Goal: Information Seeking & Learning: Check status

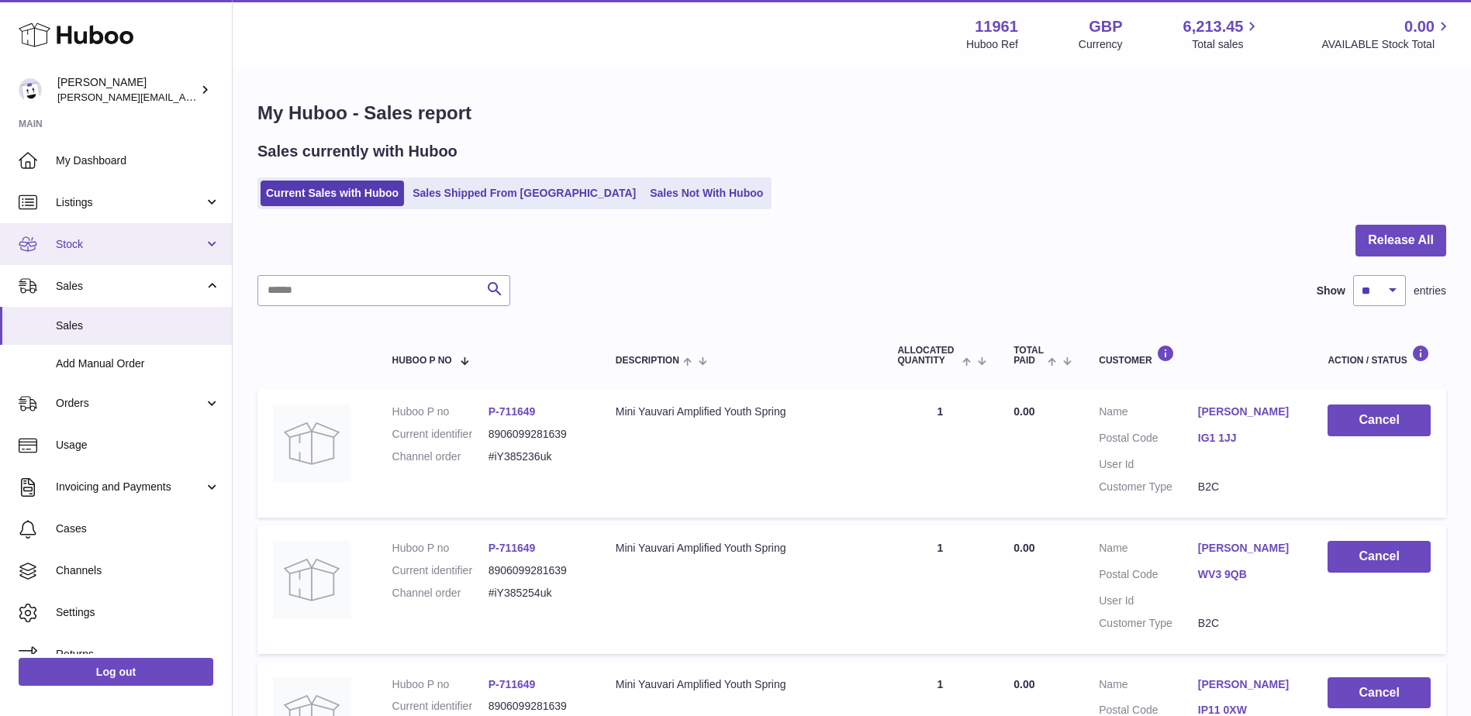
click at [157, 255] on link "Stock" at bounding box center [116, 244] width 232 height 42
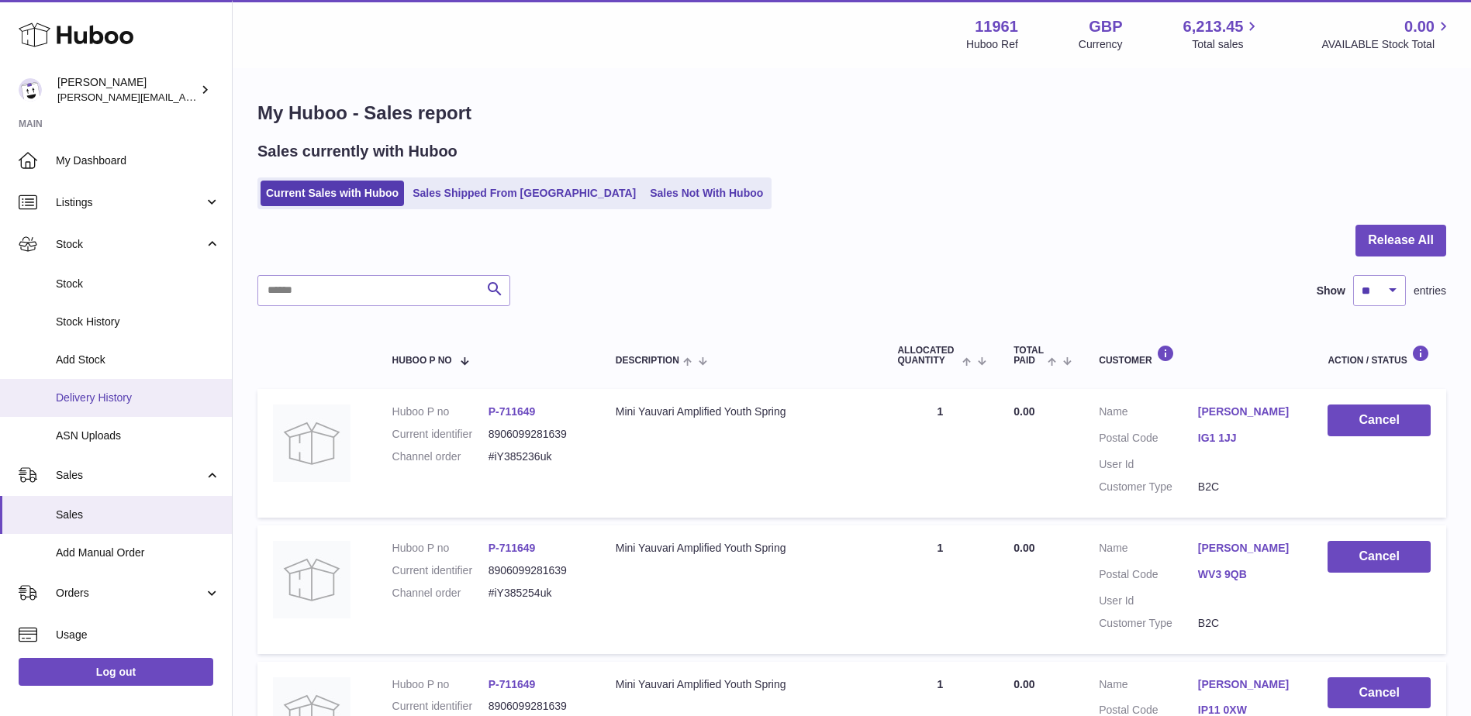
click at [134, 391] on span "Delivery History" at bounding box center [138, 398] width 164 height 15
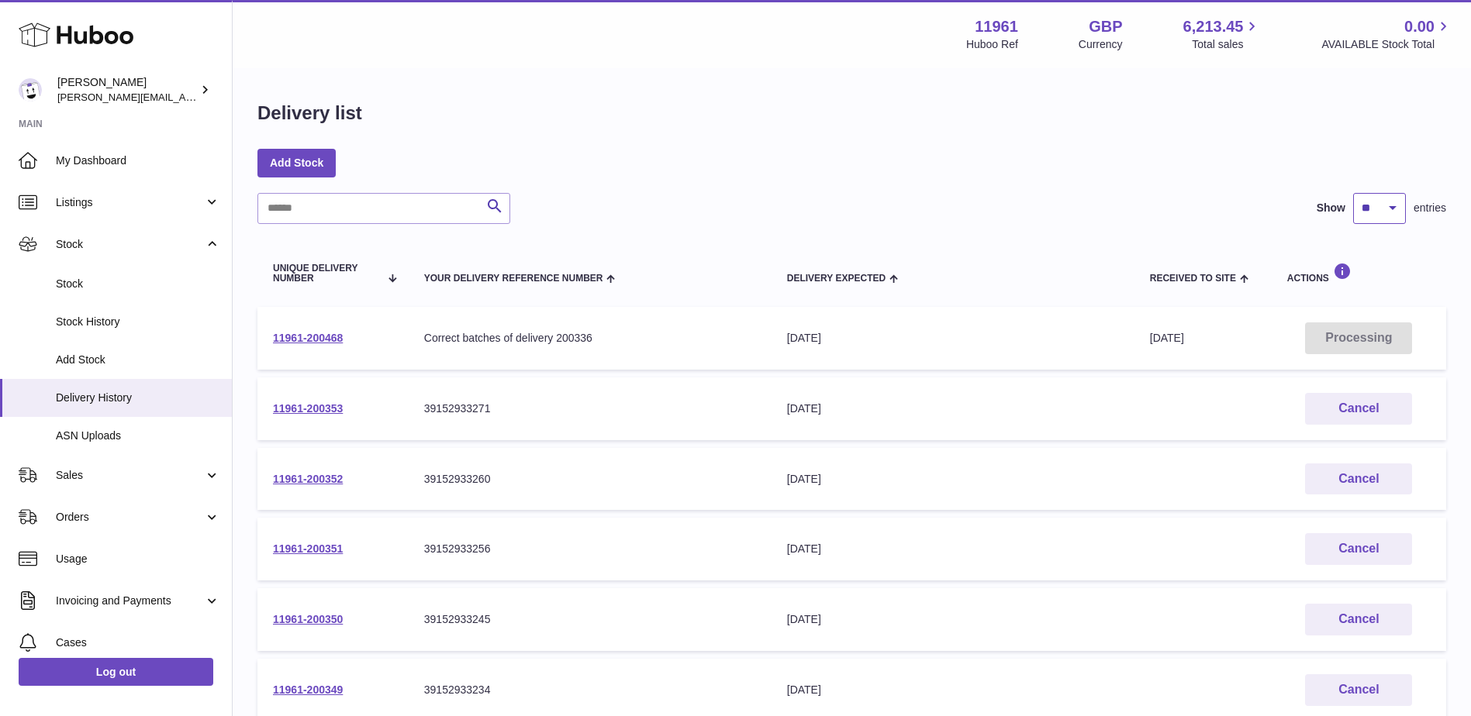
click at [1378, 212] on select "** ** ** ***" at bounding box center [1379, 208] width 53 height 31
select select "**"
click at [1353, 193] on select "** ** ** ***" at bounding box center [1379, 208] width 53 height 31
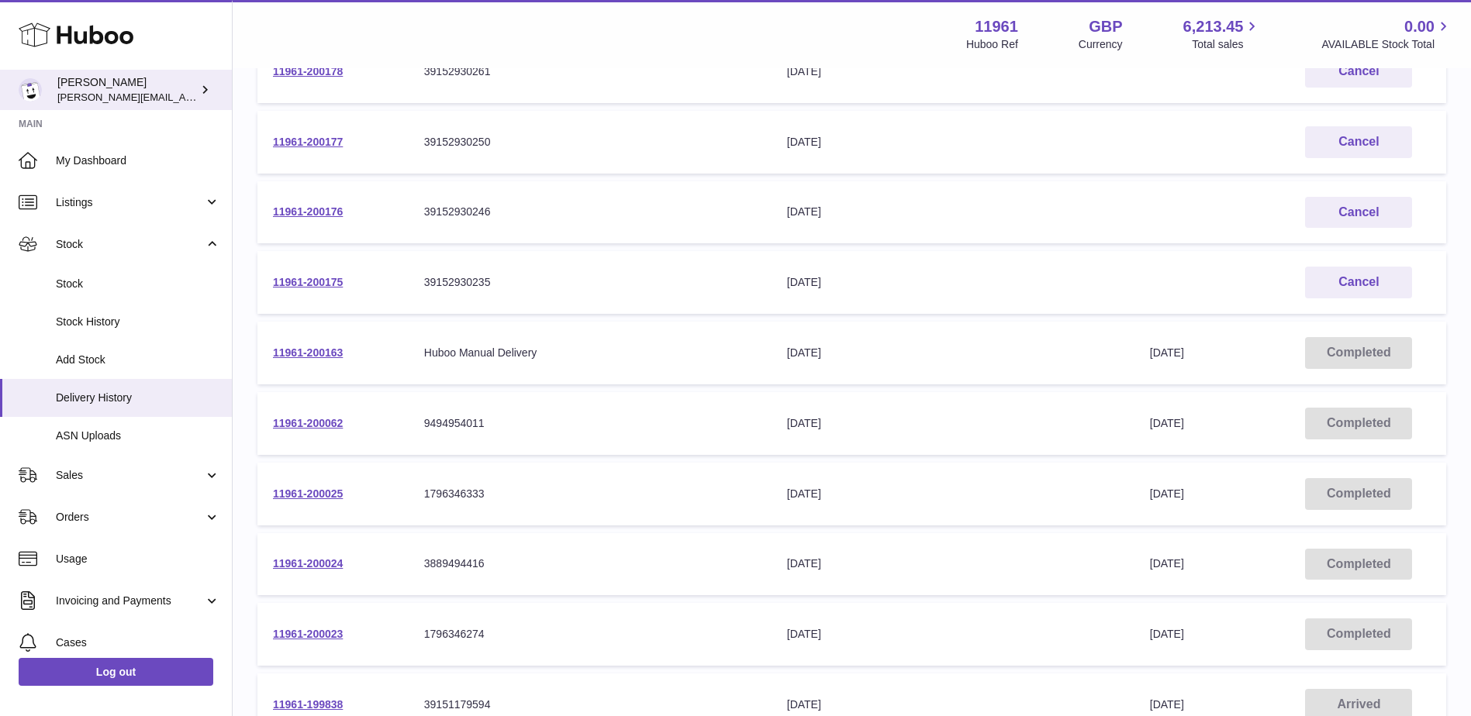
scroll to position [775, 0]
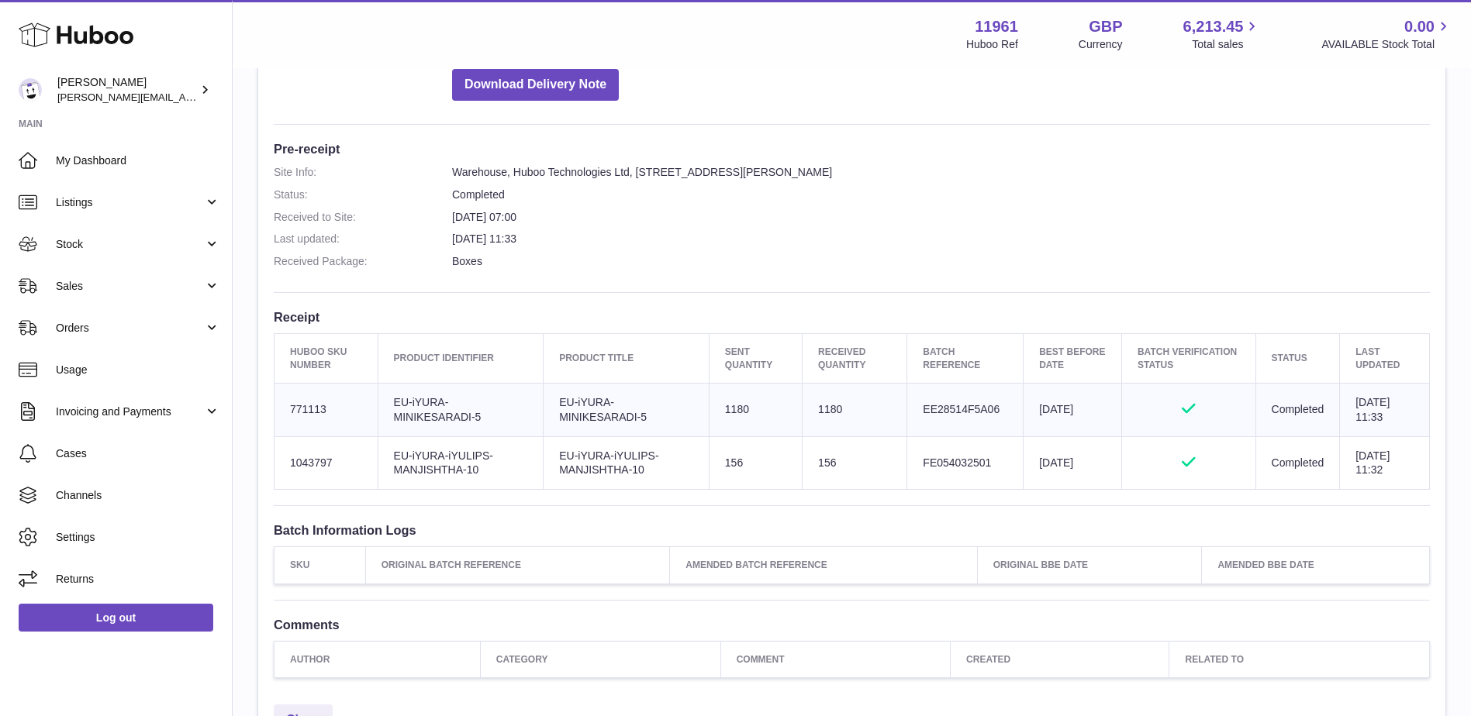
scroll to position [310, 0]
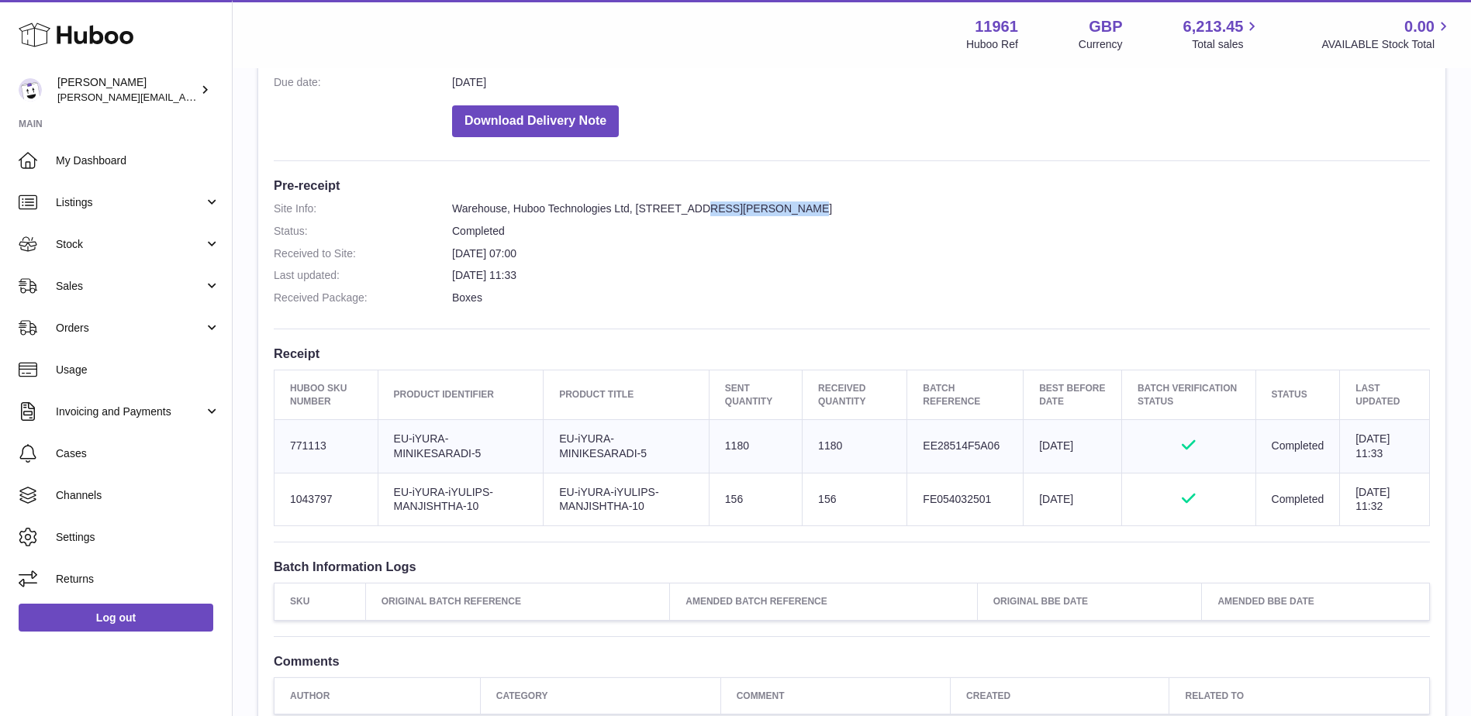
drag, startPoint x: 683, startPoint y: 208, endPoint x: 768, endPoint y: 202, distance: 85.5
click at [768, 202] on dd "Warehouse, Huboo Technologies Ltd, Unit 2 Interplex 16 Ash Ridge Rd., Bradley S…" at bounding box center [941, 209] width 978 height 15
click at [768, 202] on dd "Warehouse, Huboo Technologies Ltd, [STREET_ADDRESS][PERSON_NAME]" at bounding box center [941, 209] width 978 height 15
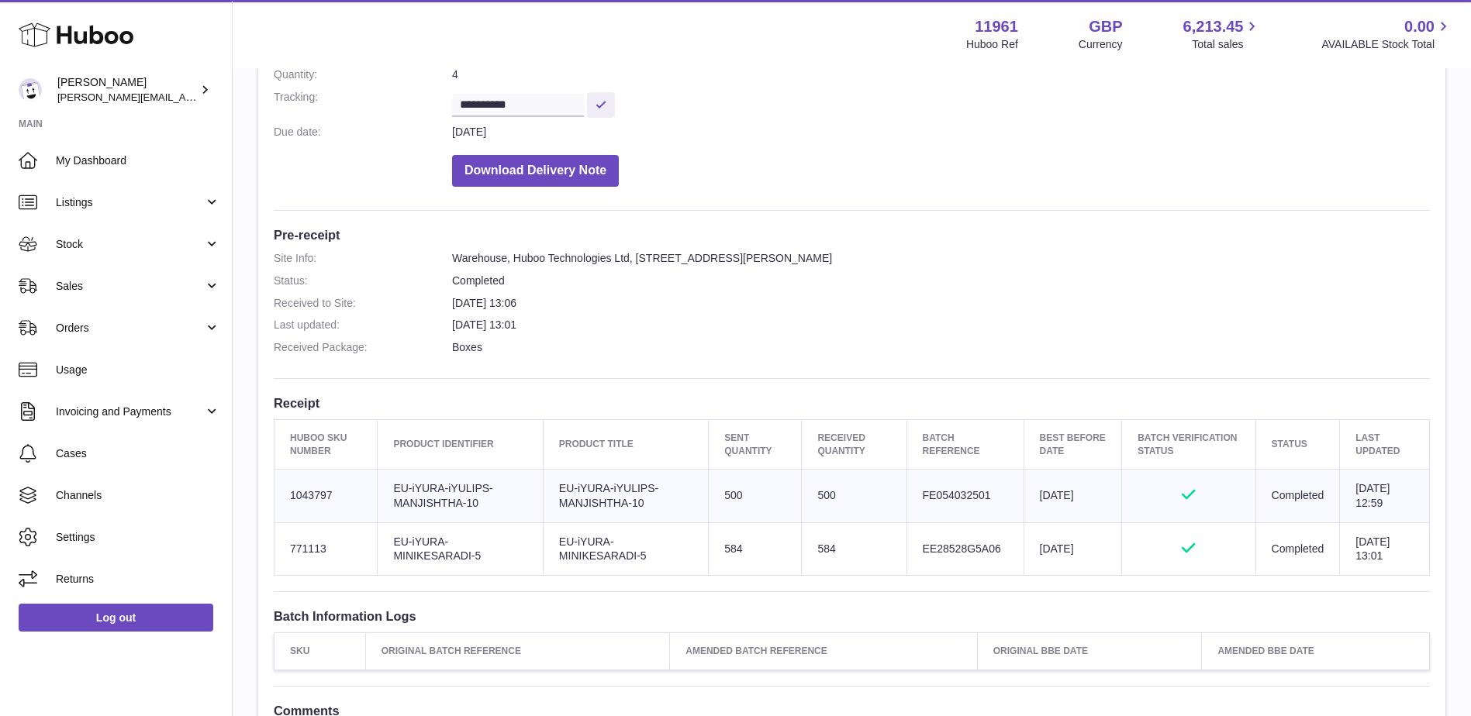
scroll to position [233, 0]
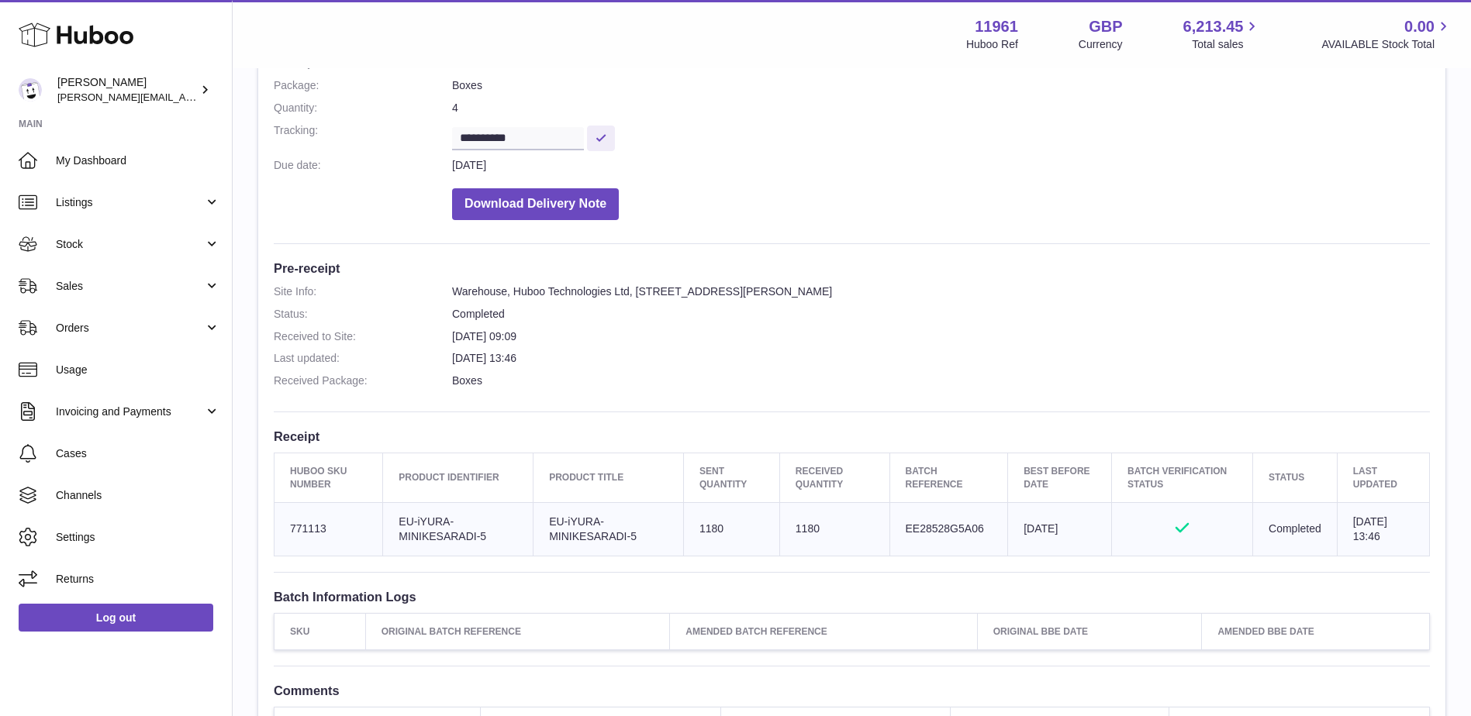
scroll to position [233, 0]
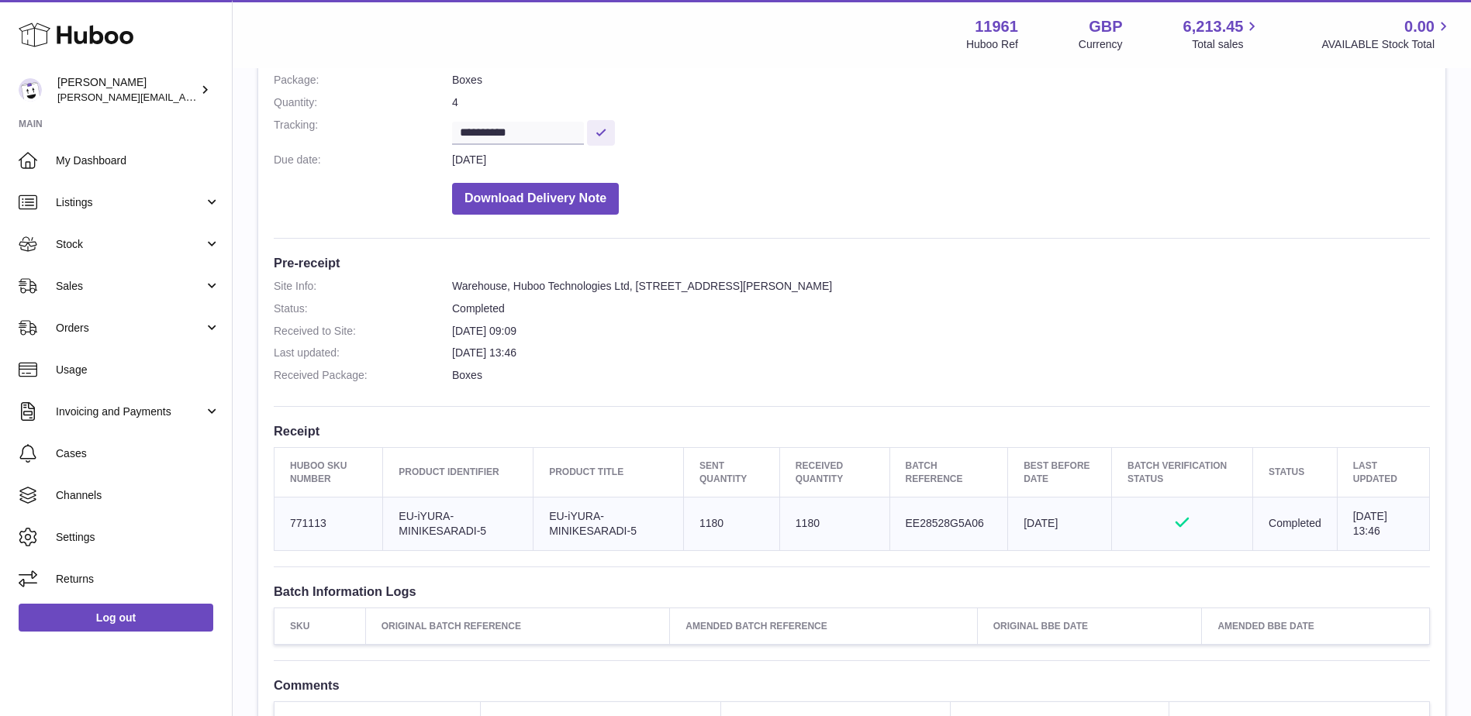
drag, startPoint x: 800, startPoint y: 280, endPoint x: 830, endPoint y: 281, distance: 29.5
click at [830, 281] on dd "Warehouse, Huboo Technologies Ltd, Unit 2 Interplex 16 Ash Ridge Rd., Bradley S…" at bounding box center [941, 286] width 978 height 15
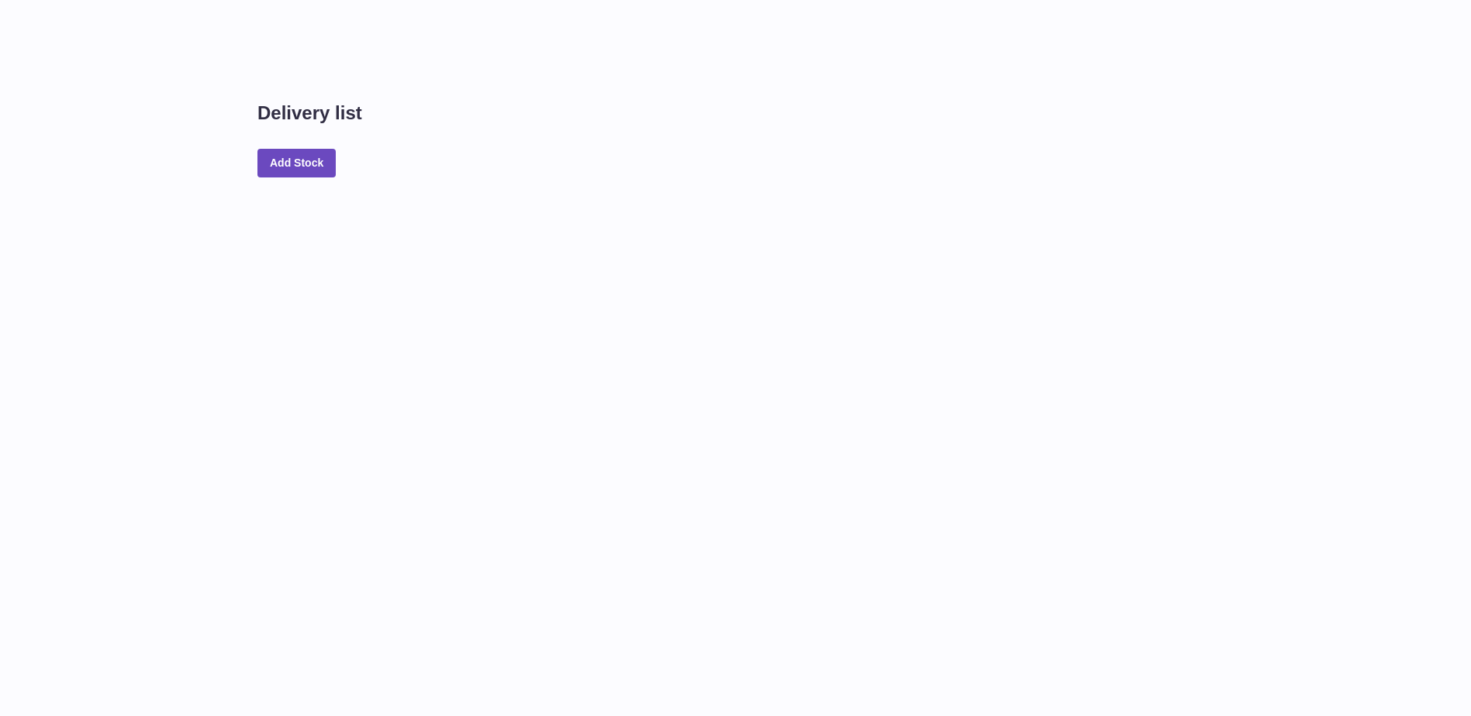
select select "**"
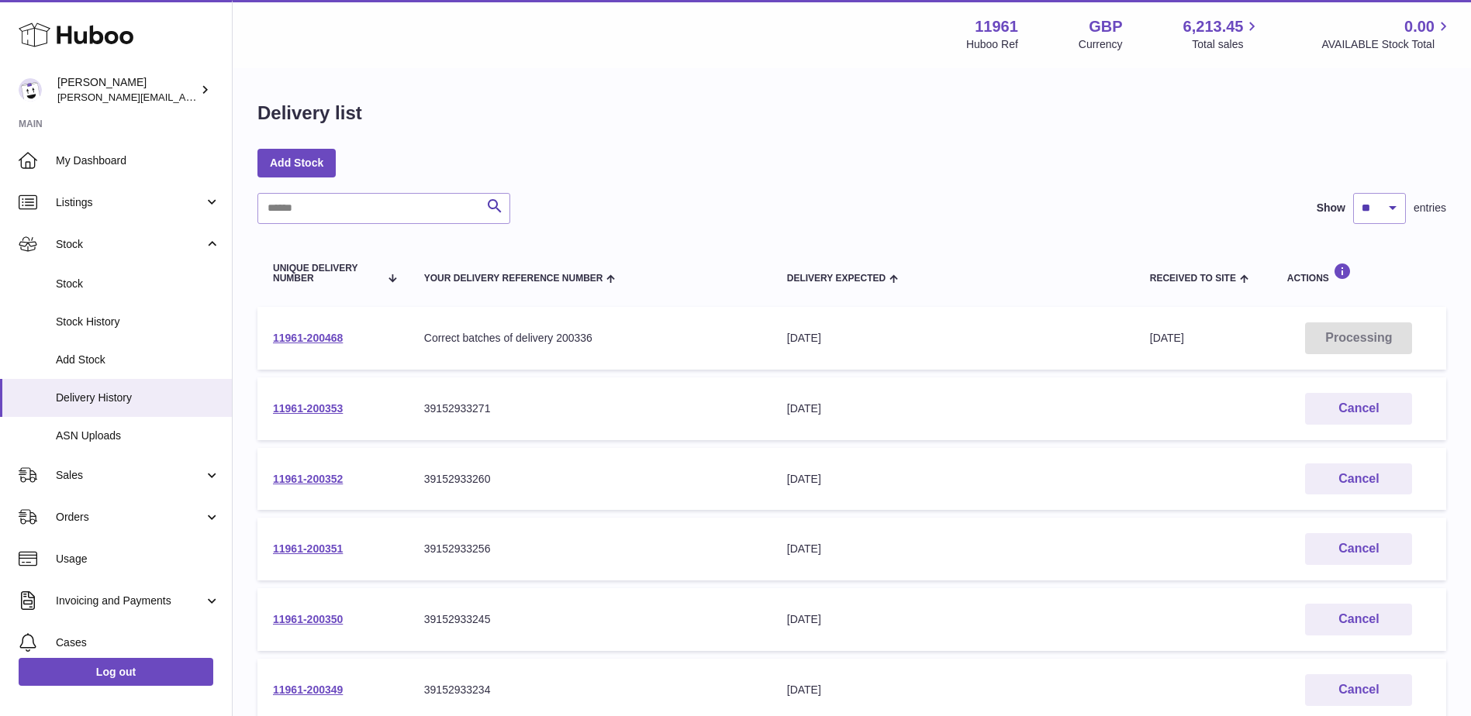
click at [587, 339] on div "Correct batches of delivery 200336" at bounding box center [590, 338] width 332 height 15
click at [694, 119] on div "Delivery list" at bounding box center [851, 117] width 1188 height 33
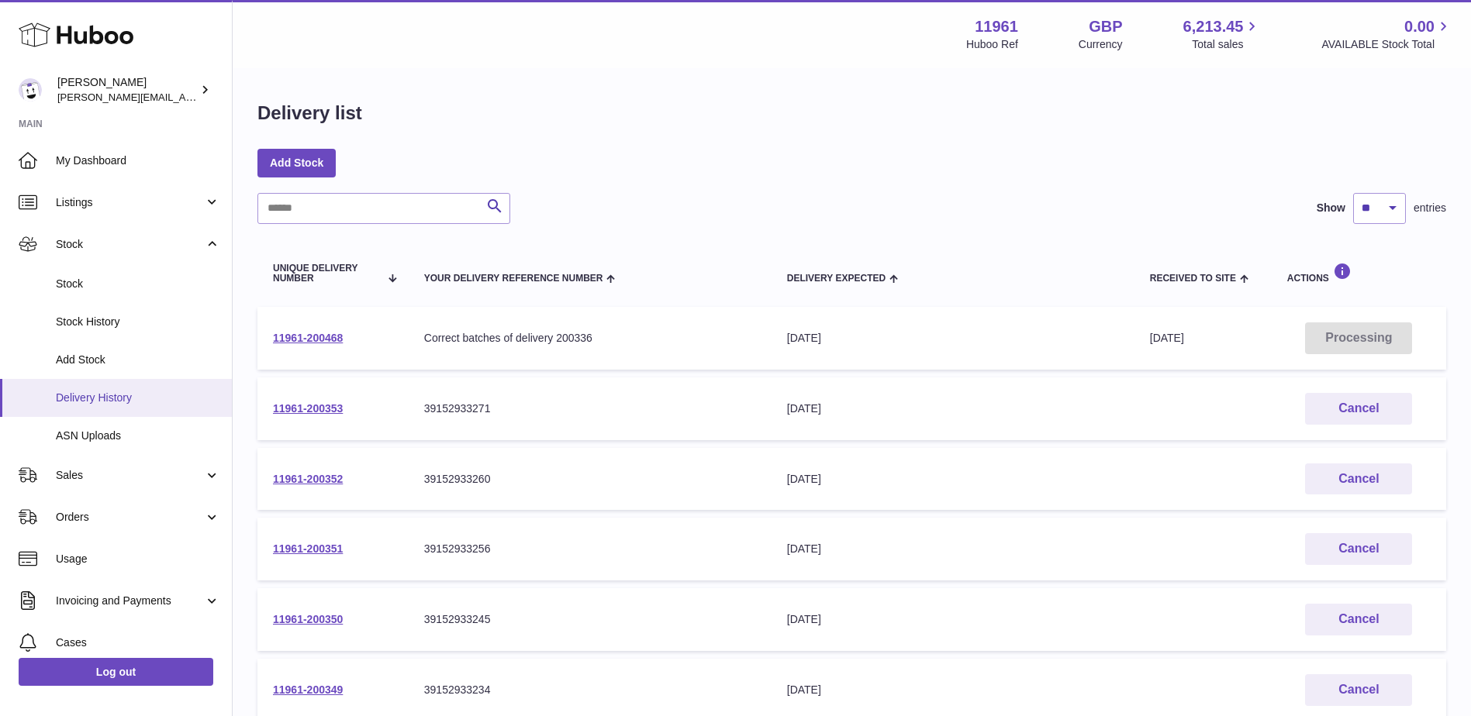
click at [112, 395] on span "Delivery History" at bounding box center [138, 398] width 164 height 15
click at [125, 298] on link "Stock" at bounding box center [116, 284] width 232 height 38
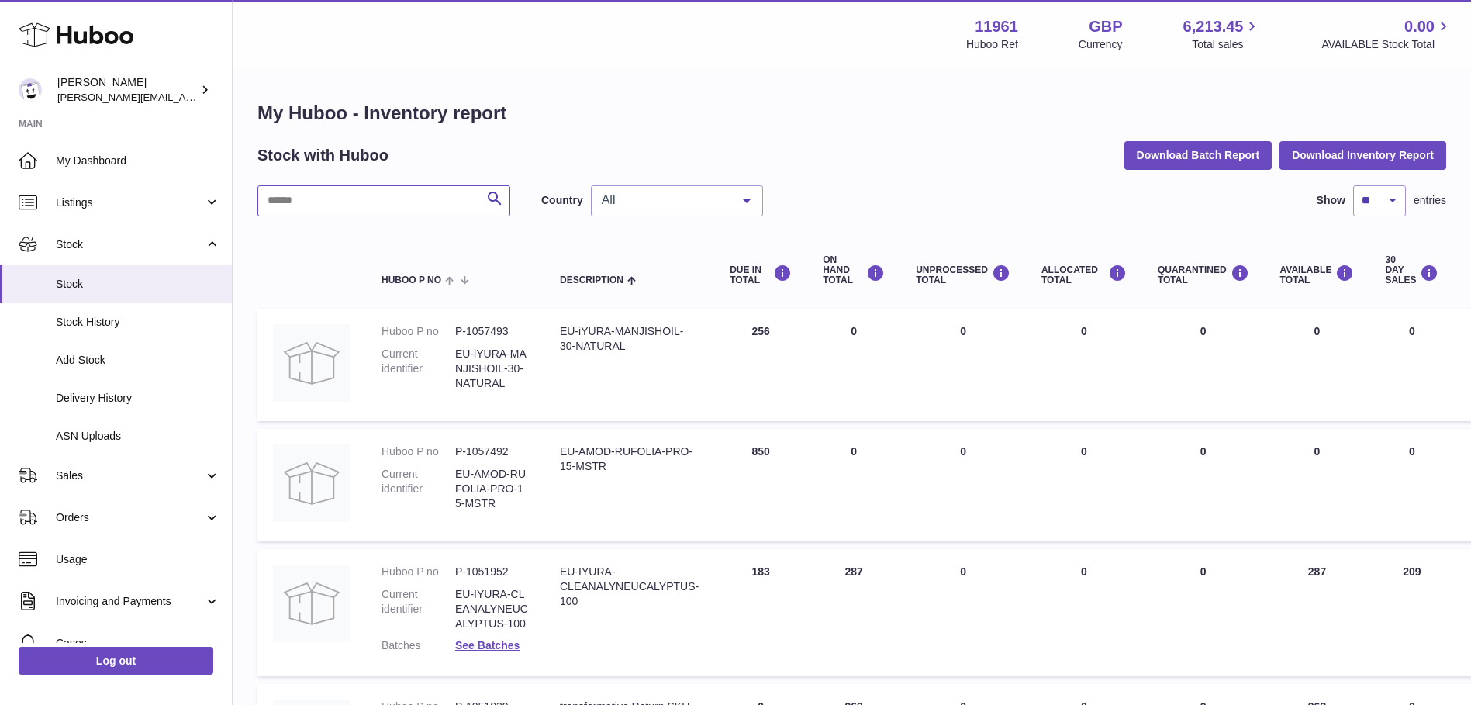
click at [451, 195] on input "text" at bounding box center [383, 200] width 253 height 31
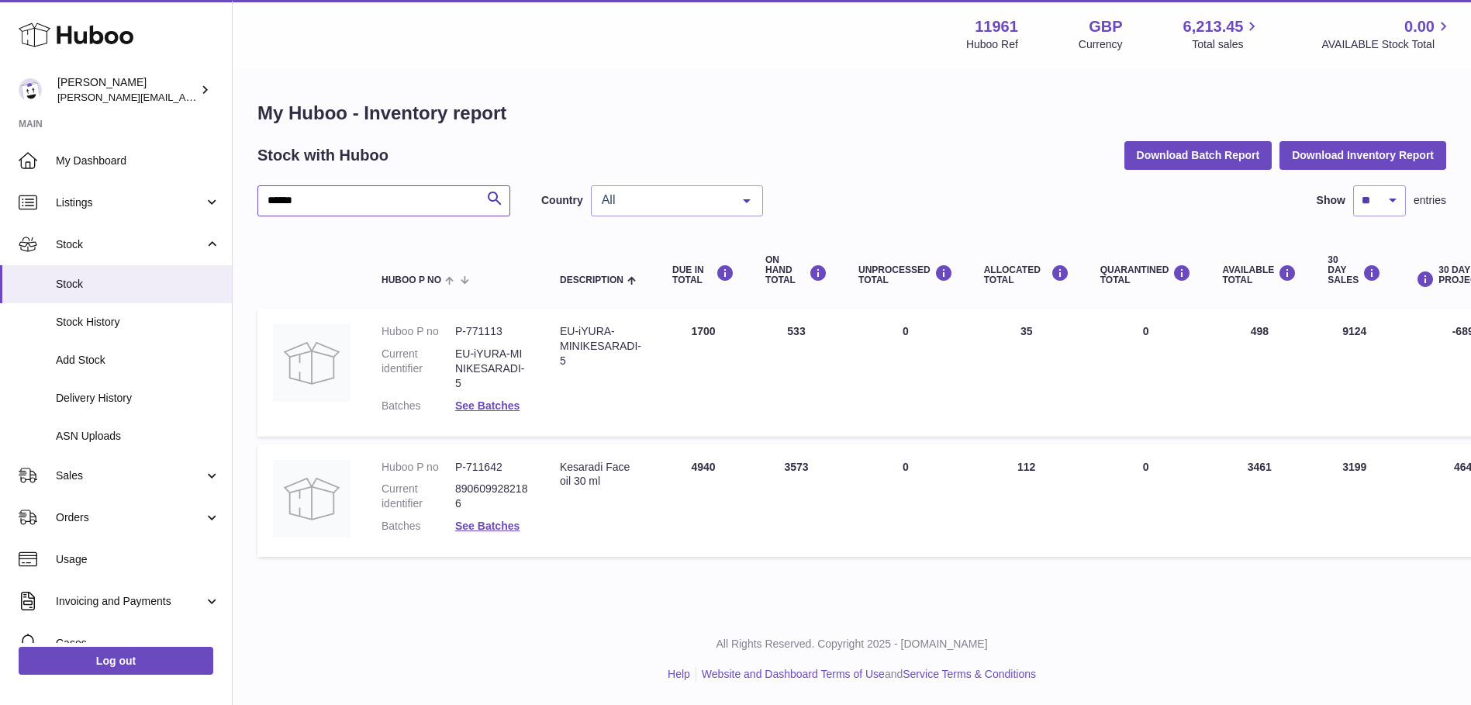
type input "******"
click at [797, 335] on td "ON HAND Total 533" at bounding box center [796, 372] width 93 height 127
click at [797, 334] on td "ON HAND Total 533" at bounding box center [796, 372] width 93 height 127
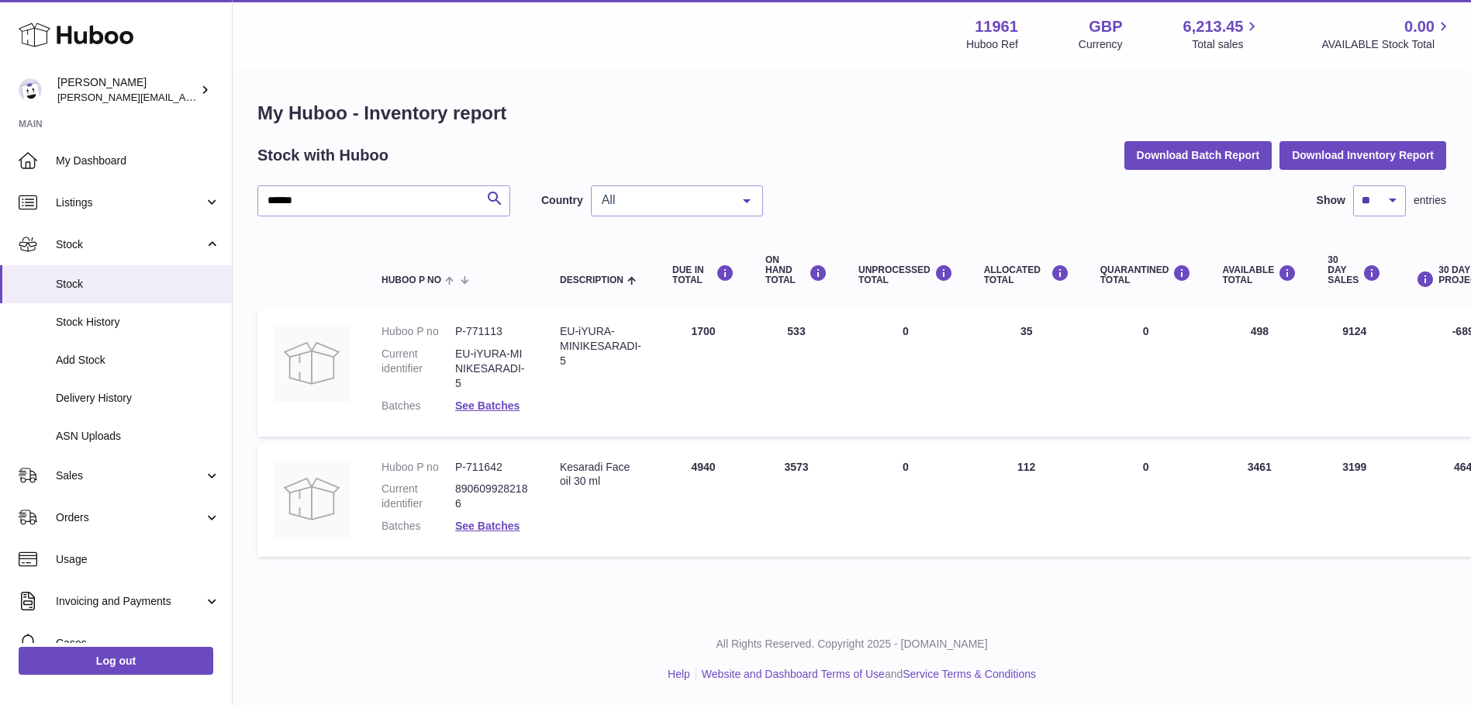
click at [797, 334] on td "ON HAND Total 533" at bounding box center [796, 372] width 93 height 127
click at [623, 348] on div "EU-iYURA-MINIKESARADI-5" at bounding box center [600, 346] width 81 height 44
drag, startPoint x: 623, startPoint y: 348, endPoint x: 627, endPoint y: 381, distance: 32.9
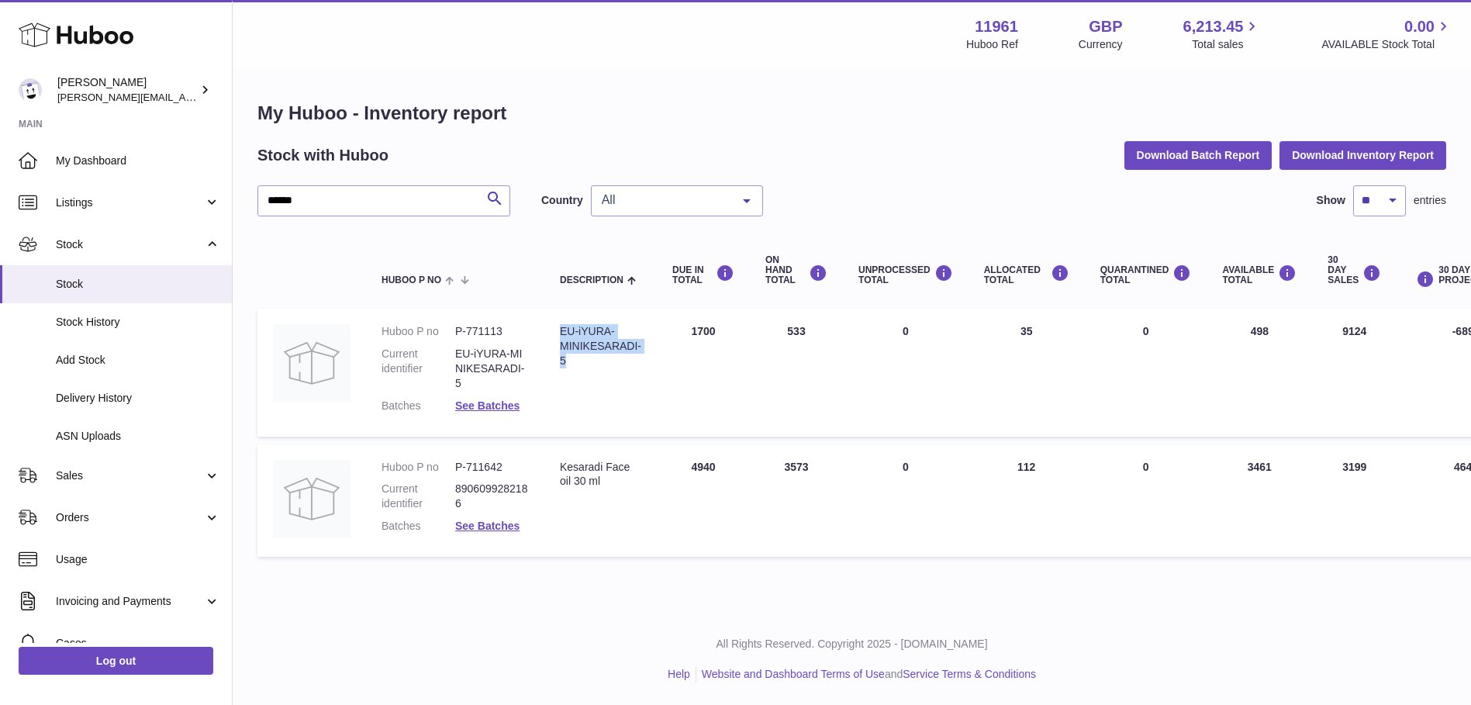
click at [627, 381] on td "Description EU-iYURA-MINIKESARADI-5" at bounding box center [600, 372] width 112 height 127
click at [108, 267] on link "Stock" at bounding box center [116, 284] width 232 height 38
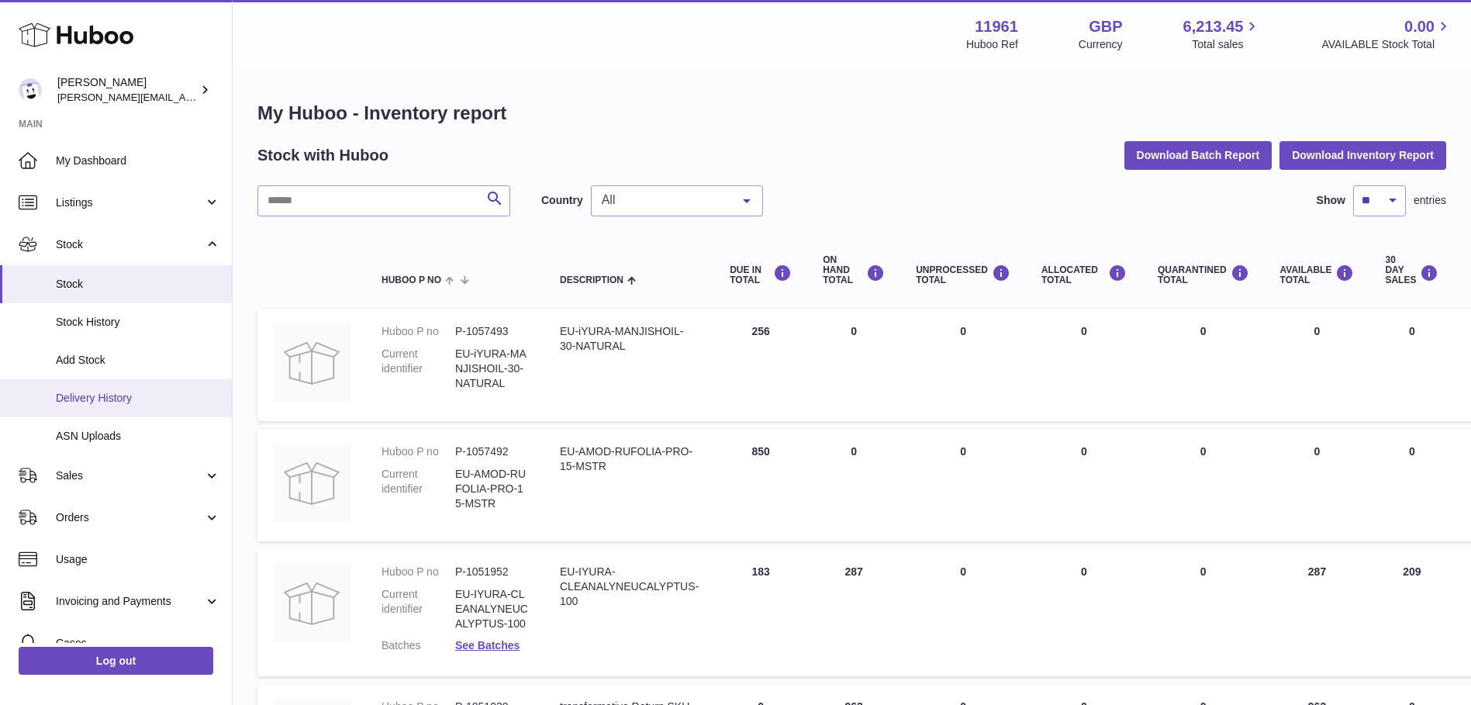
click at [116, 391] on span "Delivery History" at bounding box center [138, 398] width 164 height 15
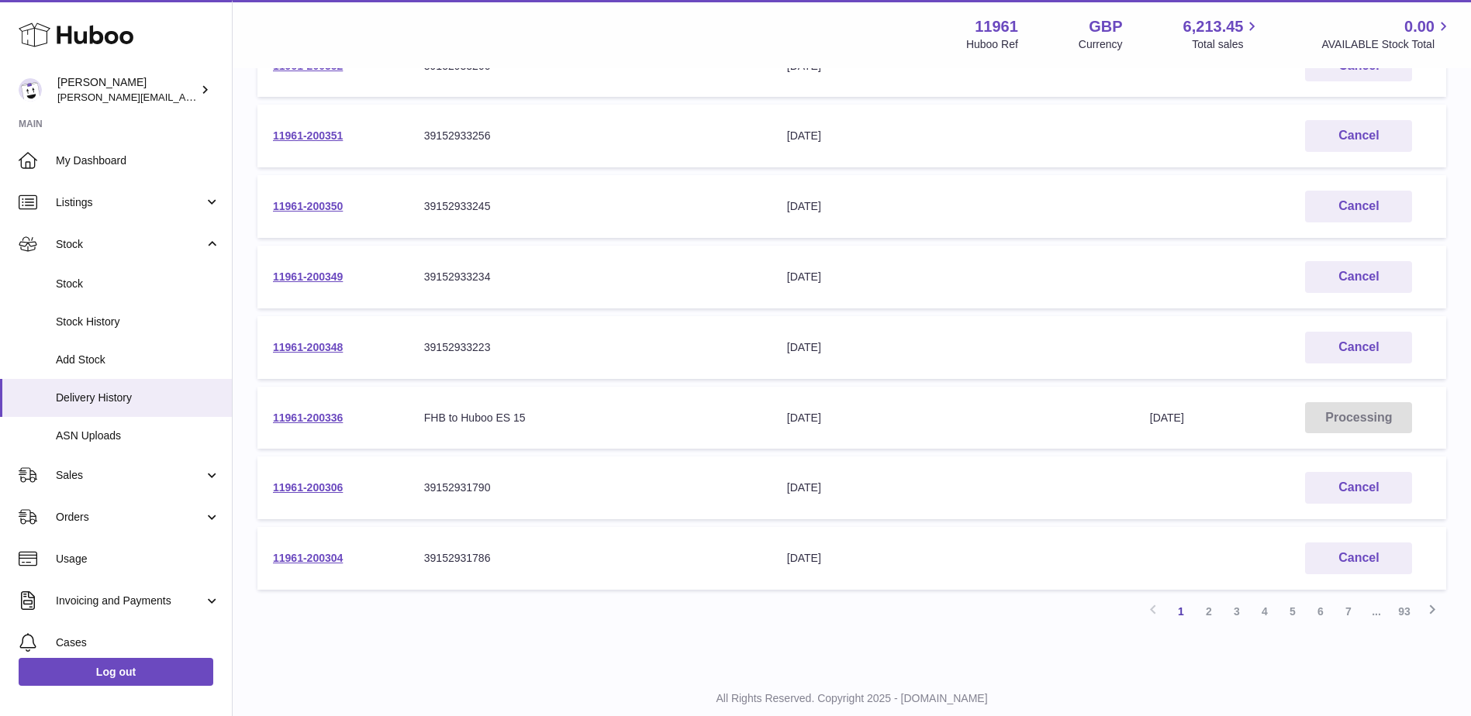
scroll to position [457, 0]
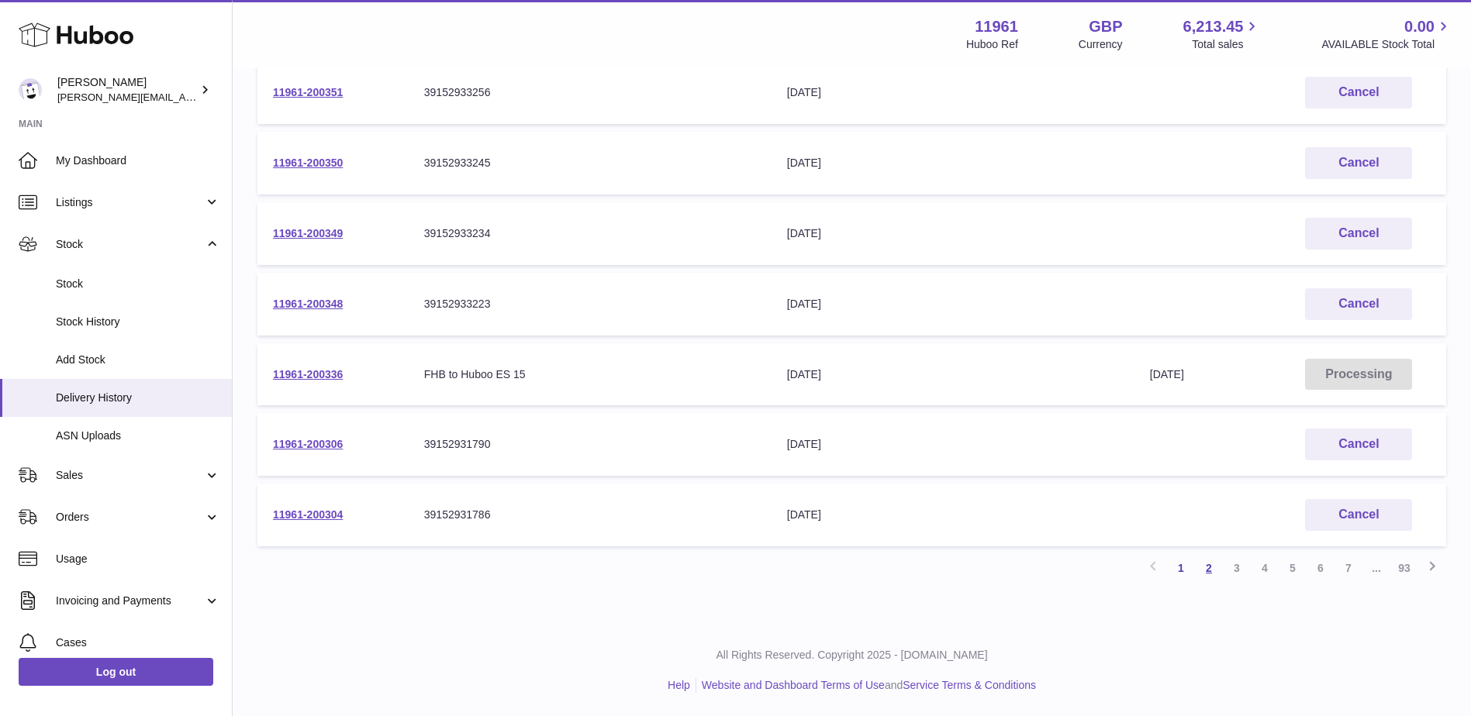
click at [1213, 571] on link "2" at bounding box center [1209, 568] width 28 height 28
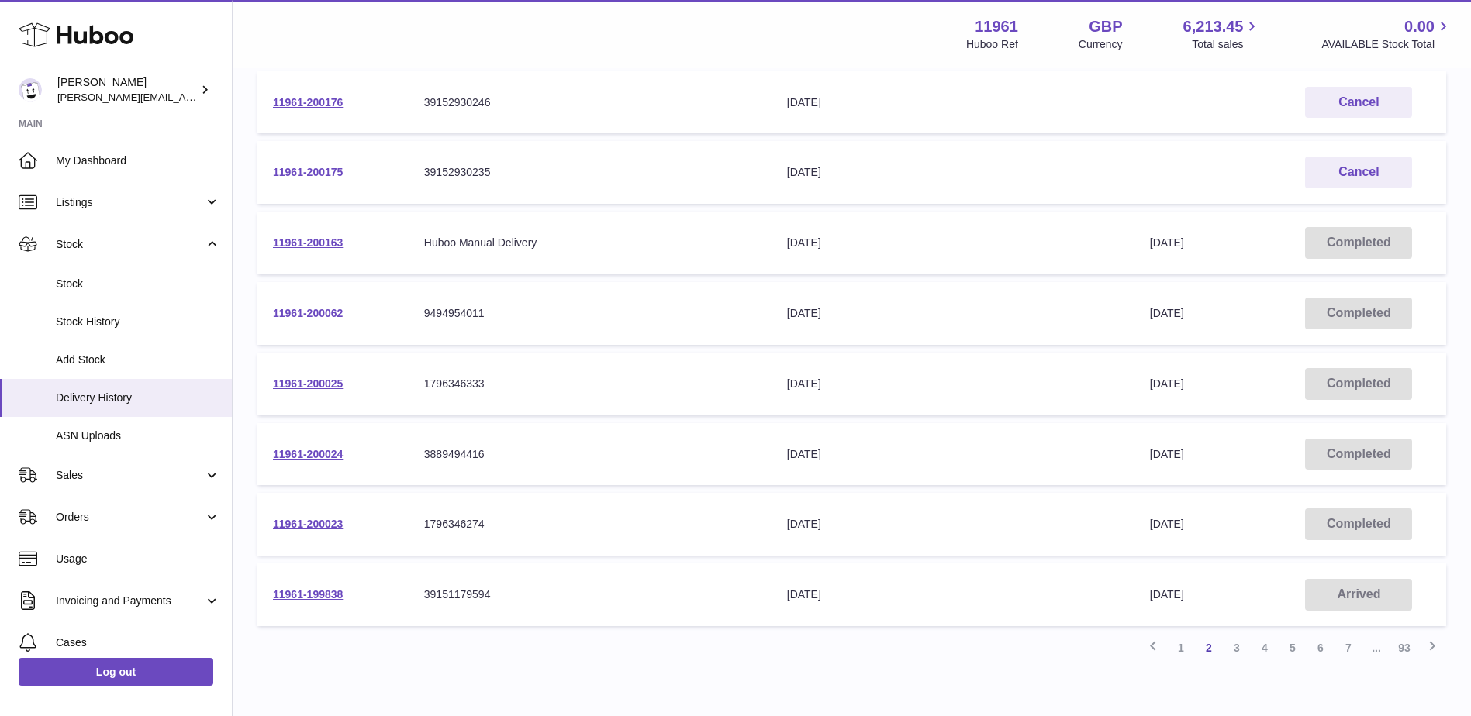
scroll to position [457, 0]
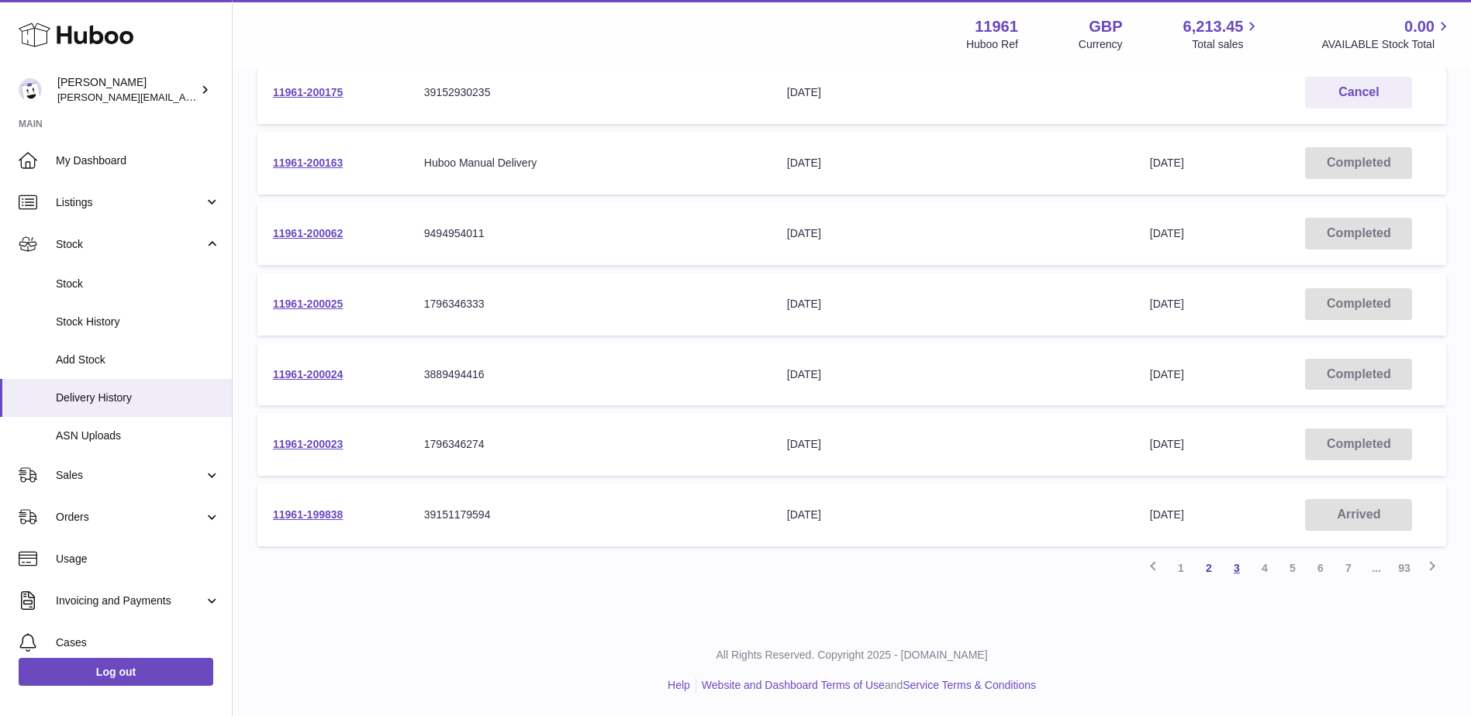
click at [1234, 574] on link "3" at bounding box center [1237, 568] width 28 height 28
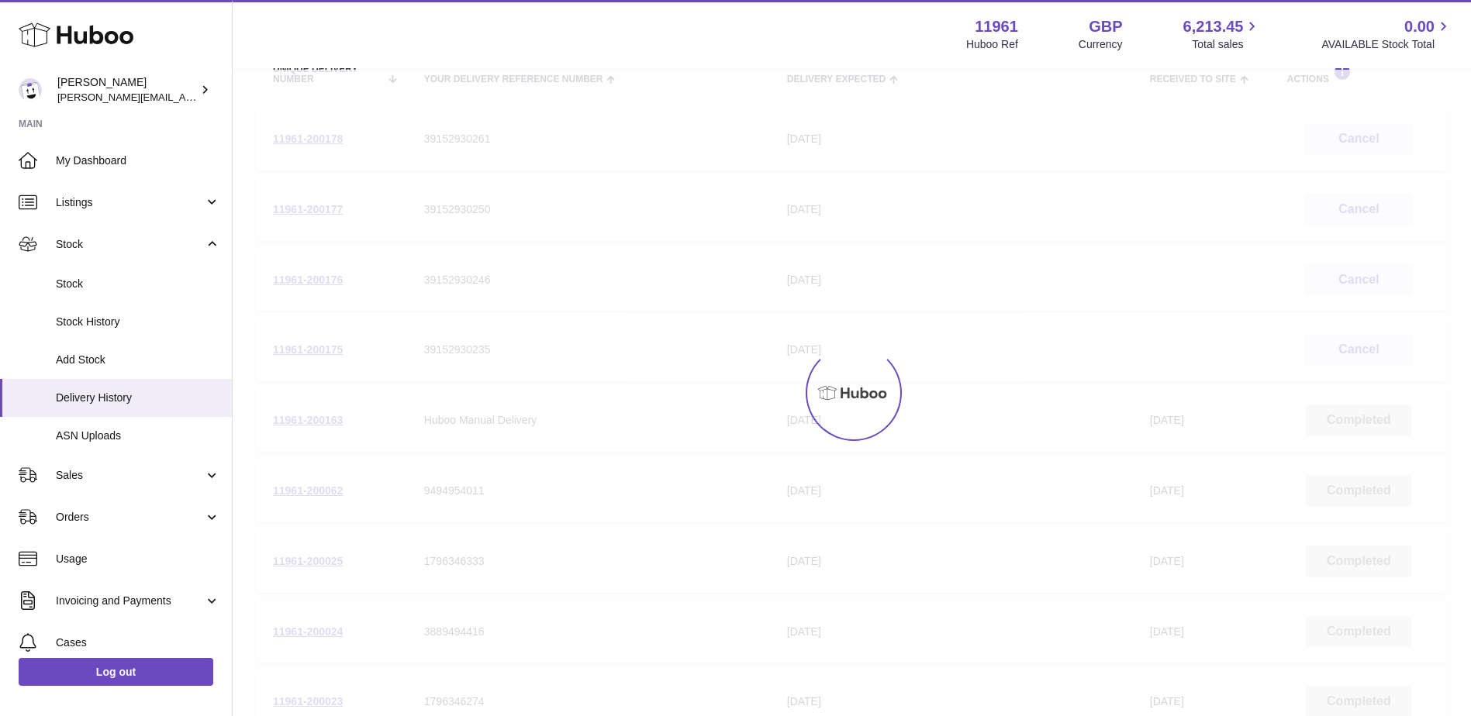
scroll to position [70, 0]
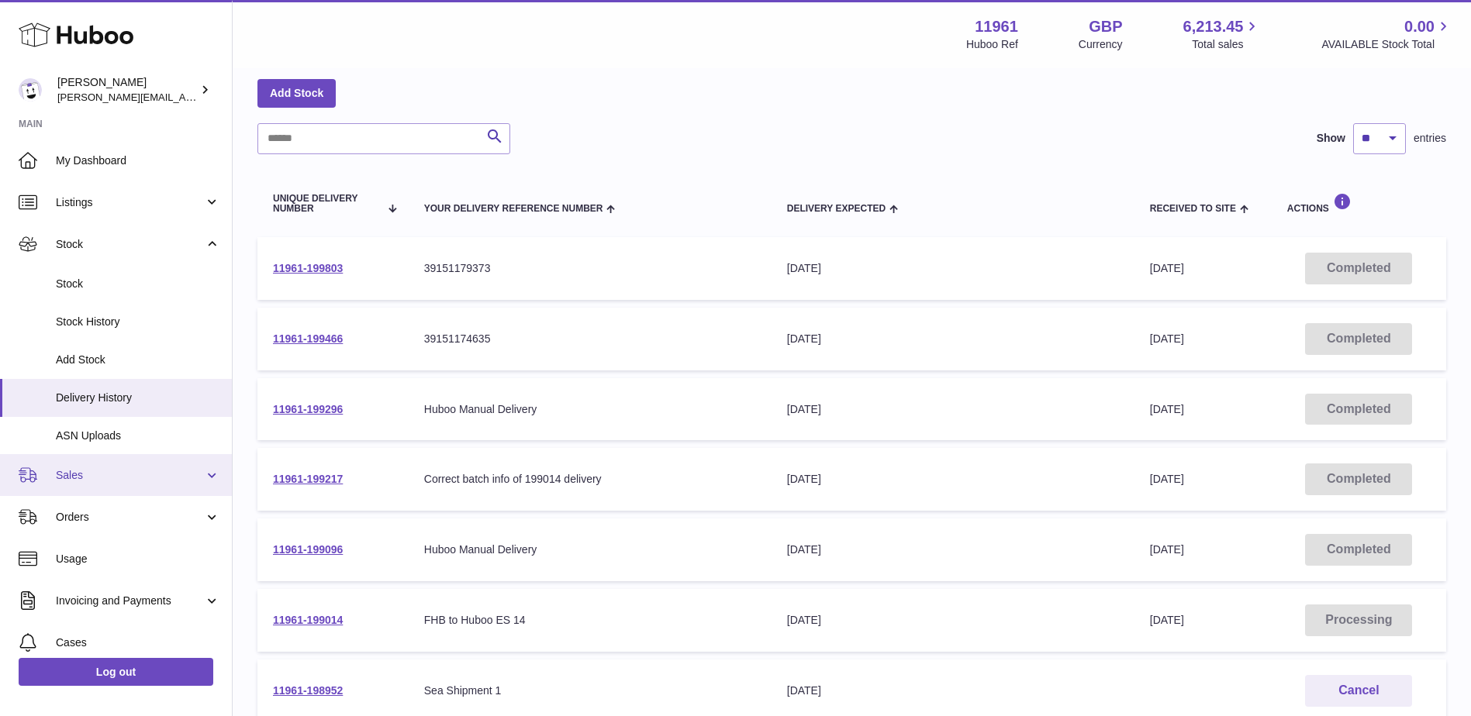
click at [74, 479] on span "Sales" at bounding box center [130, 475] width 148 height 15
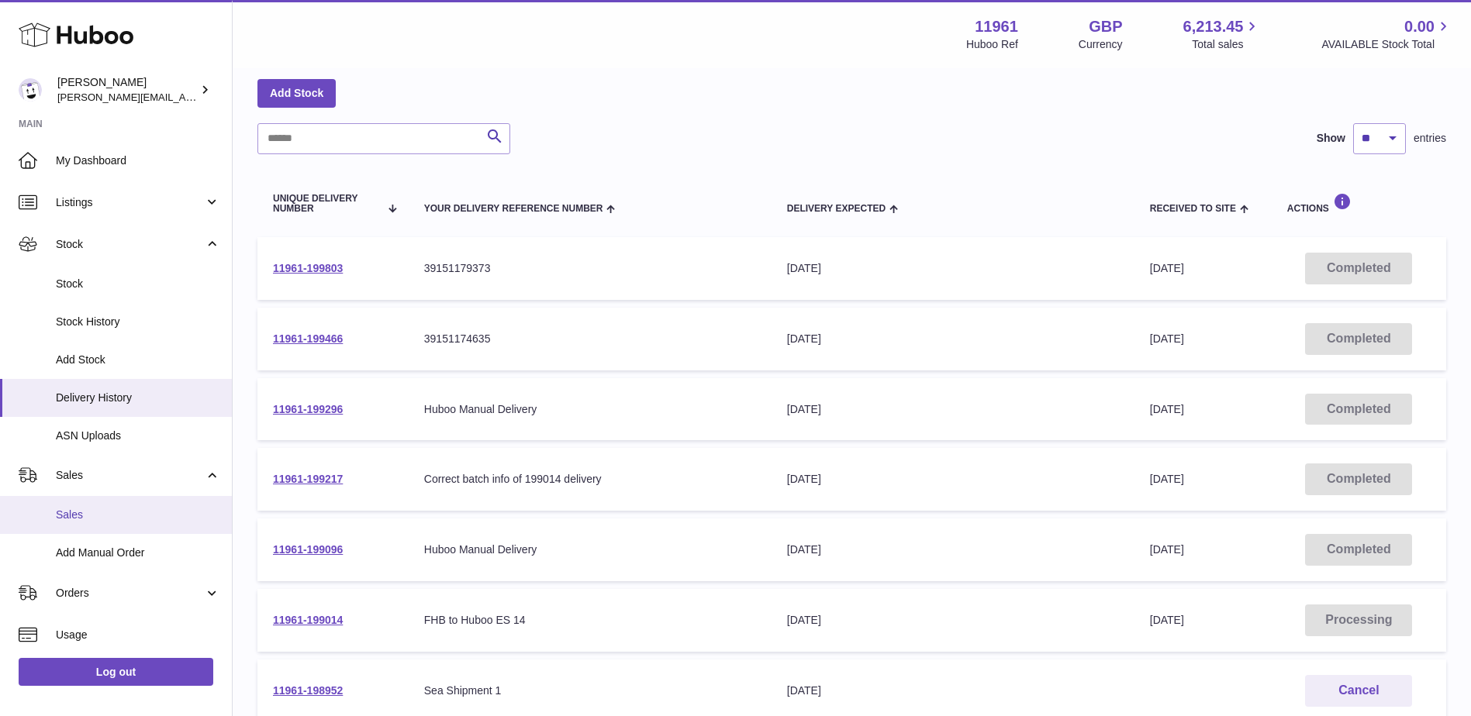
click at [87, 523] on link "Sales" at bounding box center [116, 515] width 232 height 38
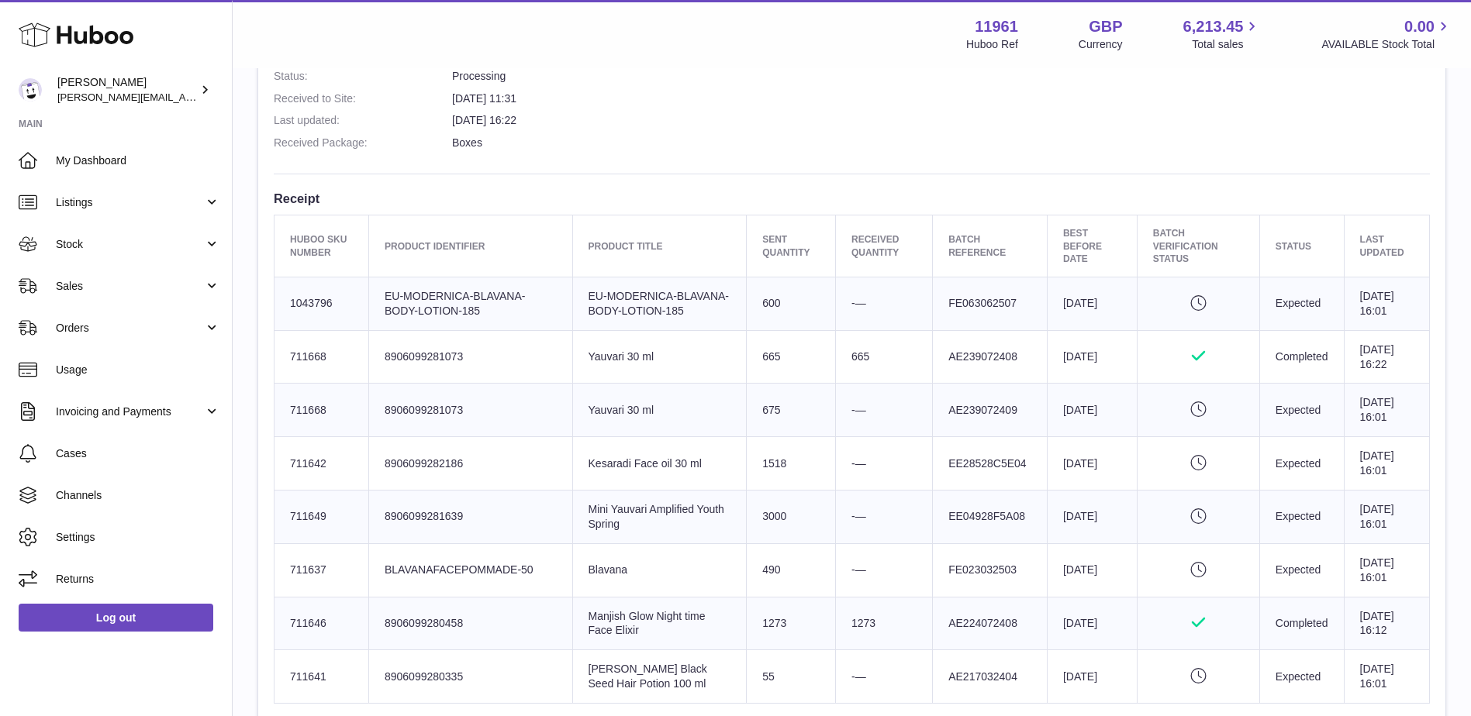
scroll to position [78, 0]
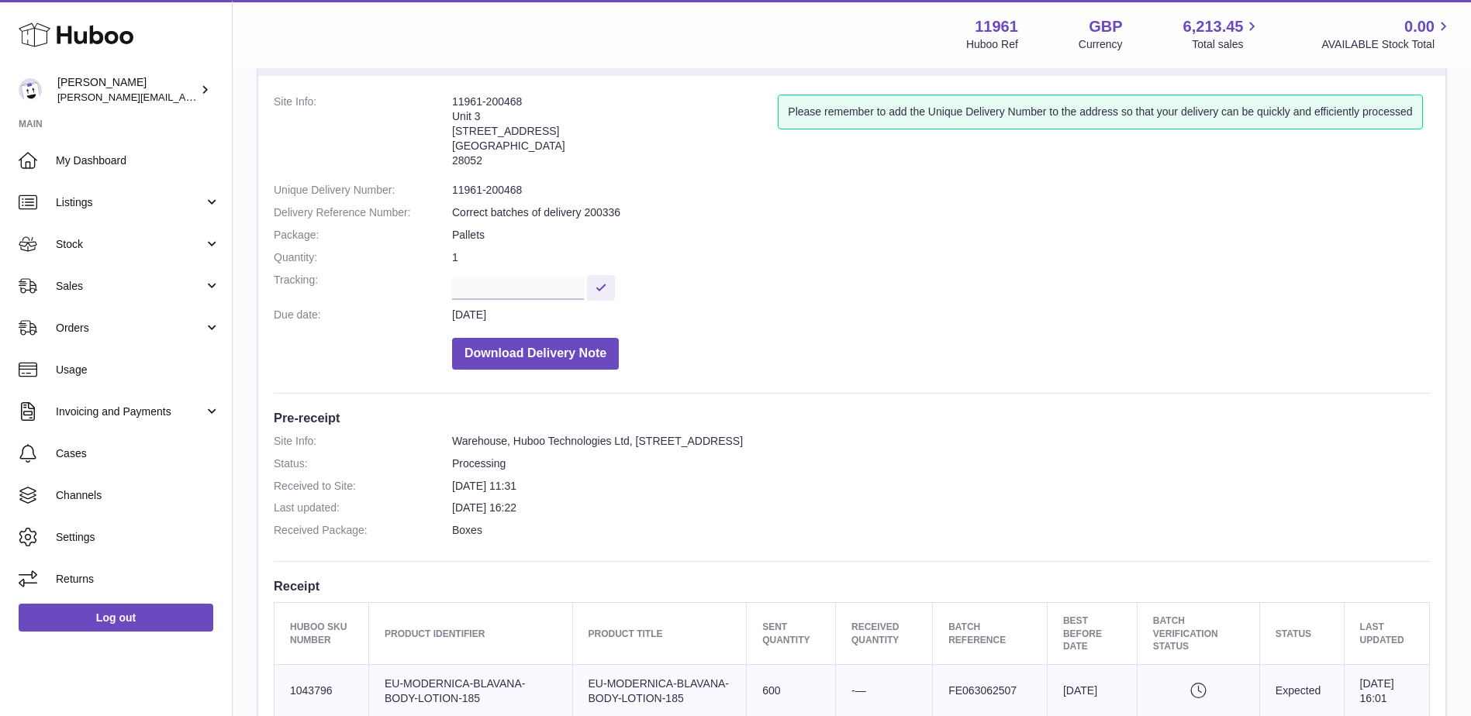
drag, startPoint x: 517, startPoint y: 104, endPoint x: 445, endPoint y: 102, distance: 72.1
click at [445, 102] on dl "Site Info: 11961-200468 Unit 3 Calle de Cerceda 20 Madrid 28052 Please remember…" at bounding box center [852, 236] width 1156 height 283
click at [446, 102] on dt "Site Info:" at bounding box center [363, 135] width 178 height 81
click at [482, 105] on address "11961-200468 Unit 3 Calle de Cerceda 20 Madrid 28052" at bounding box center [615, 135] width 326 height 81
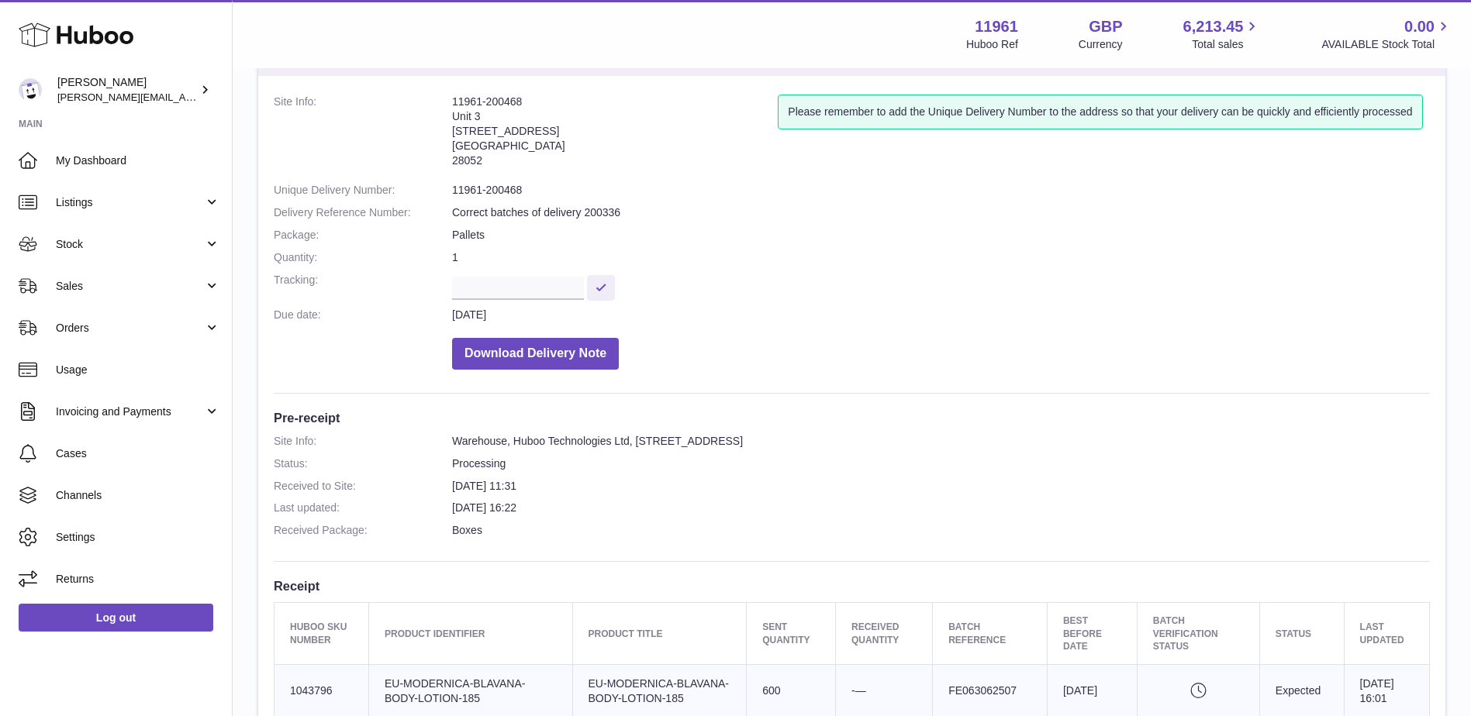
click at [482, 105] on address "11961-200468 Unit 3 Calle de Cerceda 20 Madrid 28052" at bounding box center [615, 135] width 326 height 81
copy address "11961-200468"
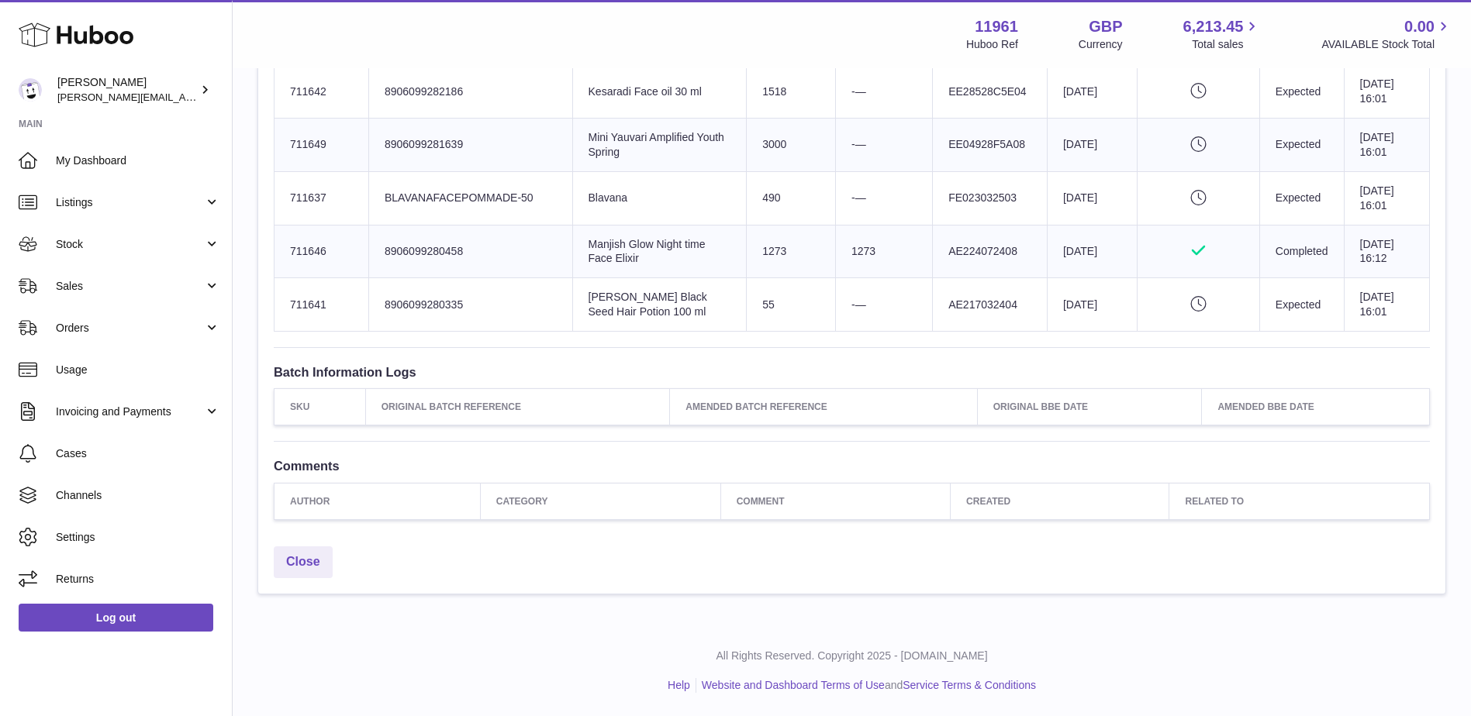
scroll to position [851, 0]
drag, startPoint x: 283, startPoint y: 395, endPoint x: 1419, endPoint y: 311, distance: 1138.9
click at [1419, 311] on table "Huboo SKU Number Product Identifier Product title Sent Quantity Received Quanti…" at bounding box center [852, 87] width 1156 height 489
copy table "Huboo SKU Number Product Identifier Product title Sent Quantity Received Quanti…"
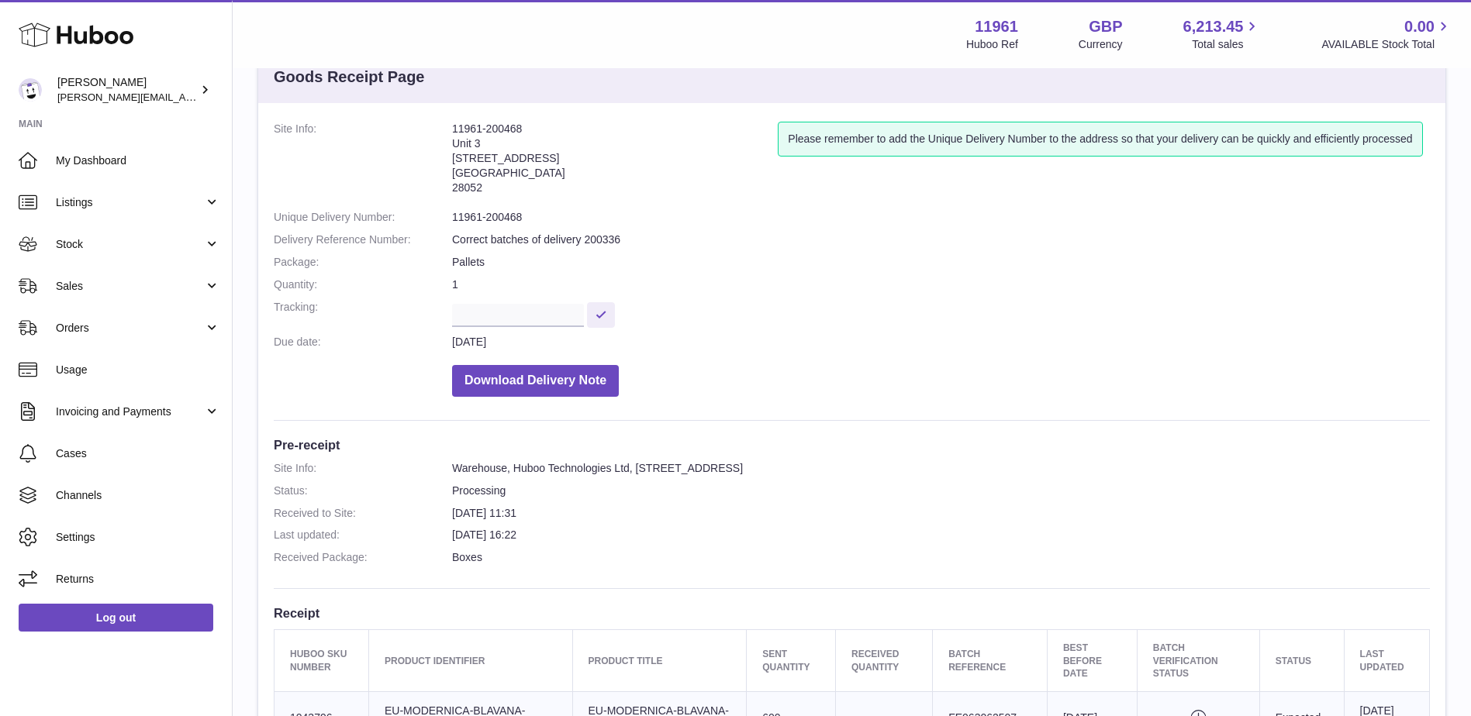
scroll to position [0, 0]
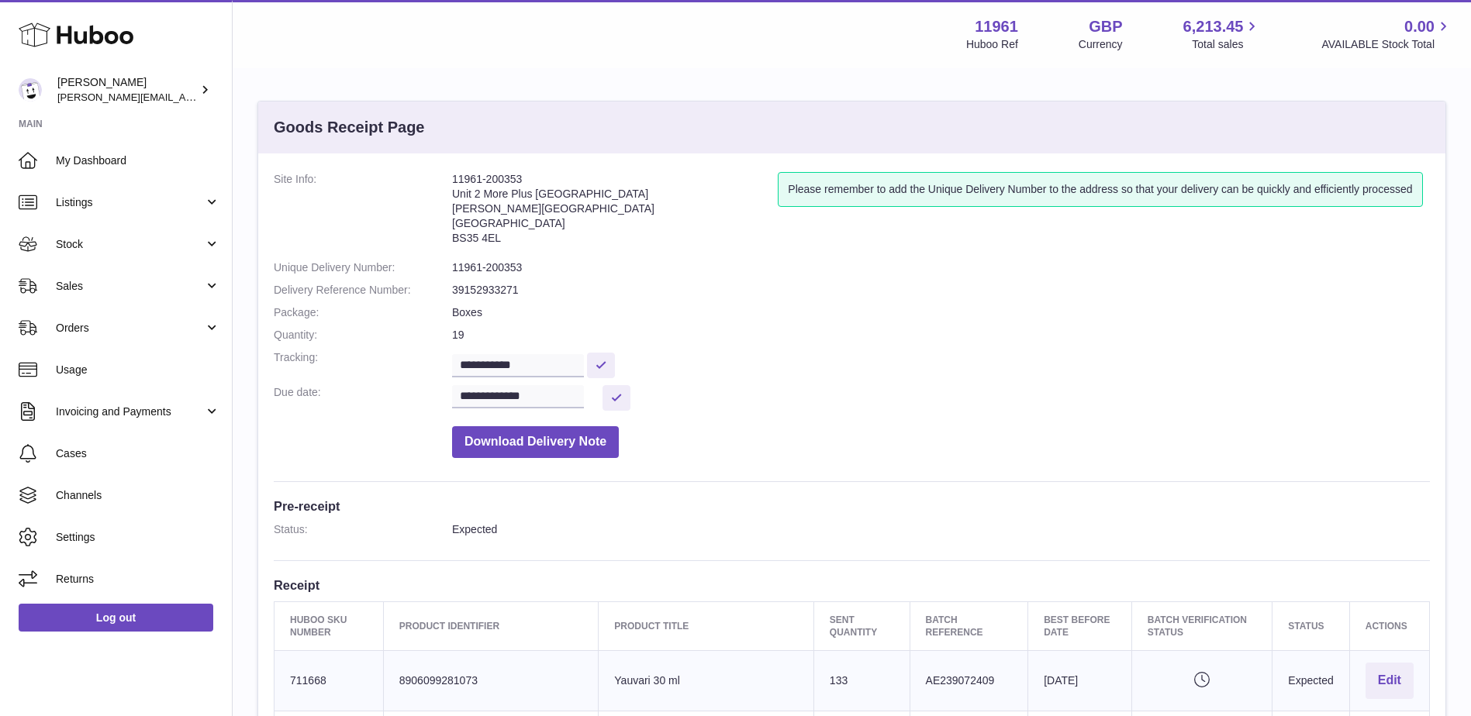
click at [511, 181] on address "11961-200353 Unit 2 More [GEOGRAPHIC_DATA][PERSON_NAME][STREET_ADDRESS]" at bounding box center [615, 212] width 326 height 81
copy address "11961-200353"
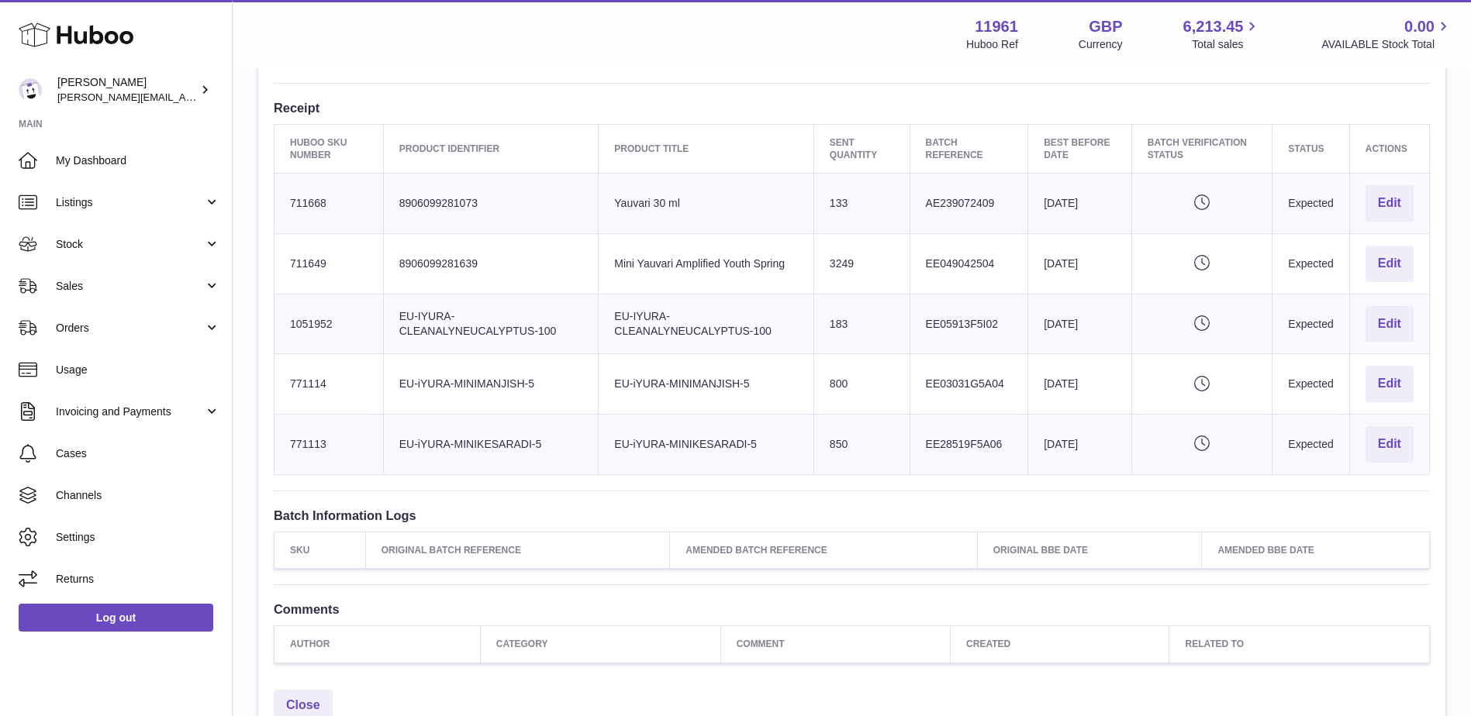
scroll to position [620, 0]
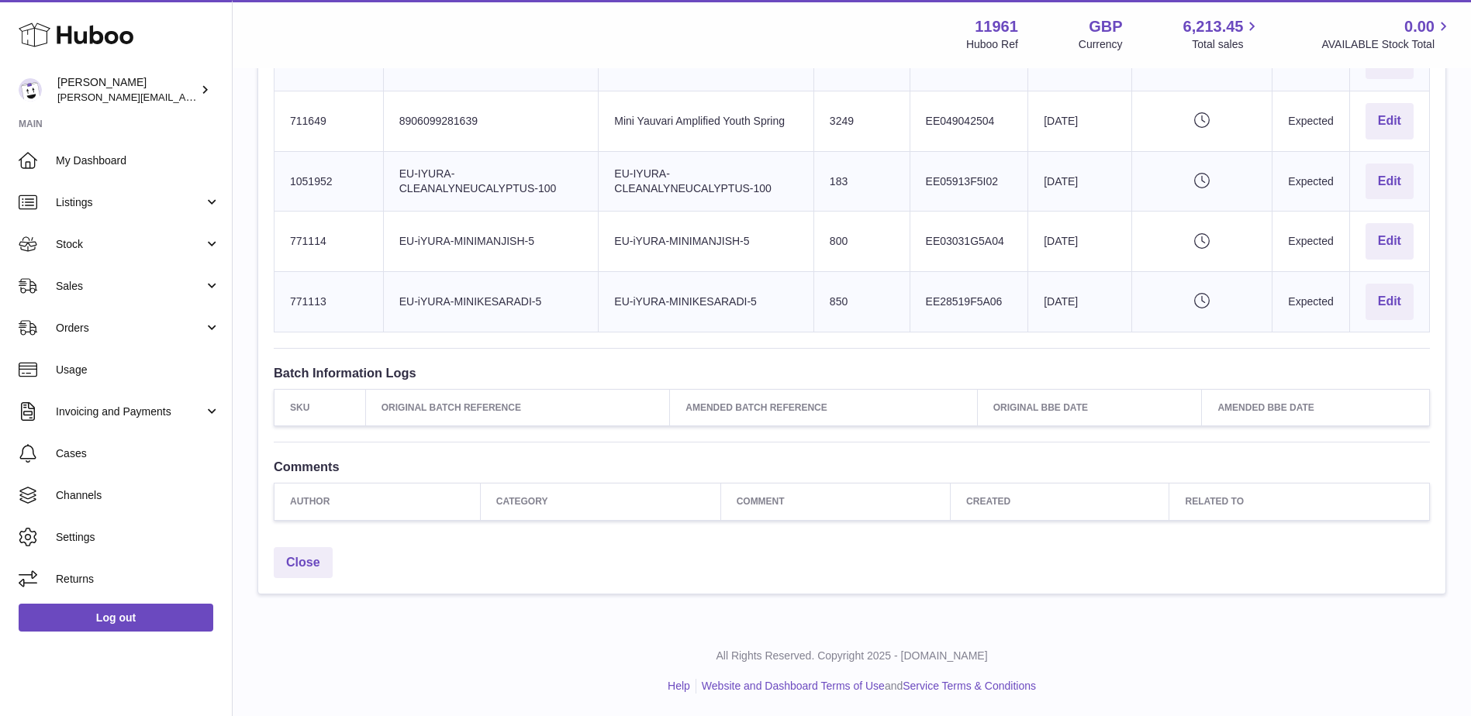
drag, startPoint x: 285, startPoint y: 380, endPoint x: 1424, endPoint y: 303, distance: 1141.4
click at [1424, 303] on table "Huboo SKU Number Product Identifier Product title Sent Quantity Batch Reference…" at bounding box center [852, 156] width 1156 height 351
copy table "Huboo SKU Number Product Identifier Product title Sent Quantity Batch Reference…"
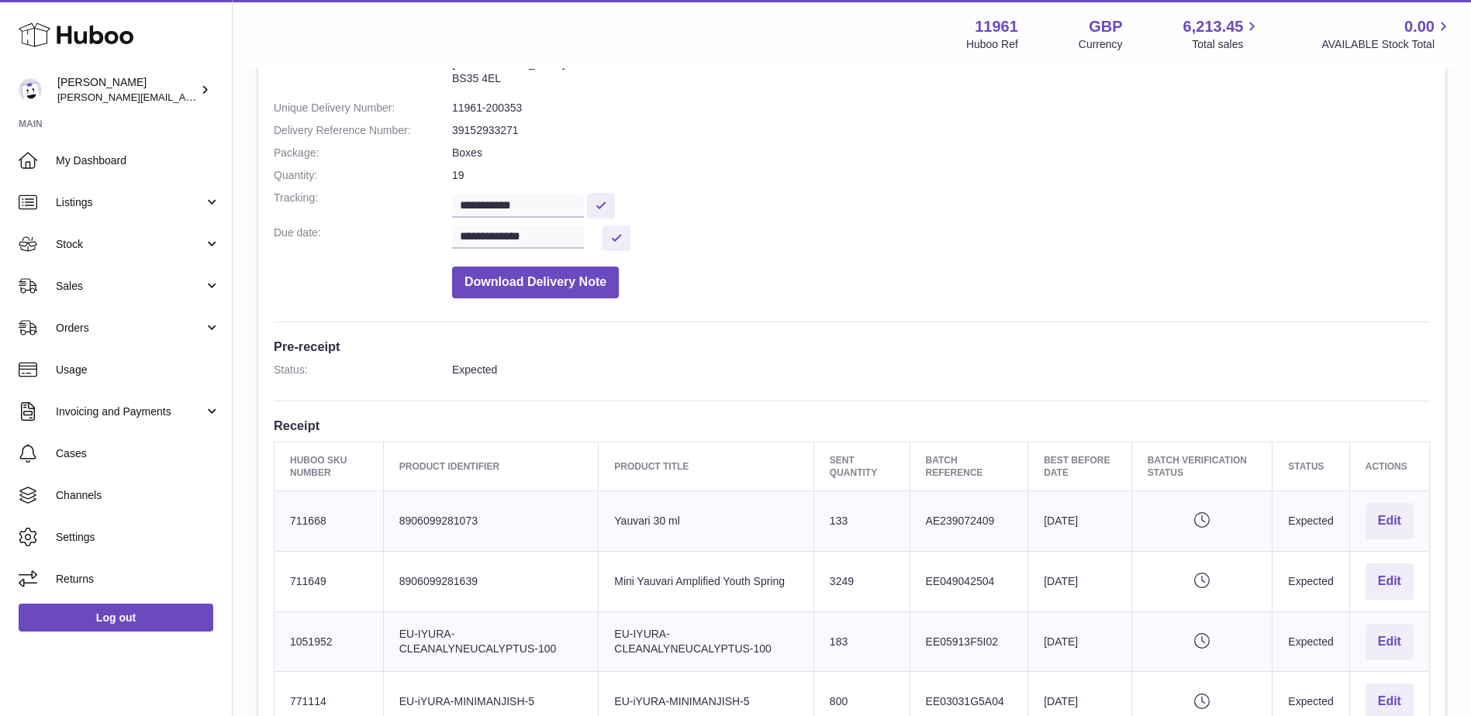
scroll to position [0, 0]
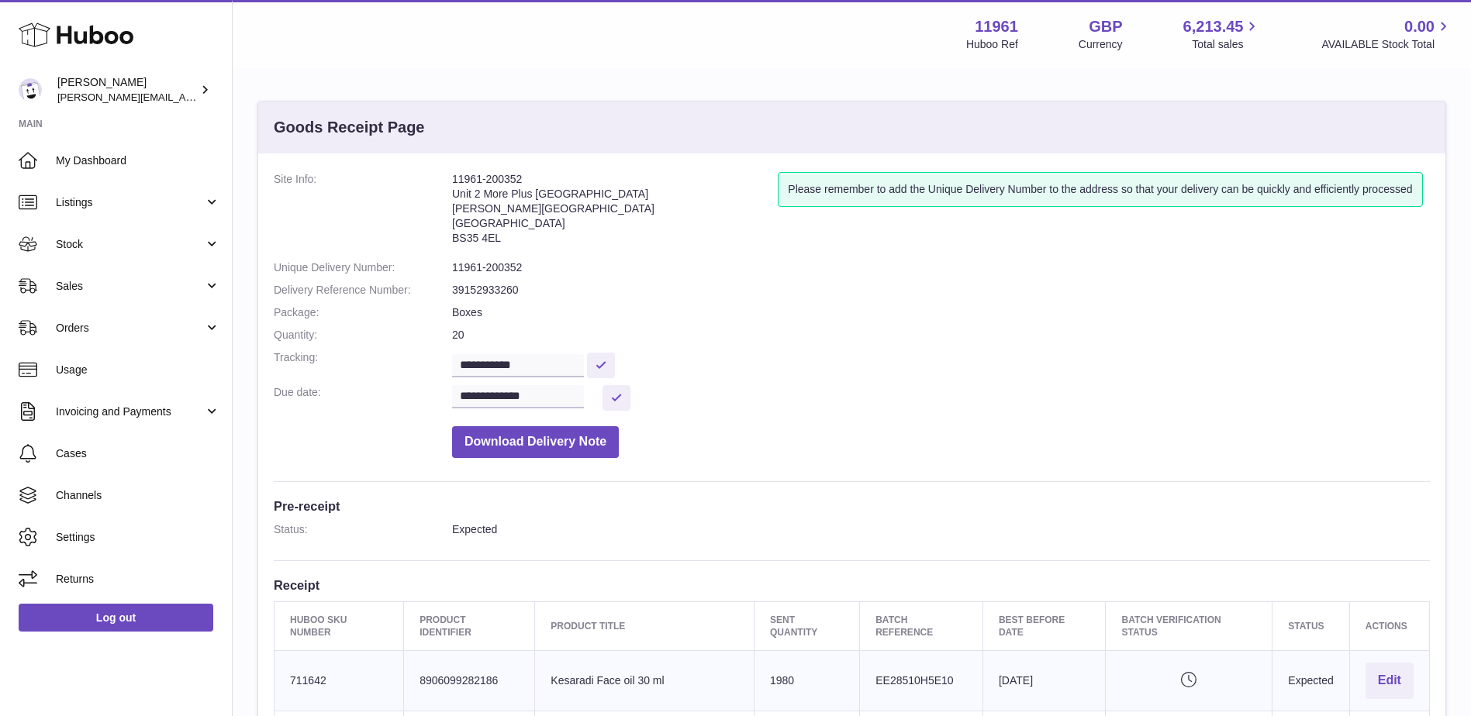
drag, startPoint x: 516, startPoint y: 178, endPoint x: 467, endPoint y: 184, distance: 49.1
click at [467, 184] on address "11961-200352 Unit 2 [GEOGRAPHIC_DATA][STREET_ADDRESS][PERSON_NAME]" at bounding box center [615, 212] width 326 height 81
click at [467, 183] on address "11961-200352 Unit 2 [GEOGRAPHIC_DATA][STREET_ADDRESS][PERSON_NAME]" at bounding box center [615, 212] width 326 height 81
click at [467, 182] on address "11961-200352 Unit 2 [GEOGRAPHIC_DATA][STREET_ADDRESS][PERSON_NAME]" at bounding box center [615, 212] width 326 height 81
click at [467, 181] on address "11961-200352 Unit 2 [GEOGRAPHIC_DATA][STREET_ADDRESS][PERSON_NAME]" at bounding box center [615, 212] width 326 height 81
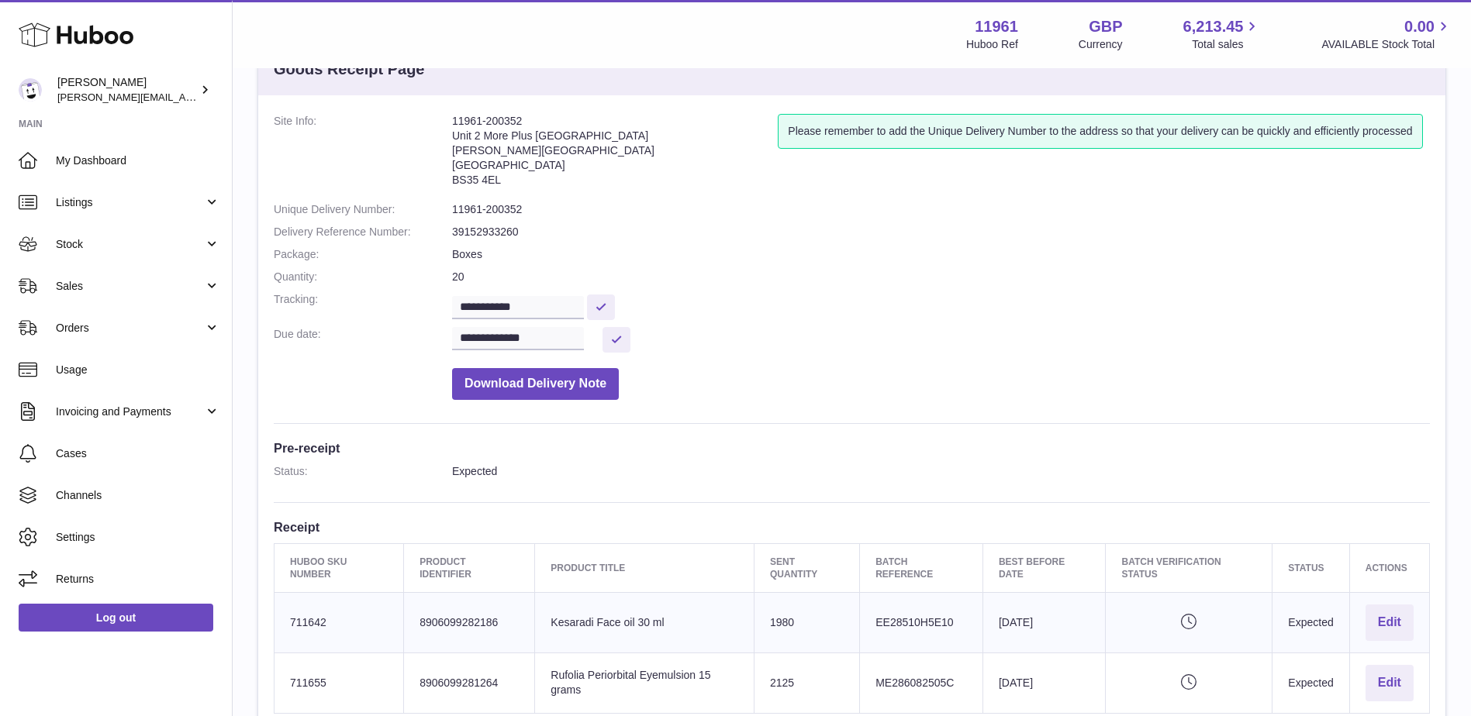
scroll to position [233, 0]
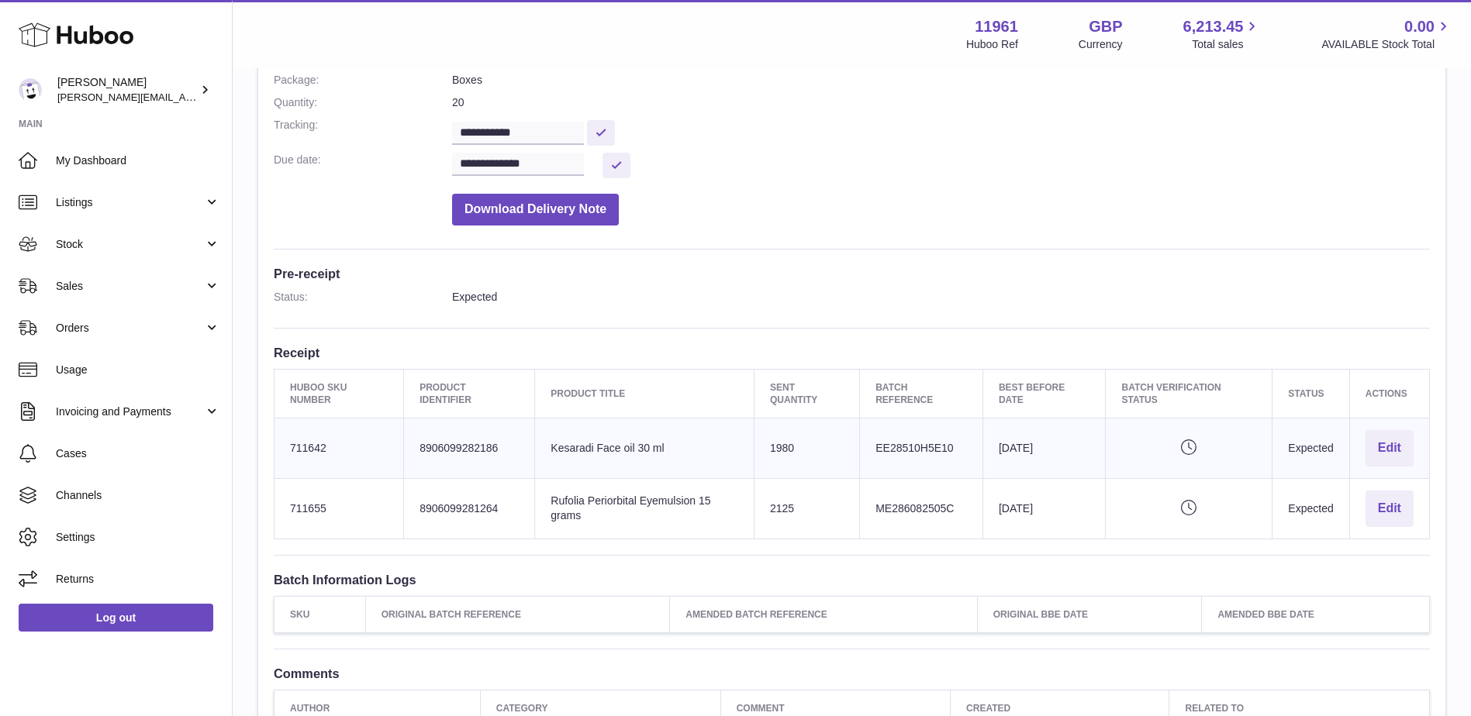
drag, startPoint x: 293, startPoint y: 385, endPoint x: 817, endPoint y: 469, distance: 530.7
click at [817, 469] on table "Huboo SKU Number Product Identifier Product title Sent Quantity Batch Reference…" at bounding box center [852, 454] width 1156 height 171
click at [812, 468] on td "Sent Quantity 1980" at bounding box center [806, 449] width 105 height 60
click at [301, 384] on th "Huboo SKU Number" at bounding box center [338, 393] width 129 height 49
drag, startPoint x: 289, startPoint y: 381, endPoint x: 1408, endPoint y: 516, distance: 1126.8
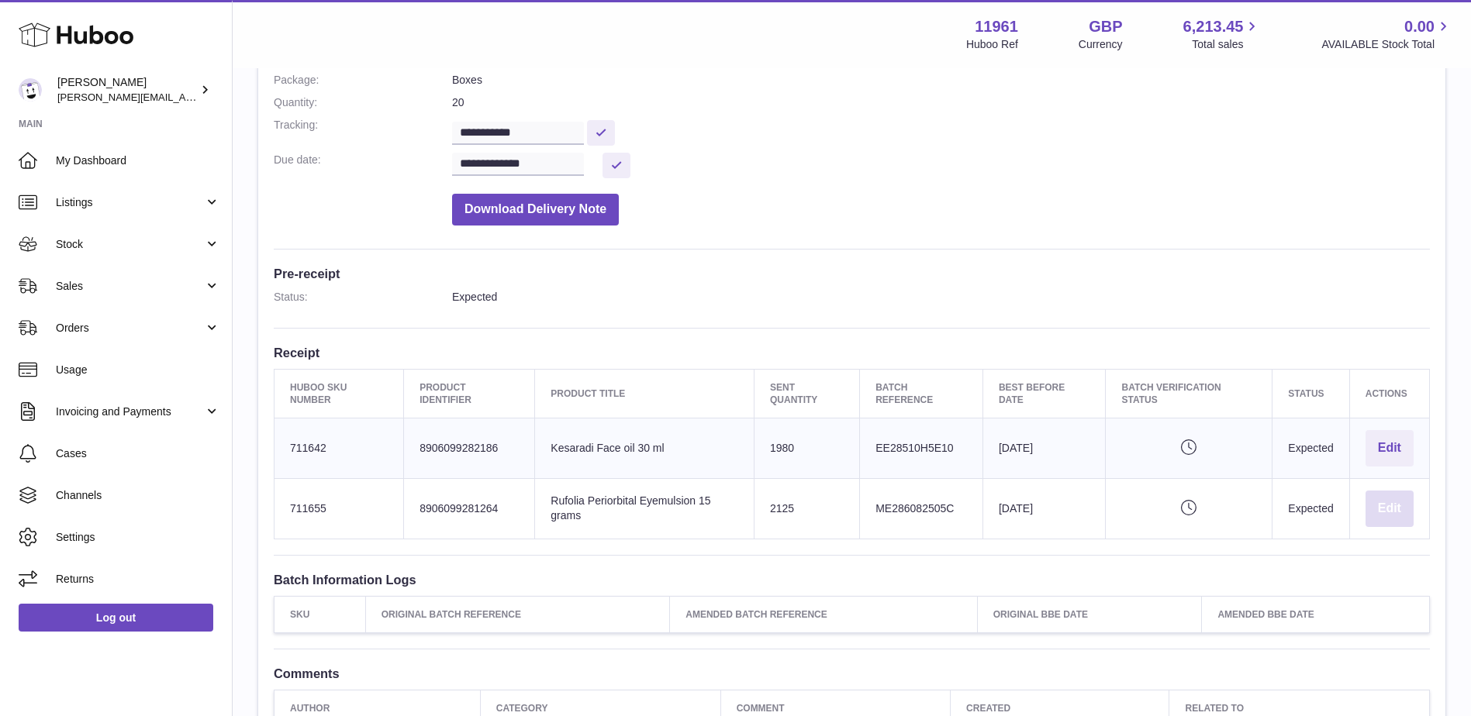
click at [1408, 516] on table "Huboo SKU Number Product Identifier Product title Sent Quantity Batch Reference…" at bounding box center [852, 454] width 1156 height 171
copy table "Huboo SKU Number Product Identifier Product title Sent Quantity Batch Reference…"
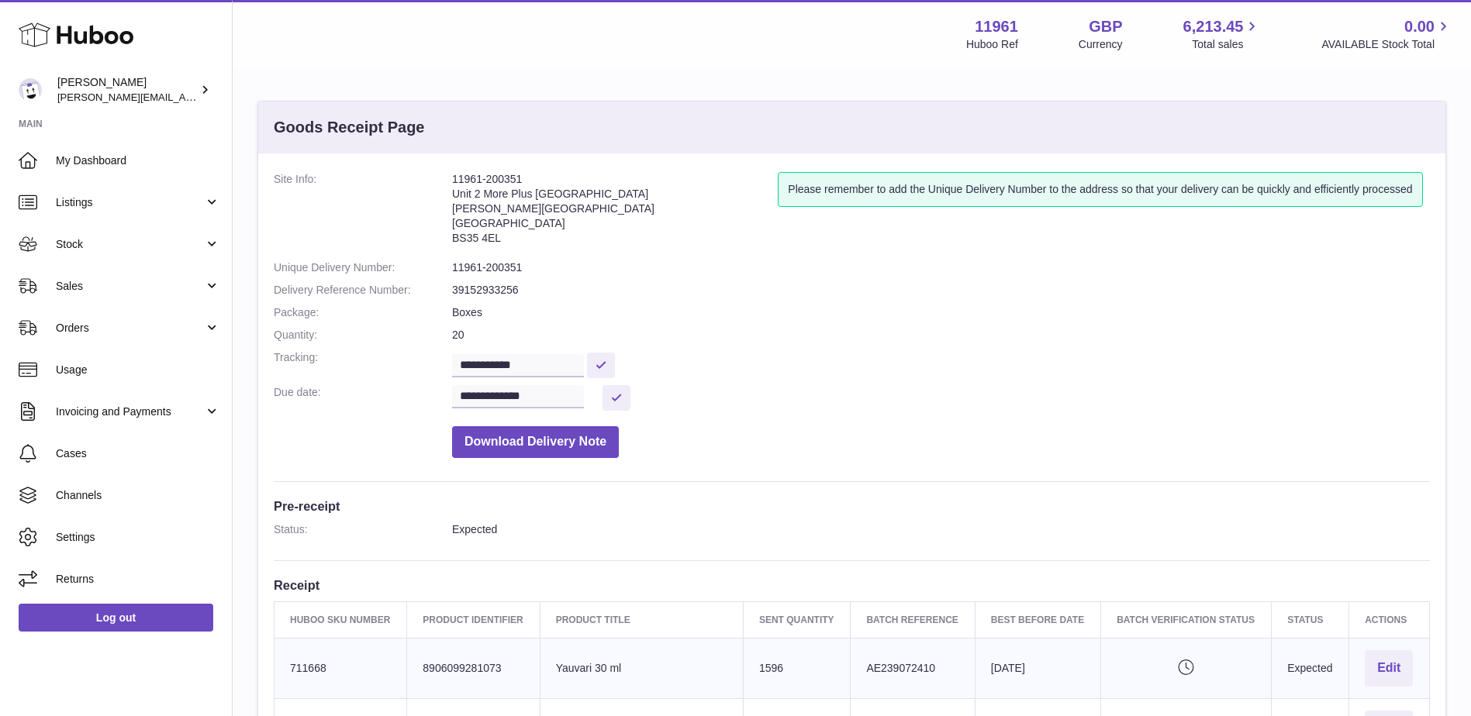
click at [511, 174] on address "11961-200351 Unit 2 [GEOGRAPHIC_DATA][STREET_ADDRESS][PERSON_NAME]" at bounding box center [615, 212] width 326 height 81
copy address "11961-200351"
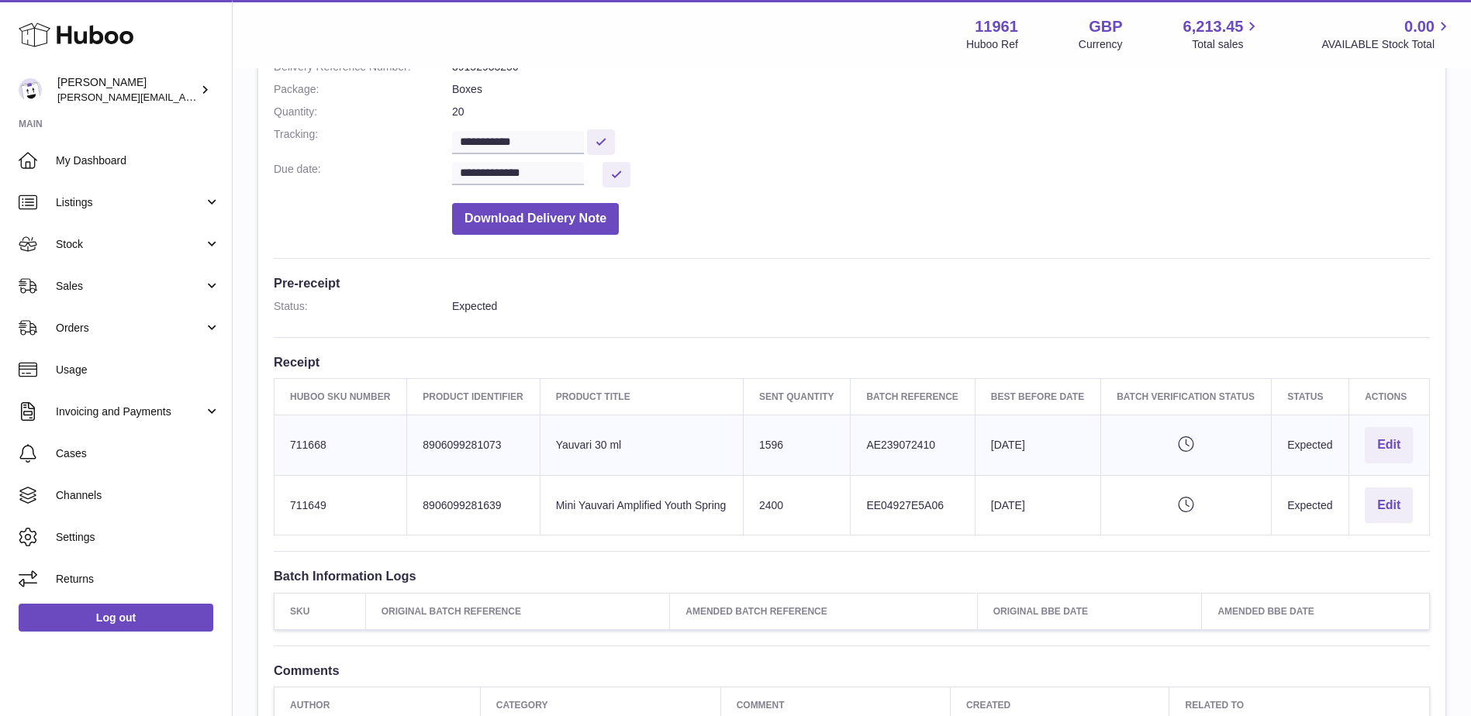
scroll to position [233, 0]
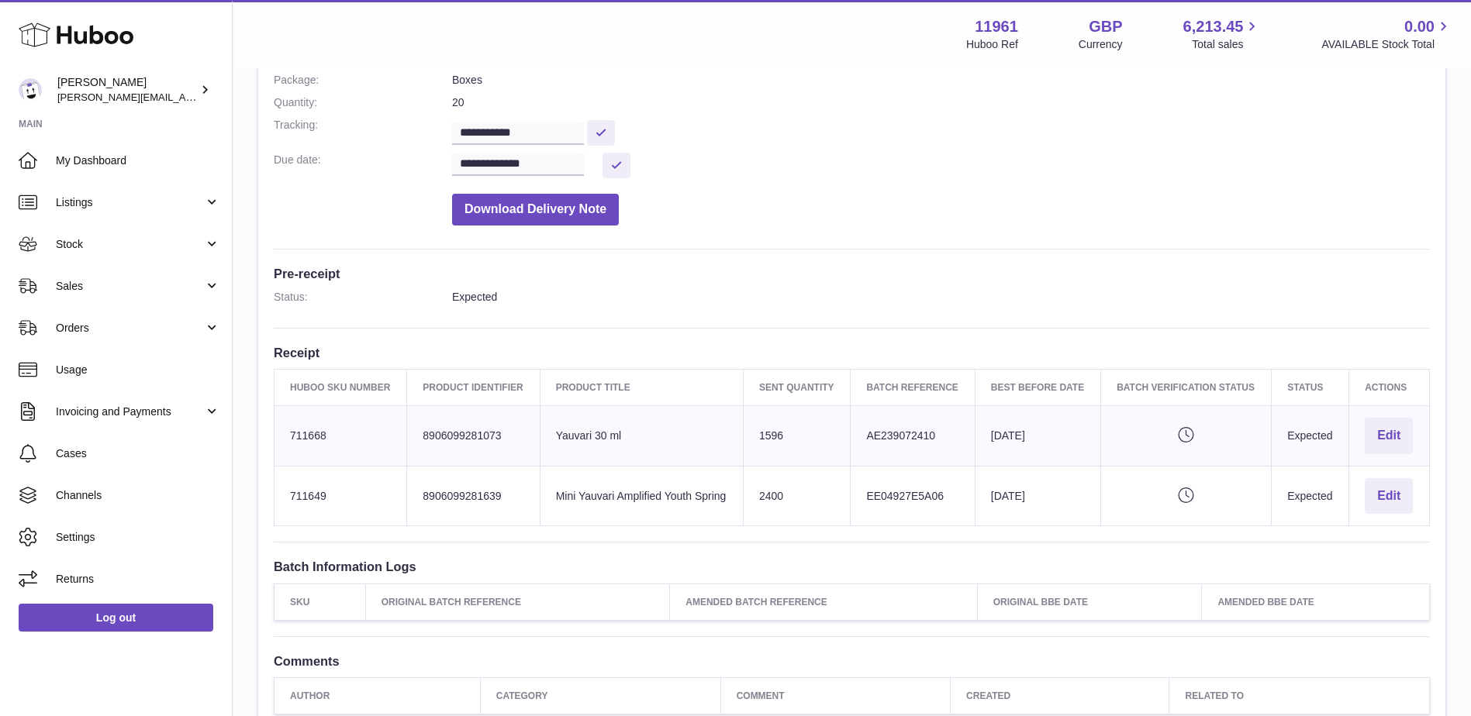
click at [295, 377] on th "Huboo SKU Number" at bounding box center [340, 387] width 133 height 36
drag, startPoint x: 289, startPoint y: 385, endPoint x: 1425, endPoint y: 492, distance: 1140.8
click at [1425, 492] on table "Huboo SKU Number Product Identifier Product title Sent Quantity Batch Reference…" at bounding box center [852, 448] width 1156 height 158
copy table "Huboo SKU Number Product Identifier Product title Sent Quantity Batch Reference…"
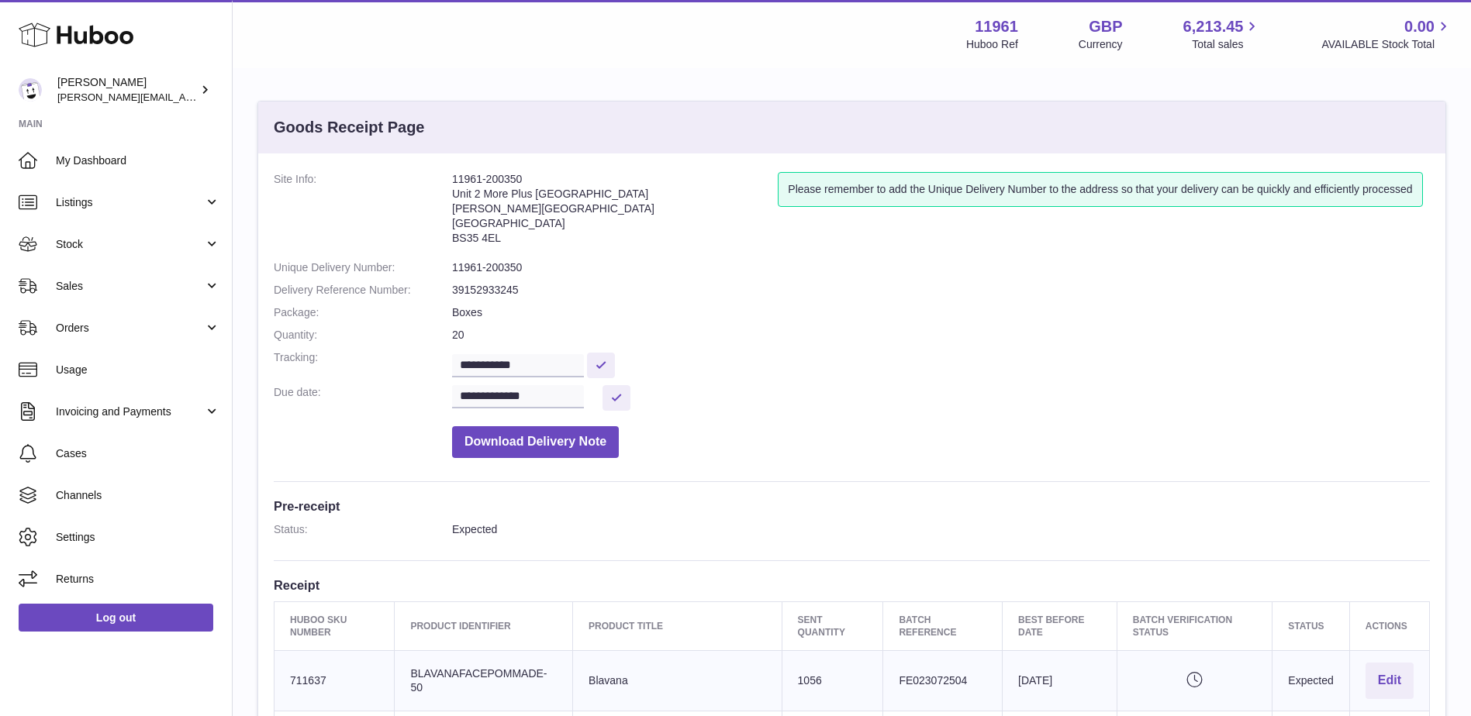
click at [501, 174] on address "11961-200350 Unit 2 More Plus Central Park Hudson Ave Severn Beach BS35 4EL" at bounding box center [615, 212] width 326 height 81
click at [502, 174] on address "11961-200350 Unit 2 More Plus Central Park Hudson Ave Severn Beach BS35 4EL" at bounding box center [615, 212] width 326 height 81
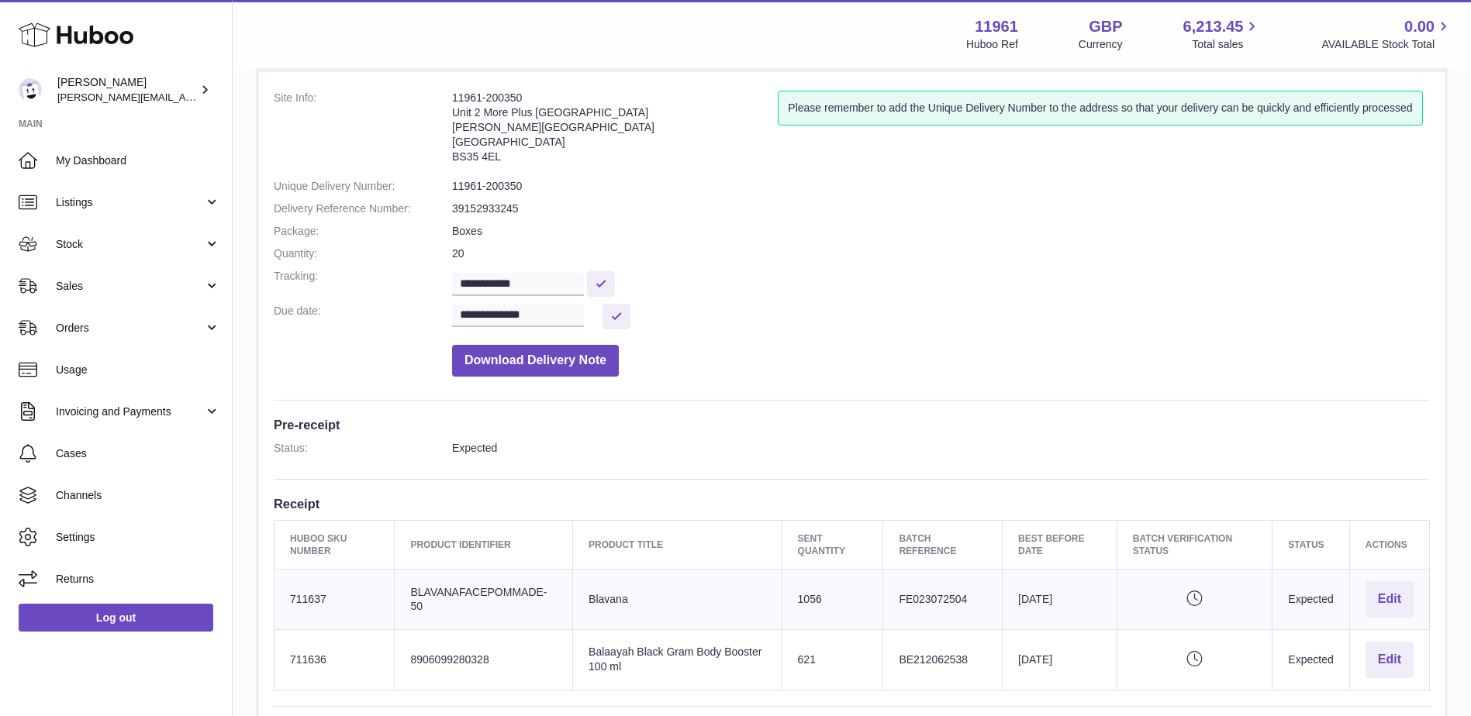
scroll to position [233, 0]
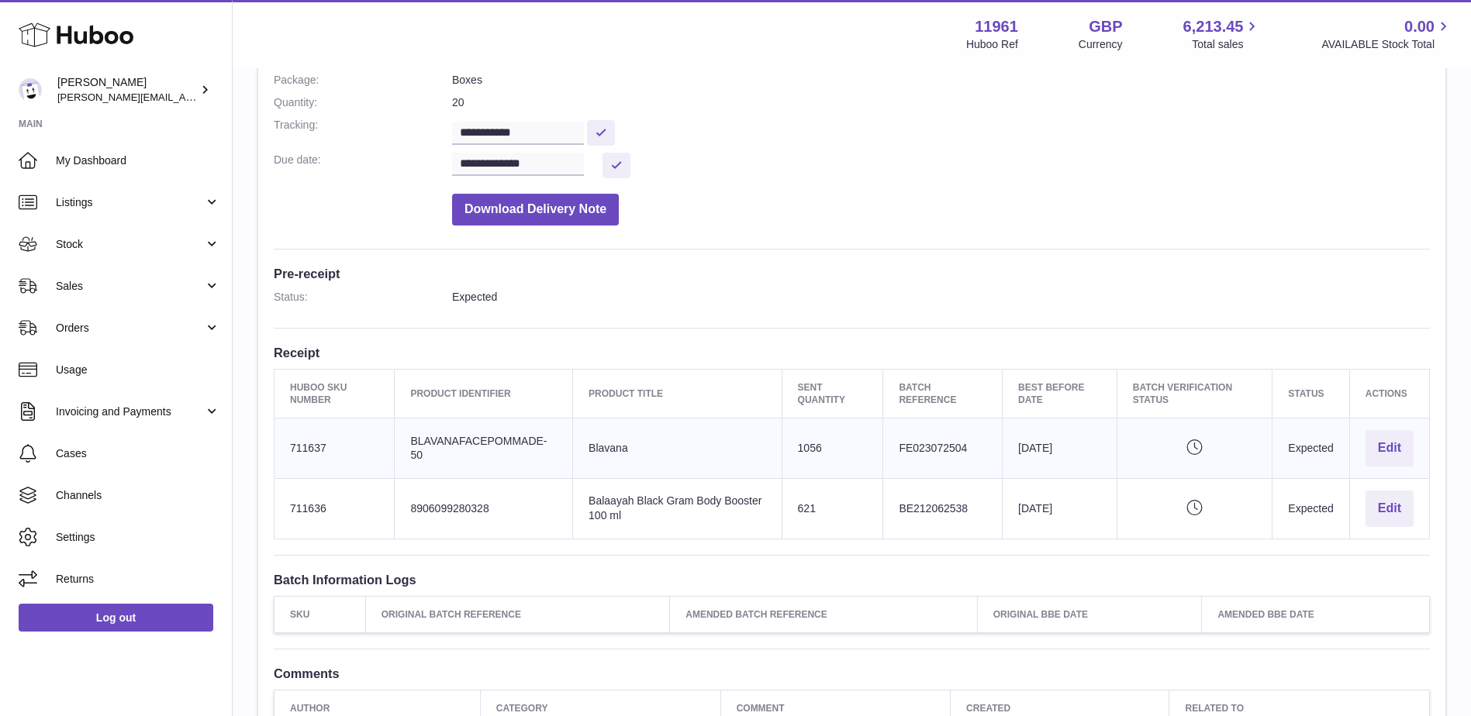
drag, startPoint x: 278, startPoint y: 380, endPoint x: 1413, endPoint y: 515, distance: 1143.7
click at [1413, 515] on table "Huboo SKU Number Product Identifier Product title Sent Quantity Batch Reference…" at bounding box center [852, 454] width 1156 height 171
copy table "Huboo SKU Number Product Identifier Product title Sent Quantity Batch Reference…"
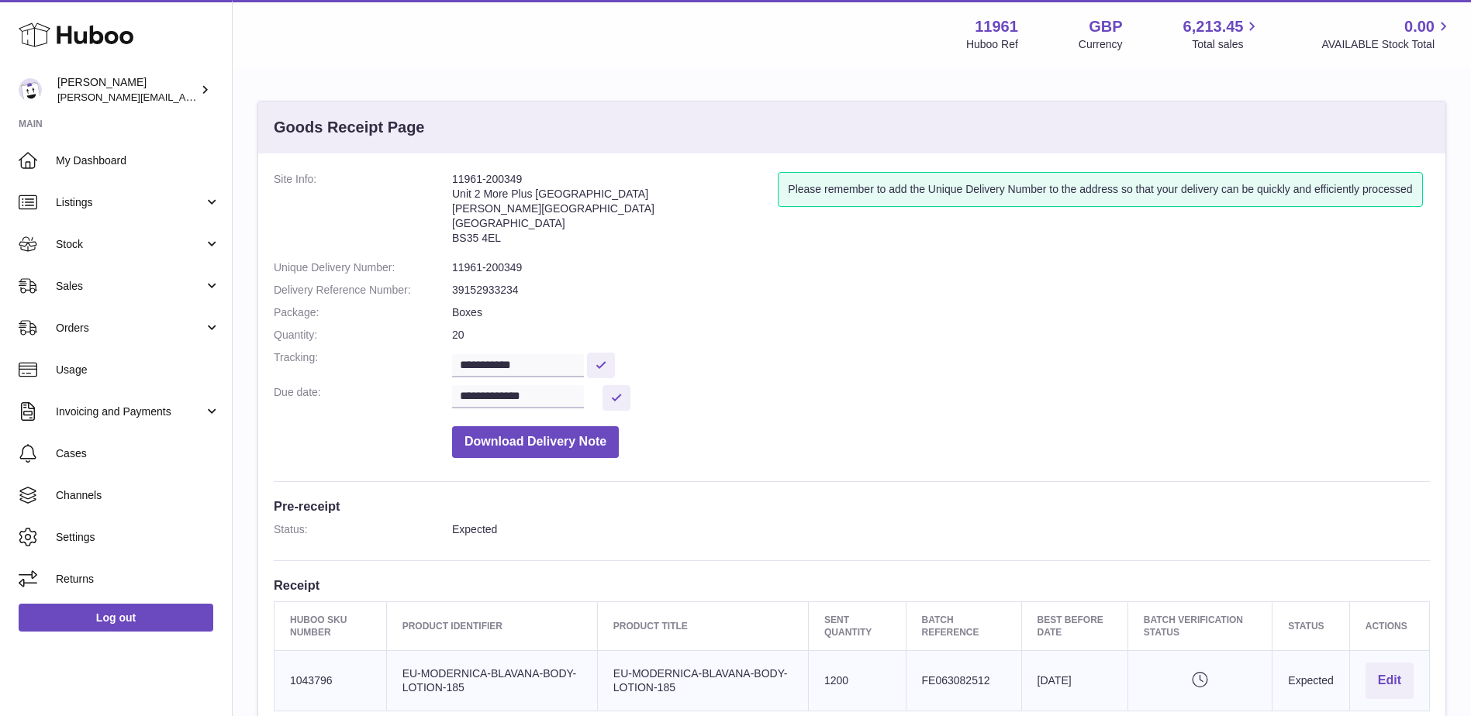
click at [501, 185] on address "11961-200349 Unit 2 More Plus Central Park Hudson Ave Severn Beach BS35 4EL" at bounding box center [615, 212] width 326 height 81
click at [501, 181] on address "11961-200349 Unit 2 More Plus Central Park Hudson Ave Severn Beach BS35 4EL" at bounding box center [615, 212] width 326 height 81
copy address "11961-200349"
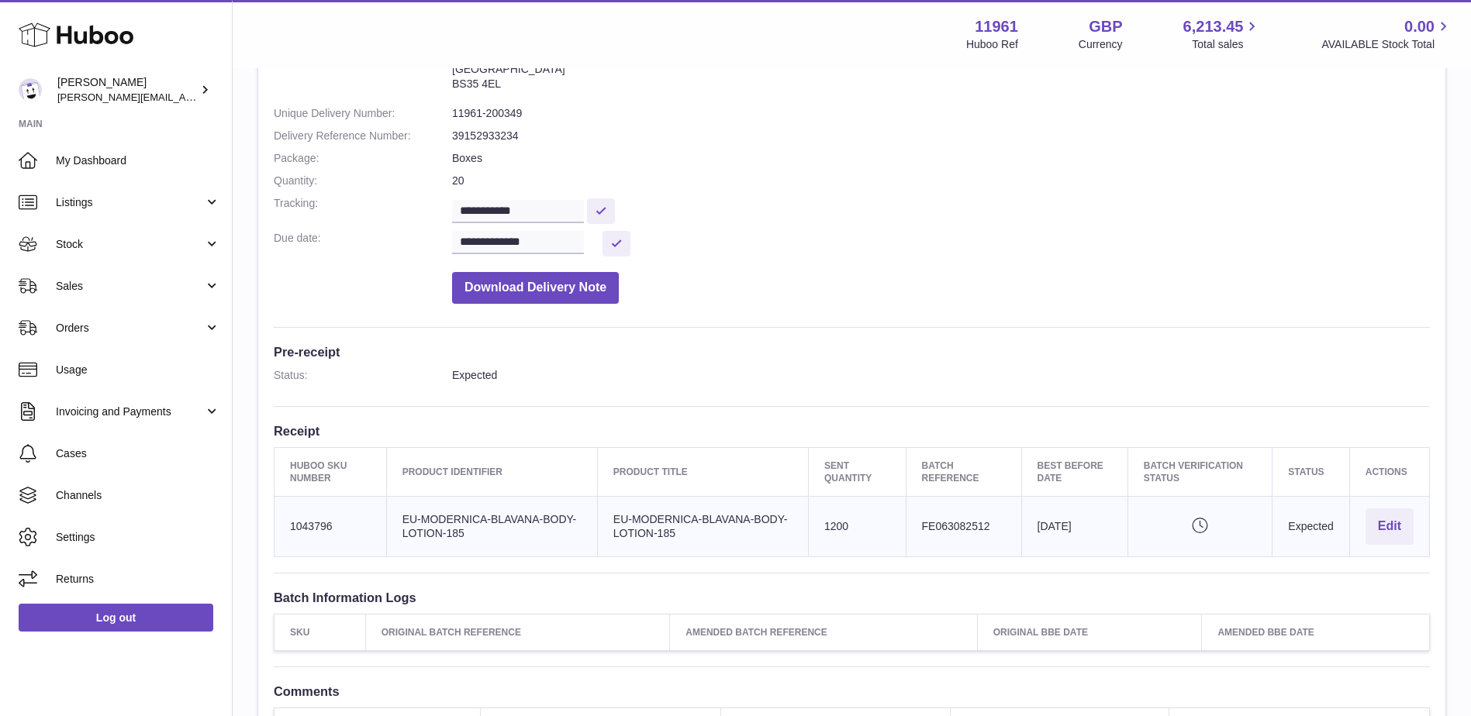
scroll to position [379, 0]
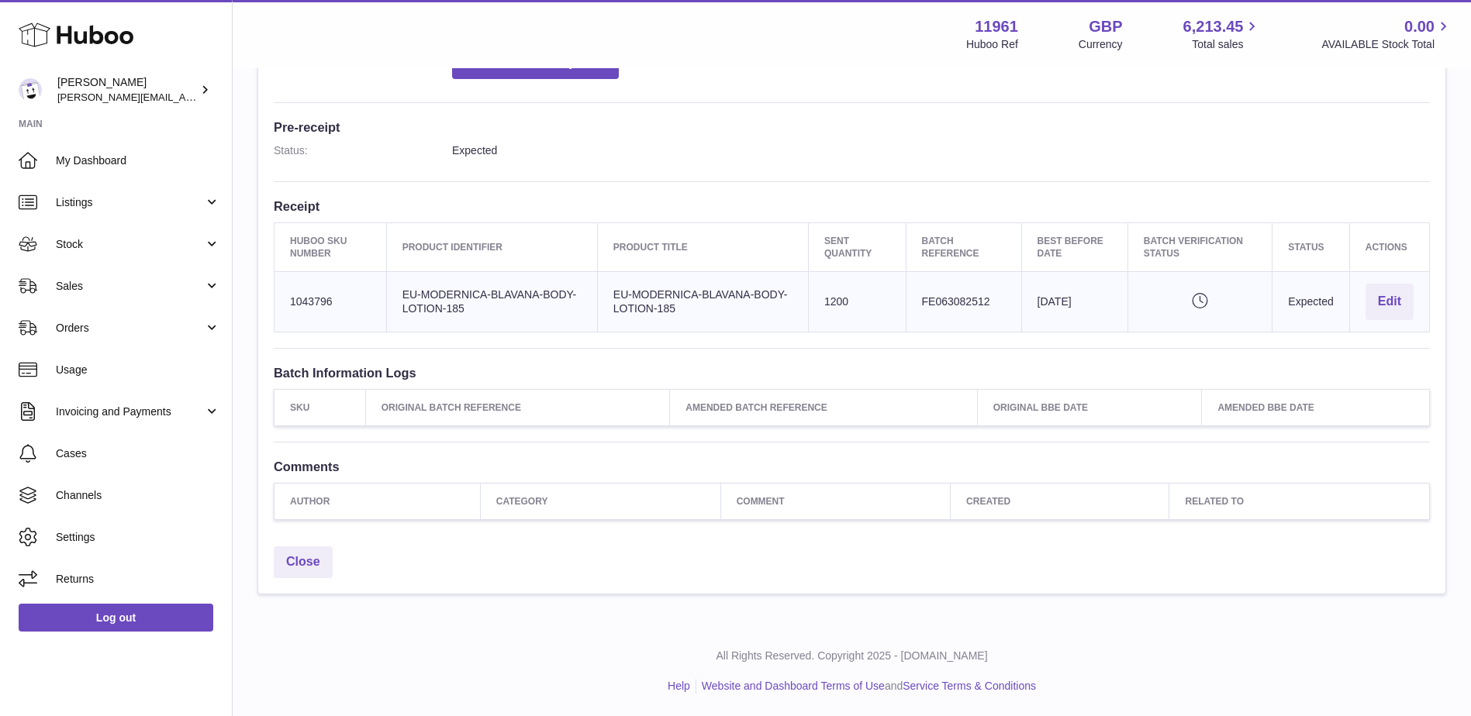
drag, startPoint x: 280, startPoint y: 245, endPoint x: 1420, endPoint y: 307, distance: 1141.3
click at [1420, 307] on table "Huboo SKU Number Product Identifier Product title Sent Quantity Batch Reference…" at bounding box center [852, 278] width 1156 height 110
copy table "Huboo SKU Number Product Identifier Product title Sent Quantity Batch Reference…"
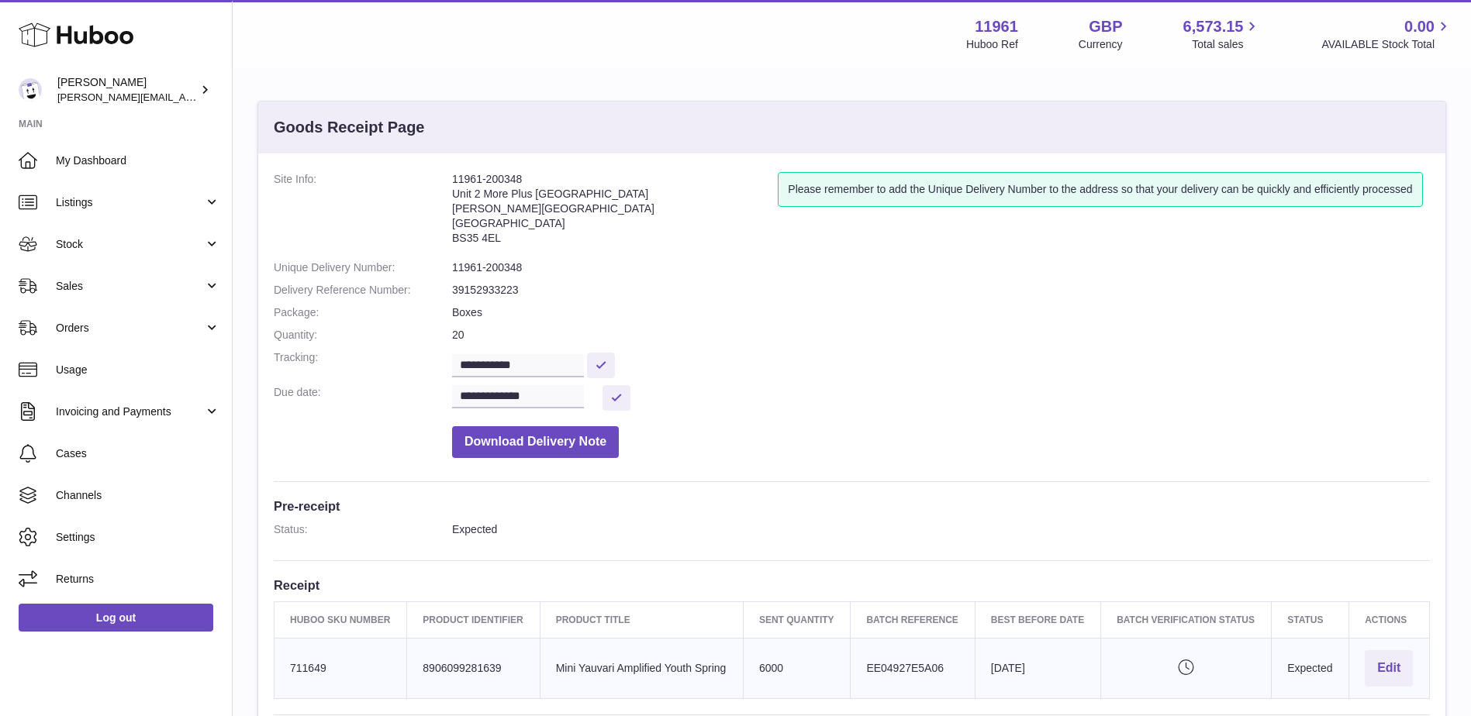
click at [506, 174] on address "11961-200348 Unit 2 More Plus Central Park Hudson Ave Severn Beach BS35 4EL" at bounding box center [615, 212] width 326 height 81
copy address "11961-200348"
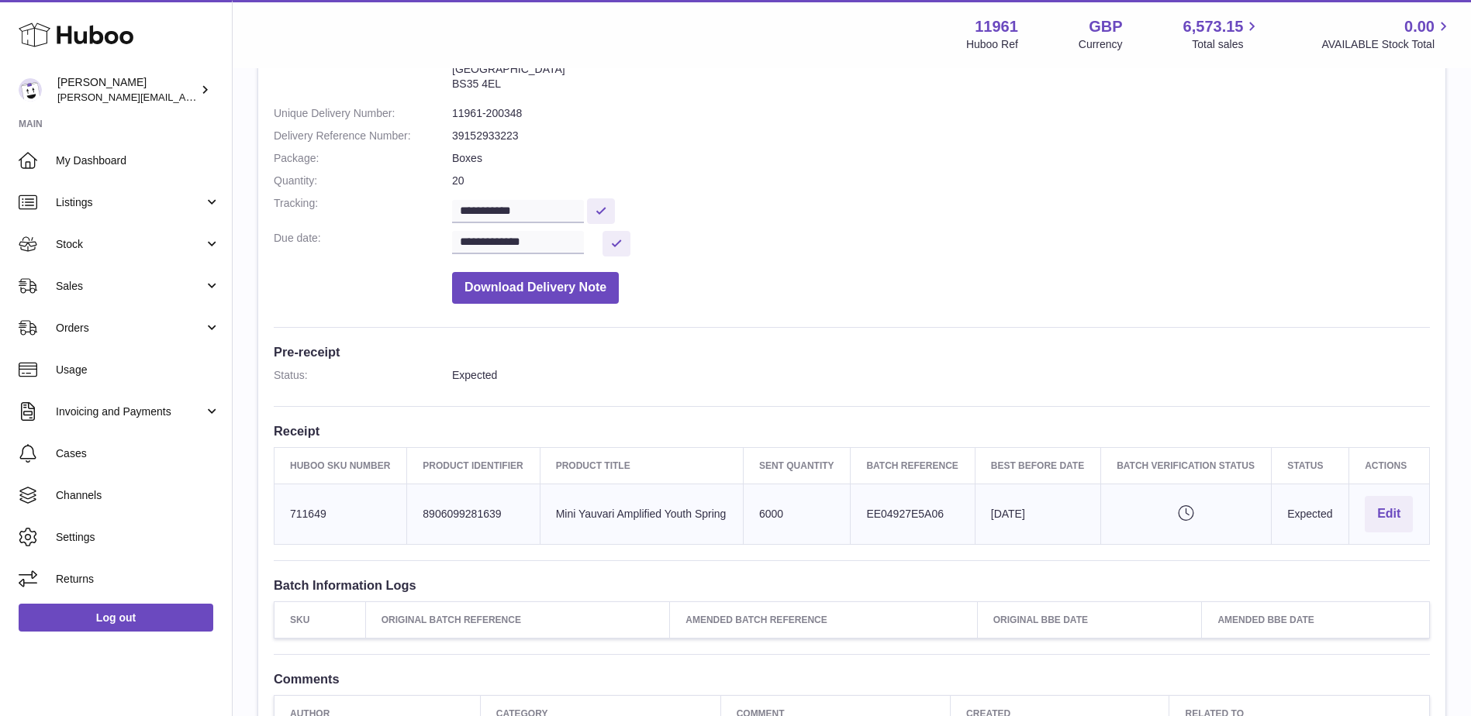
scroll to position [155, 0]
drag, startPoint x: 284, startPoint y: 461, endPoint x: 1431, endPoint y: 519, distance: 1148.9
click at [1431, 519] on div "**********" at bounding box center [851, 374] width 1187 height 752
copy thead
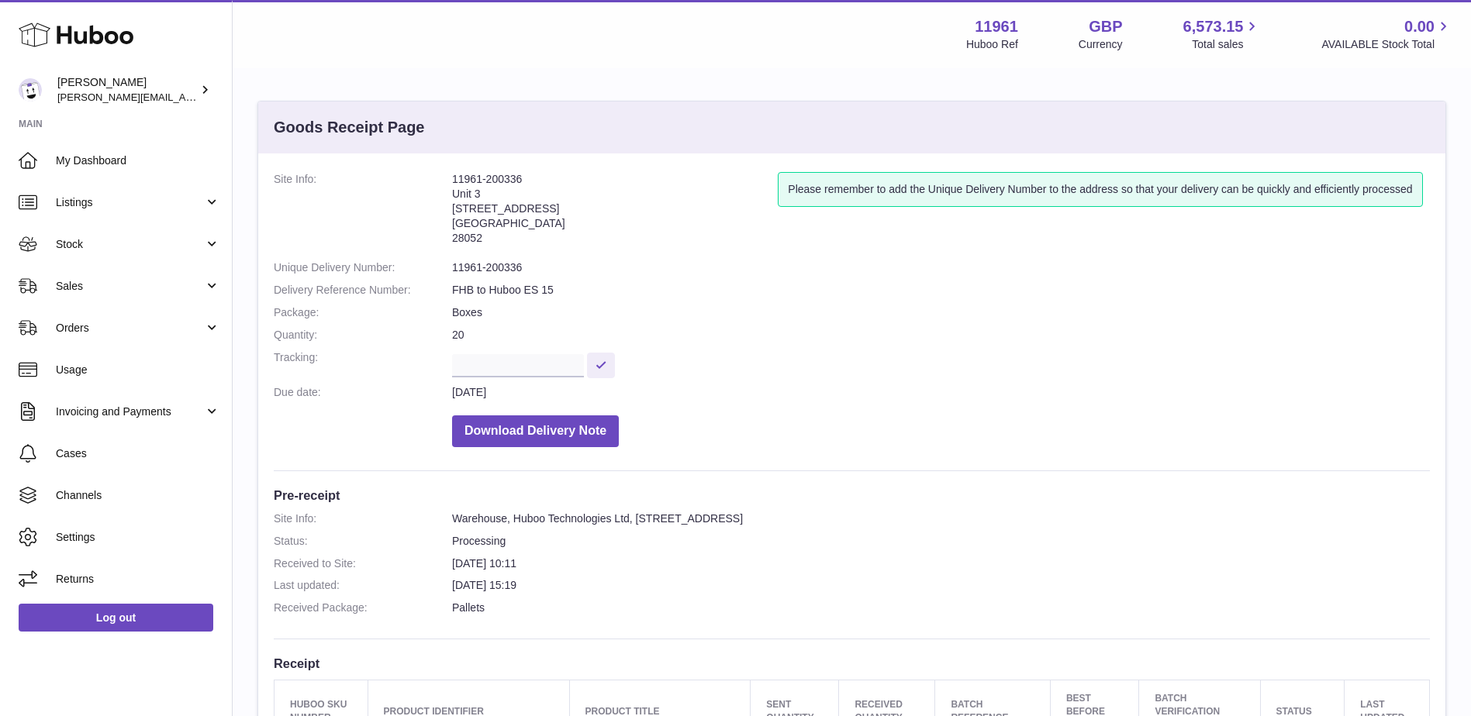
click at [489, 184] on address "11961-200336 [STREET_ADDRESS]" at bounding box center [615, 212] width 326 height 81
copy address "11961-200336"
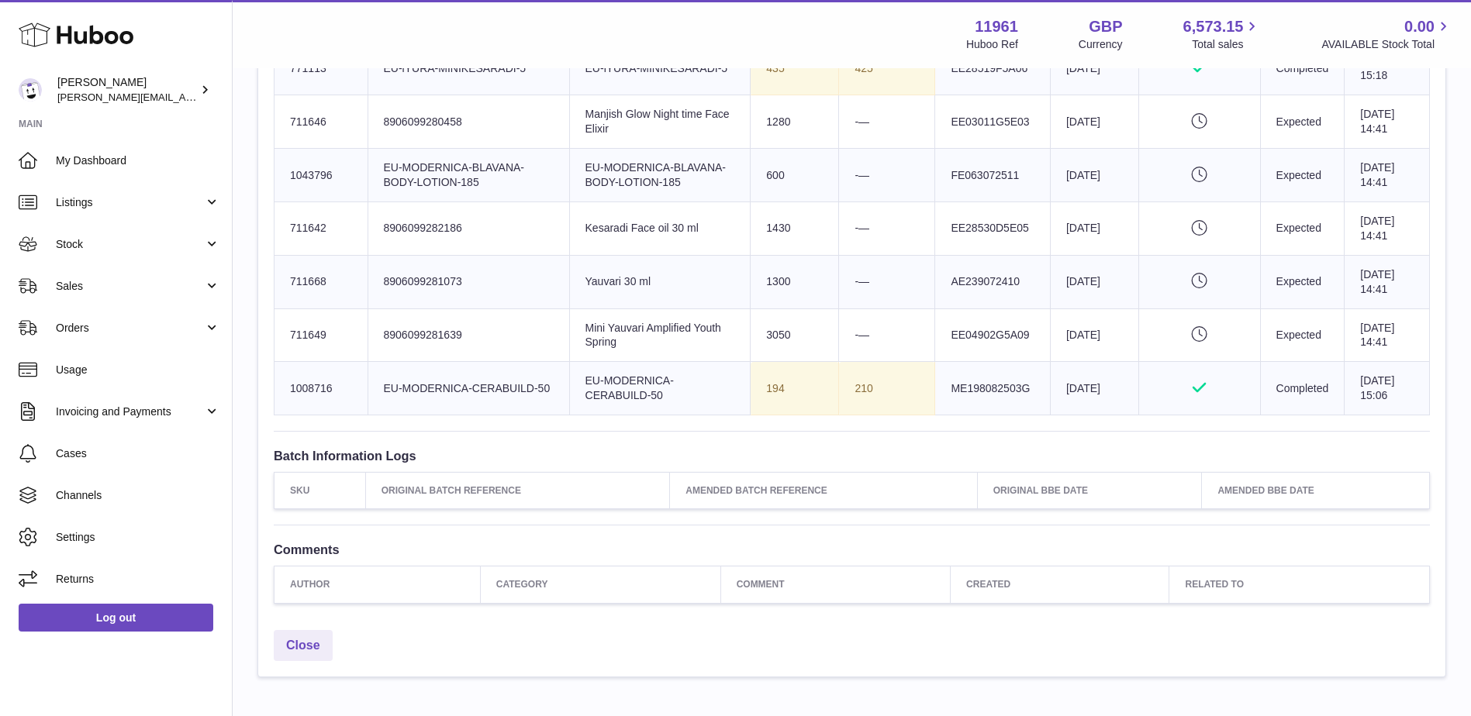
scroll to position [1103, 0]
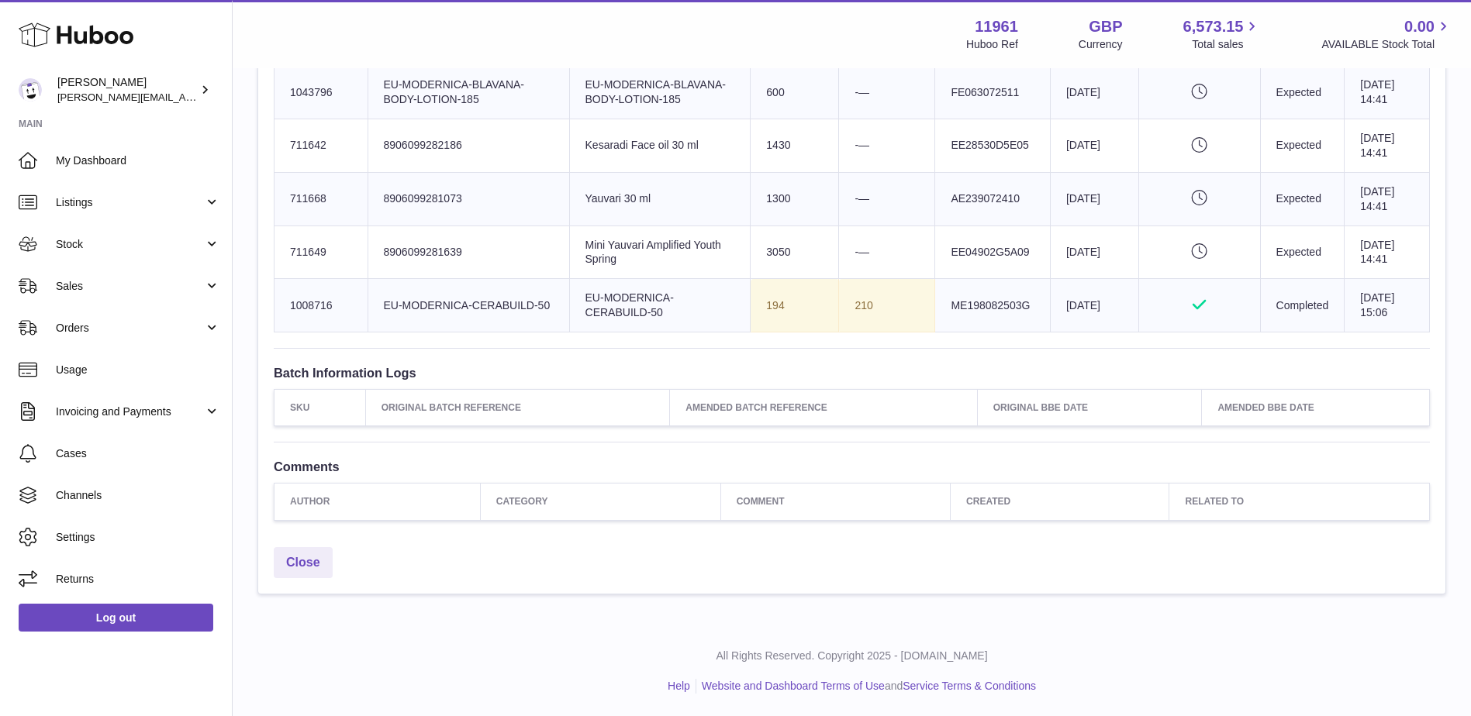
drag, startPoint x: 344, startPoint y: 256, endPoint x: 1421, endPoint y: 319, distance: 1078.7
copy table "Huboo SKU Number Product Identifier Product title Sent Quantity Received Quanti…"
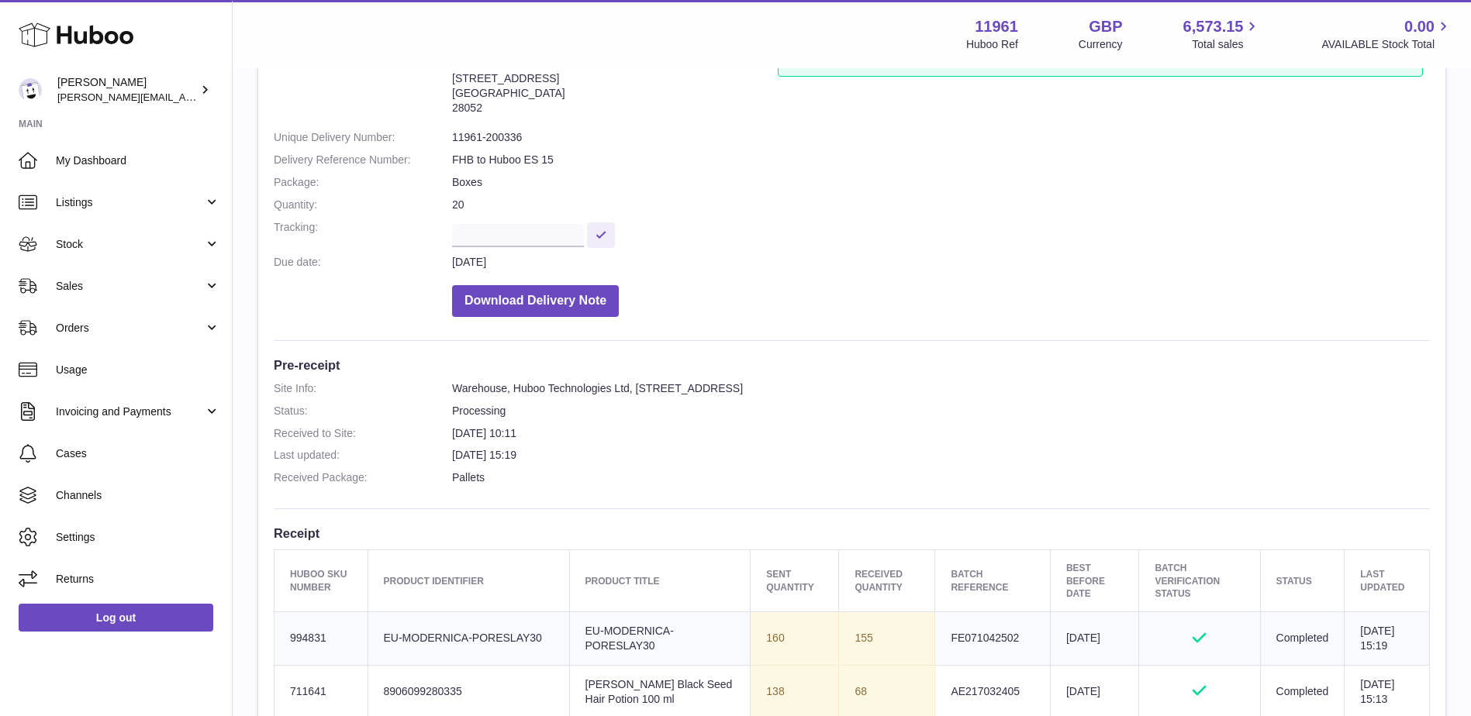
scroll to position [0, 0]
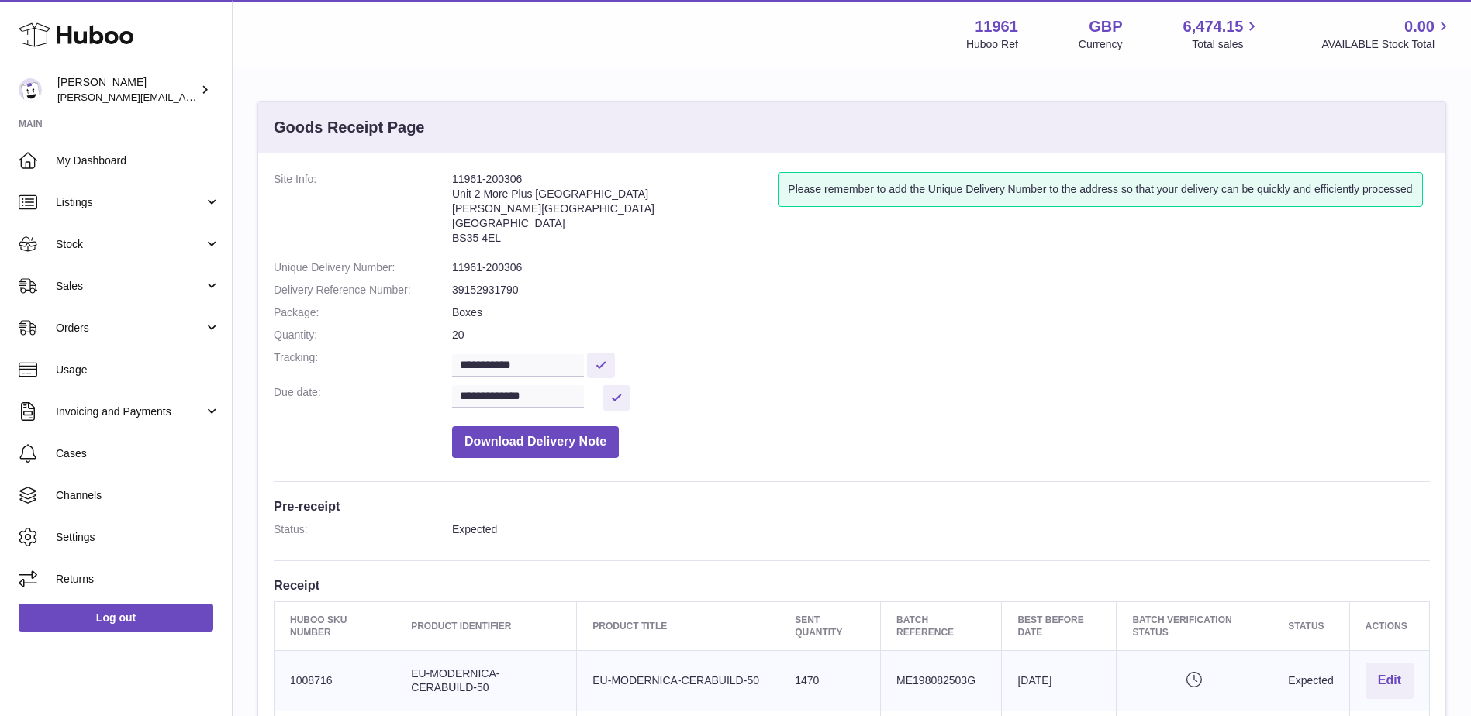
click at [512, 178] on address "11961-200306 Unit 2 [GEOGRAPHIC_DATA][PERSON_NAME][STREET_ADDRESS]" at bounding box center [615, 212] width 326 height 81
copy address "11961-200306"
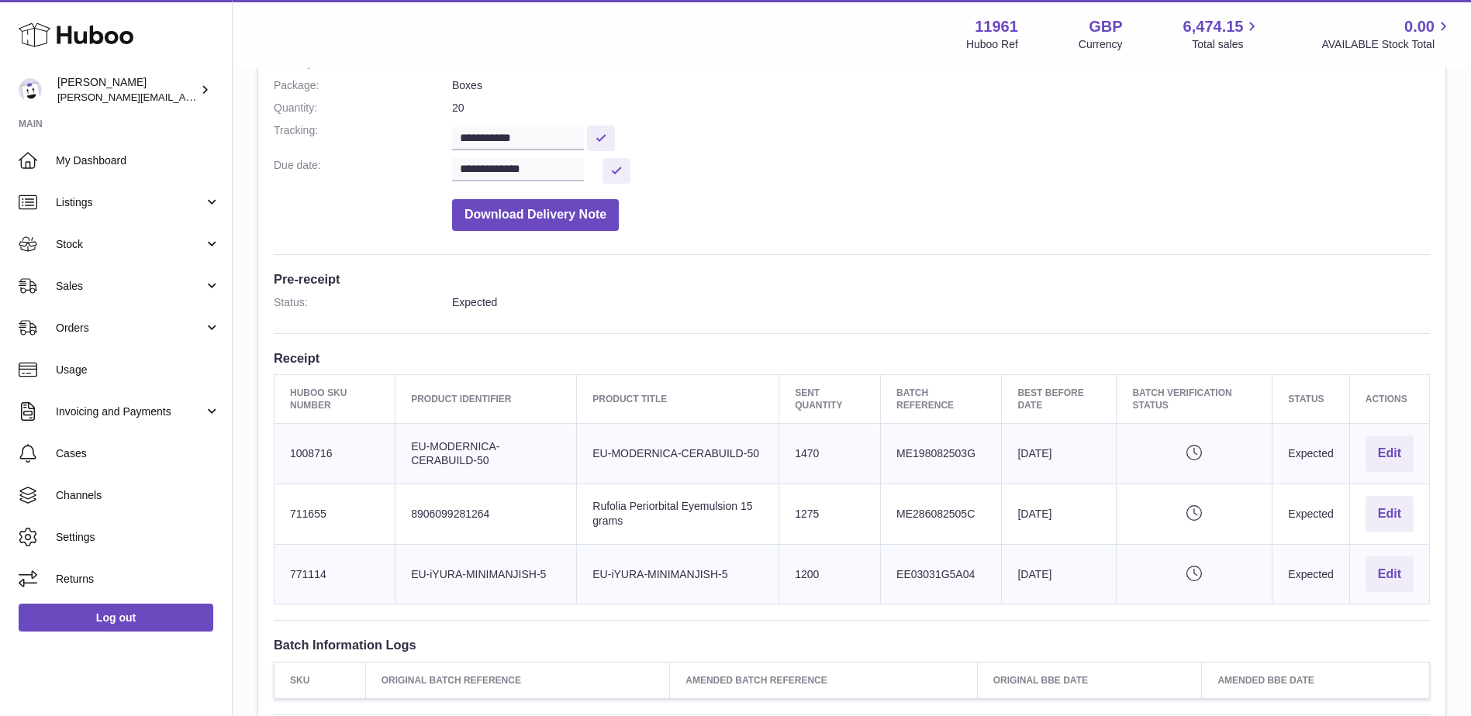
scroll to position [233, 0]
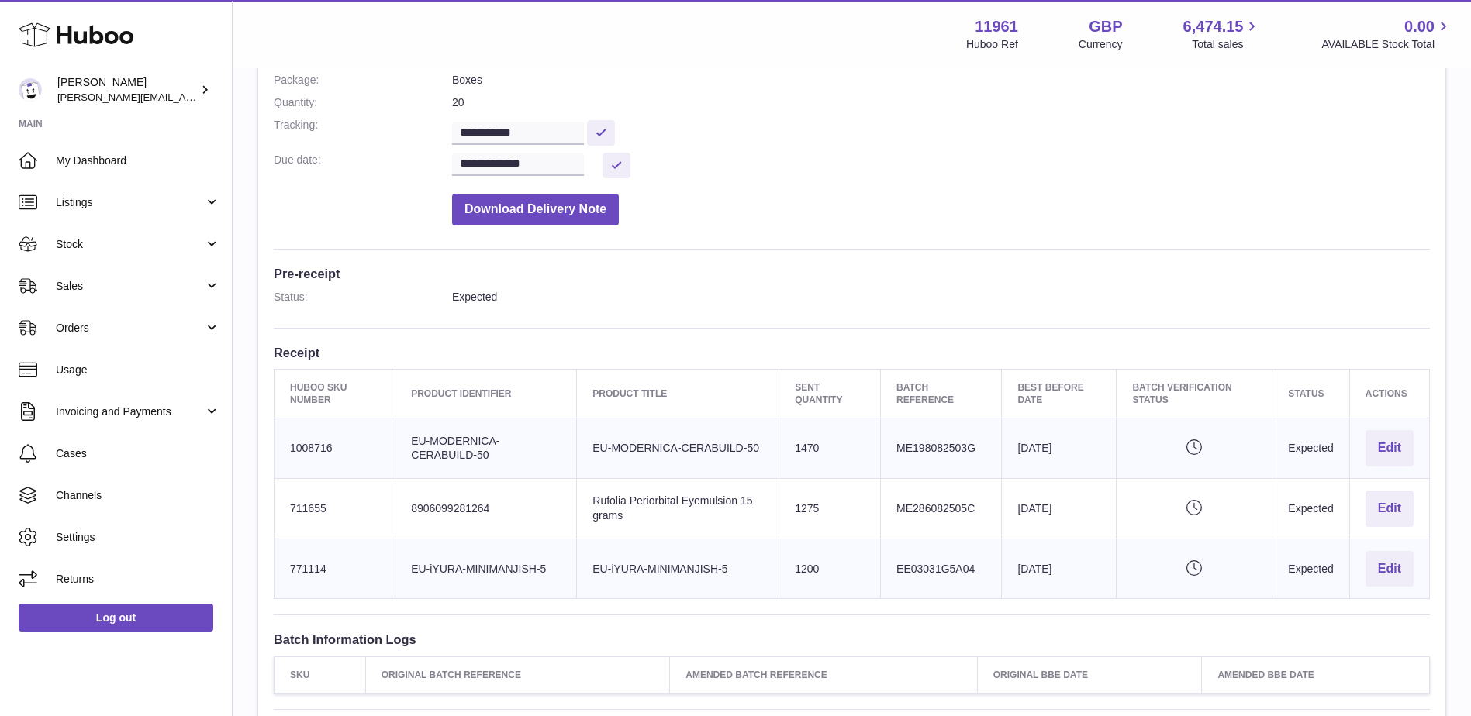
drag, startPoint x: 294, startPoint y: 382, endPoint x: 1424, endPoint y: 569, distance: 1145.7
click at [1424, 569] on table "Huboo SKU Number Product Identifier Product title Sent Quantity Batch Reference…" at bounding box center [852, 484] width 1156 height 231
copy table "uboo SKU Number Product Identifier Product title Sent Quantity Batch Reference …"
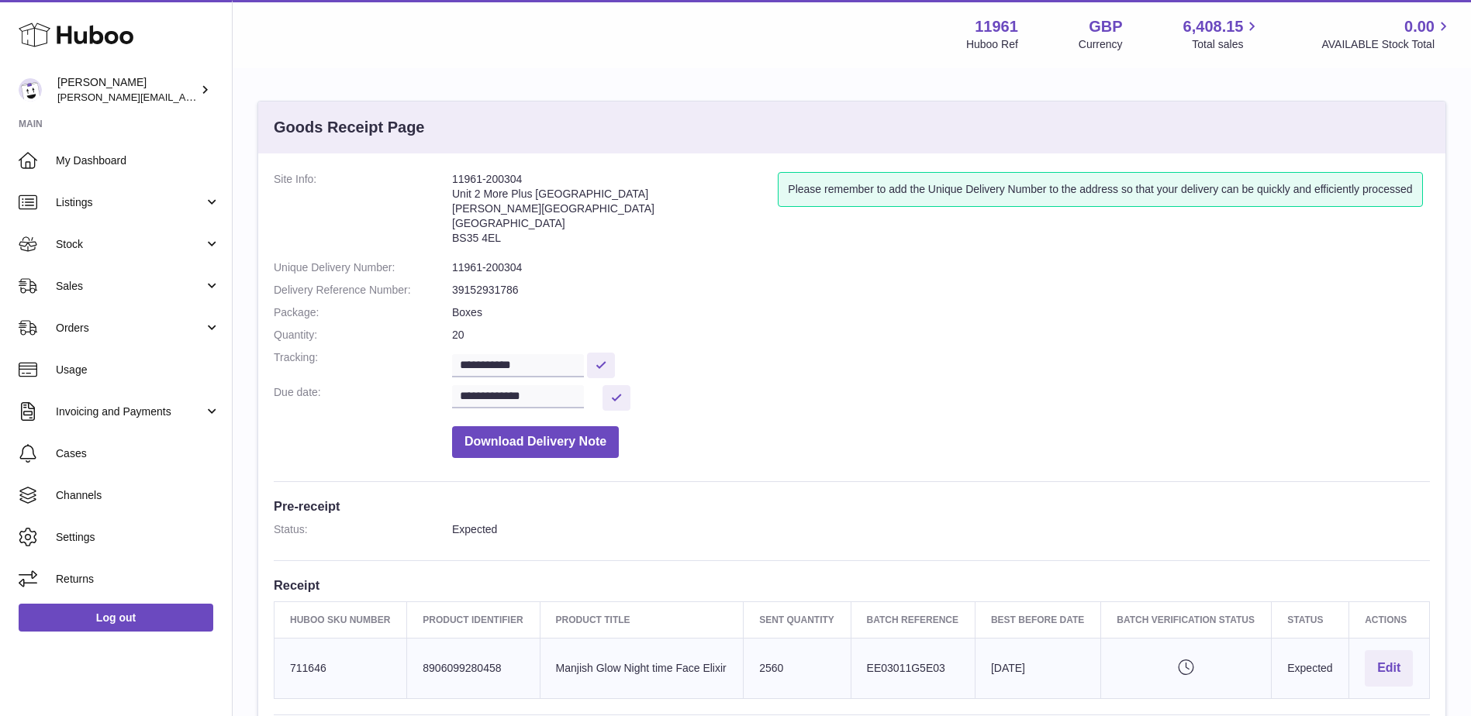
click at [502, 178] on address "11961-200304 Unit 2 More Plus Central Park Hudson Ave Severn Beach BS35 4EL" at bounding box center [615, 212] width 326 height 81
copy address "11961-200304"
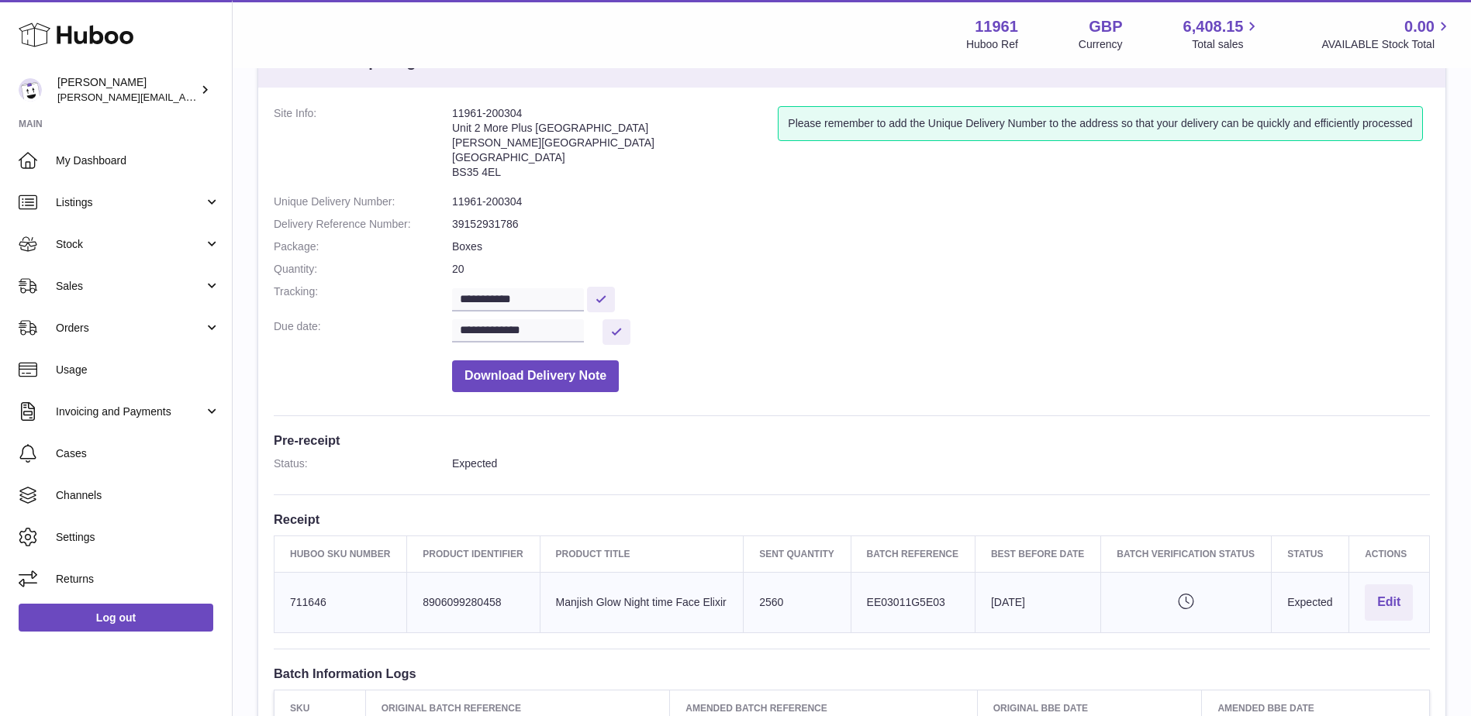
scroll to position [233, 0]
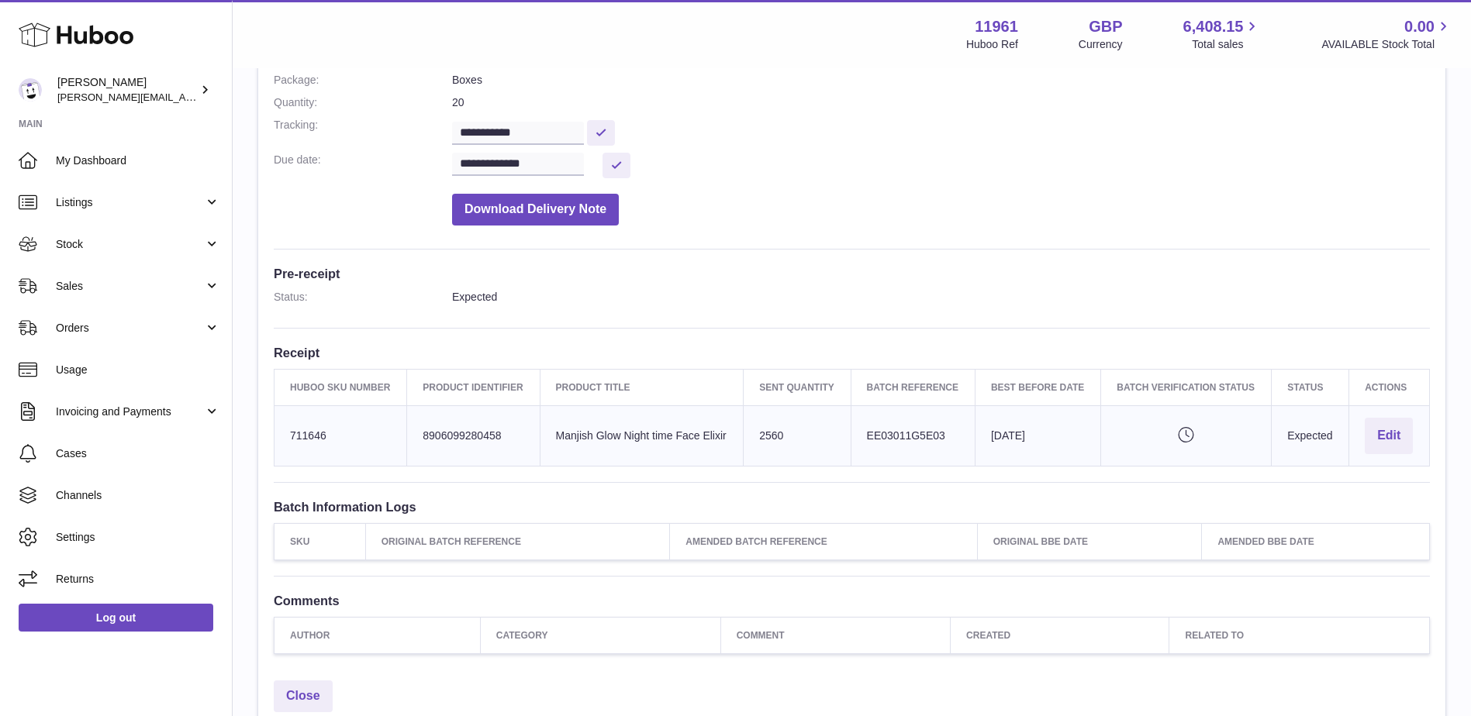
drag, startPoint x: 277, startPoint y: 388, endPoint x: 1461, endPoint y: 447, distance: 1185.3
click at [1461, 447] on div "**********" at bounding box center [852, 298] width 1238 height 923
copy thead
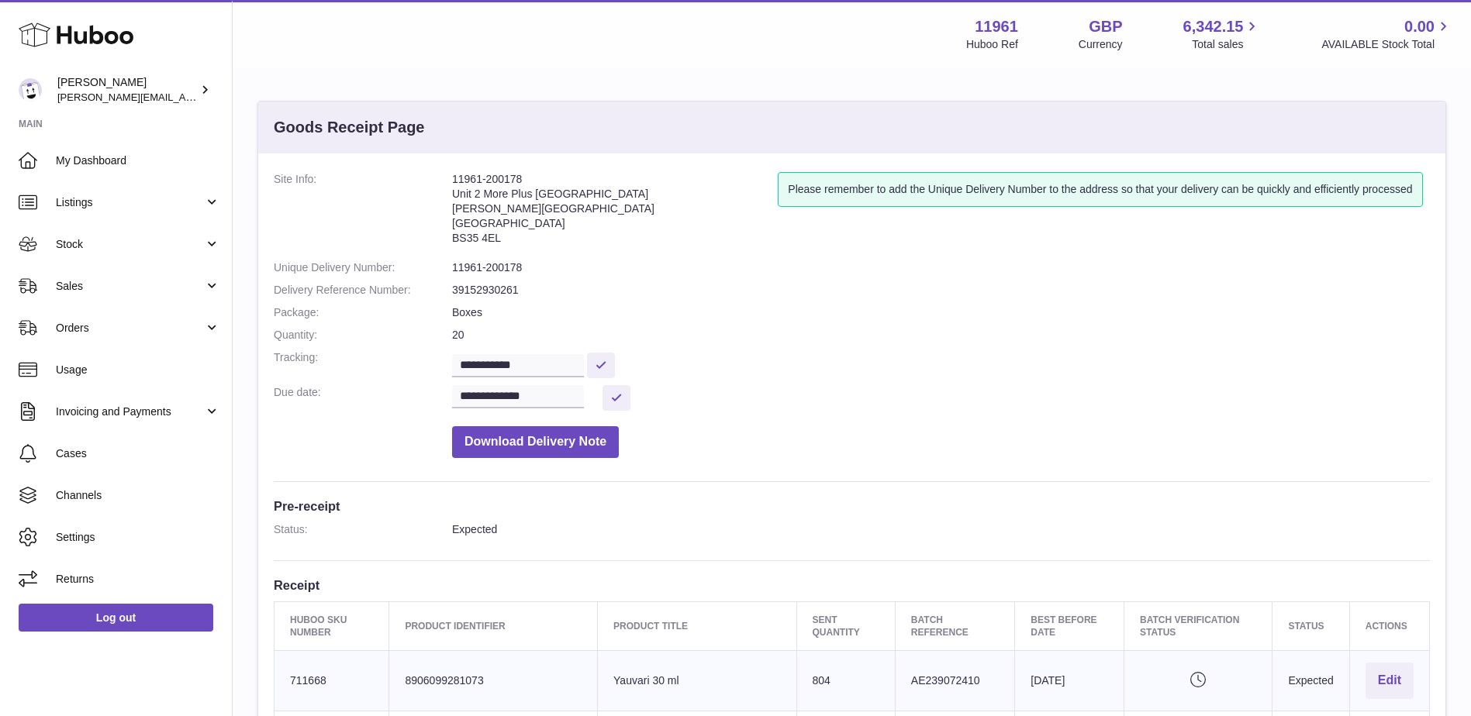
click at [469, 169] on div "**********" at bounding box center [851, 717] width 1187 height 1126
click at [470, 169] on div "**********" at bounding box center [851, 717] width 1187 height 1126
click at [471, 170] on div "**********" at bounding box center [851, 717] width 1187 height 1126
copy address "11961-200178"
click at [416, 313] on dt "Package:" at bounding box center [363, 312] width 178 height 15
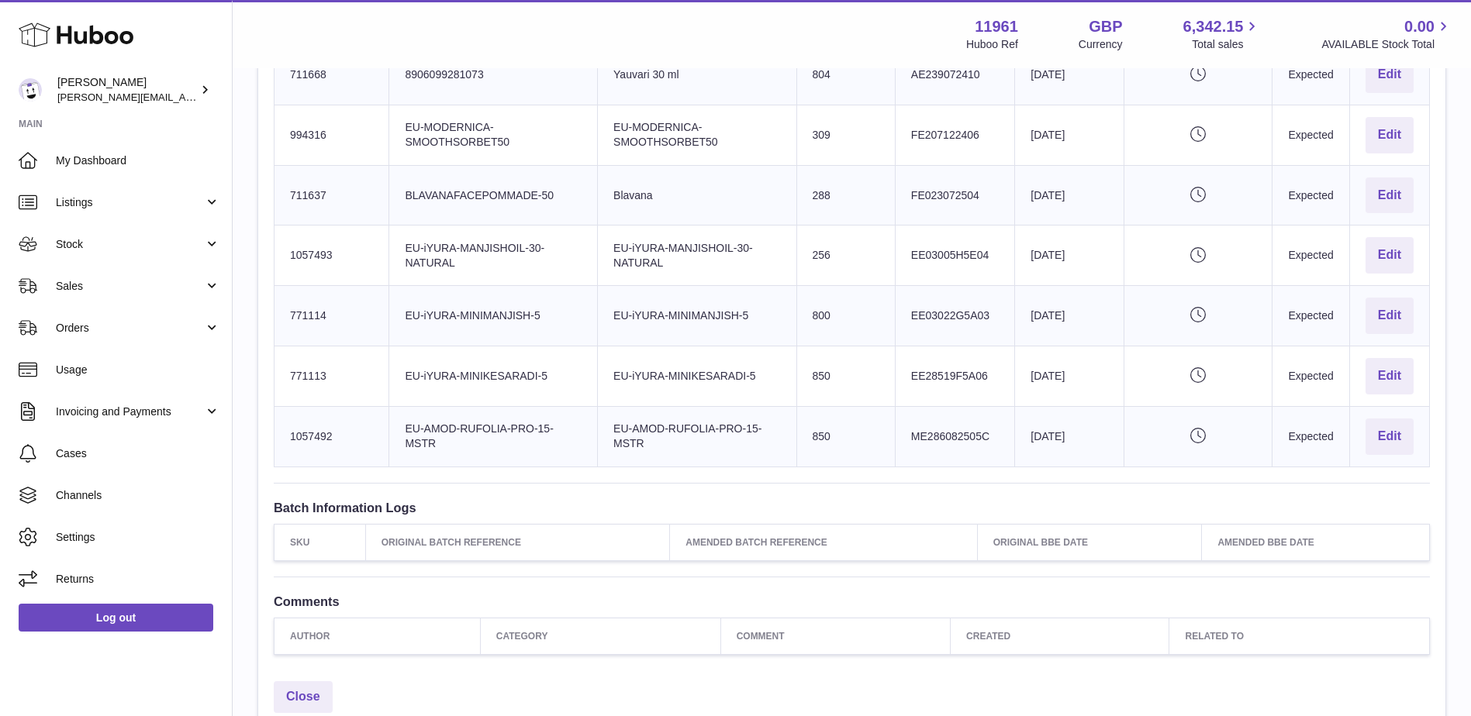
scroll to position [740, 0]
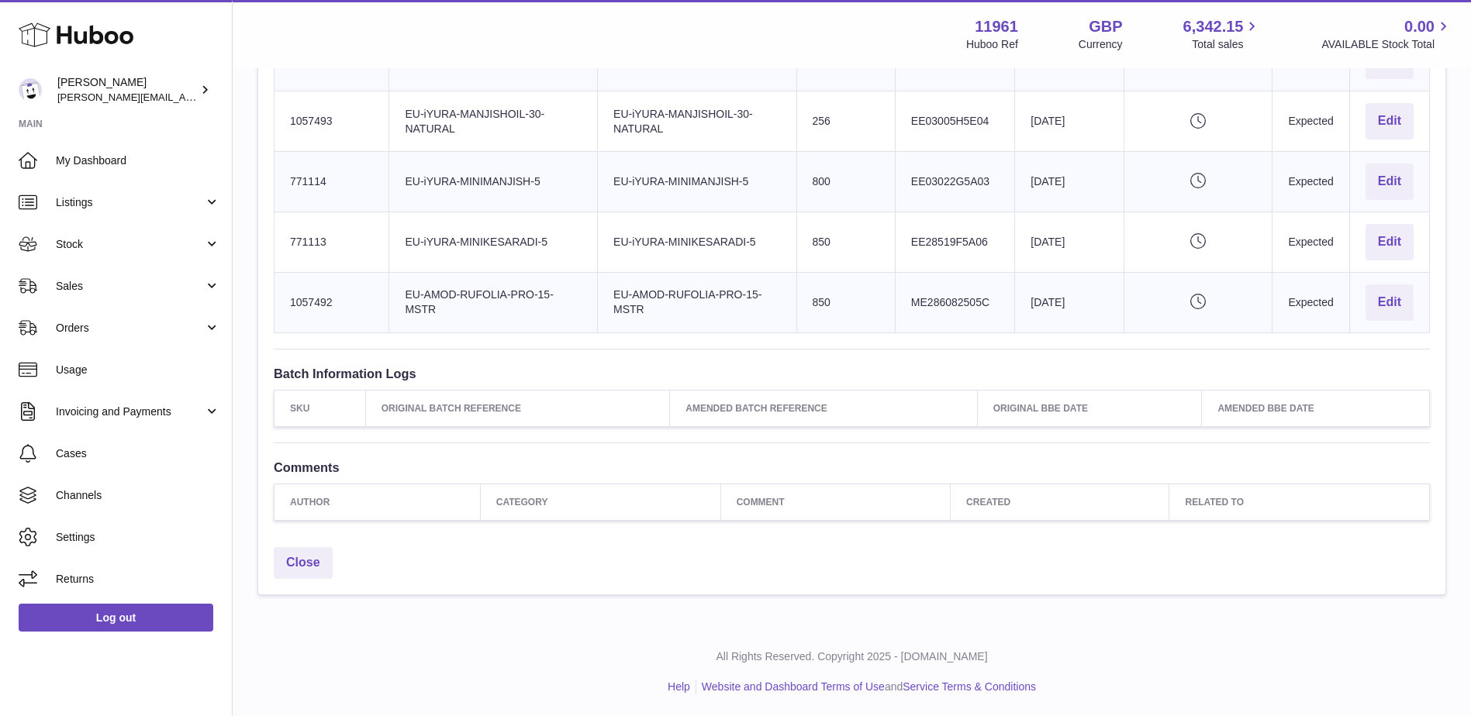
drag, startPoint x: 291, startPoint y: 304, endPoint x: 1421, endPoint y: 310, distance: 1130.3
click at [1421, 310] on table "Huboo SKU Number Product Identifier Product title Sent Quantity Batch Reference…" at bounding box center [852, 97] width 1156 height 472
copy table "Huboo SKU Number Product Identifier Product title Sent Quantity Batch Reference…"
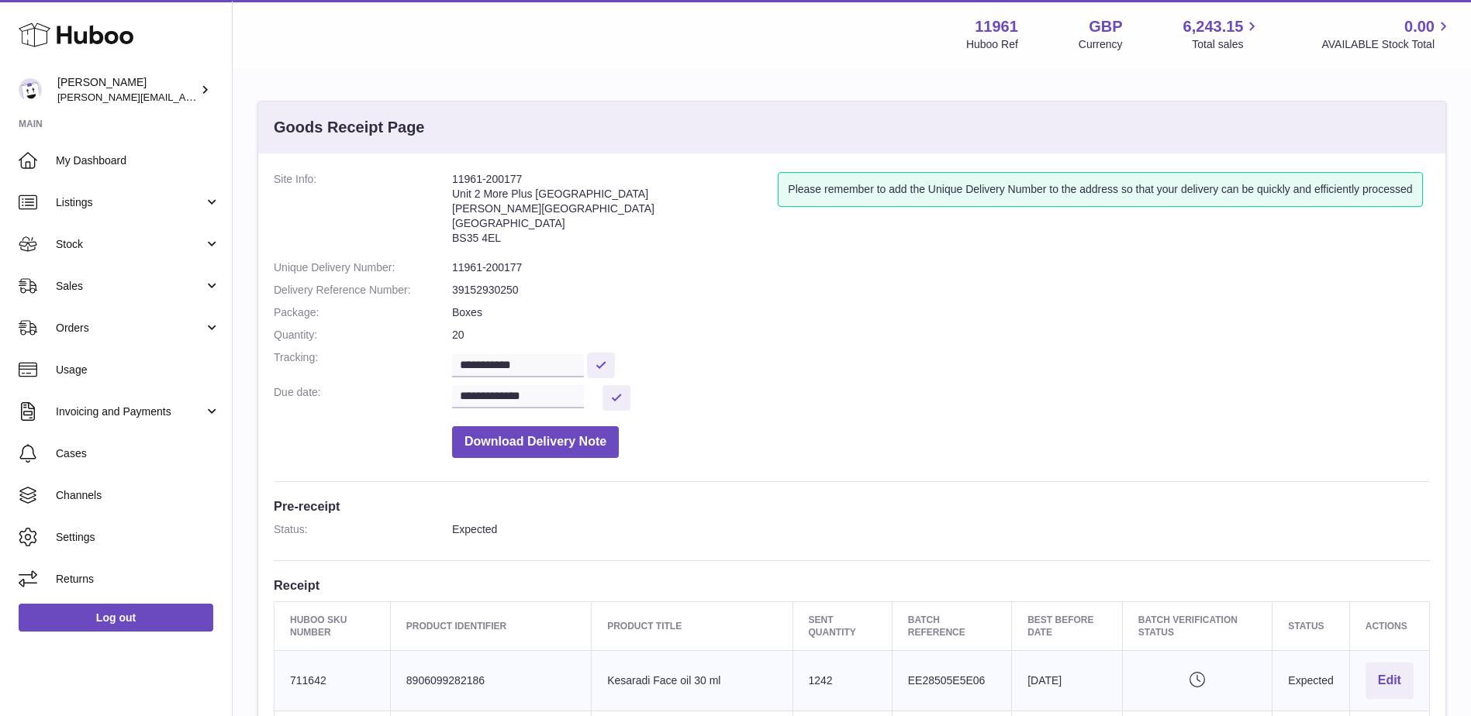
click at [511, 174] on address "11961-200177 Unit 2 More Plus Central Park Hudson Ave Severn Beach BS35 4EL" at bounding box center [615, 212] width 326 height 81
copy address "11961-200177"
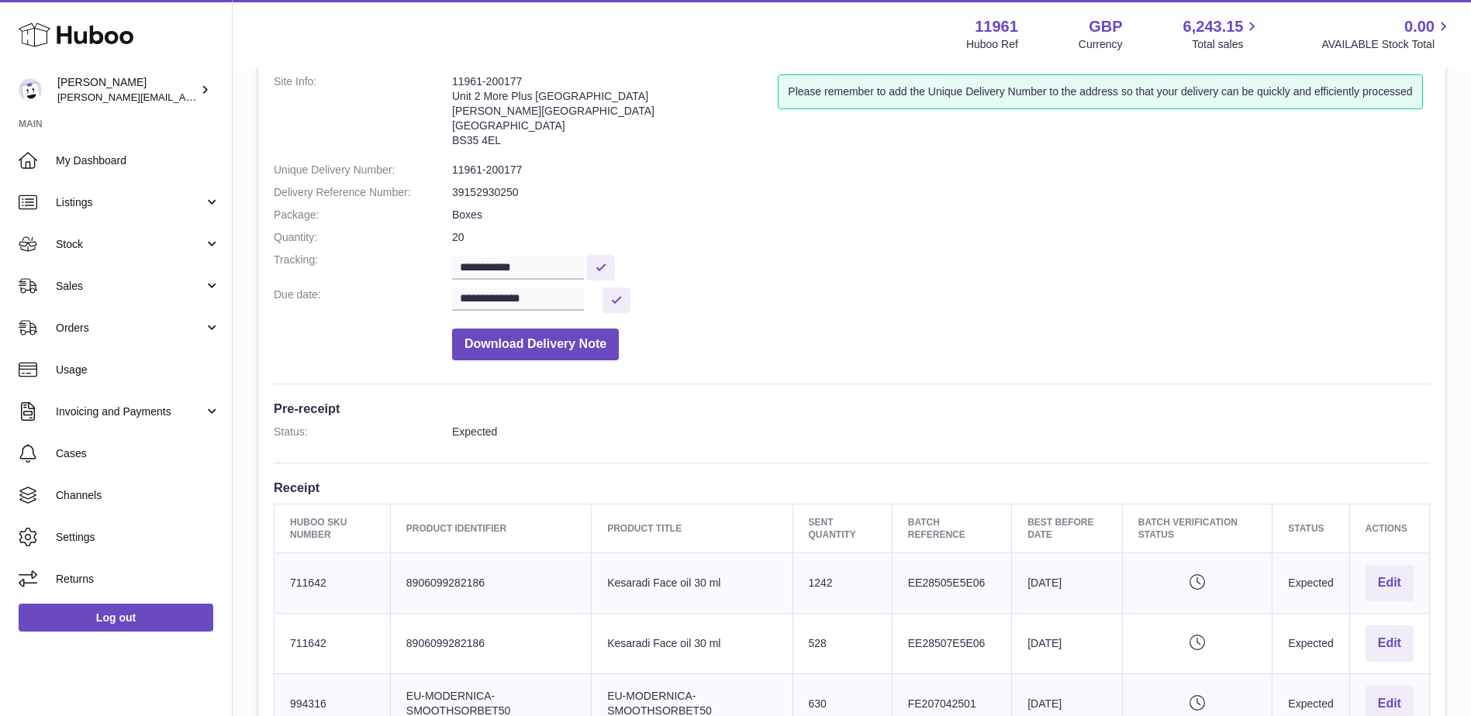
scroll to position [233, 0]
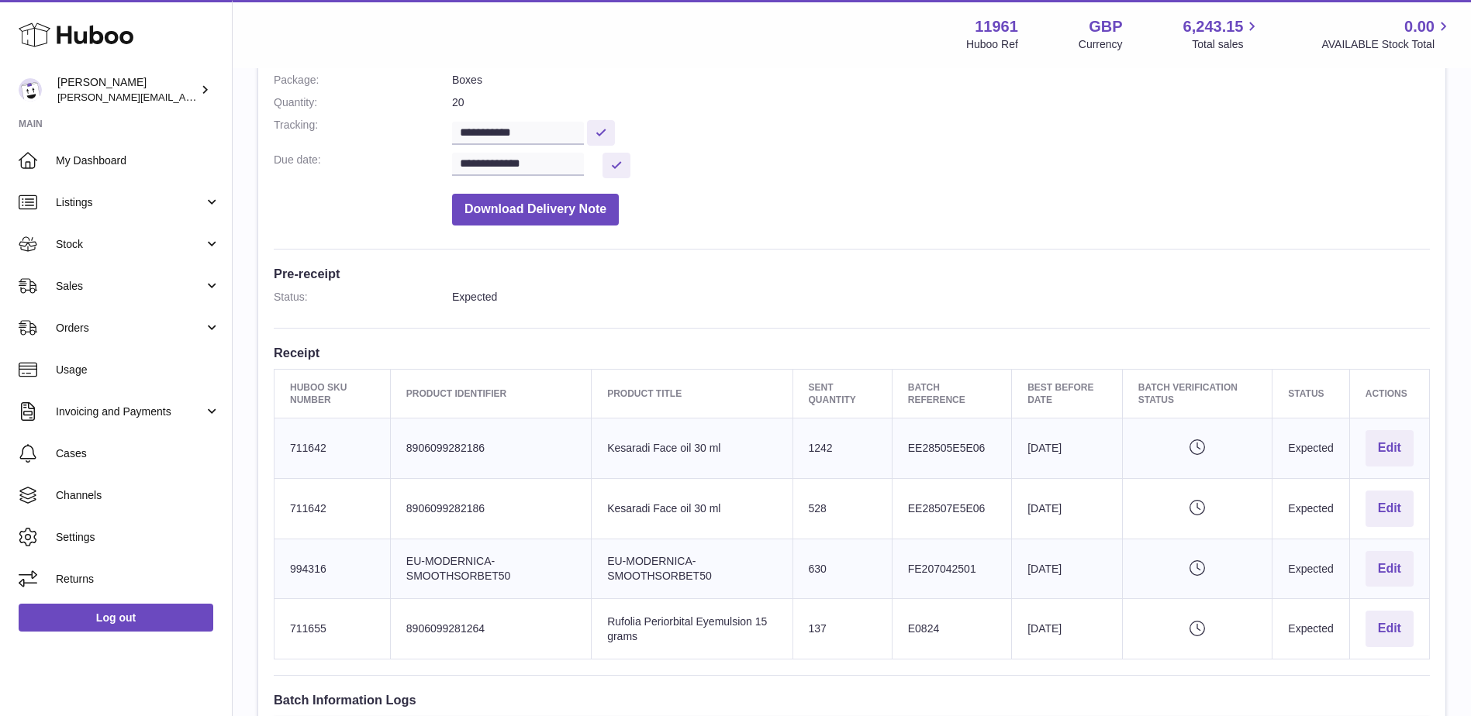
drag, startPoint x: 270, startPoint y: 386, endPoint x: 1423, endPoint y: 629, distance: 1178.8
click at [1423, 629] on div "**********" at bounding box center [851, 394] width 1187 height 946
copy table "Huboo SKU Number Product Identifier Product title Sent Quantity Batch Reference…"
click at [536, 129] on input "**********" at bounding box center [518, 133] width 132 height 23
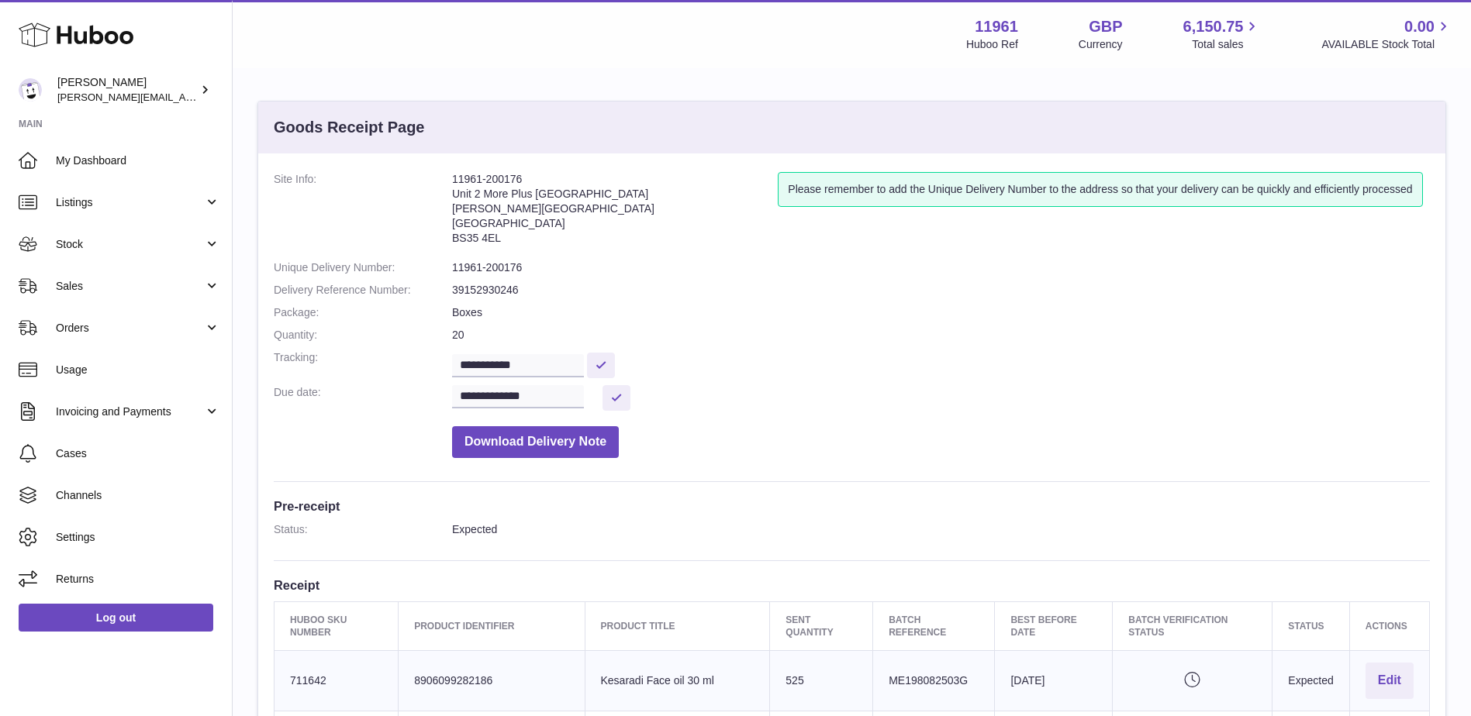
click at [491, 185] on address "11961-200176 Unit 2 [GEOGRAPHIC_DATA][STREET_ADDRESS][PERSON_NAME]" at bounding box center [615, 212] width 326 height 81
click at [492, 177] on address "11961-200176 Unit 2 [GEOGRAPHIC_DATA][STREET_ADDRESS][PERSON_NAME]" at bounding box center [615, 212] width 326 height 81
copy address "11961-200176"
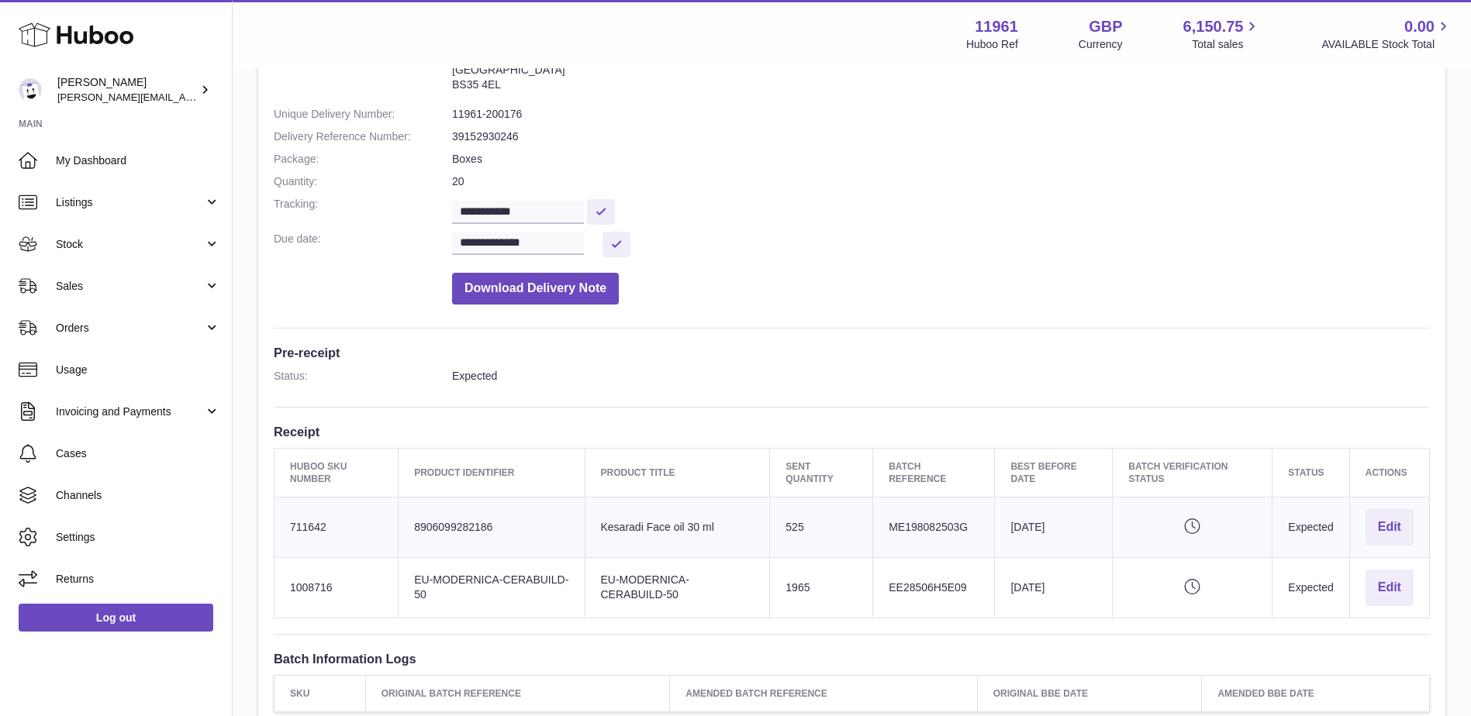
scroll to position [155, 0]
click at [540, 214] on input "**********" at bounding box center [518, 210] width 132 height 23
drag, startPoint x: 287, startPoint y: 463, endPoint x: 1418, endPoint y: 585, distance: 1137.7
click at [1418, 585] on table "Huboo SKU Number Product Identifier Product title Sent Quantity Batch Reference…" at bounding box center [852, 532] width 1156 height 171
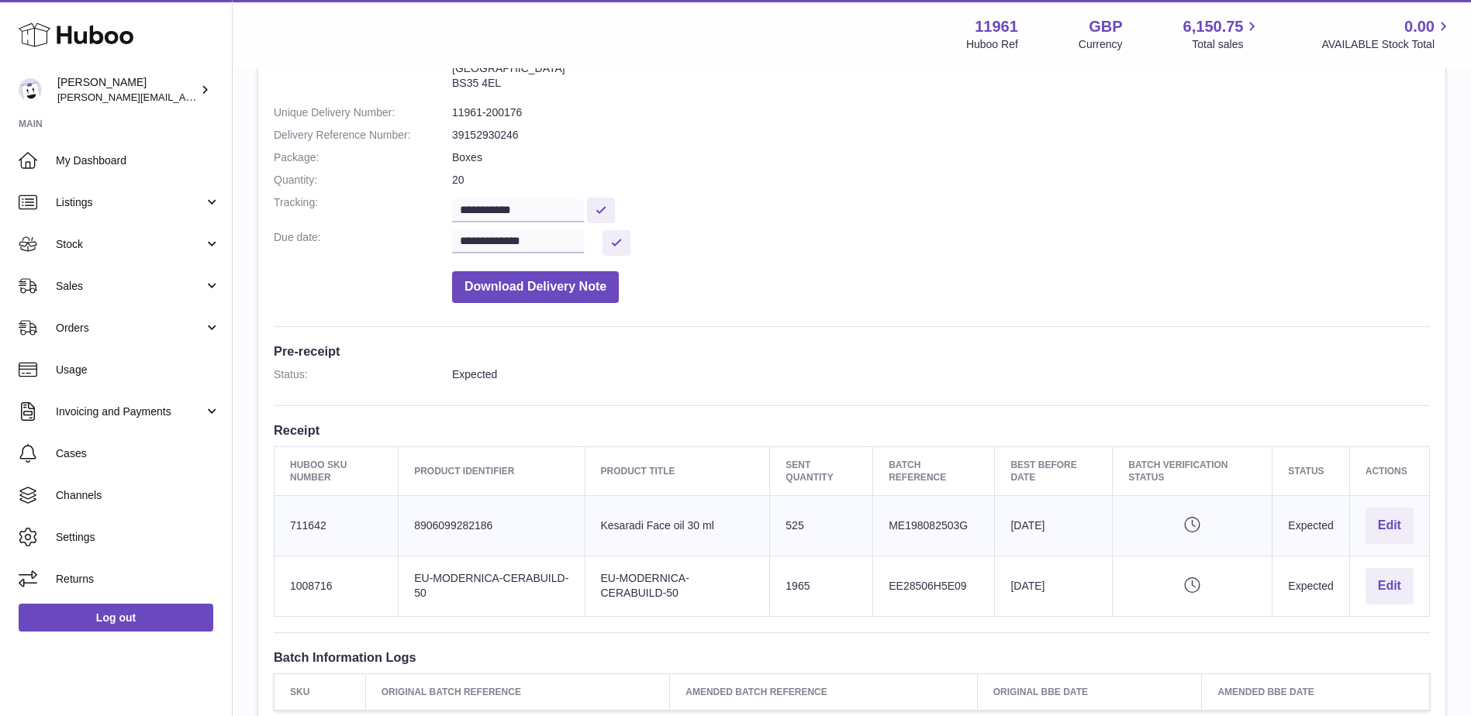
copy table "Huboo SKU Number Product Identifier Product title Sent Quantity Batch Reference…"
click at [523, 199] on input "**********" at bounding box center [518, 210] width 132 height 23
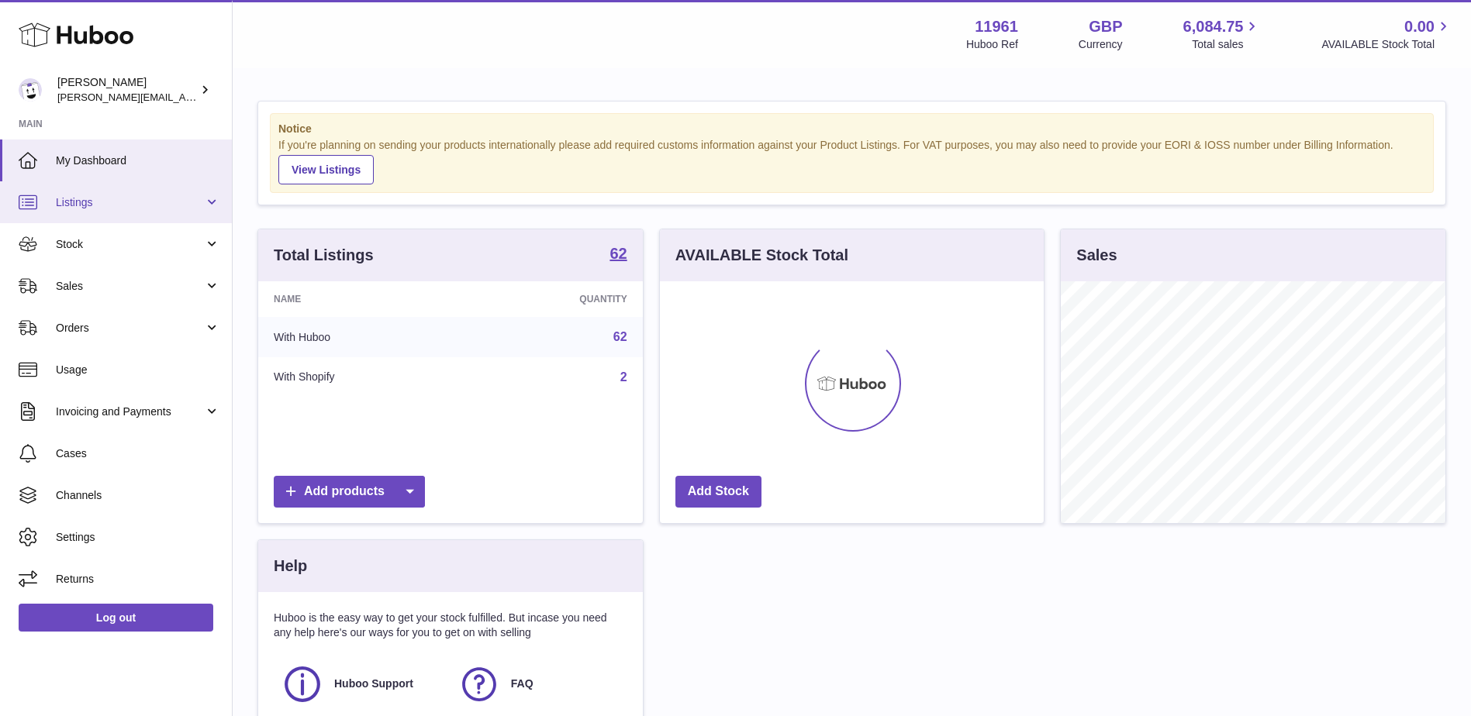
scroll to position [242, 384]
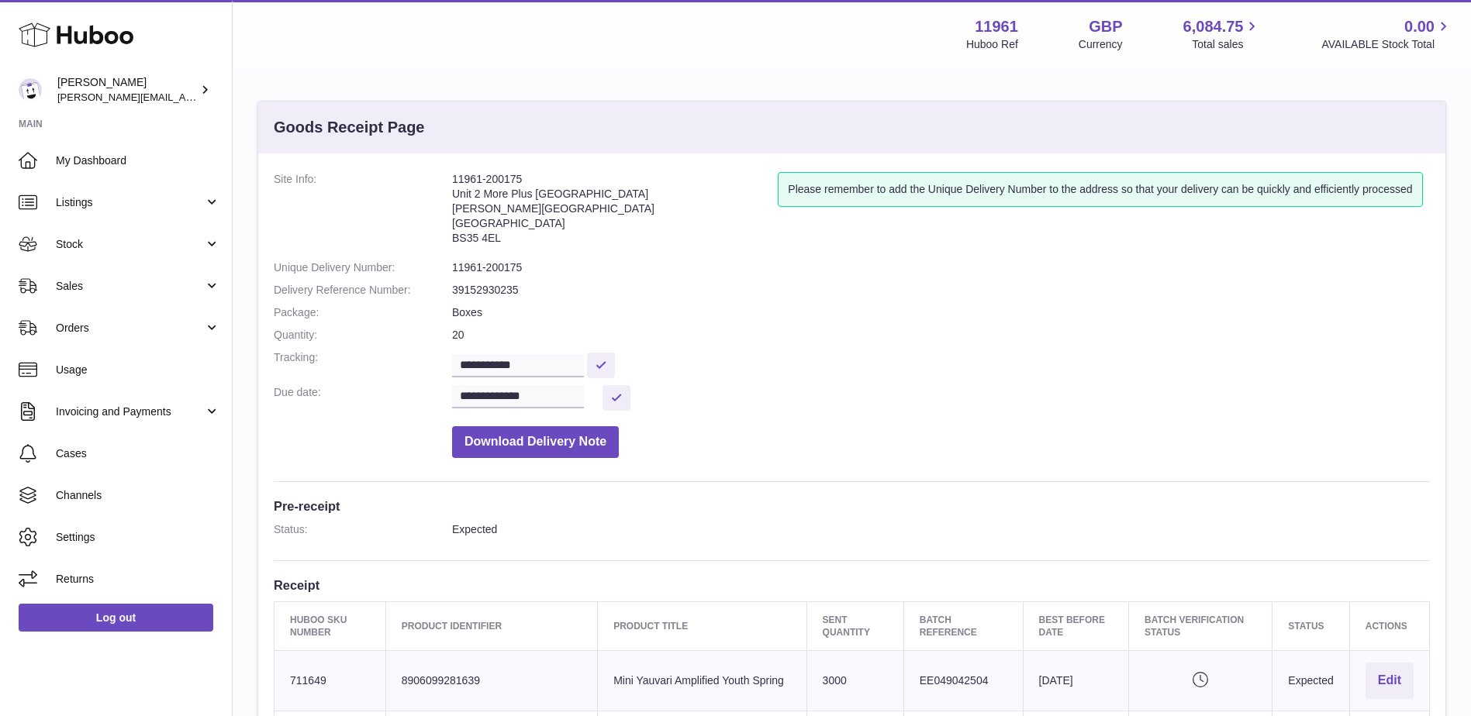
click at [514, 181] on address "11961-200175 Unit 2 More Plus Central Park Hudson Ave Severn Beach BS35 4EL" at bounding box center [615, 212] width 326 height 81
copy address "11961-200175"
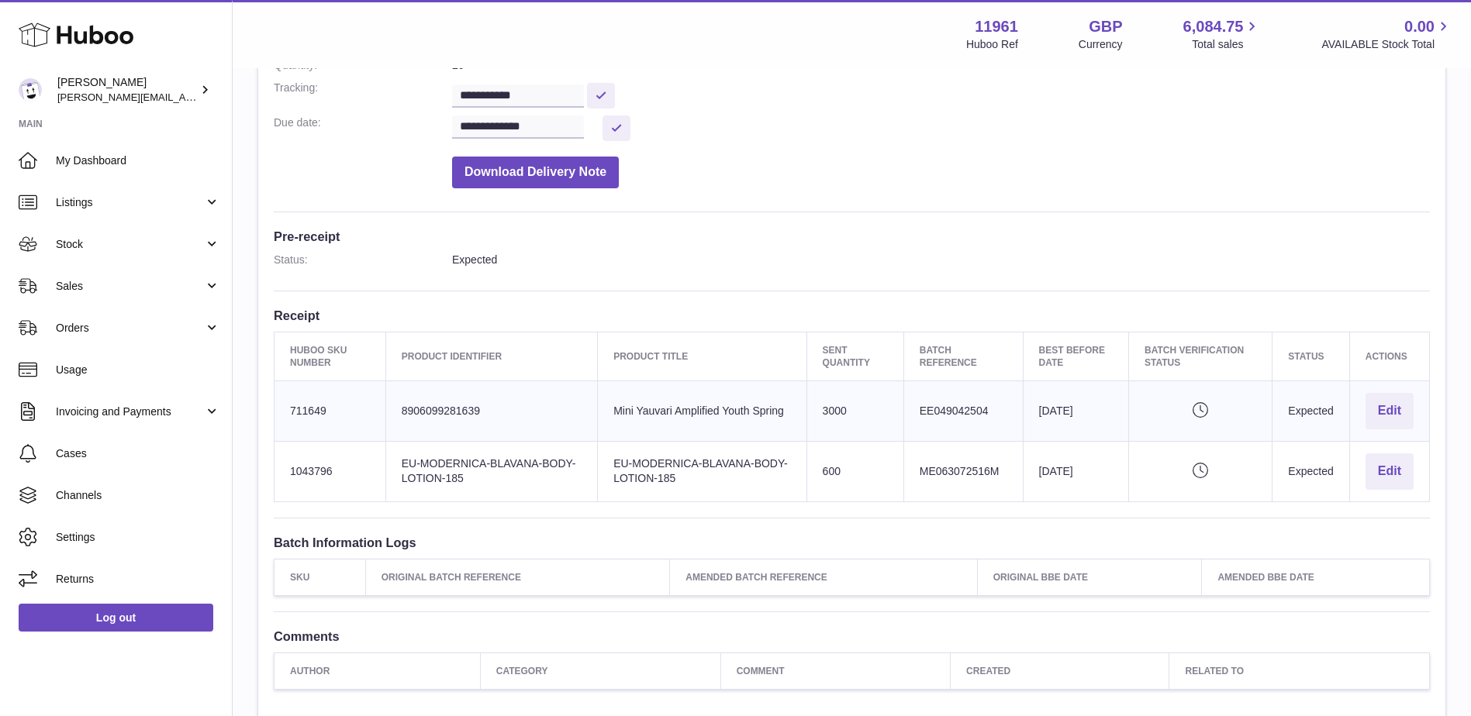
scroll to position [310, 0]
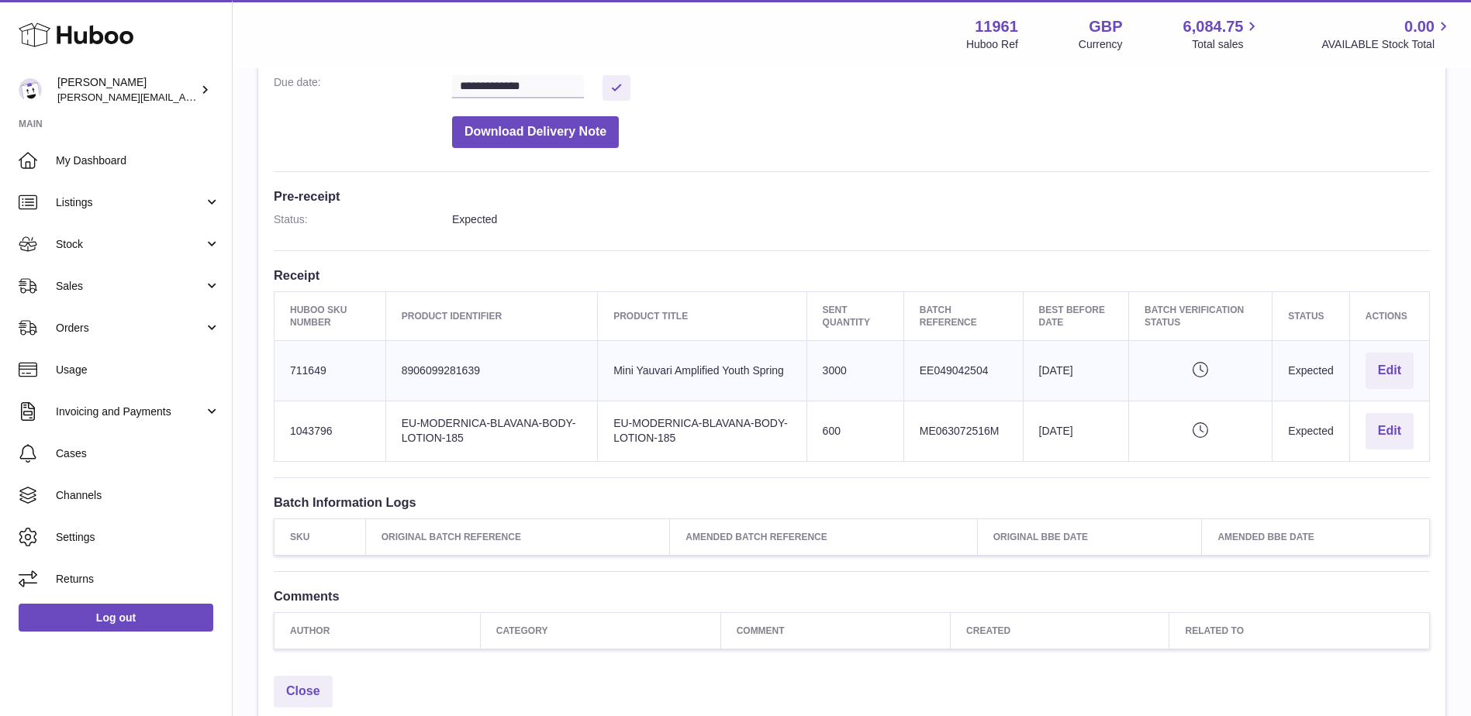
drag, startPoint x: 289, startPoint y: 309, endPoint x: 1416, endPoint y: 440, distance: 1134.8
click at [1416, 440] on table "Huboo SKU Number Product Identifier Product title Sent Quantity Batch Reference…" at bounding box center [852, 376] width 1156 height 171
copy table "Huboo SKU Number Product Identifier Product title Sent Quantity Batch Reference…"
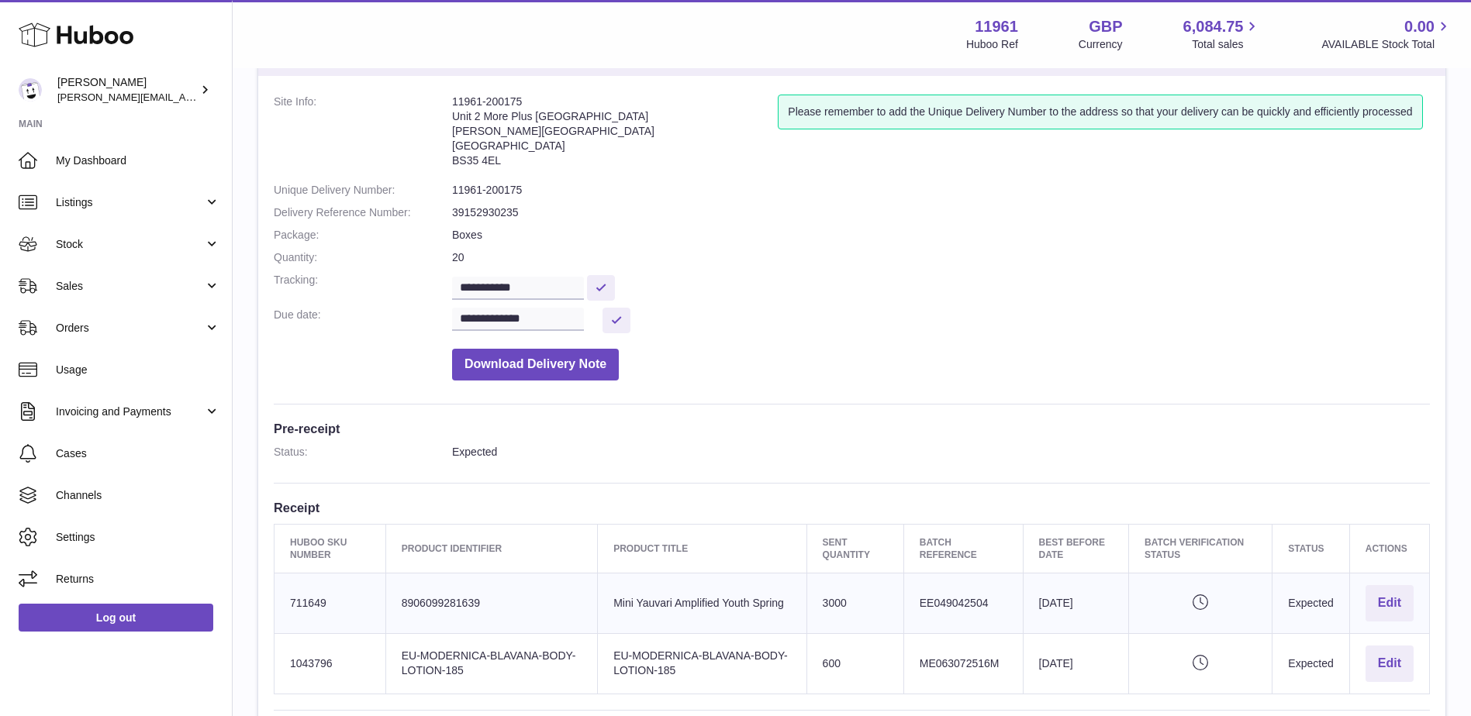
click at [511, 102] on address "11961-200175 Unit 2 More Plus Central Park Hudson Ave Severn Beach BS35 4EL" at bounding box center [615, 135] width 326 height 81
click at [512, 295] on input "**********" at bounding box center [518, 288] width 132 height 23
click at [510, 294] on input "**********" at bounding box center [518, 288] width 132 height 23
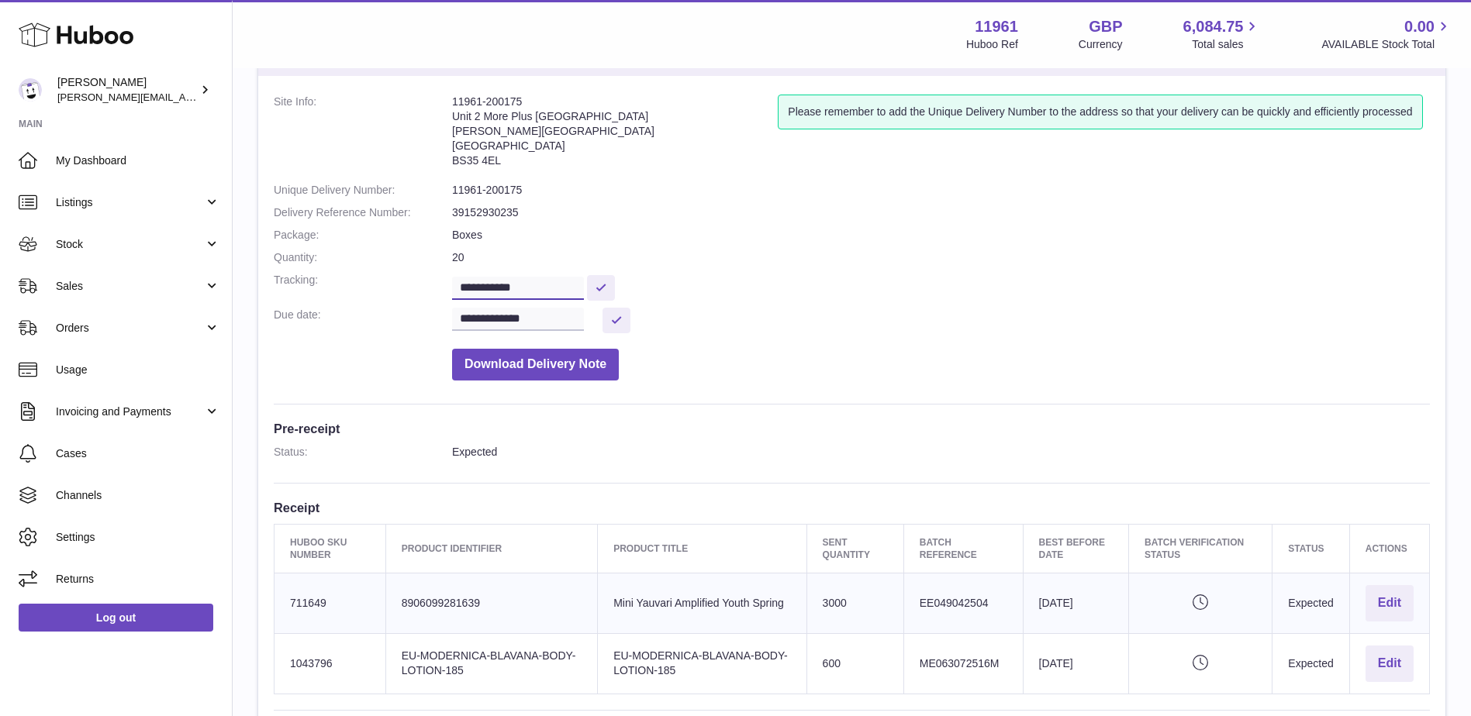
click at [510, 294] on input "**********" at bounding box center [518, 288] width 132 height 23
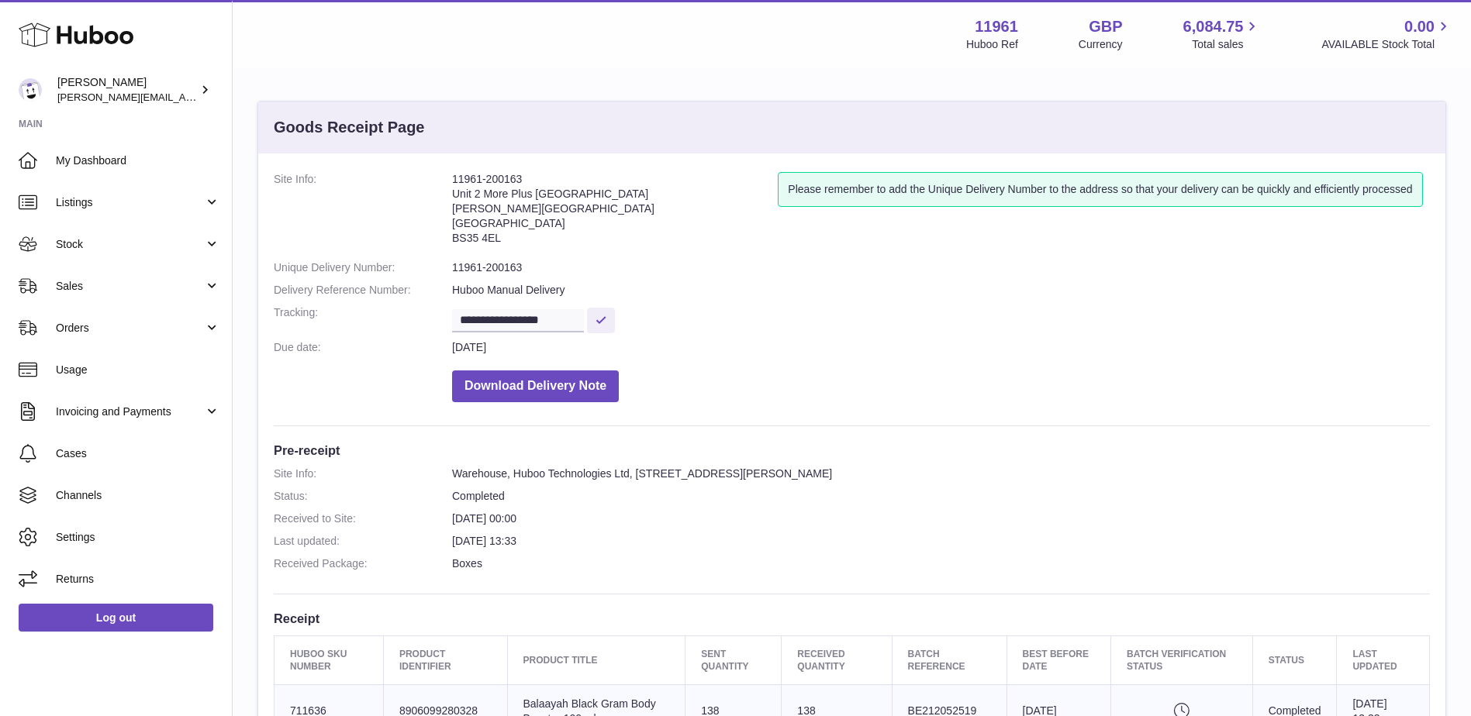
click at [478, 177] on address "11961-200163 Unit 2 [GEOGRAPHIC_DATA][STREET_ADDRESS][PERSON_NAME]" at bounding box center [615, 212] width 326 height 81
copy address "11961-200163"
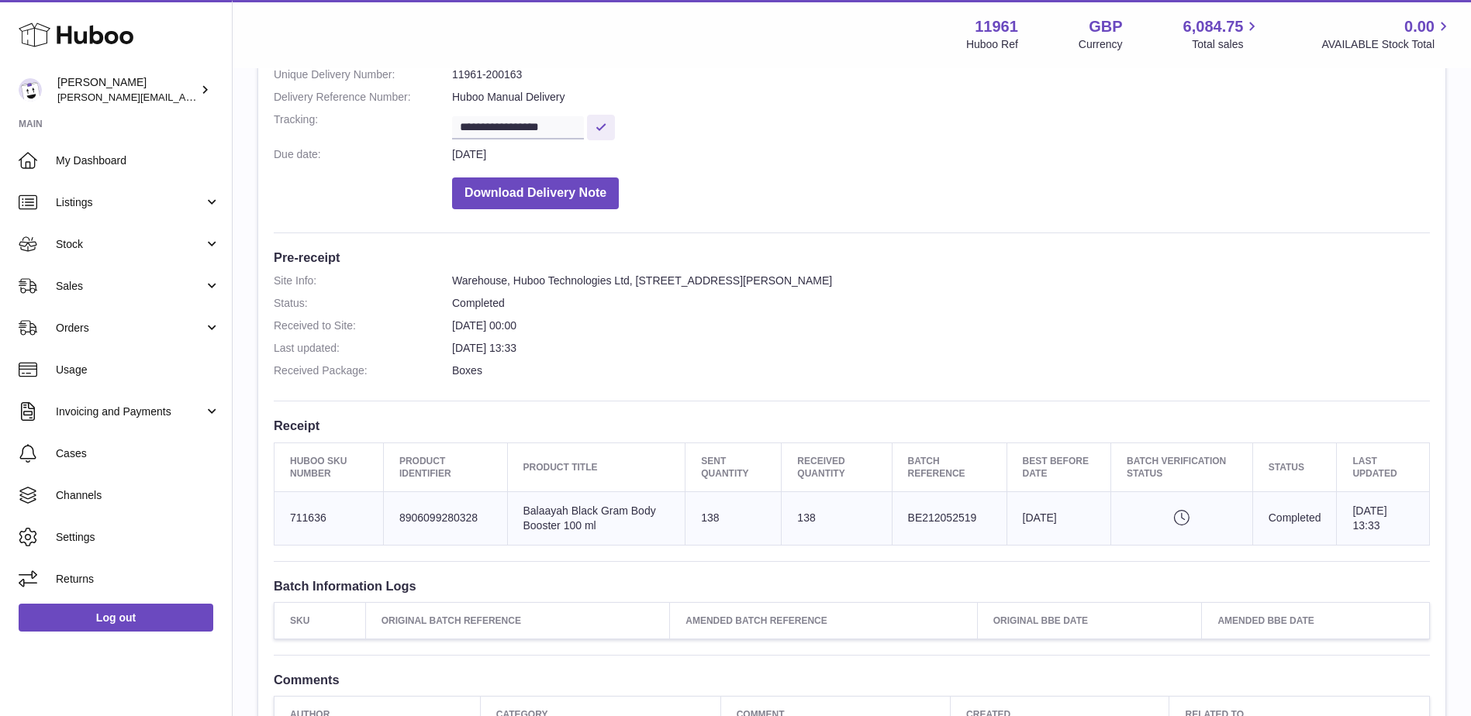
scroll to position [233, 0]
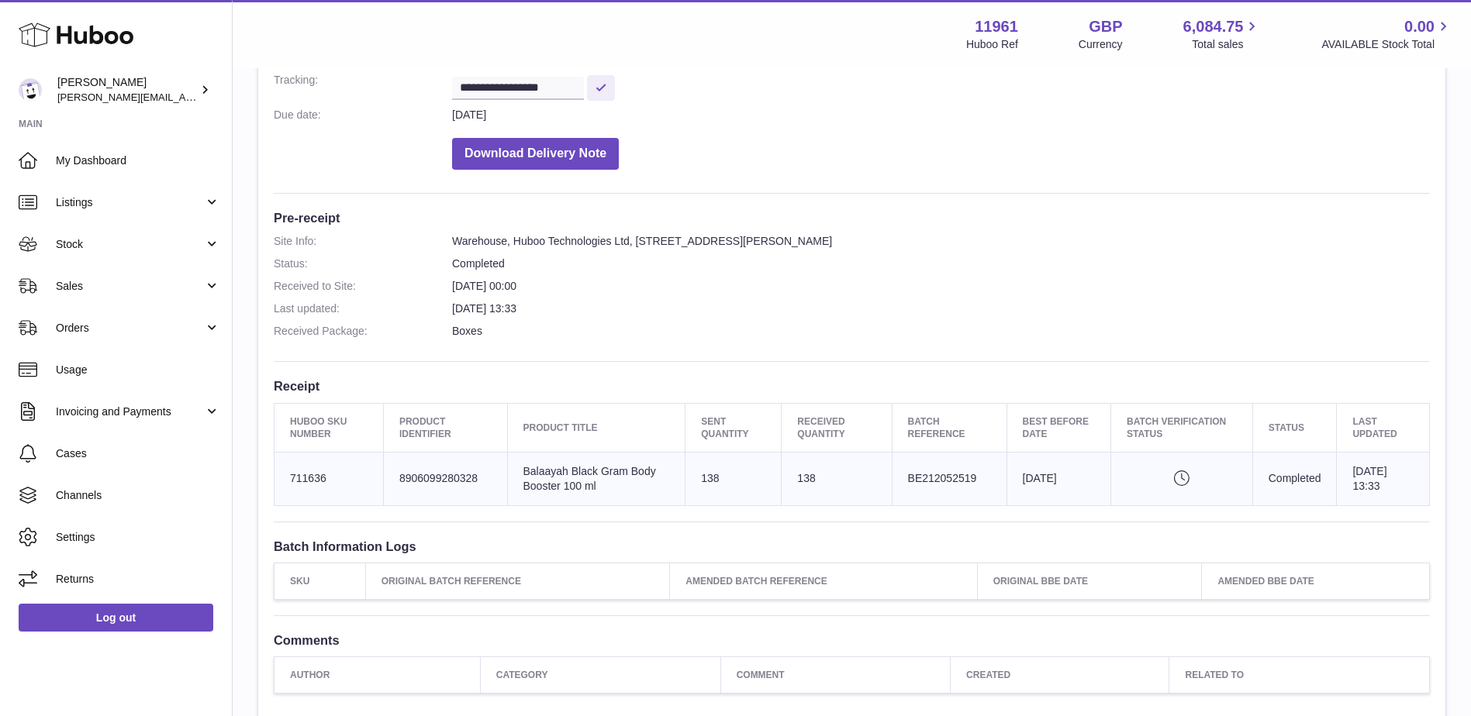
drag, startPoint x: 290, startPoint y: 419, endPoint x: 1371, endPoint y: 490, distance: 1083.1
click at [1371, 490] on table "Huboo SKU Number Product Identifier Product title Sent Quantity Received Quanti…" at bounding box center [852, 454] width 1156 height 103
copy table "Huboo SKU Number Product Identifier Product title Sent Quantity Received Quanti…"
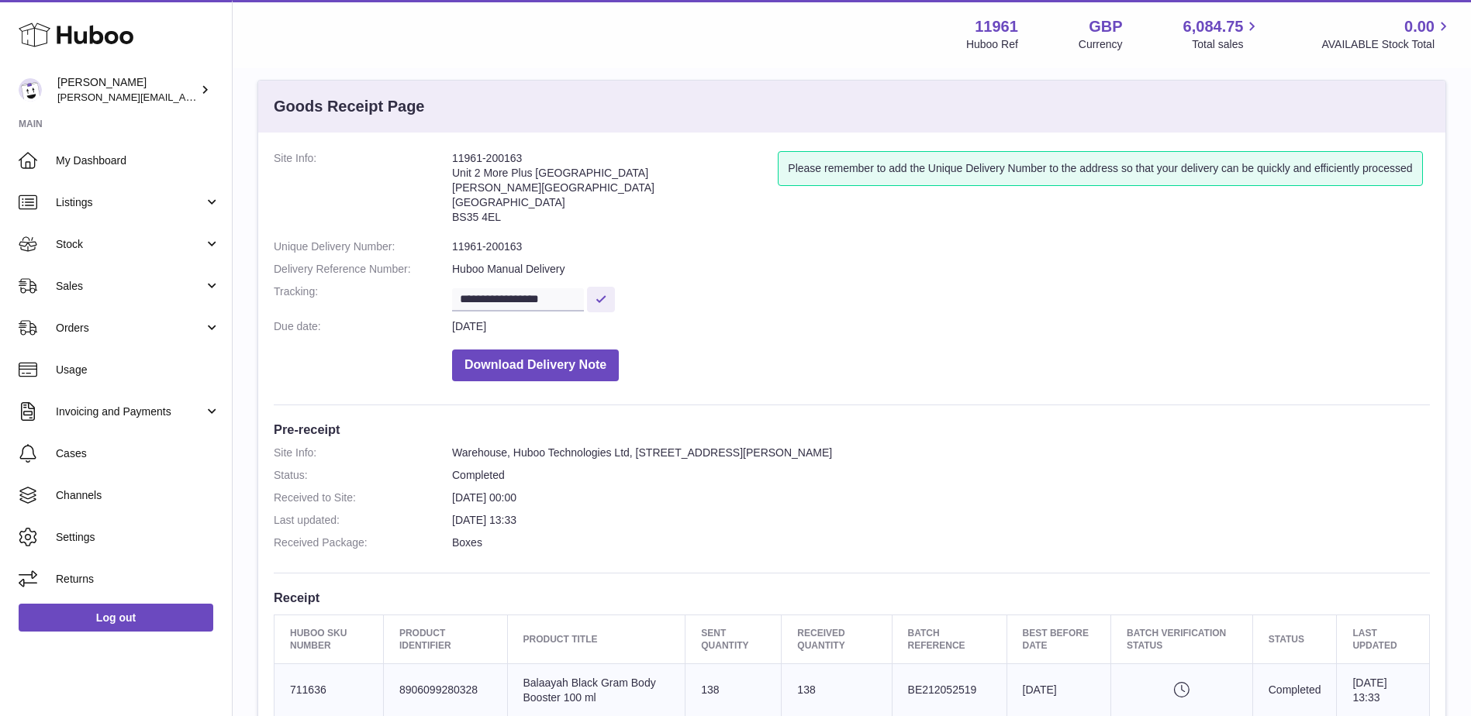
scroll to position [0, 0]
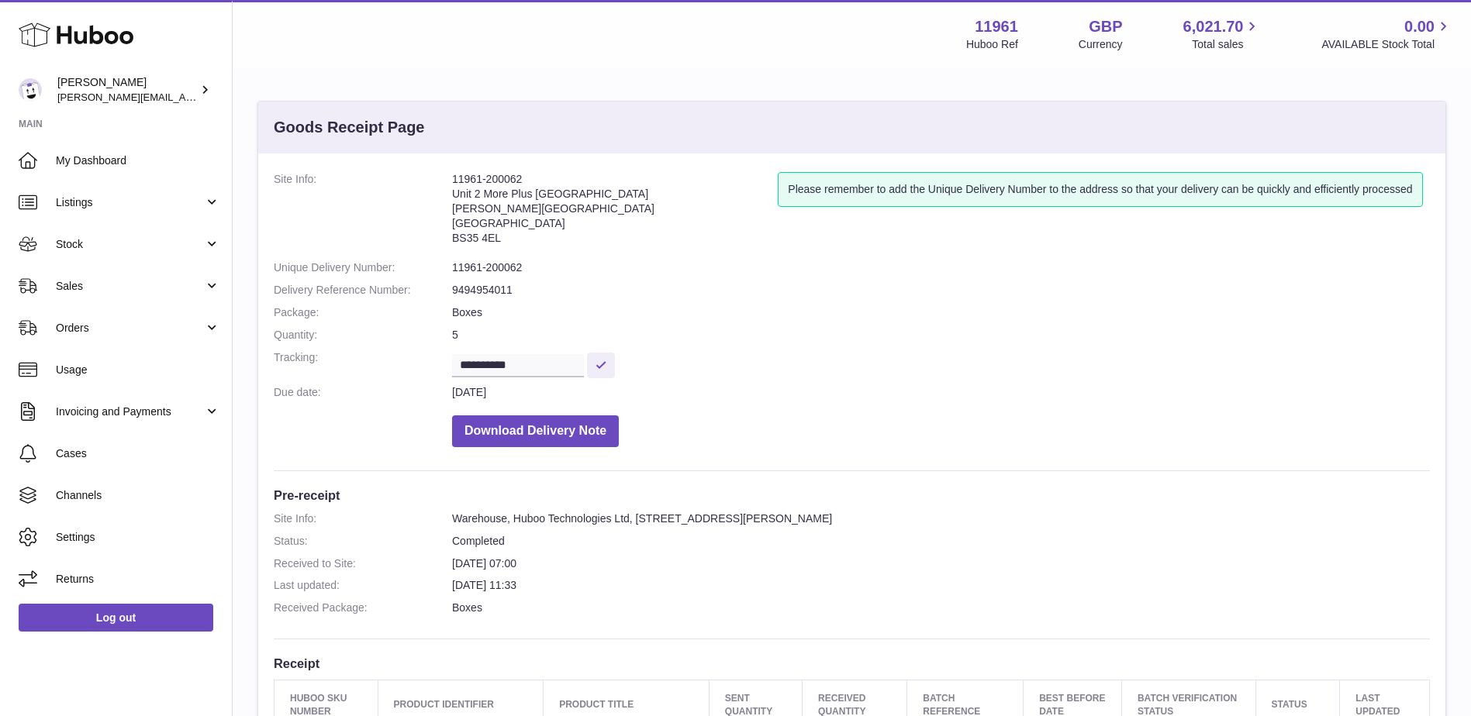
click at [518, 170] on div "**********" at bounding box center [851, 599] width 1187 height 890
click at [517, 173] on address "11961-200062 Unit 2 More Plus Central Park Hudson Ave Severn Beach BS35 4EL" at bounding box center [615, 212] width 326 height 81
click at [509, 176] on address "11961-200062 Unit 2 More Plus Central Park Hudson Ave Severn Beach BS35 4EL" at bounding box center [615, 212] width 326 height 81
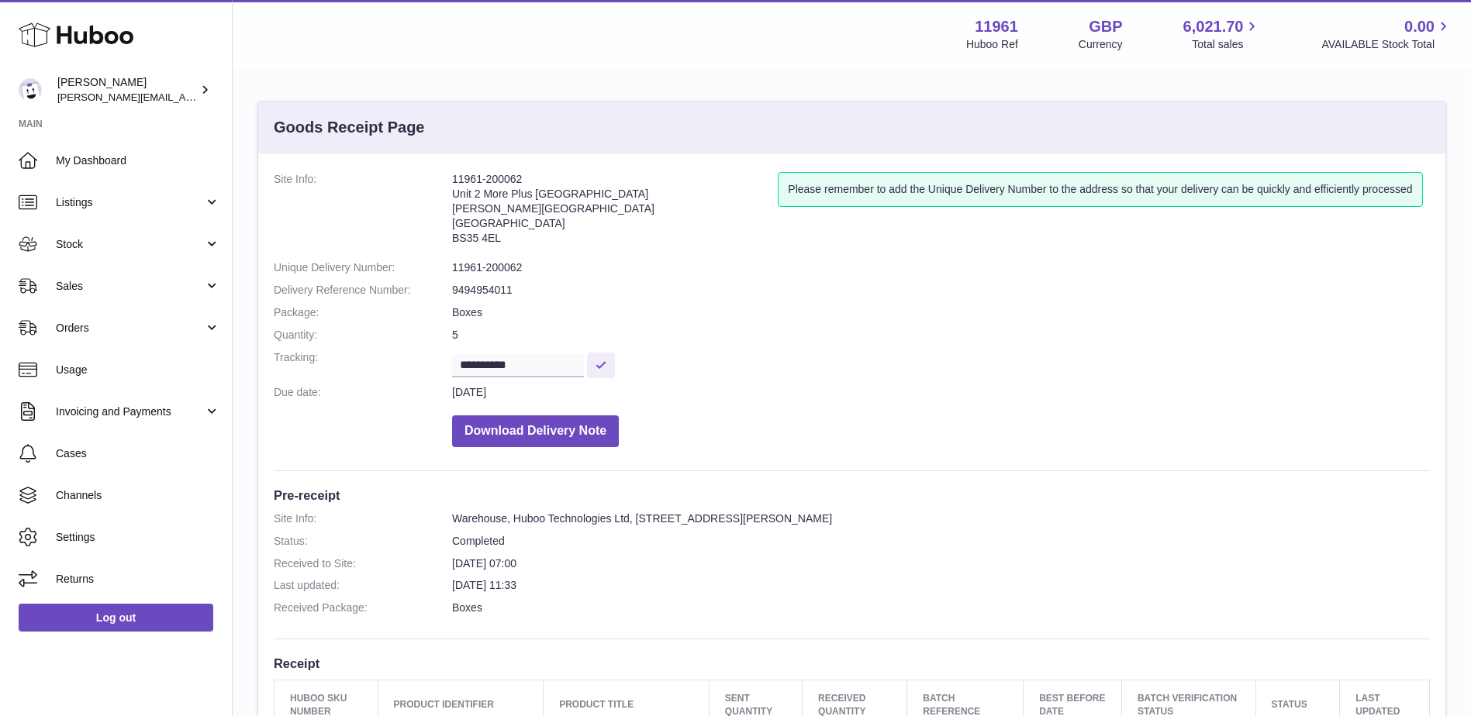
click at [509, 176] on address "11961-200062 Unit 2 More Plus Central Park Hudson Ave Severn Beach BS35 4EL" at bounding box center [615, 212] width 326 height 81
copy address "11961-200062"
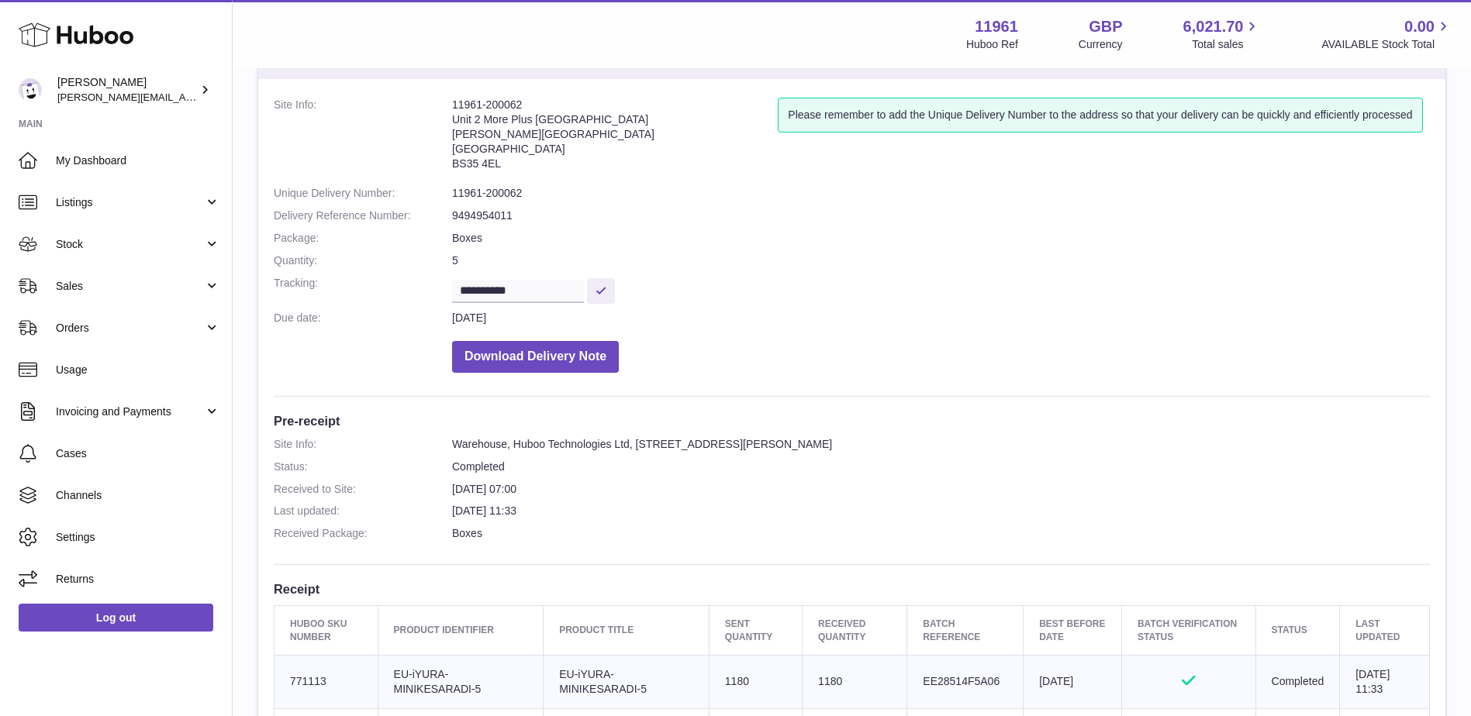
scroll to position [155, 0]
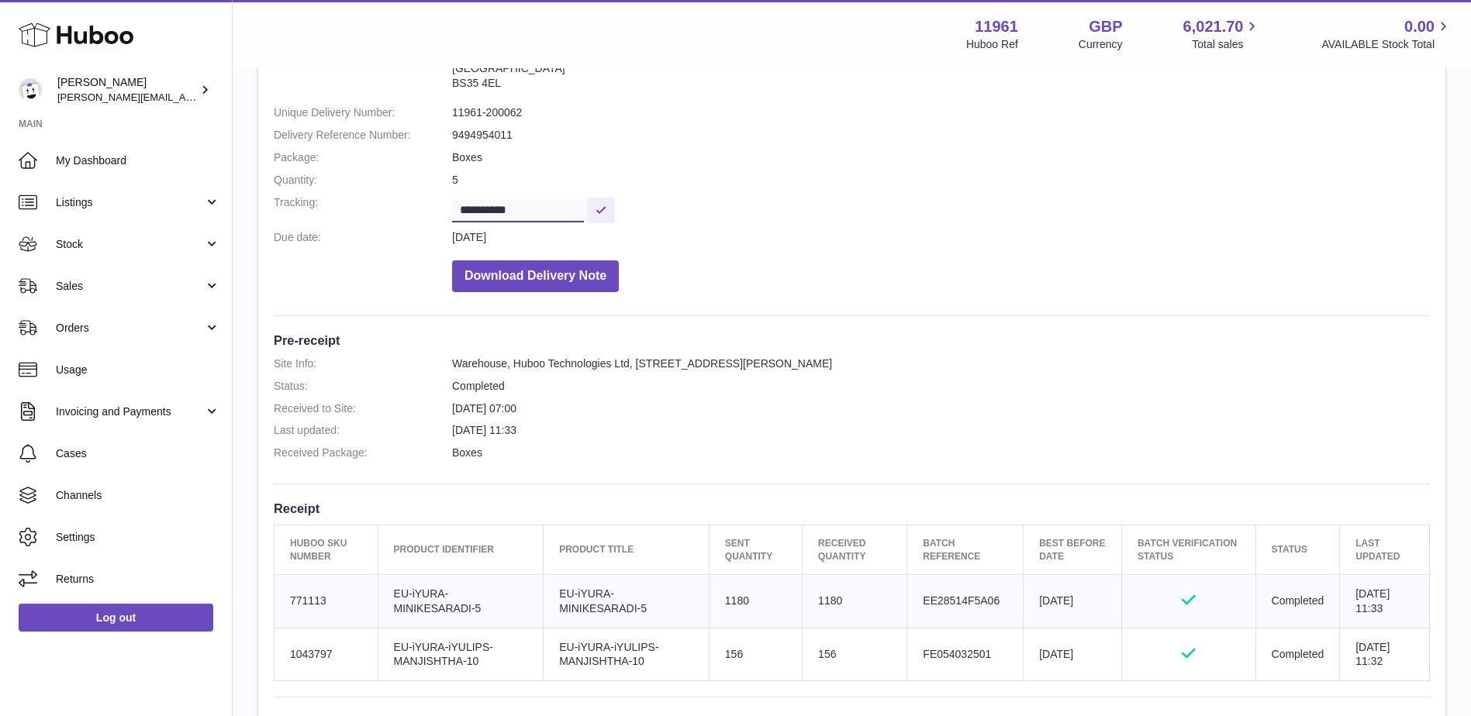
click at [513, 208] on input "**********" at bounding box center [518, 210] width 132 height 23
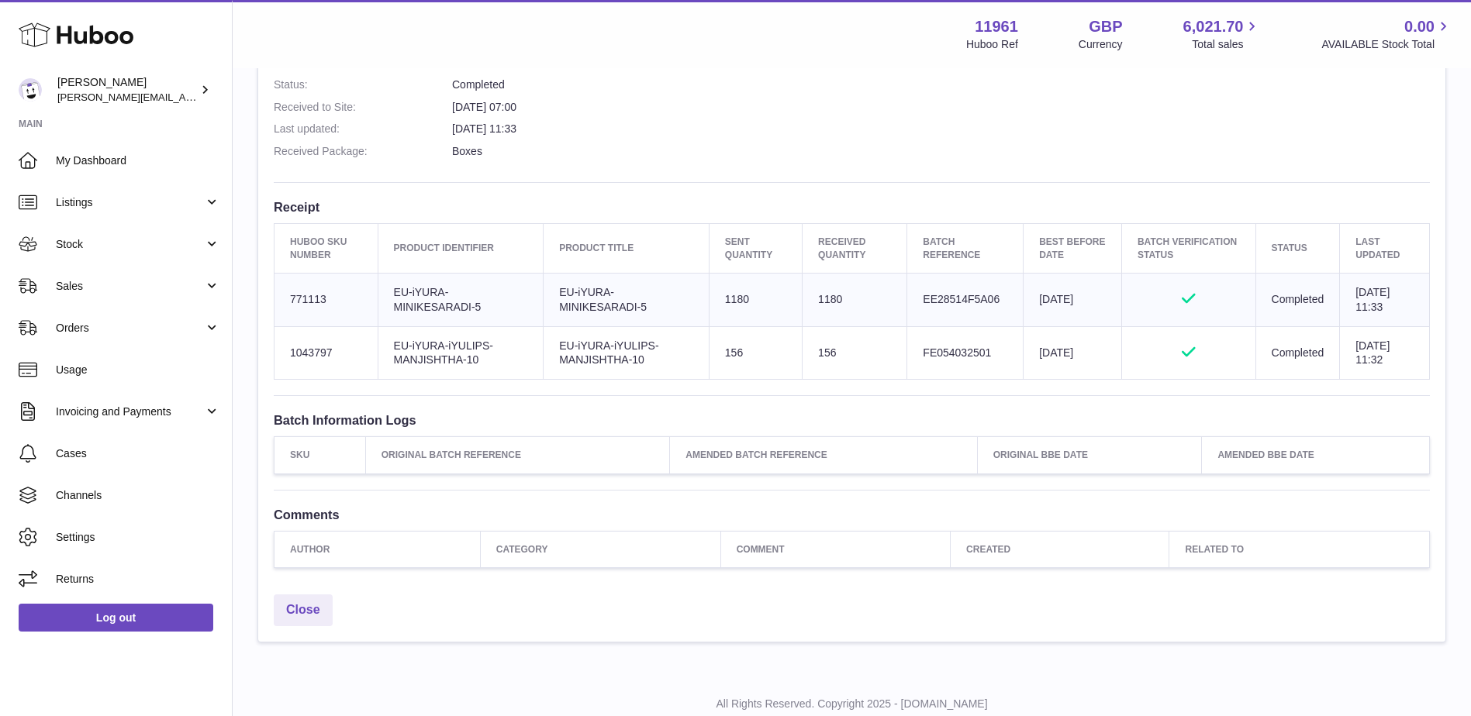
scroll to position [465, 0]
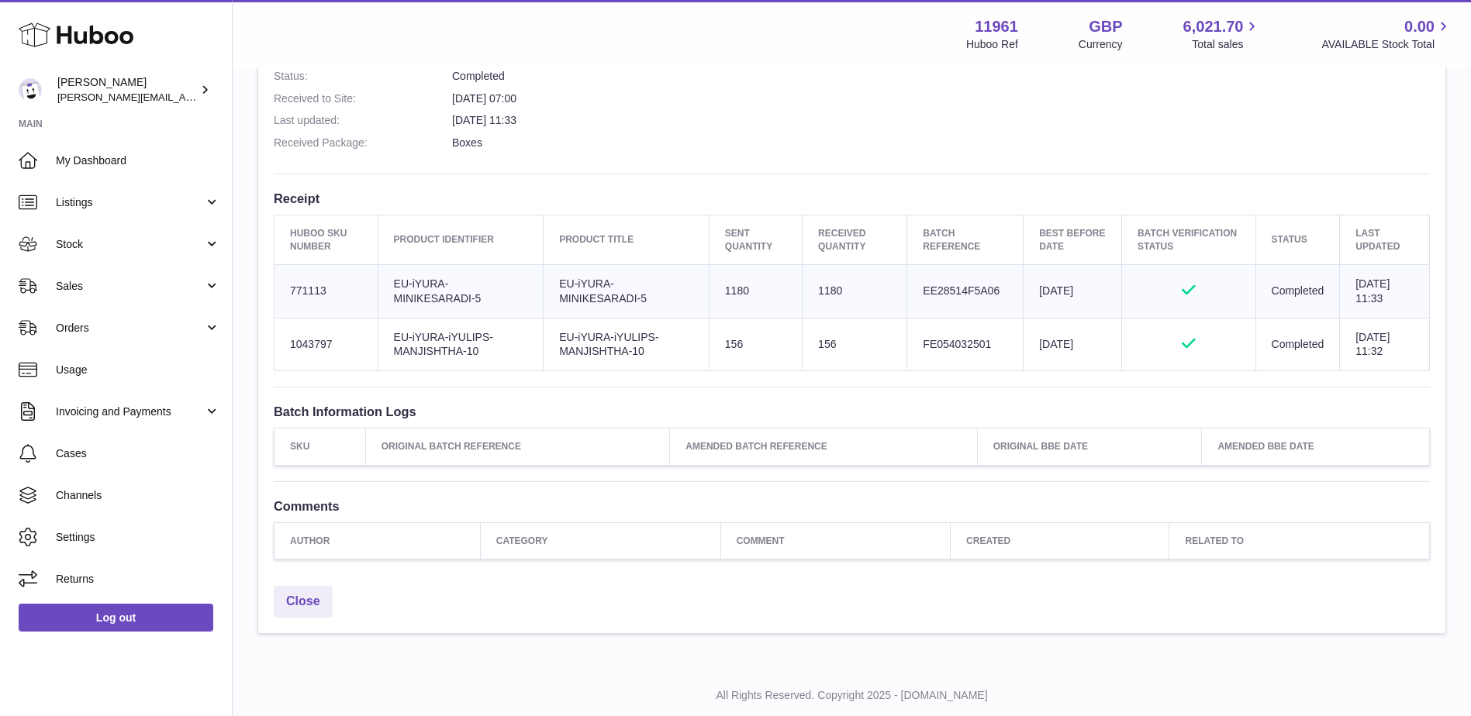
drag, startPoint x: 285, startPoint y: 240, endPoint x: 1394, endPoint y: 367, distance: 1116.7
click at [1394, 367] on table "Huboo SKU Number Product Identifier Product title Sent Quantity Received Quanti…" at bounding box center [852, 293] width 1156 height 157
copy table "Huboo SKU Number Product Identifier Product title Sent Quantity Received Quanti…"
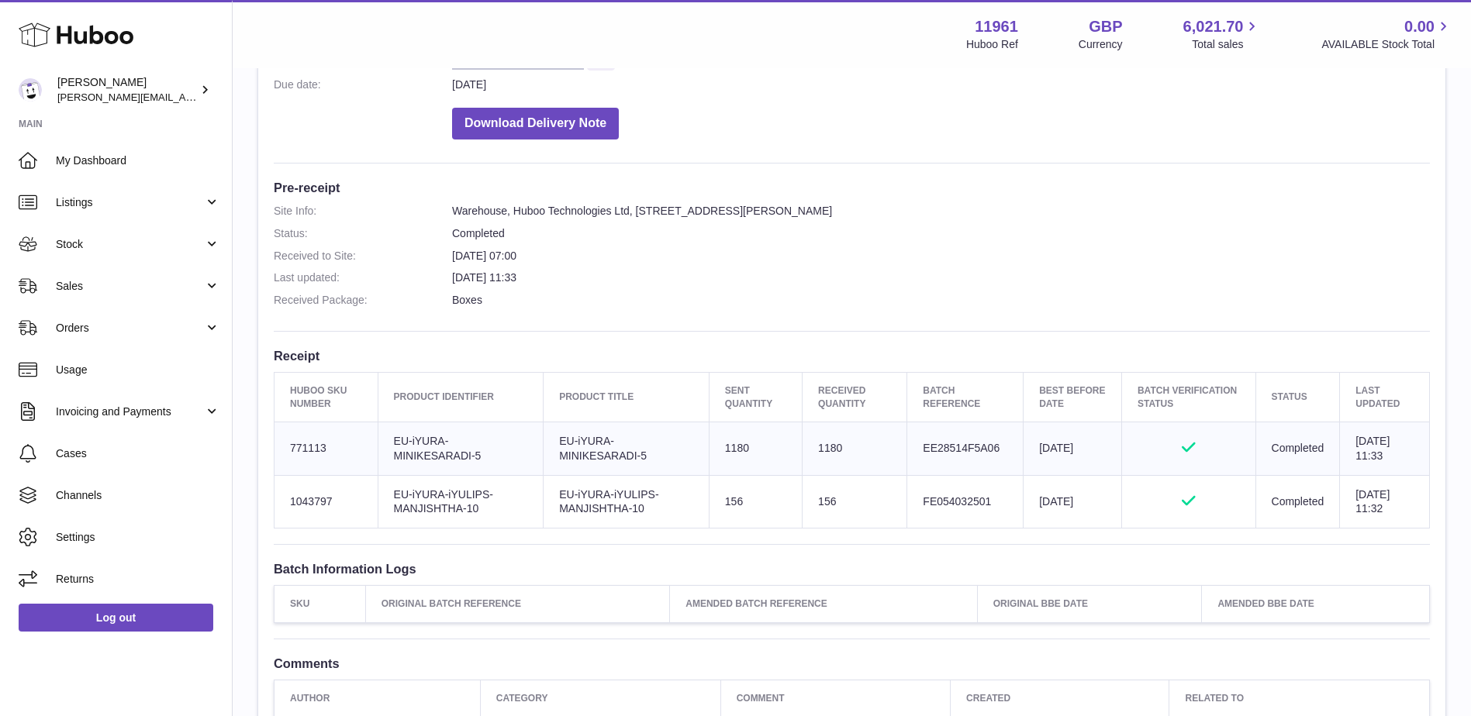
scroll to position [78, 0]
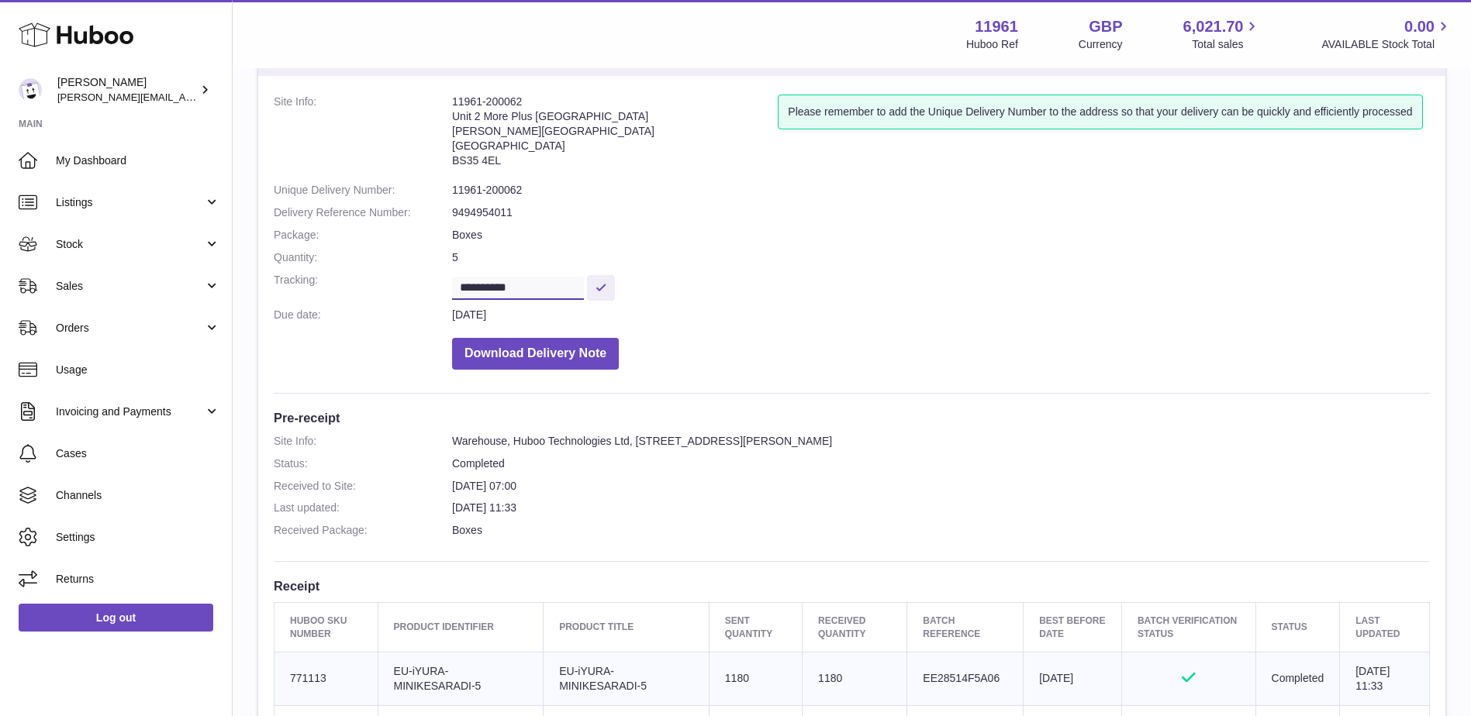
click at [536, 288] on input "**********" at bounding box center [518, 288] width 132 height 23
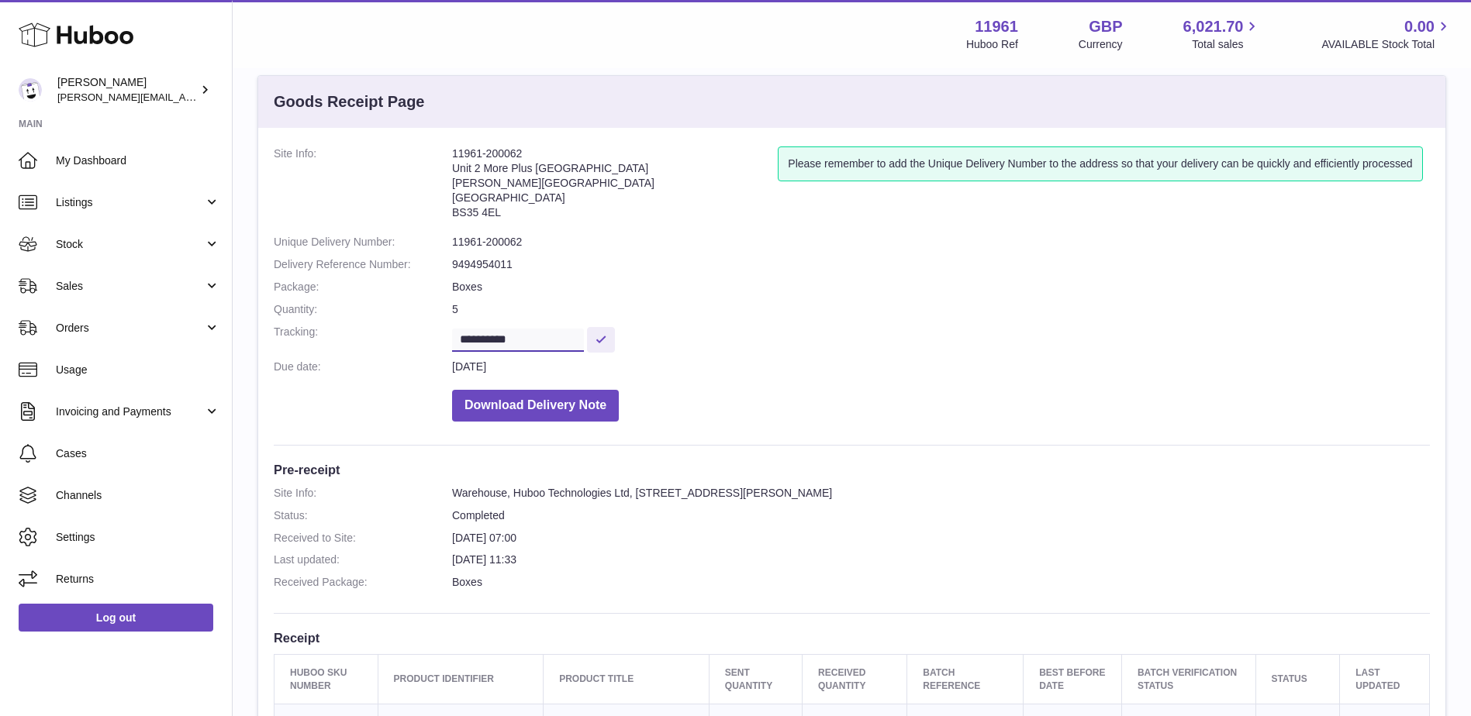
scroll to position [0, 0]
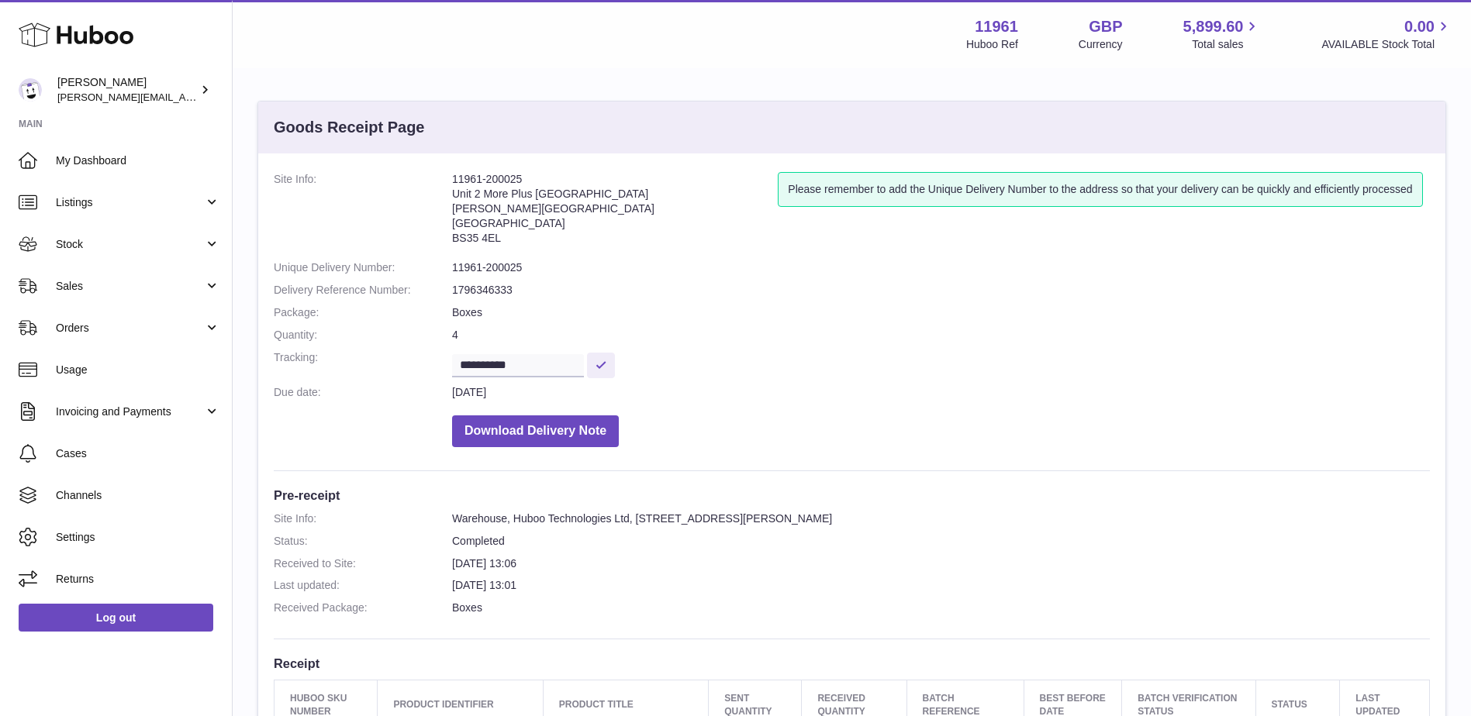
click at [511, 178] on address "11961-200025 Unit 2 [GEOGRAPHIC_DATA][PERSON_NAME][STREET_ADDRESS]" at bounding box center [615, 212] width 326 height 81
copy address "11961-200025"
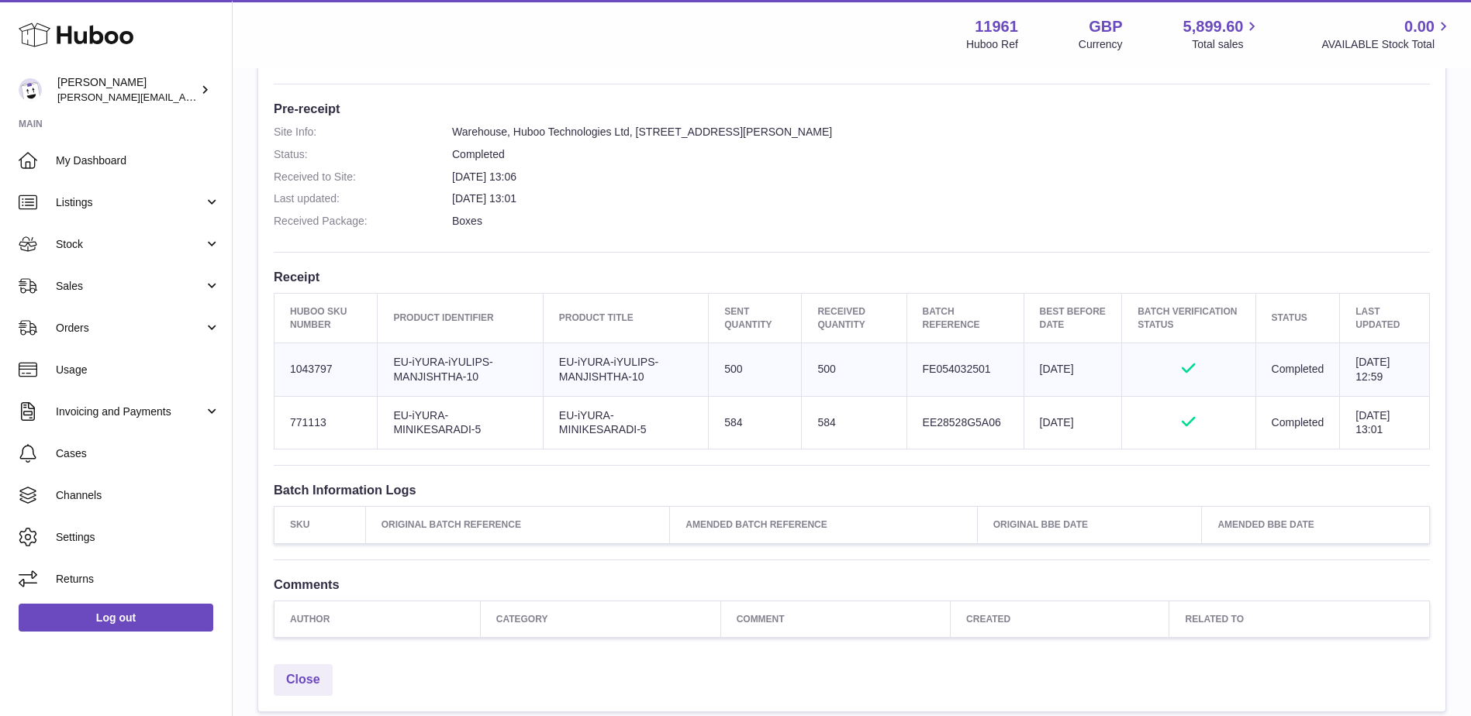
scroll to position [388, 0]
drag, startPoint x: 275, startPoint y: 314, endPoint x: 1401, endPoint y: 450, distance: 1133.8
click at [1401, 449] on table "Huboo SKU Number Product Identifier Product title Sent Quantity Received Quanti…" at bounding box center [852, 370] width 1156 height 157
copy table "Huboo SKU Number Product Identifier Product title Sent Quantity Received Quanti…"
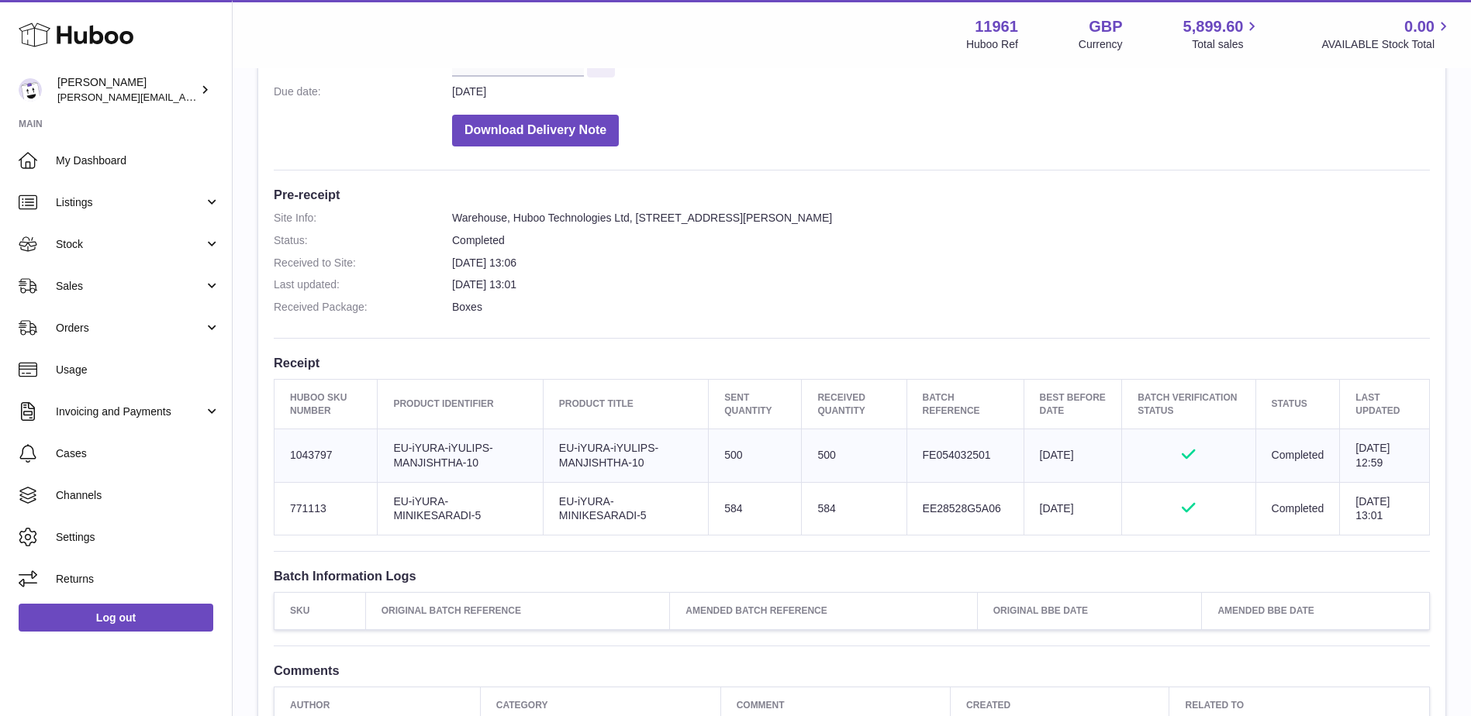
scroll to position [155, 0]
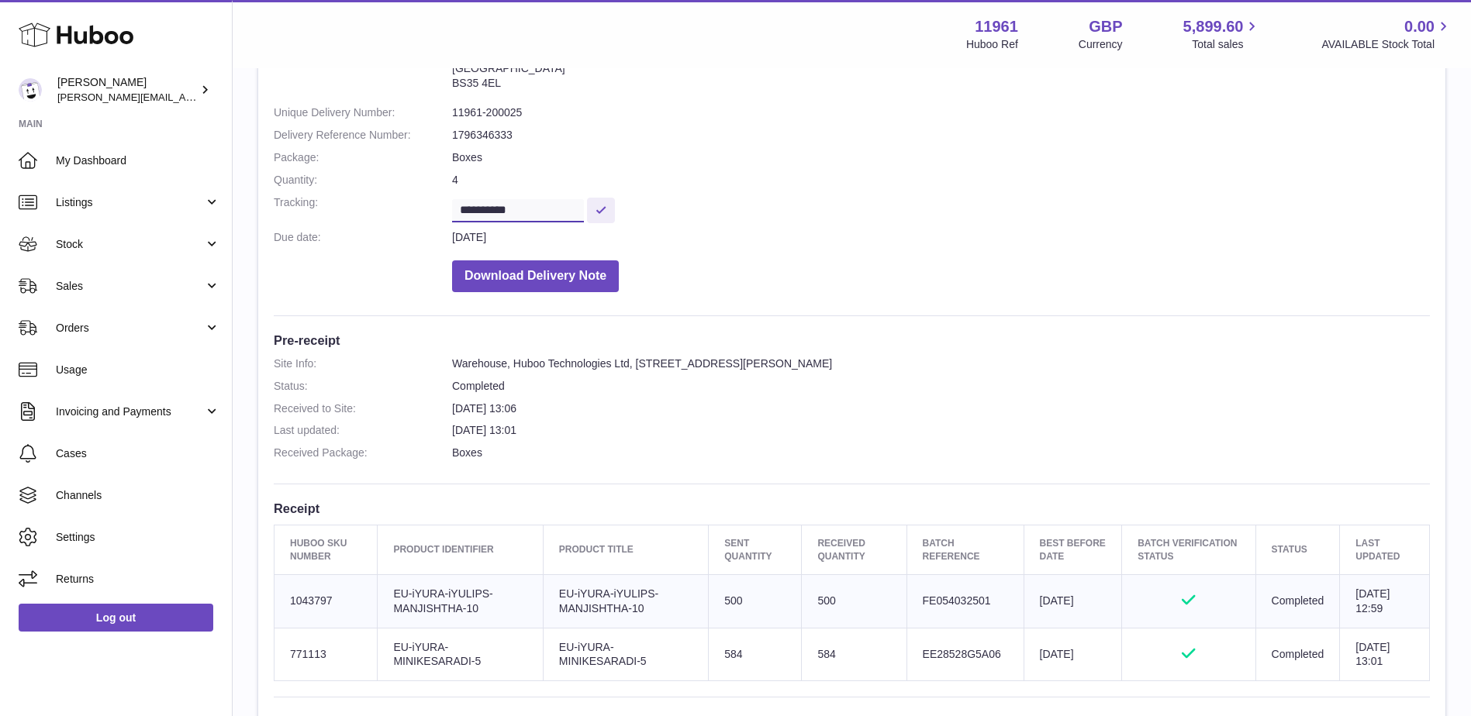
click at [494, 199] on input "**********" at bounding box center [518, 210] width 132 height 23
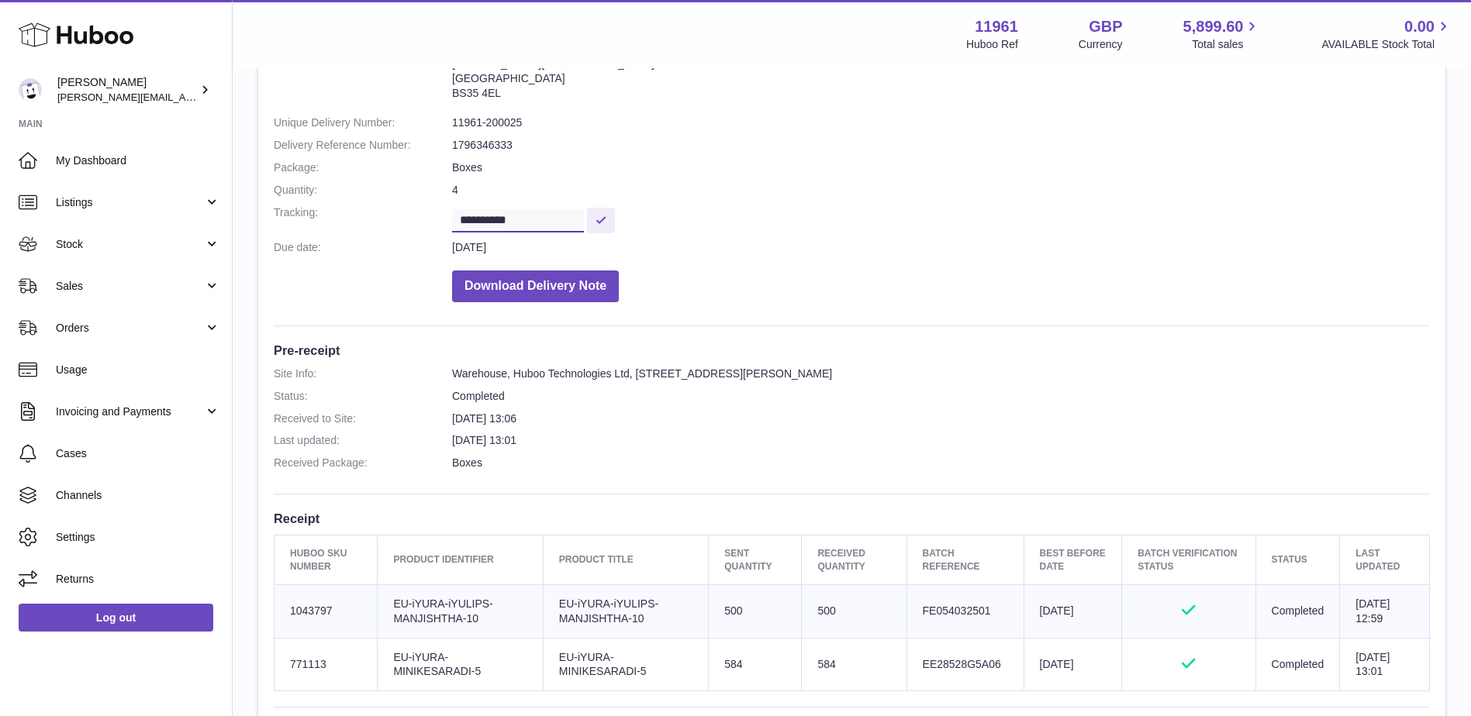
scroll to position [0, 0]
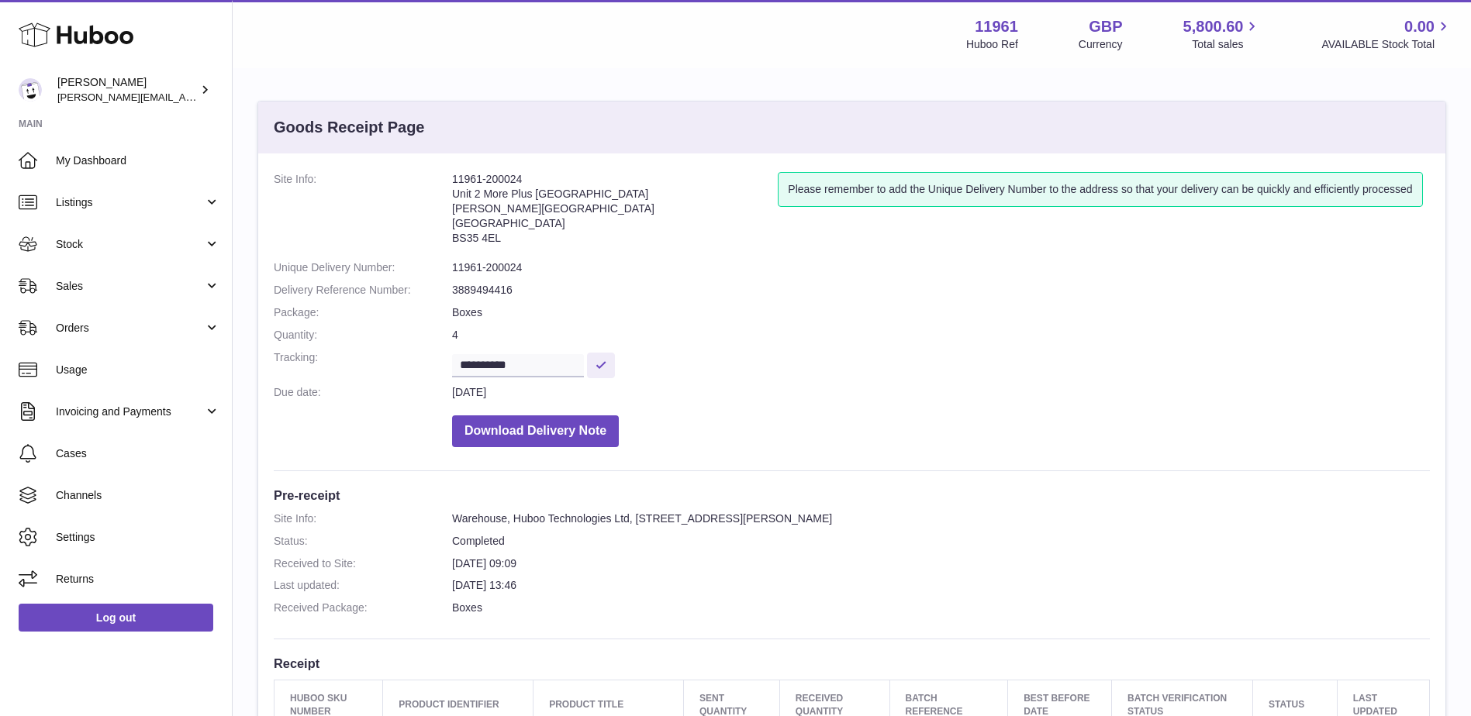
click at [474, 180] on address "11961-200024 Unit 2 [GEOGRAPHIC_DATA][PERSON_NAME][STREET_ADDRESS]" at bounding box center [615, 212] width 326 height 81
copy address "11961-200024"
click at [502, 360] on input "**********" at bounding box center [518, 365] width 132 height 23
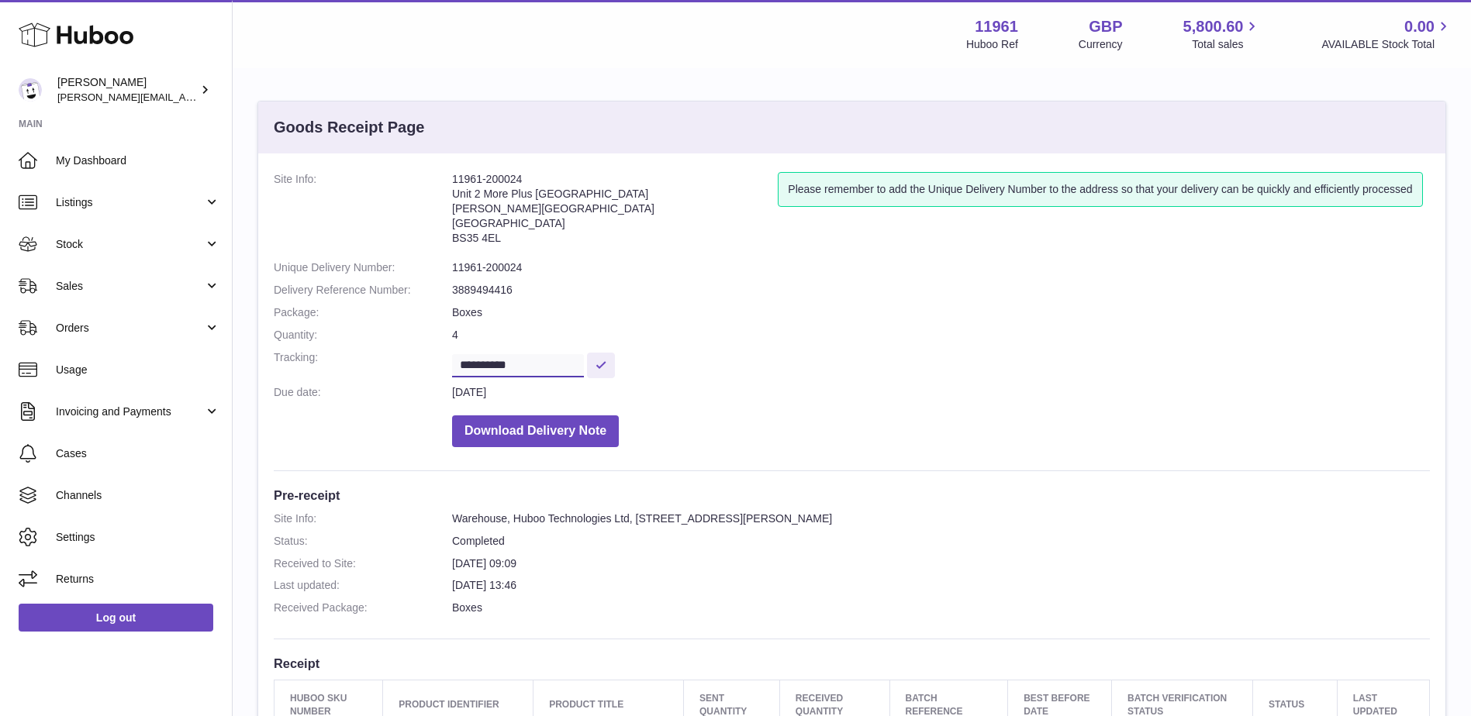
click at [502, 360] on input "**********" at bounding box center [518, 365] width 132 height 23
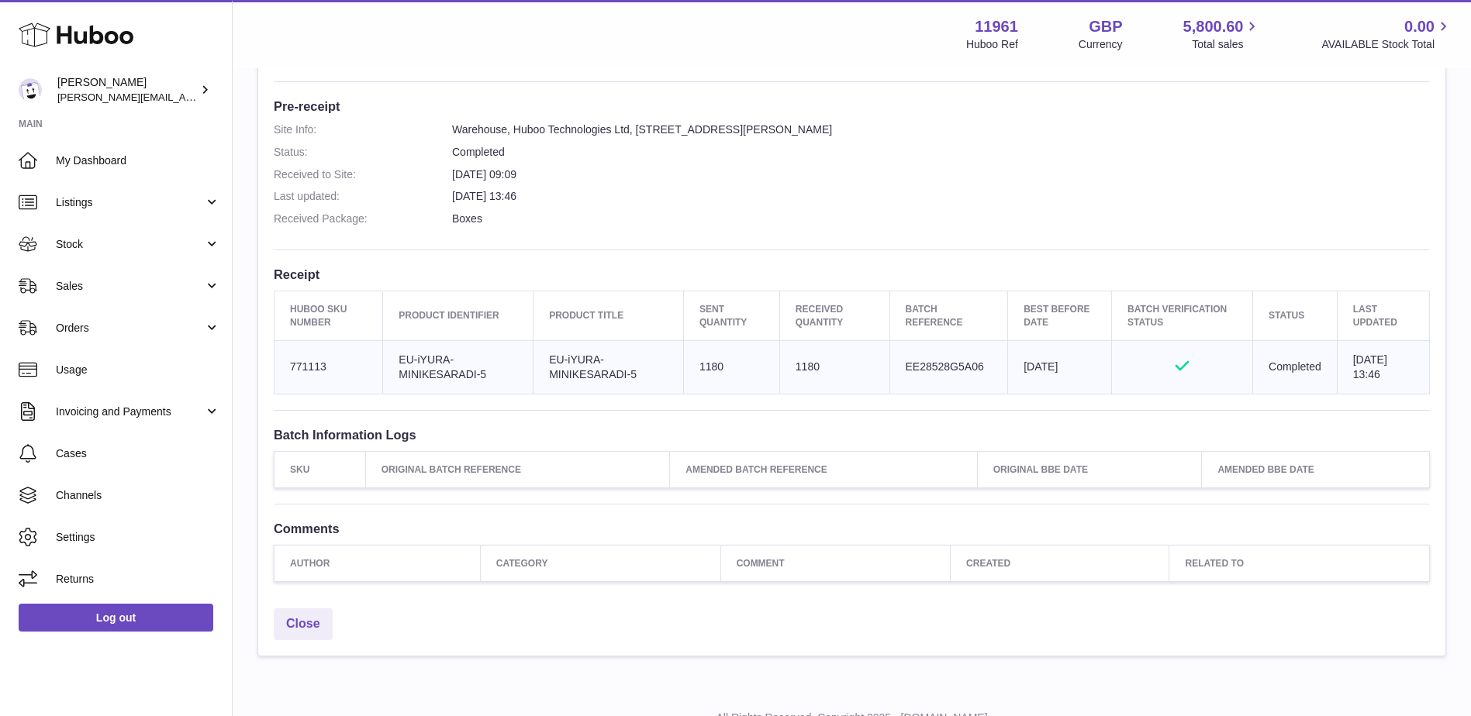
scroll to position [450, 0]
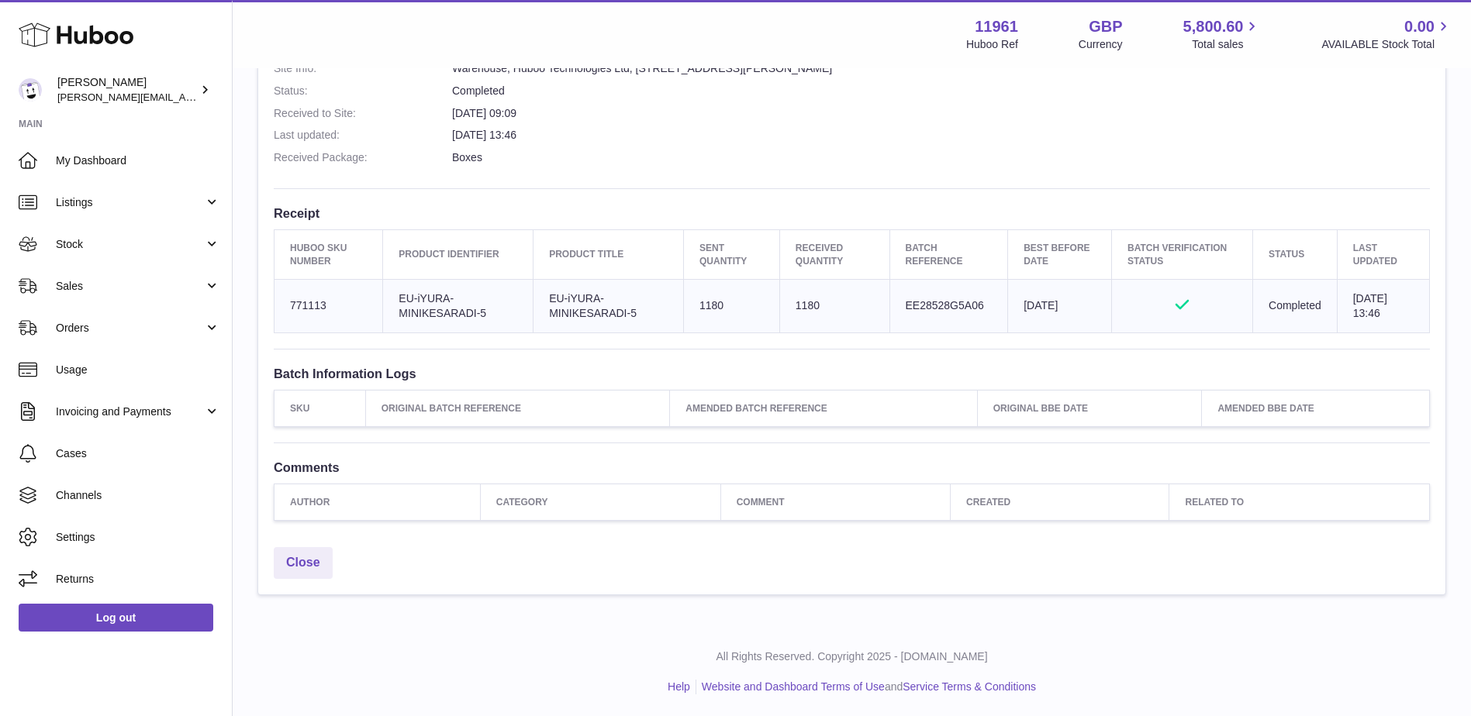
drag, startPoint x: 275, startPoint y: 250, endPoint x: 1376, endPoint y: 316, distance: 1102.9
click at [1376, 316] on table "Huboo SKU Number Product Identifier Product title Sent Quantity Received Quanti…" at bounding box center [852, 280] width 1156 height 103
copy table "Huboo SKU Number Product Identifier Product title Sent Quantity Received Quanti…"
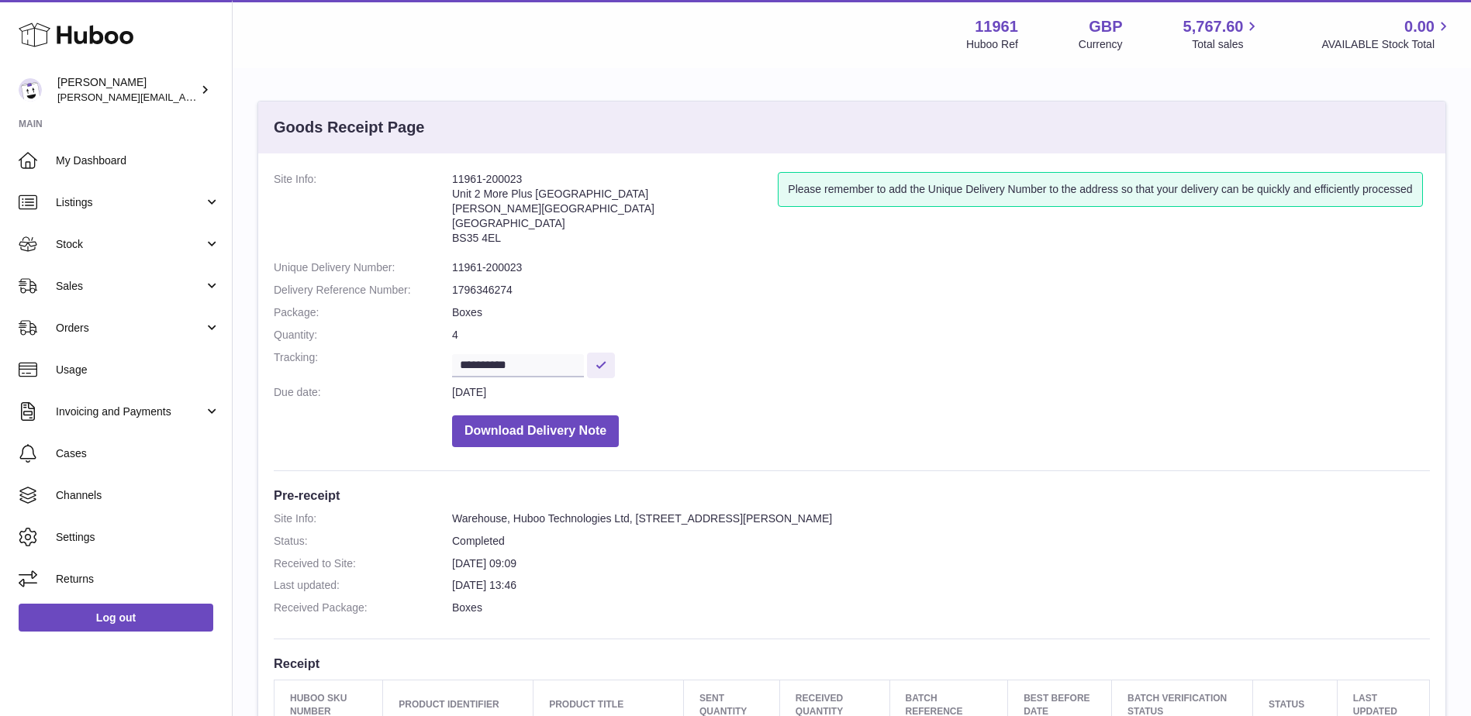
click at [502, 179] on address "11961-200023 Unit 2 [GEOGRAPHIC_DATA][STREET_ADDRESS][PERSON_NAME]" at bounding box center [615, 212] width 326 height 81
click at [502, 179] on address "11961-200023 Unit 2 More Plus Central Park Hudson Ave Severn Beach BS35 4EL" at bounding box center [615, 212] width 326 height 81
copy address "11961-200023"
click at [532, 372] on input "**********" at bounding box center [518, 365] width 132 height 23
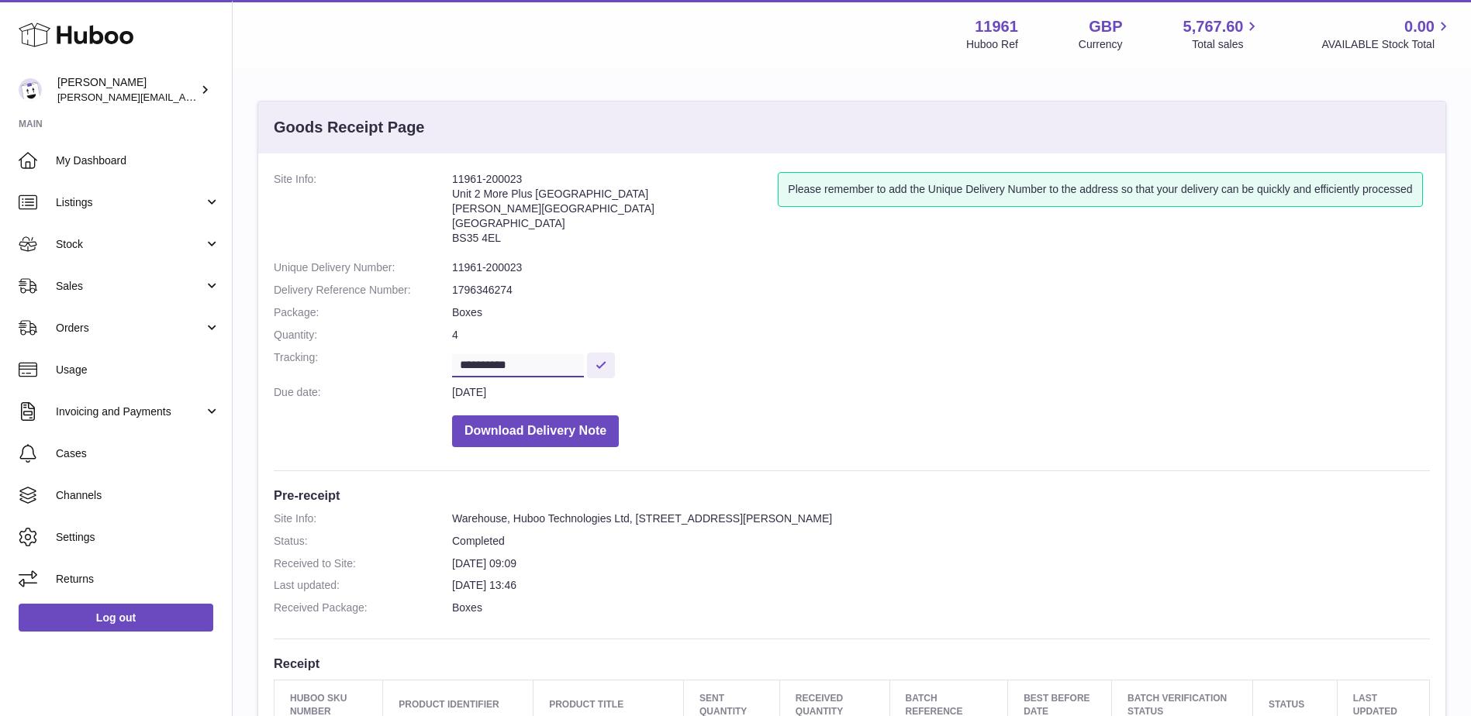
click at [531, 372] on input "**********" at bounding box center [518, 365] width 132 height 23
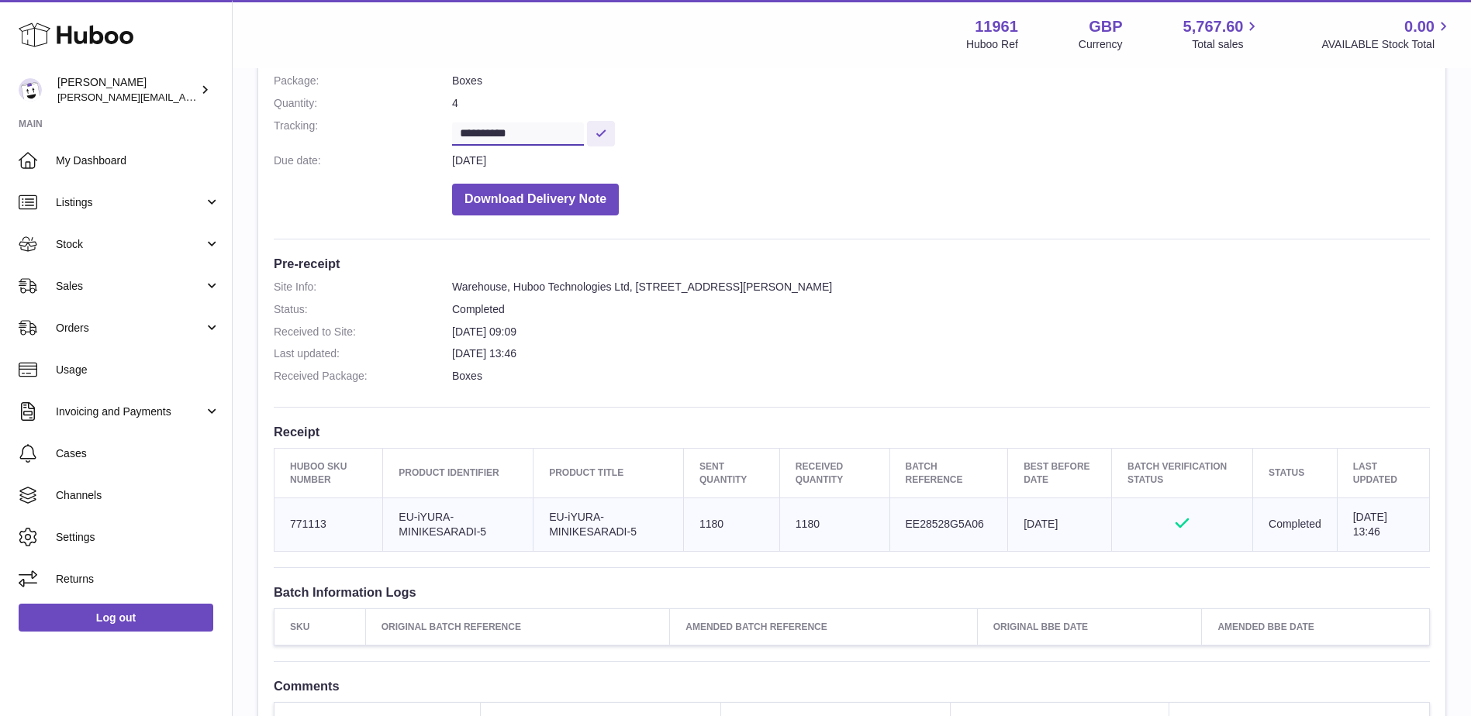
scroll to position [233, 0]
drag, startPoint x: 291, startPoint y: 458, endPoint x: 1380, endPoint y: 530, distance: 1091.6
click at [1380, 530] on table "Huboo SKU Number Product Identifier Product title Sent Quantity Received Quanti…" at bounding box center [852, 498] width 1156 height 103
copy table "Huboo SKU Number Product Identifier Product title Sent Quantity Received Quanti…"
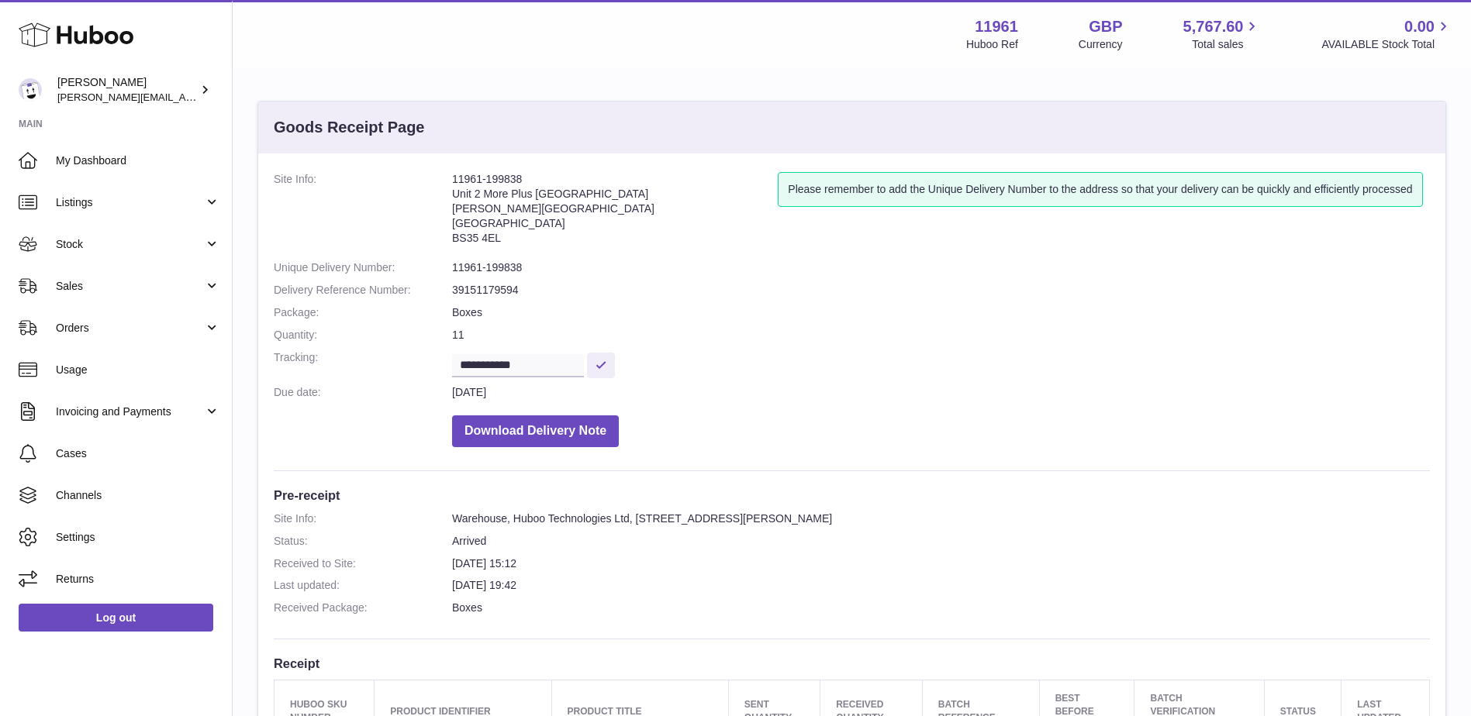
click at [504, 178] on address "11961-199838 Unit 2 [GEOGRAPHIC_DATA][STREET_ADDRESS][PERSON_NAME]" at bounding box center [615, 212] width 326 height 81
copy address "11961-199838"
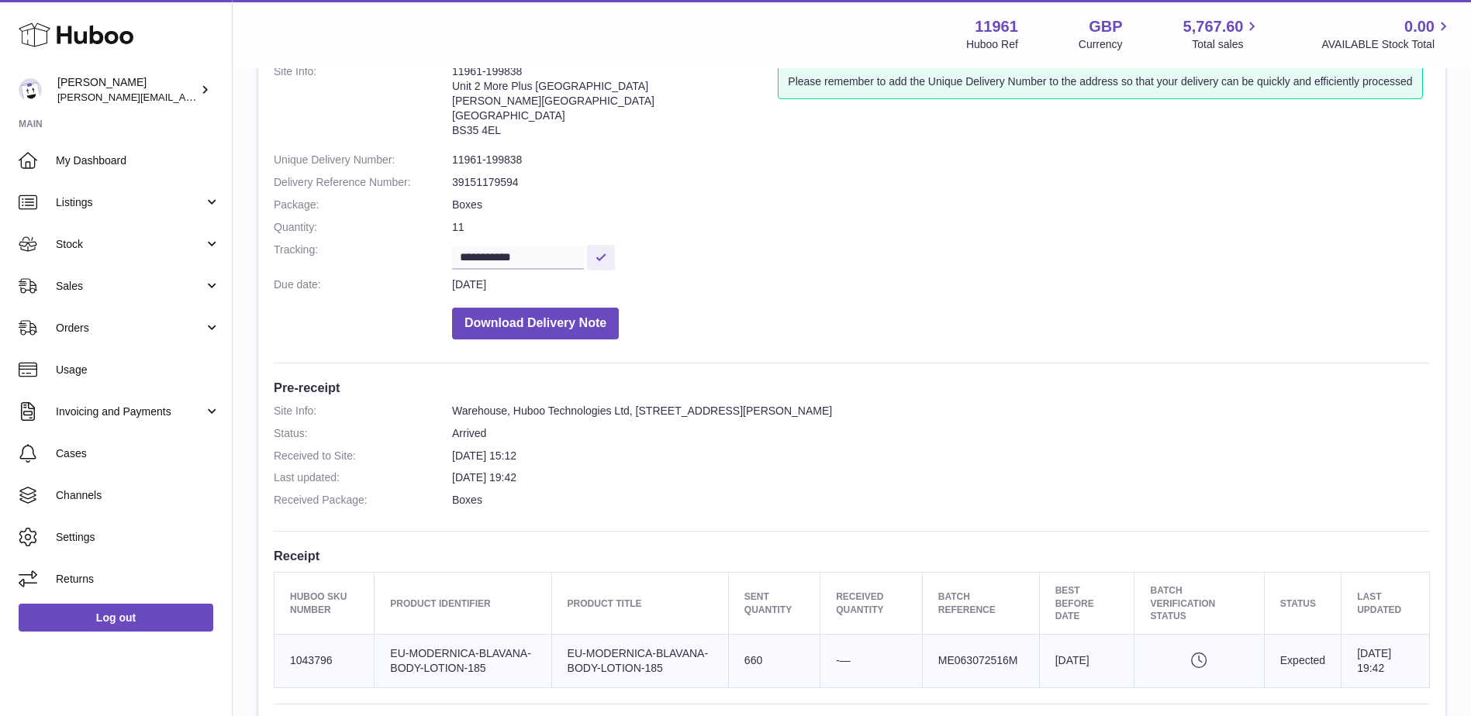
scroll to position [78, 0]
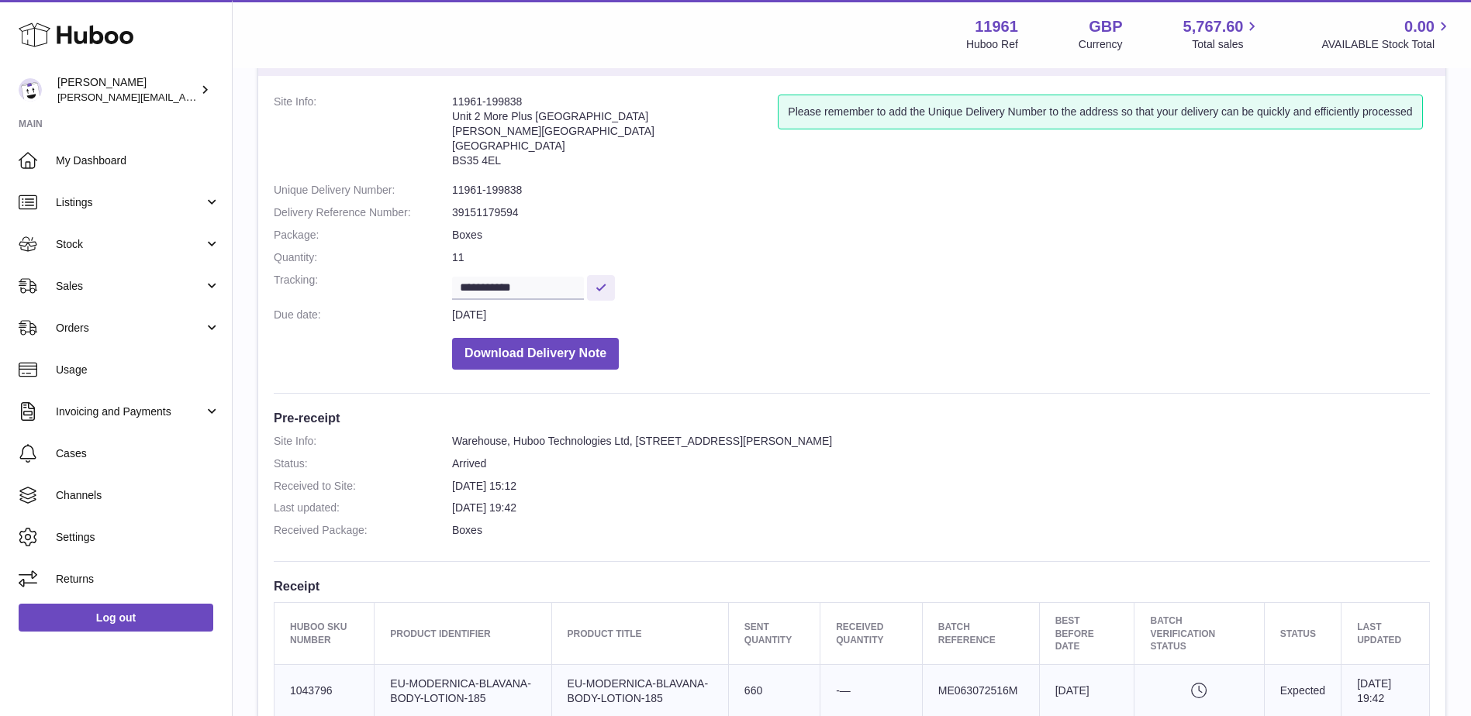
click at [505, 192] on dd "11961-199838" at bounding box center [941, 190] width 978 height 15
drag, startPoint x: 505, startPoint y: 192, endPoint x: 515, endPoint y: 280, distance: 88.1
click at [515, 280] on input "**********" at bounding box center [518, 288] width 132 height 23
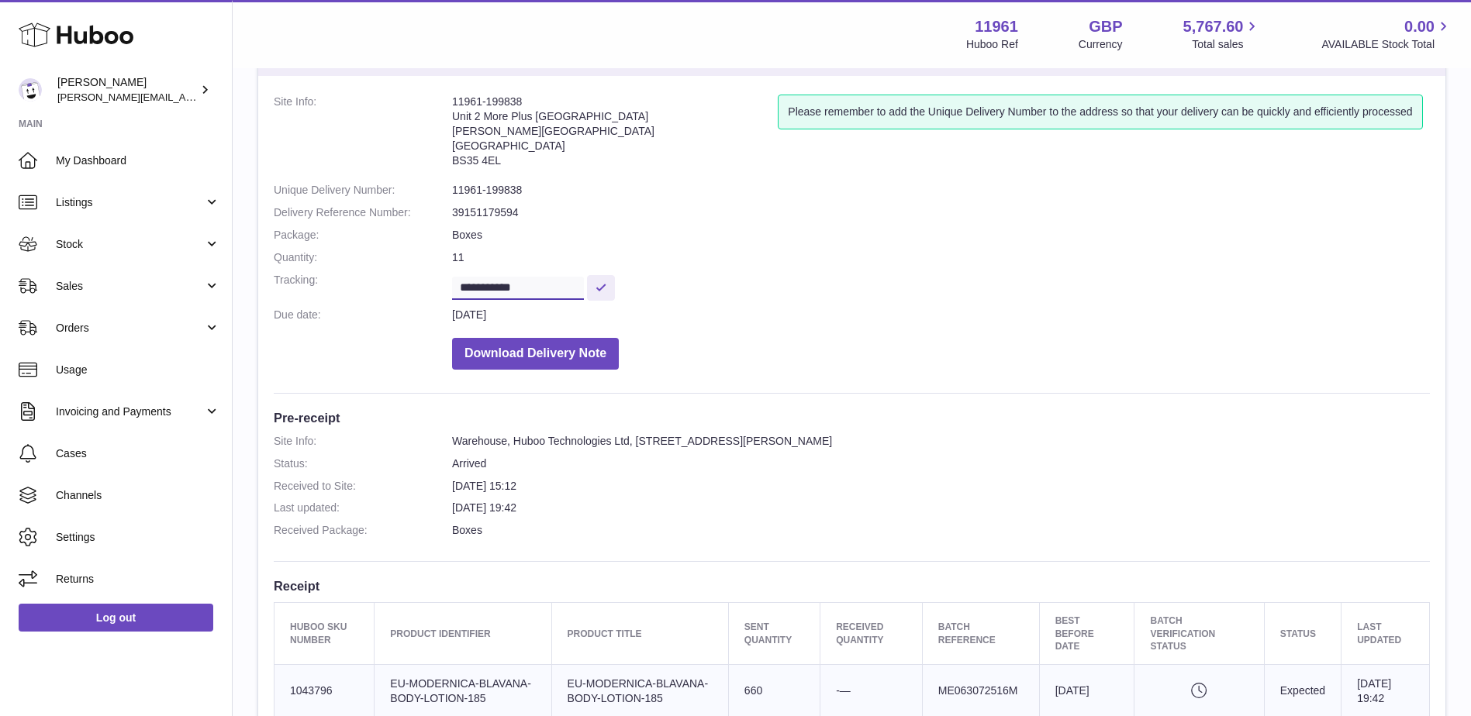
click at [515, 280] on input "**********" at bounding box center [518, 288] width 132 height 23
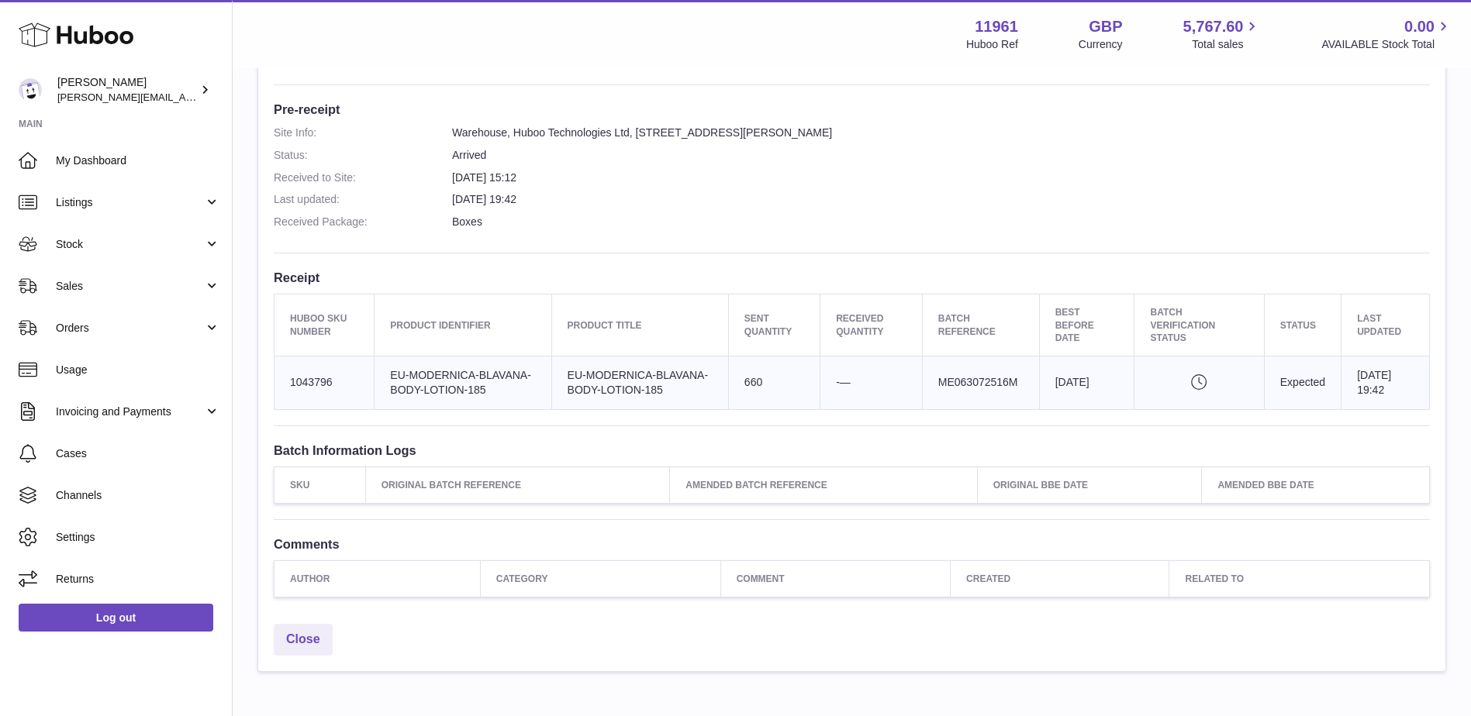
scroll to position [388, 0]
drag, startPoint x: 290, startPoint y: 310, endPoint x: 1383, endPoint y: 394, distance: 1096.3
click at [1383, 394] on table "Huboo SKU Number Product Identifier Product title Sent Quantity Received Quanti…" at bounding box center [852, 350] width 1156 height 116
copy table "Huboo SKU Number Product Identifier Product title Sent Quantity Received Quanti…"
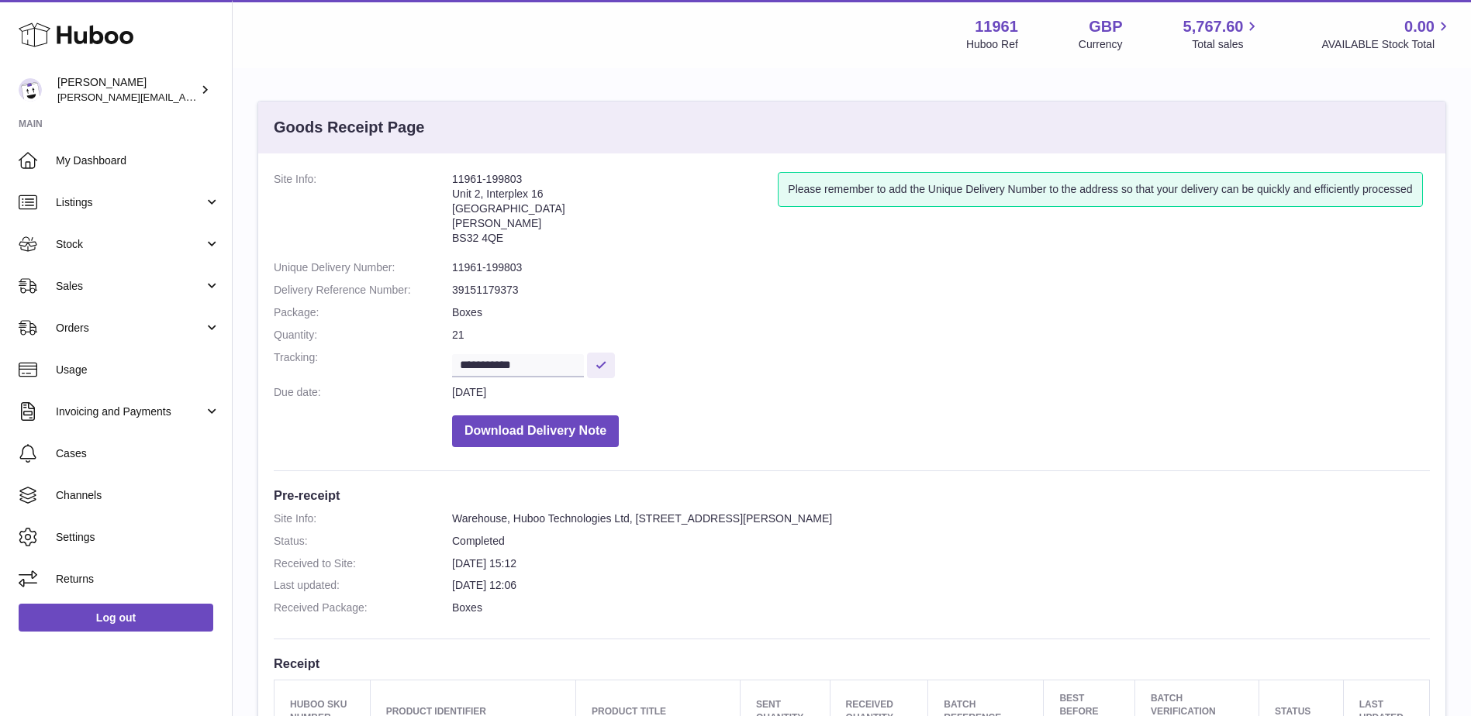
click at [510, 178] on address "11961-199803 [STREET_ADDRESS][PERSON_NAME]" at bounding box center [615, 212] width 326 height 81
click at [510, 178] on address "11961-199803 Unit 2, Interplex 16 Ash Ridge Road Bradley Stoke BS32 4QE" at bounding box center [615, 212] width 326 height 81
copy address "11961-199803"
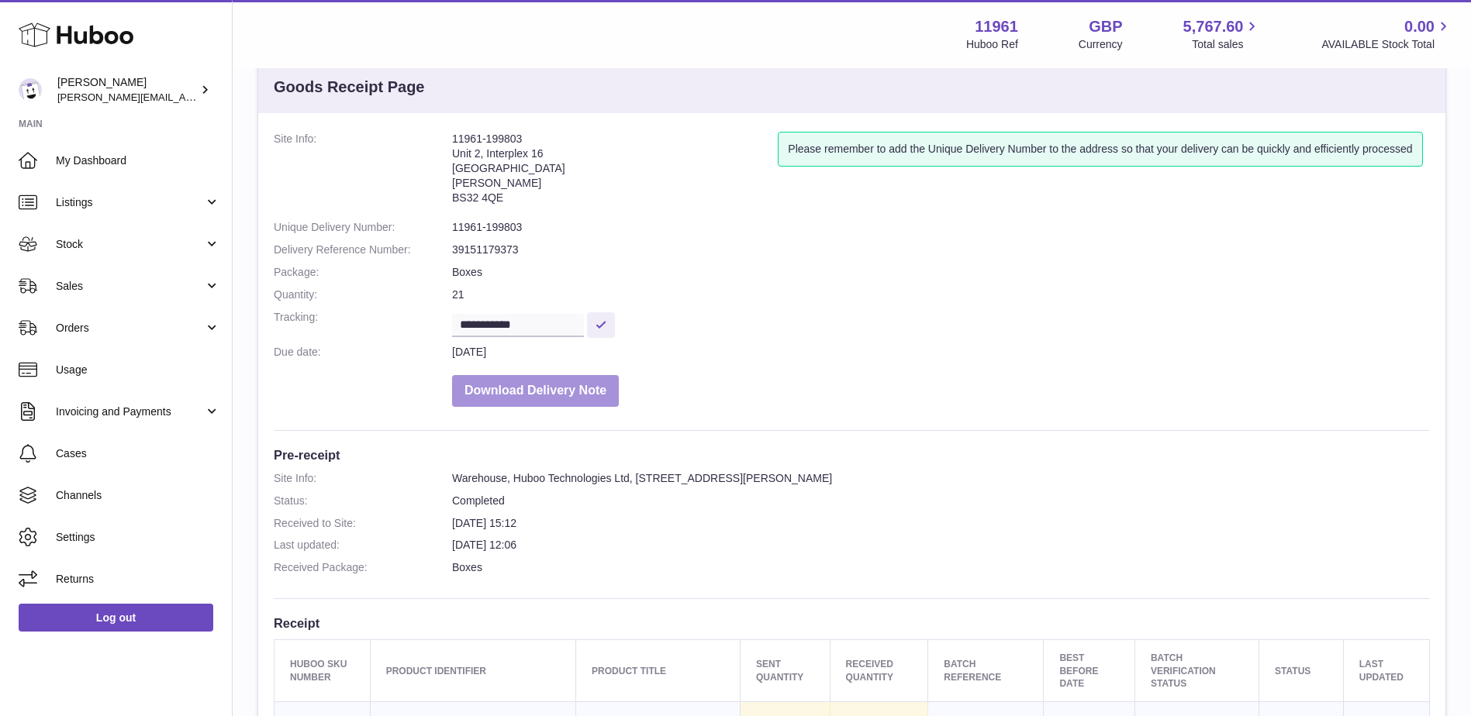
scroll to position [155, 0]
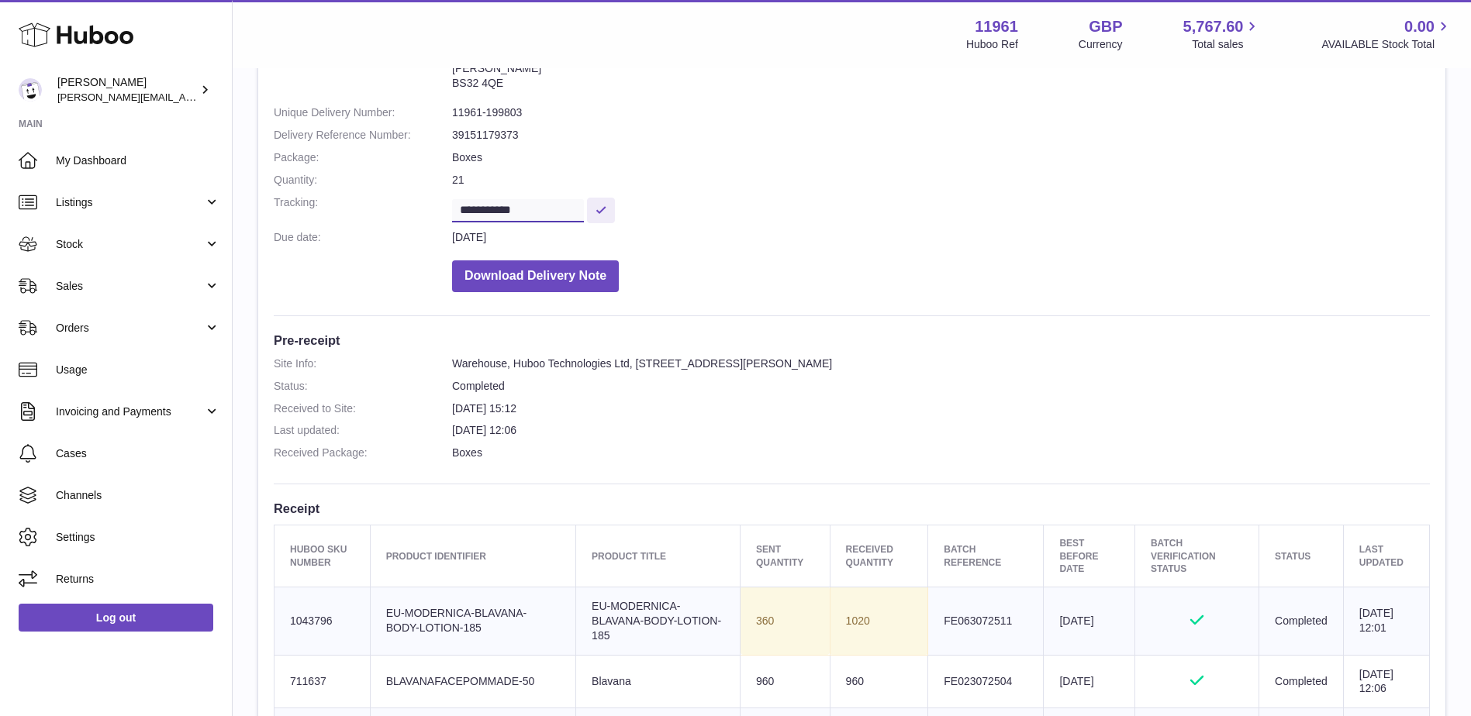
click at [513, 216] on input "**********" at bounding box center [518, 210] width 132 height 23
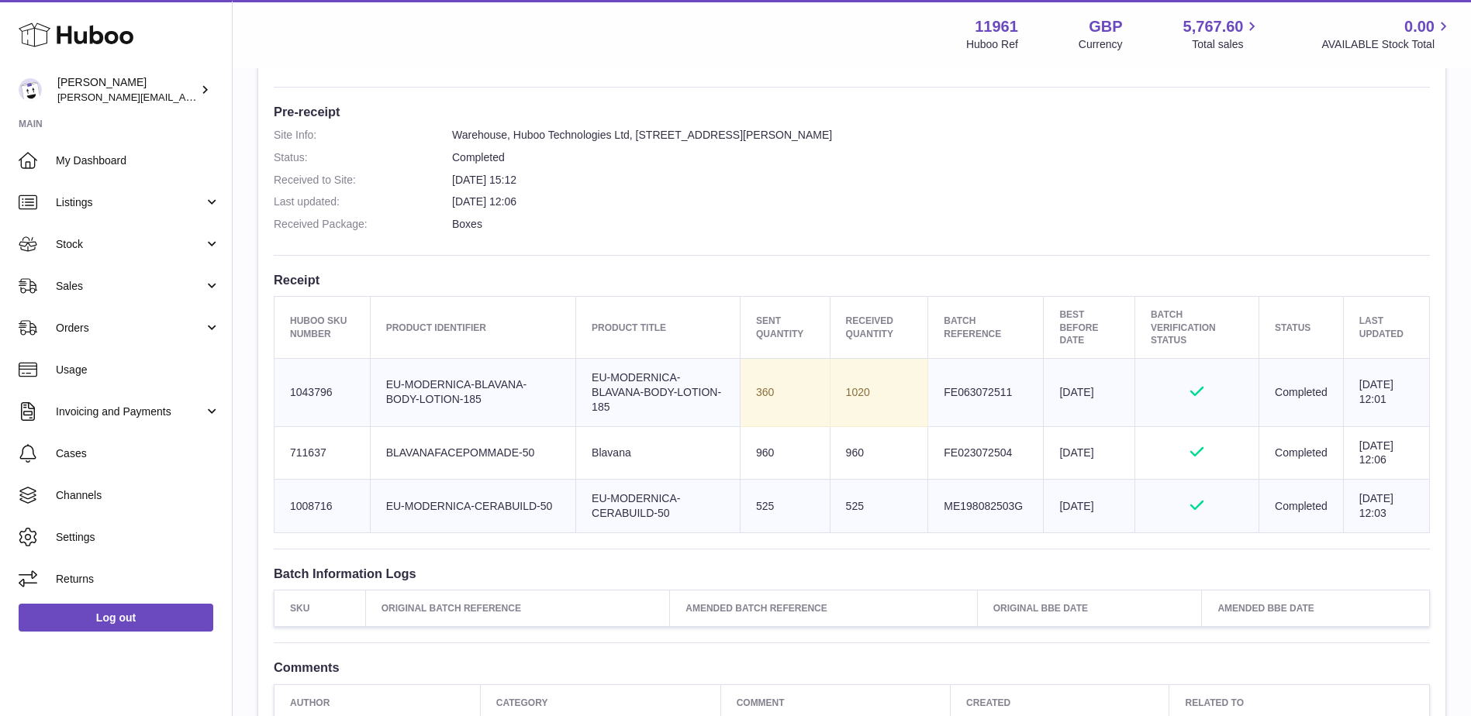
scroll to position [388, 0]
drag, startPoint x: 281, startPoint y: 315, endPoint x: 1413, endPoint y: 511, distance: 1149.5
click at [1413, 511] on table "Huboo SKU Number Product Identifier Product title Sent Quantity Received Quanti…" at bounding box center [852, 410] width 1156 height 237
copy table "Huboo SKU Number Product Identifier Product title Sent Quantity Received Quanti…"
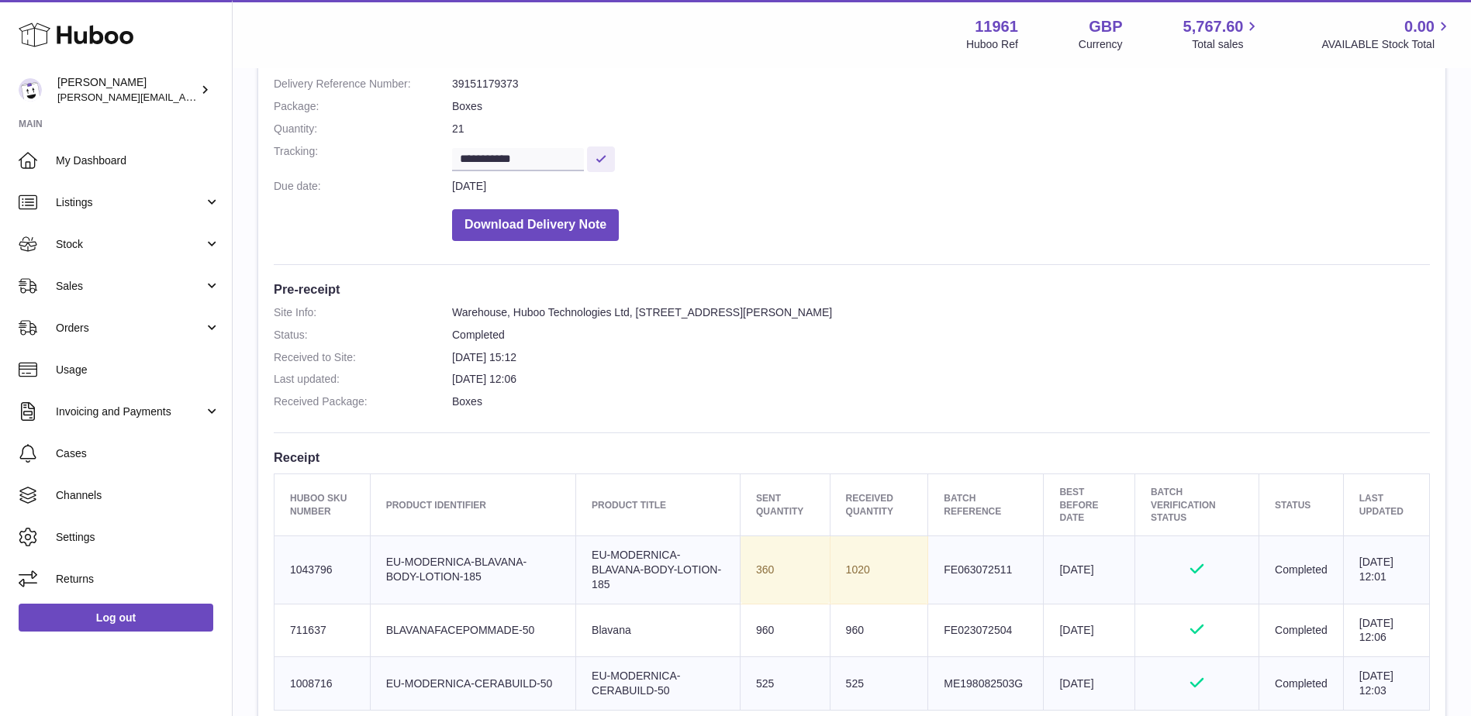
scroll to position [0, 0]
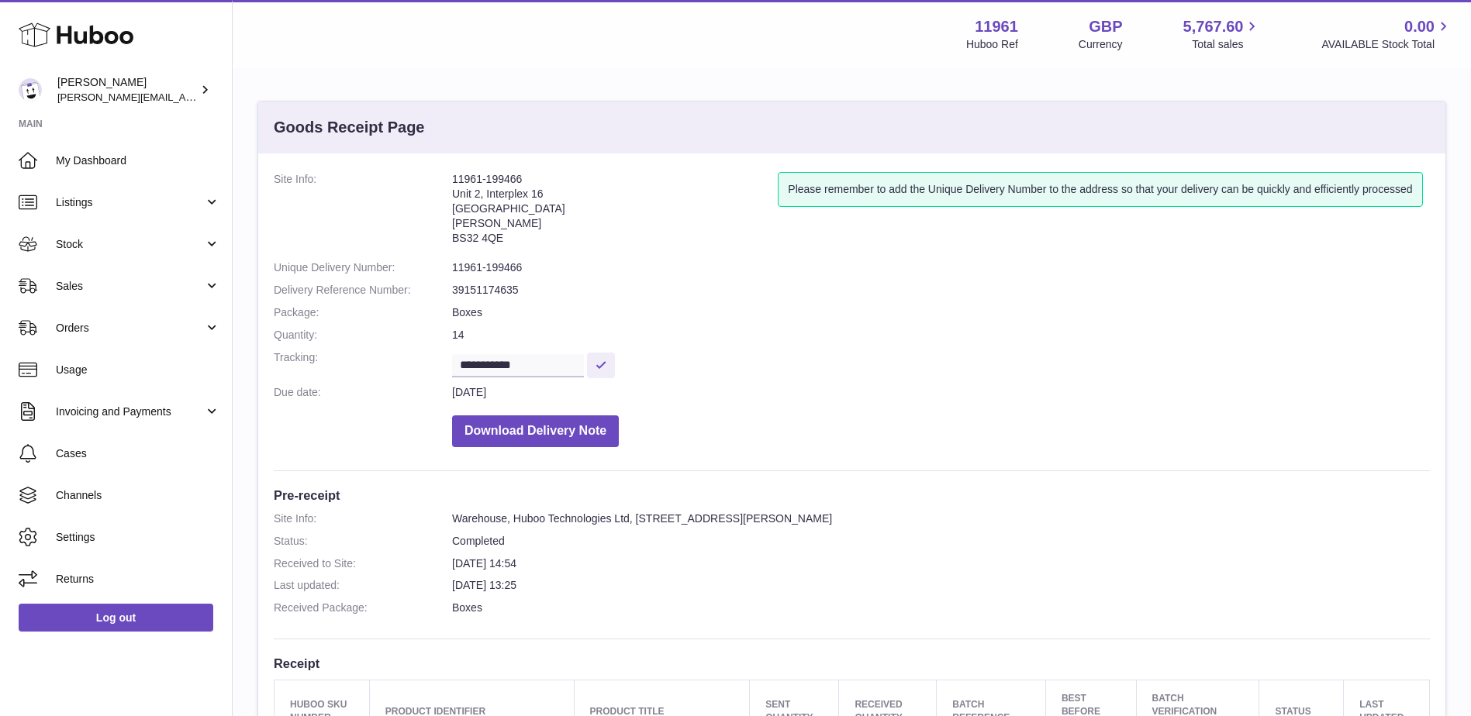
click at [518, 174] on address "11961-199466 [STREET_ADDRESS][PERSON_NAME]" at bounding box center [615, 212] width 326 height 81
copy address "11961-199466"
click at [543, 359] on input "**********" at bounding box center [518, 365] width 132 height 23
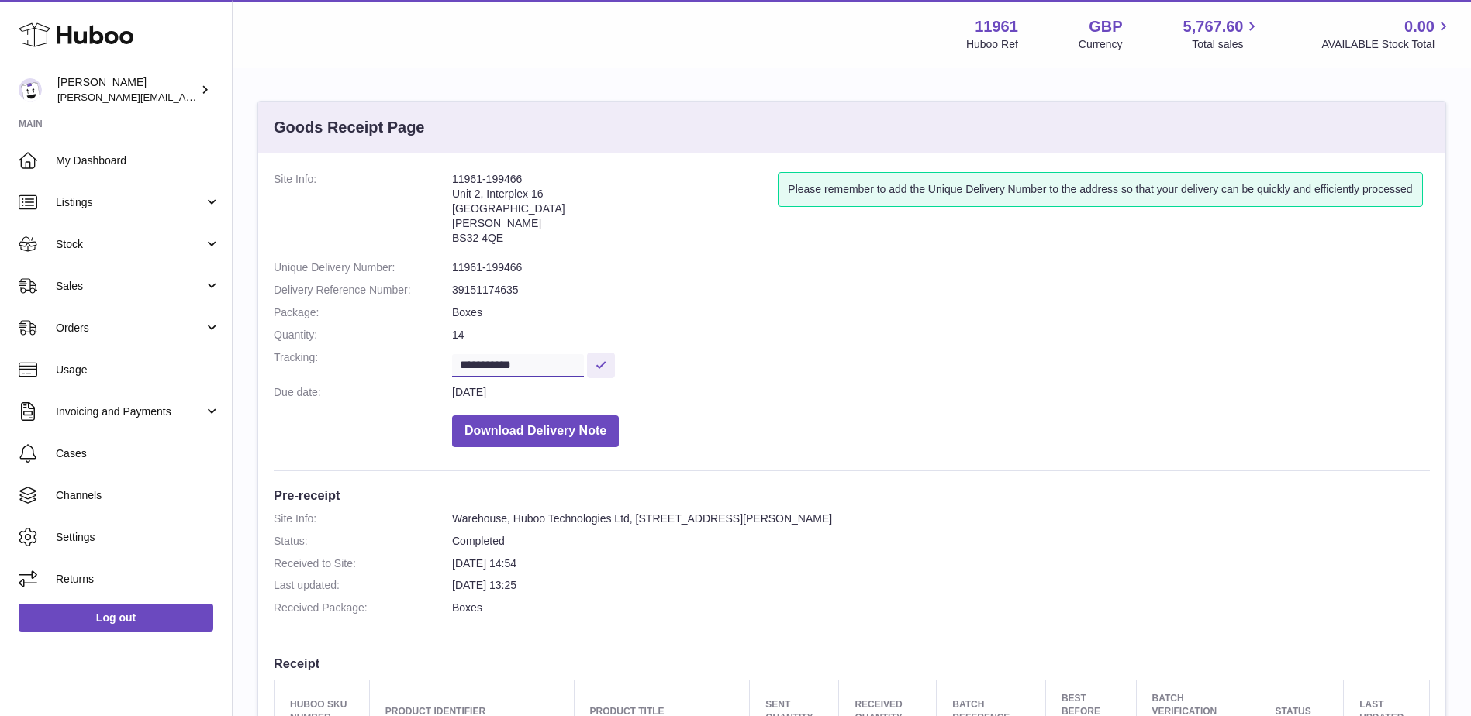
click at [543, 359] on input "**********" at bounding box center [518, 365] width 132 height 23
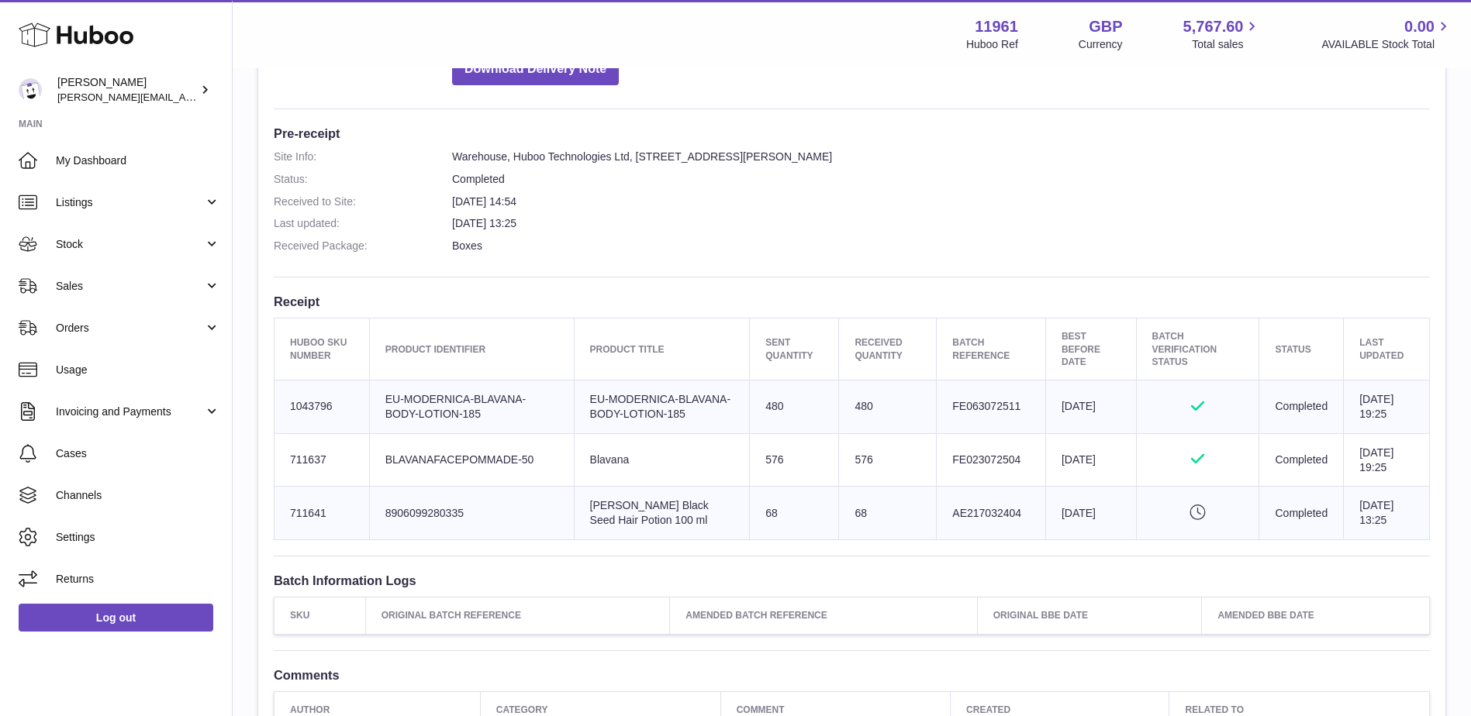
scroll to position [388, 0]
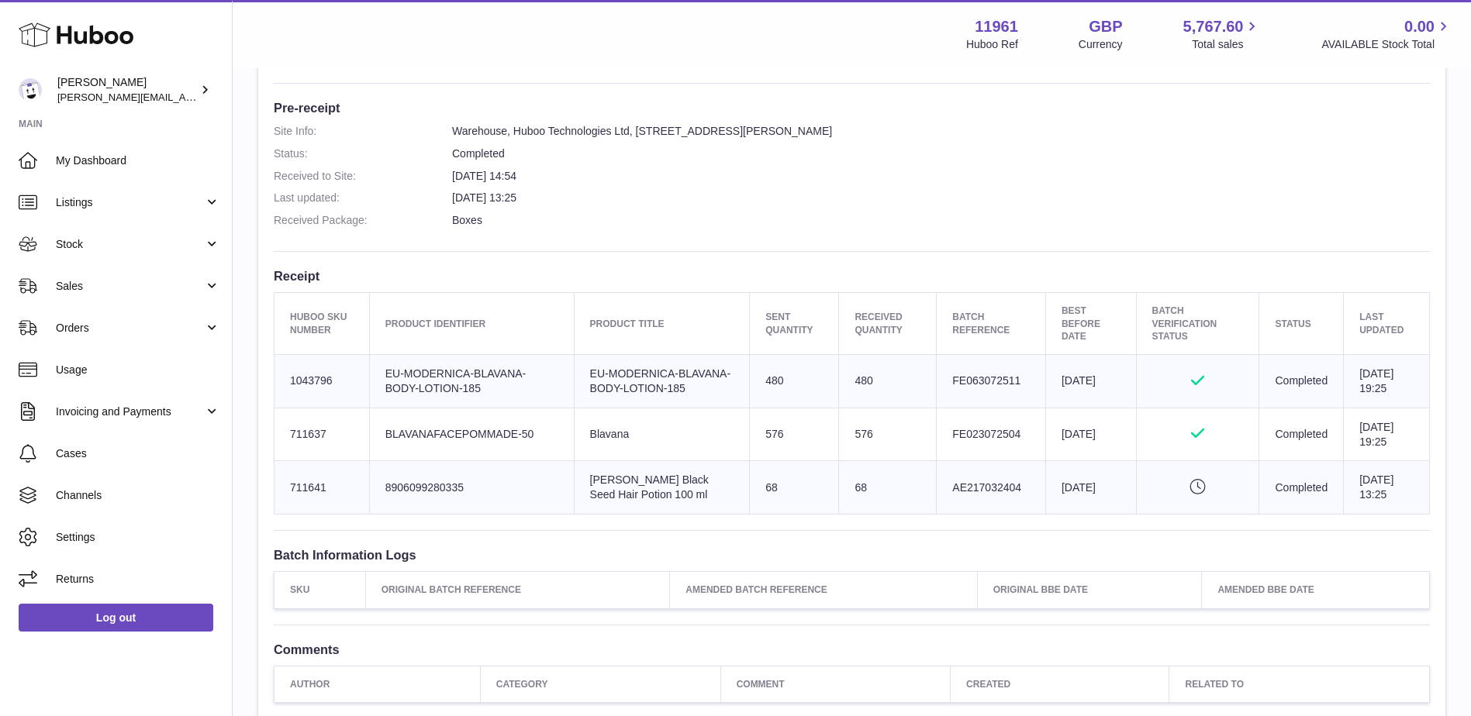
drag, startPoint x: 287, startPoint y: 317, endPoint x: 1415, endPoint y: 513, distance: 1144.9
click at [1415, 513] on table "Huboo SKU Number Product Identifier Product title Sent Quantity Received Quanti…" at bounding box center [852, 403] width 1156 height 223
copy table "Huboo SKU Number Product Identifier Product title Sent Quantity Received Quanti…"
click at [498, 359] on td "Client Identifier EU-MODERNICA-BLAVANA-BODY-LOTION-185" at bounding box center [471, 380] width 205 height 53
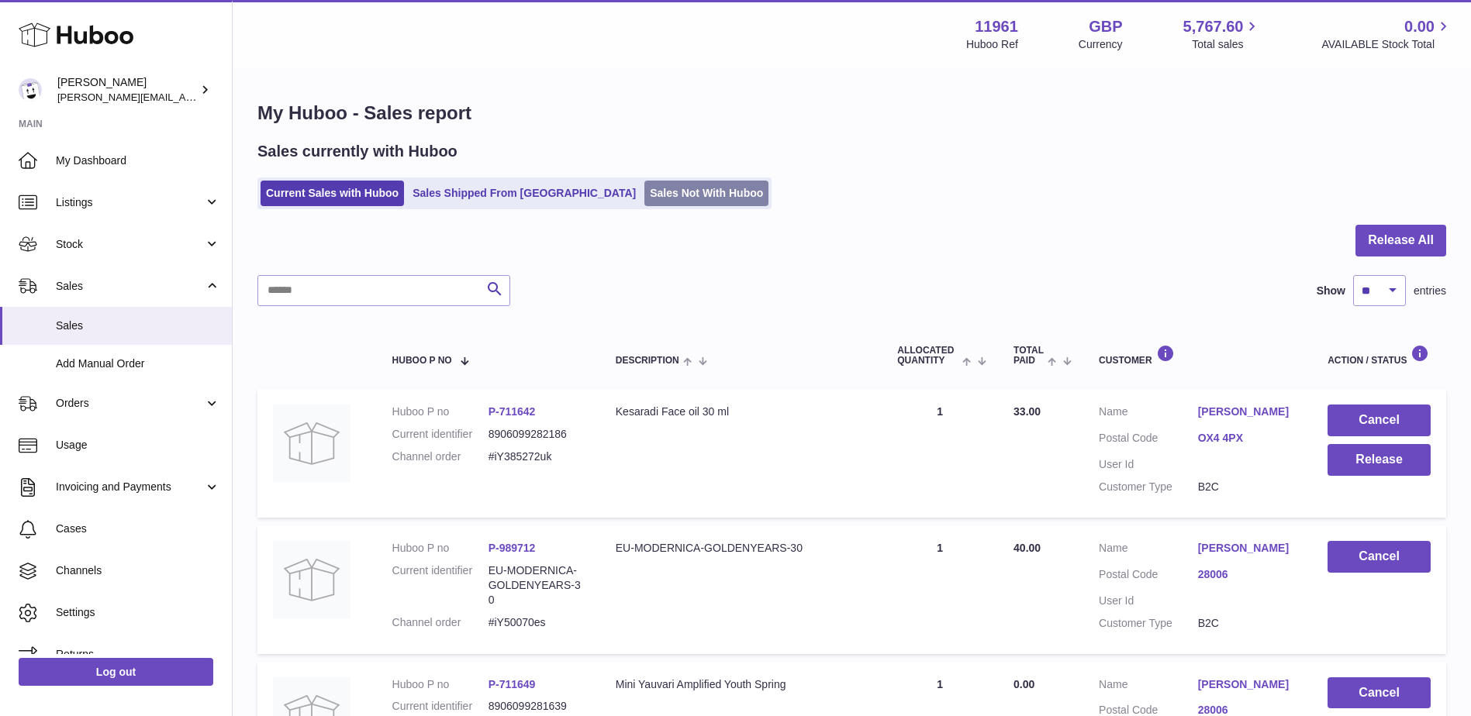
click at [644, 194] on link "Sales Not With Huboo" at bounding box center [706, 194] width 124 height 26
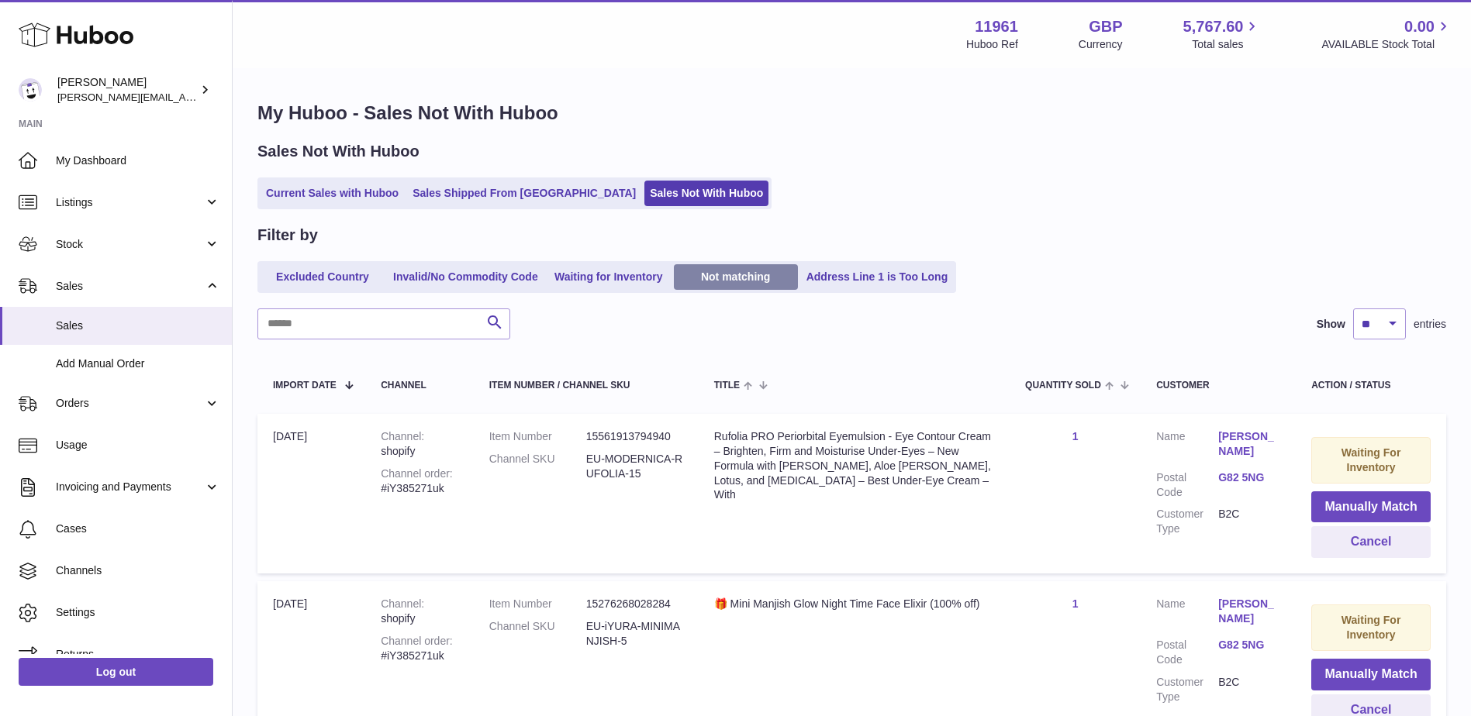
click at [752, 275] on link "Not matching" at bounding box center [736, 277] width 124 height 26
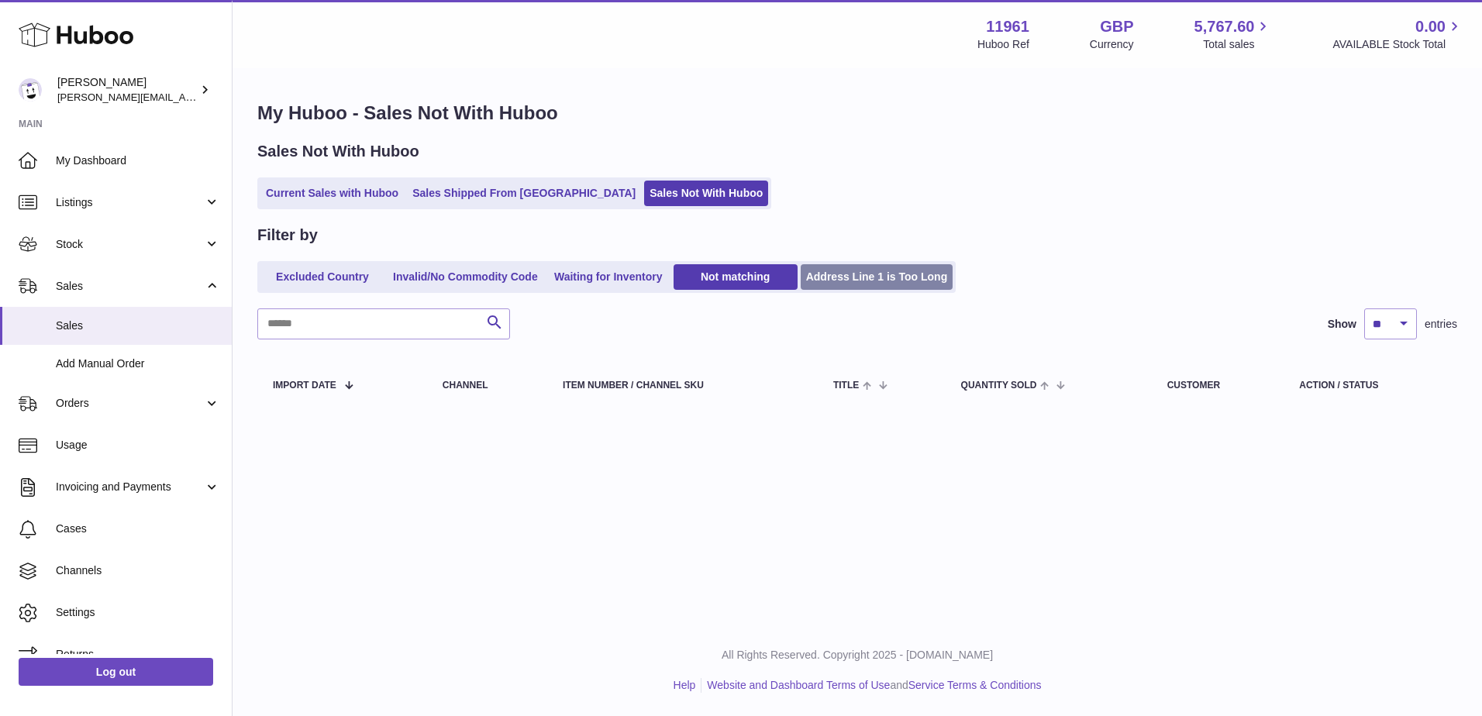
click at [936, 277] on link "Address Line 1 is Too Long" at bounding box center [877, 277] width 153 height 26
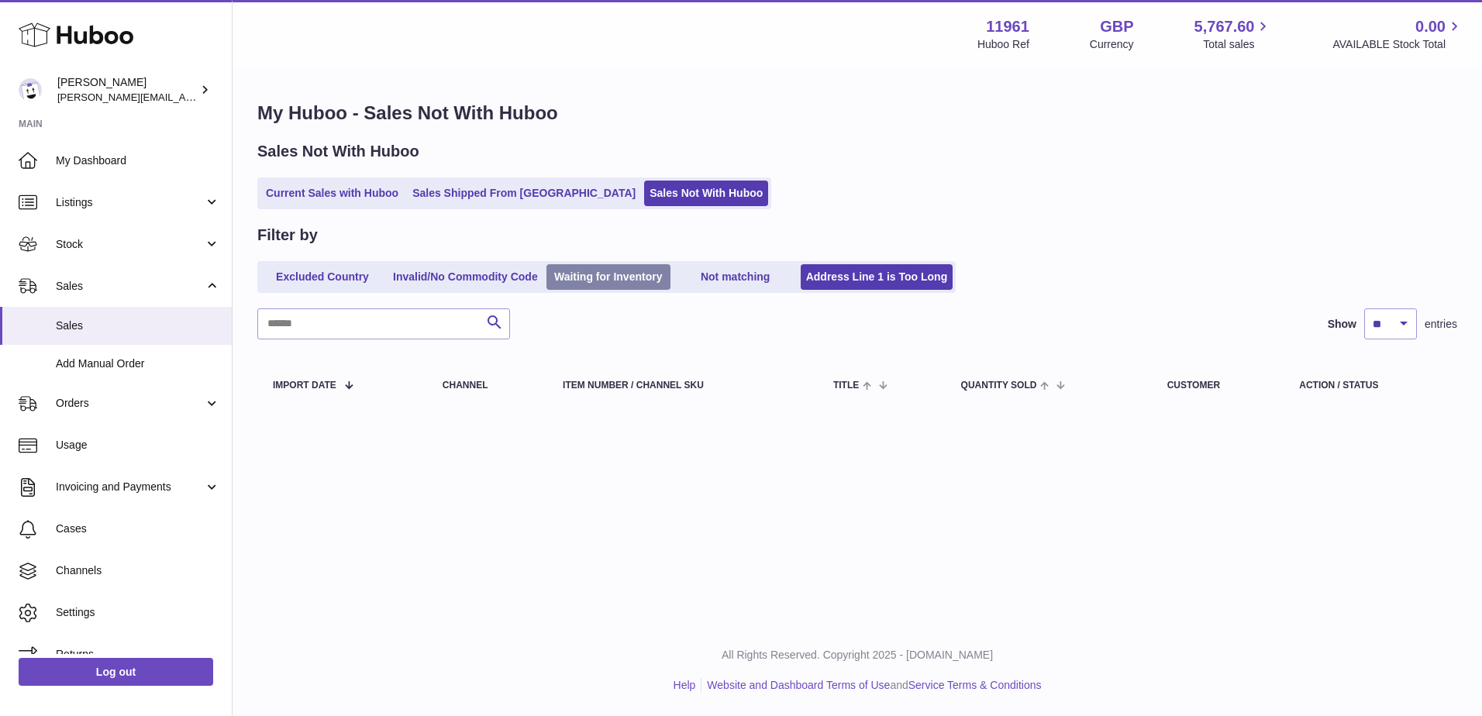
click at [592, 275] on link "Waiting for Inventory" at bounding box center [609, 277] width 124 height 26
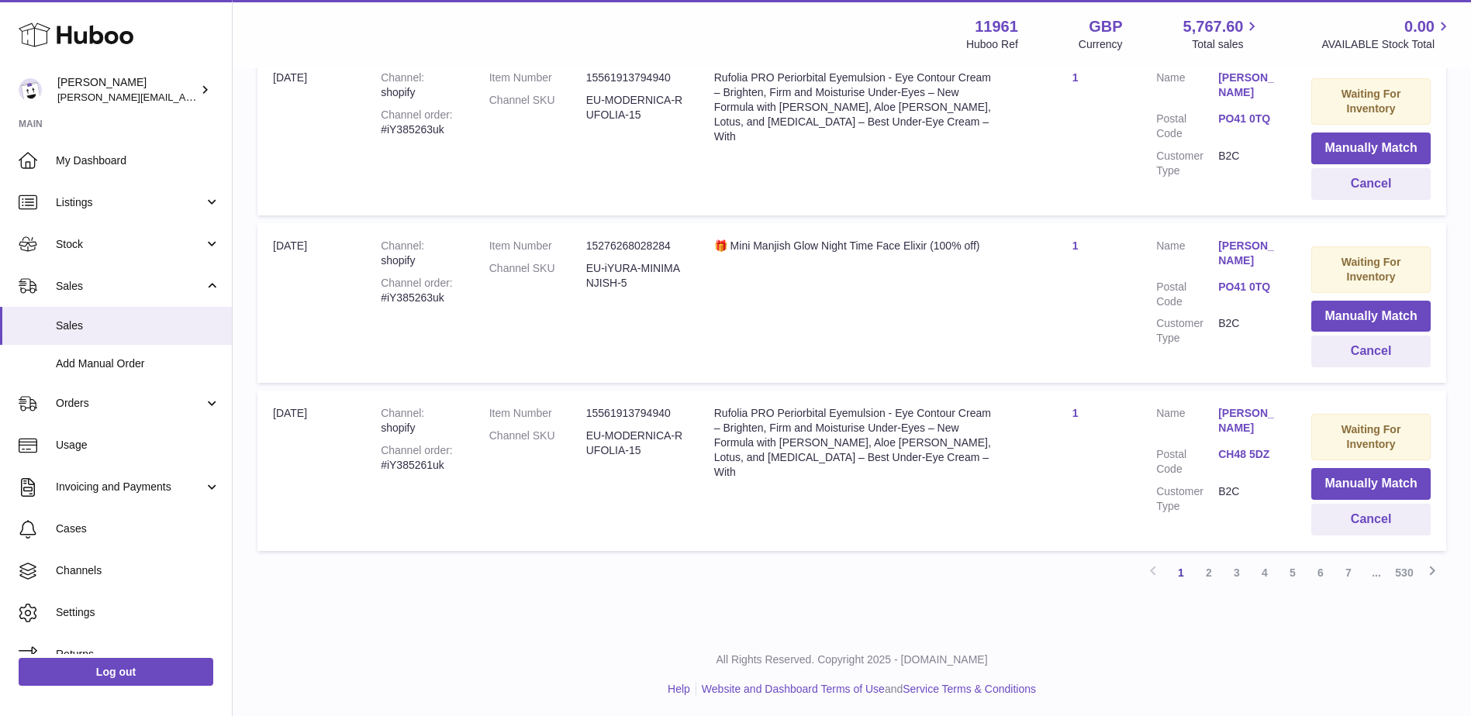
scroll to position [1546, 0]
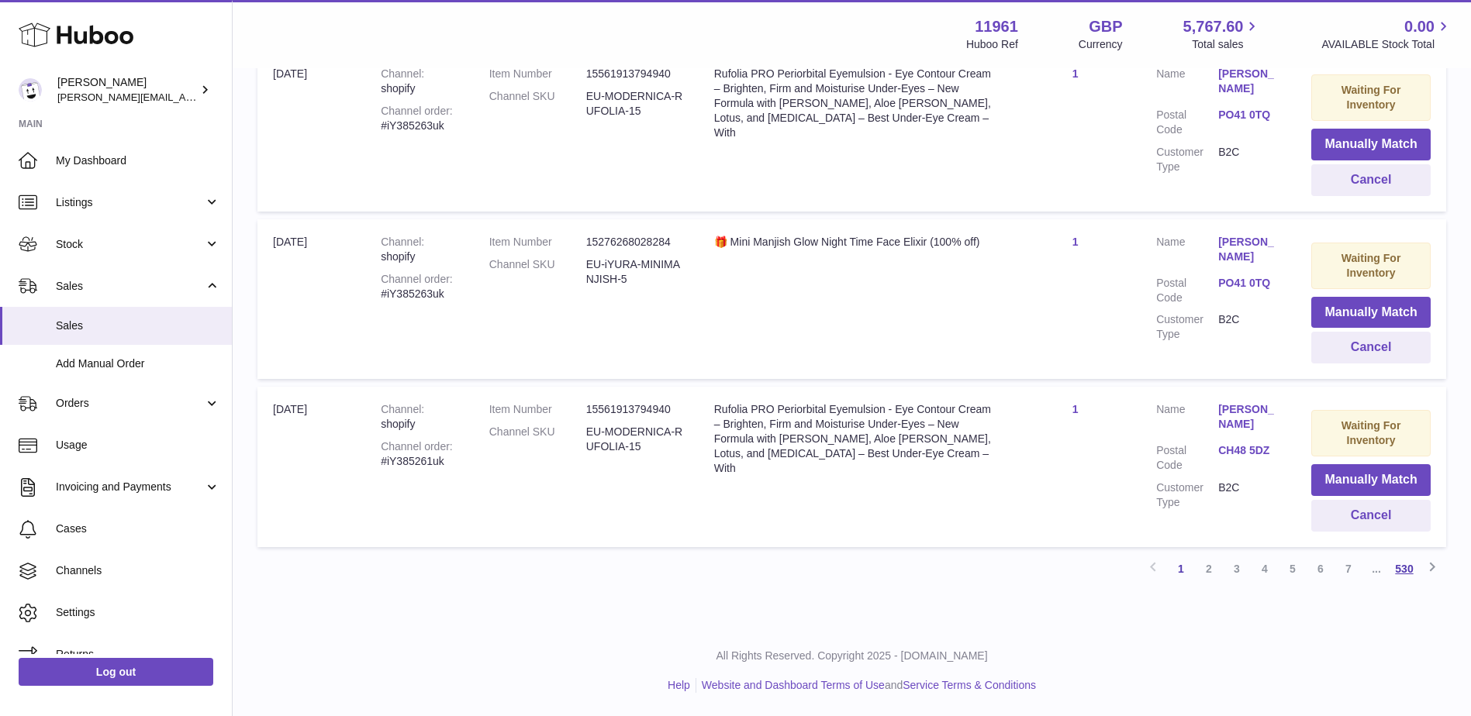
click at [1408, 570] on link "530" at bounding box center [1404, 569] width 28 height 28
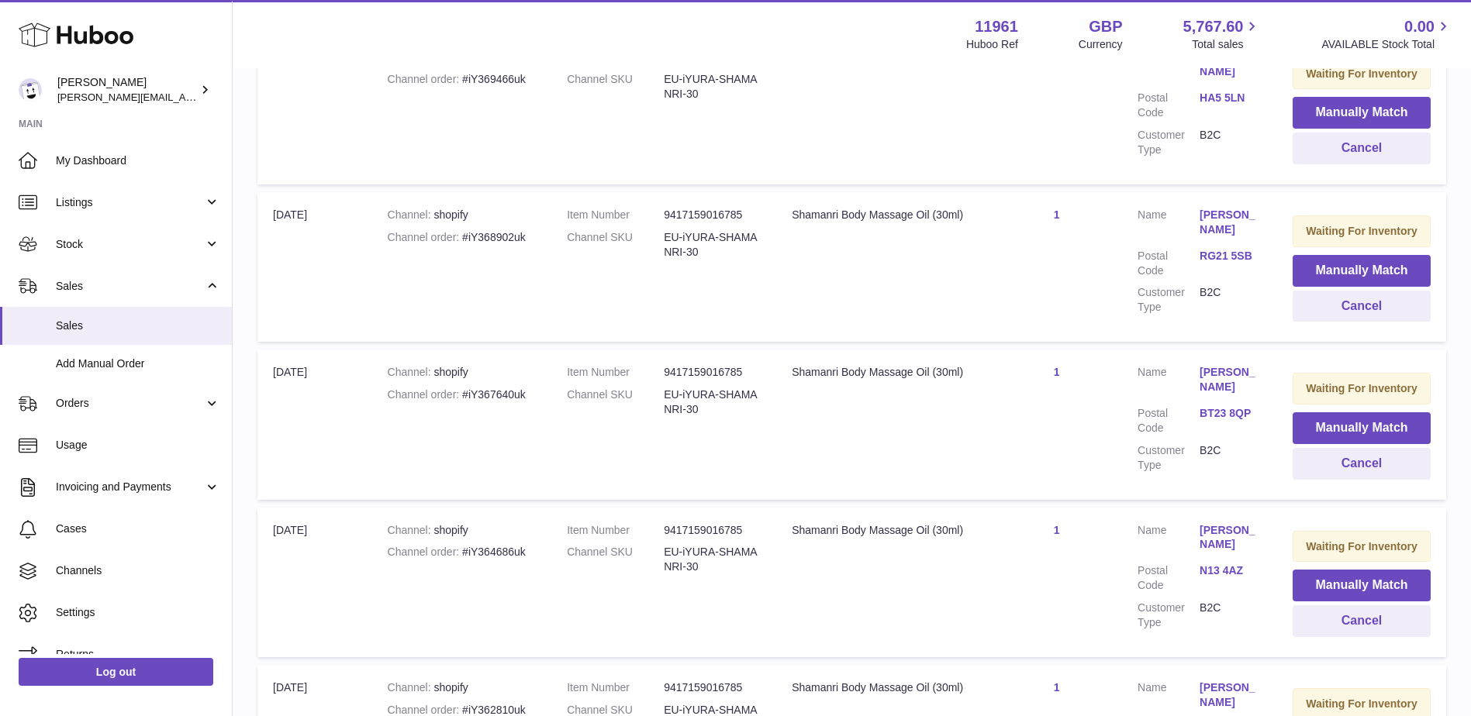
scroll to position [958, 0]
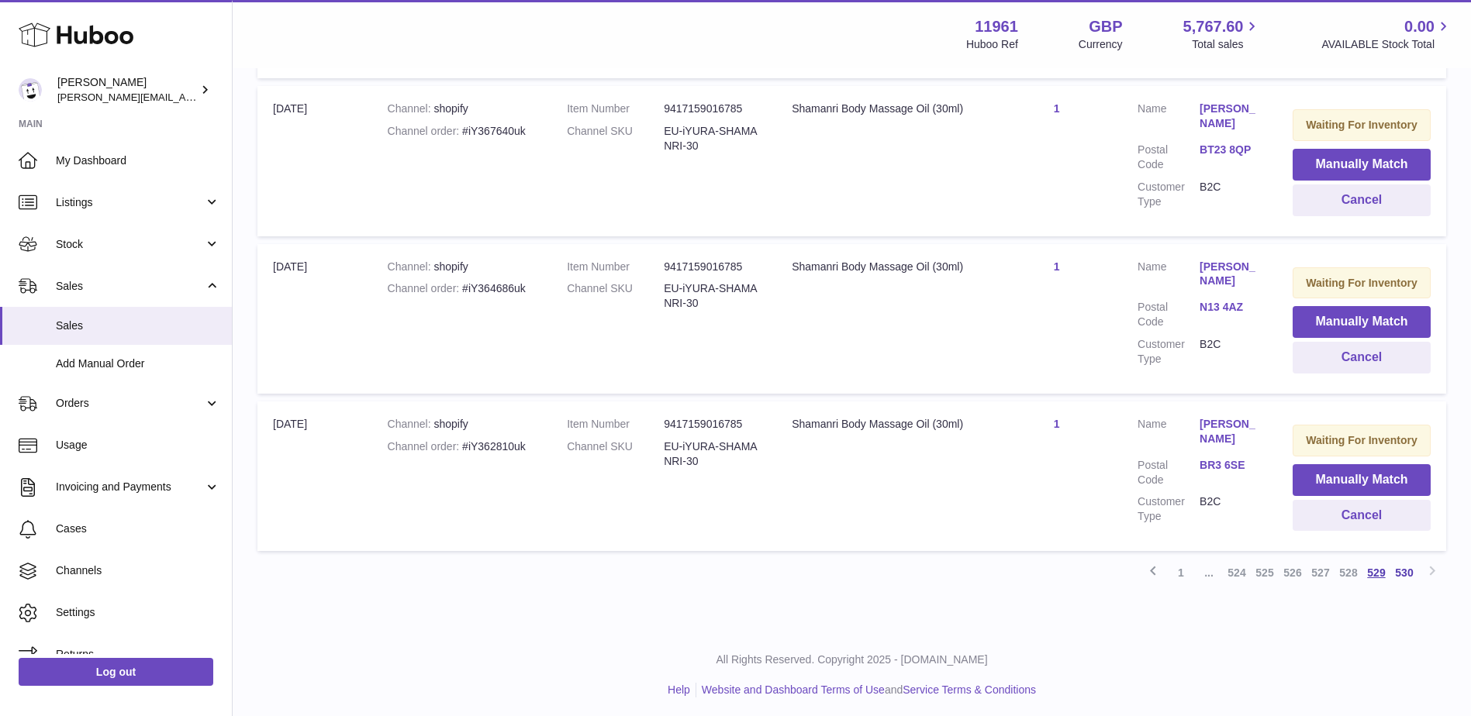
click at [1375, 569] on link "529" at bounding box center [1376, 573] width 28 height 28
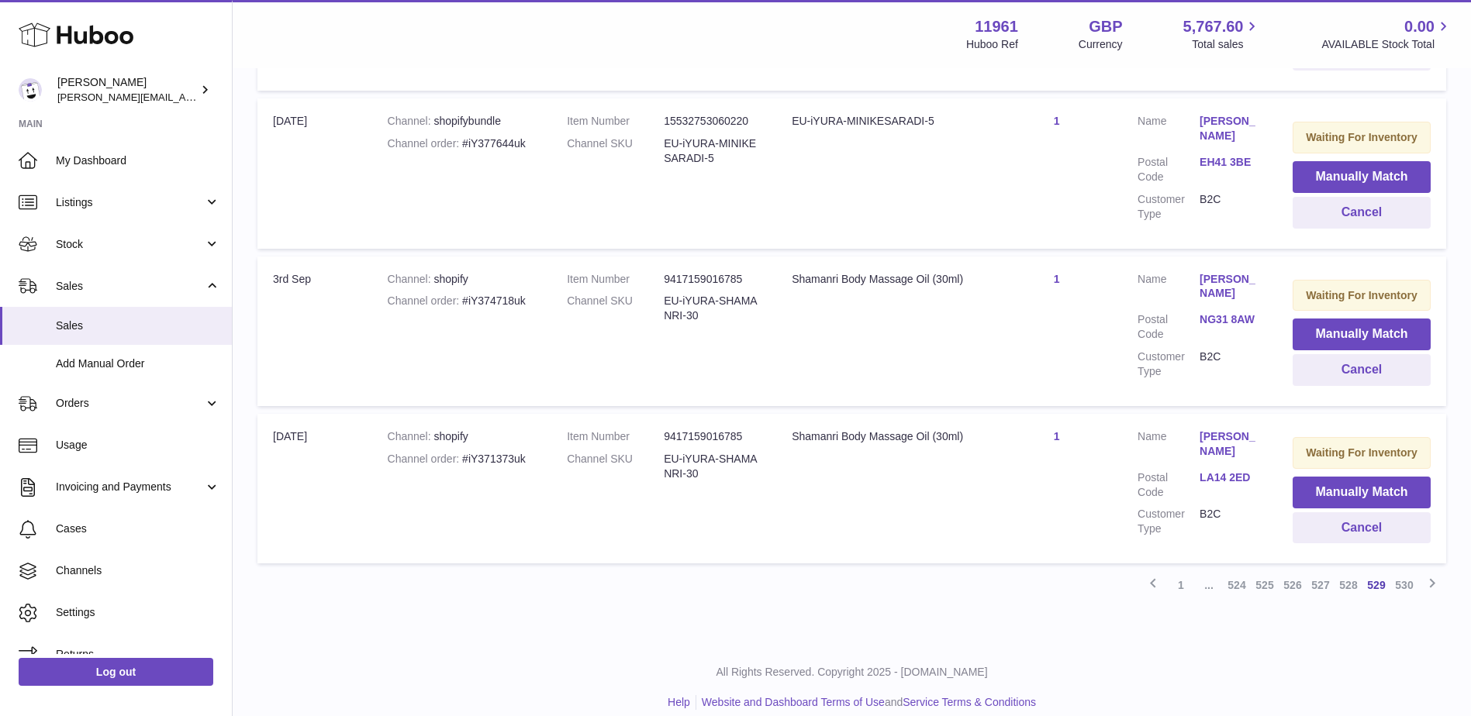
scroll to position [1431, 0]
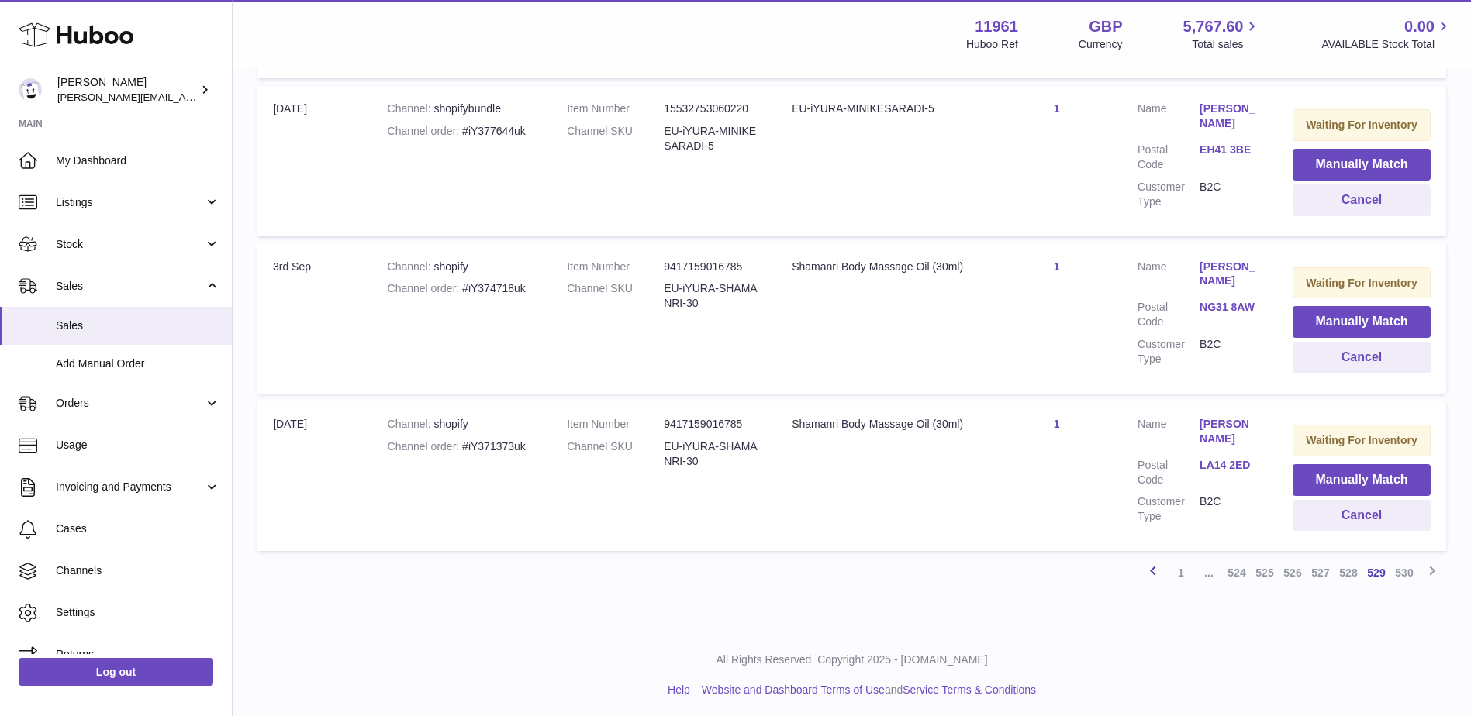
click at [1151, 573] on icon at bounding box center [1153, 570] width 19 height 19
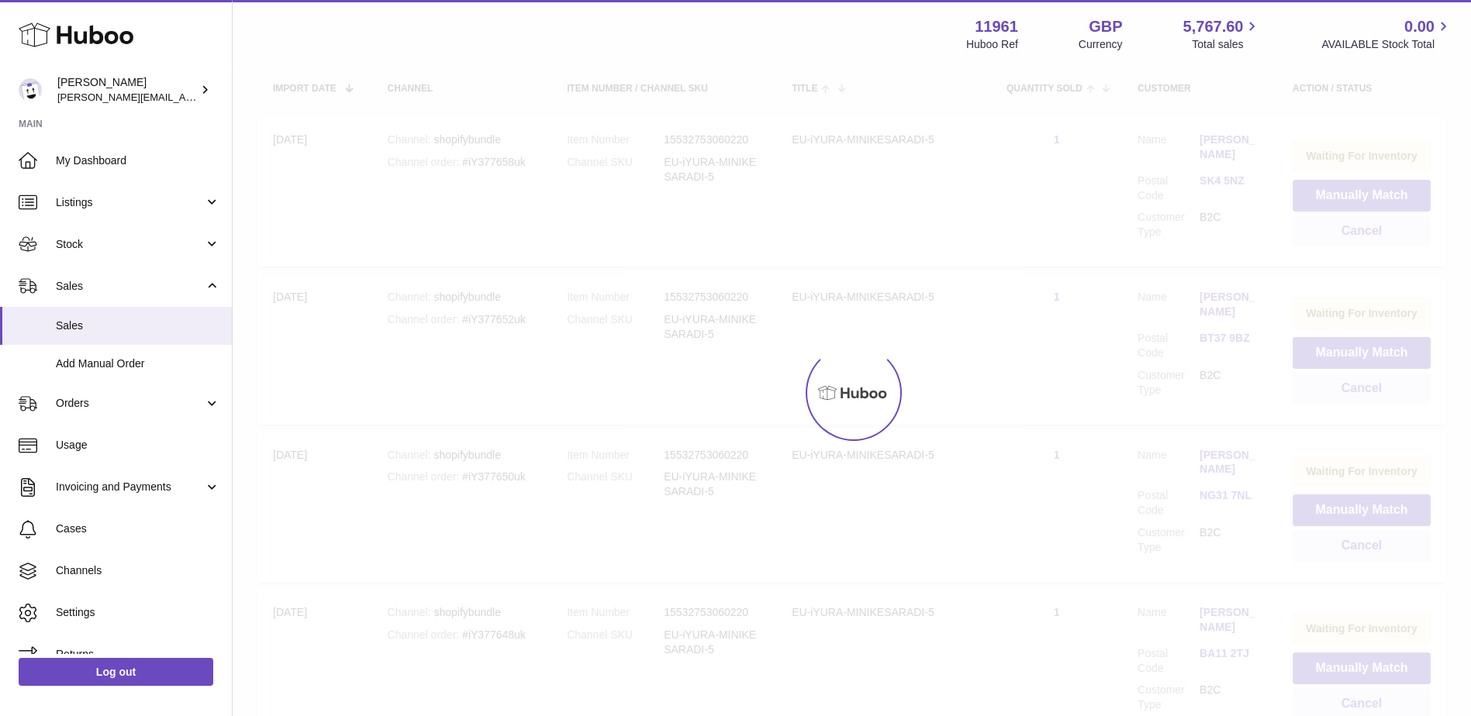
scroll to position [70, 0]
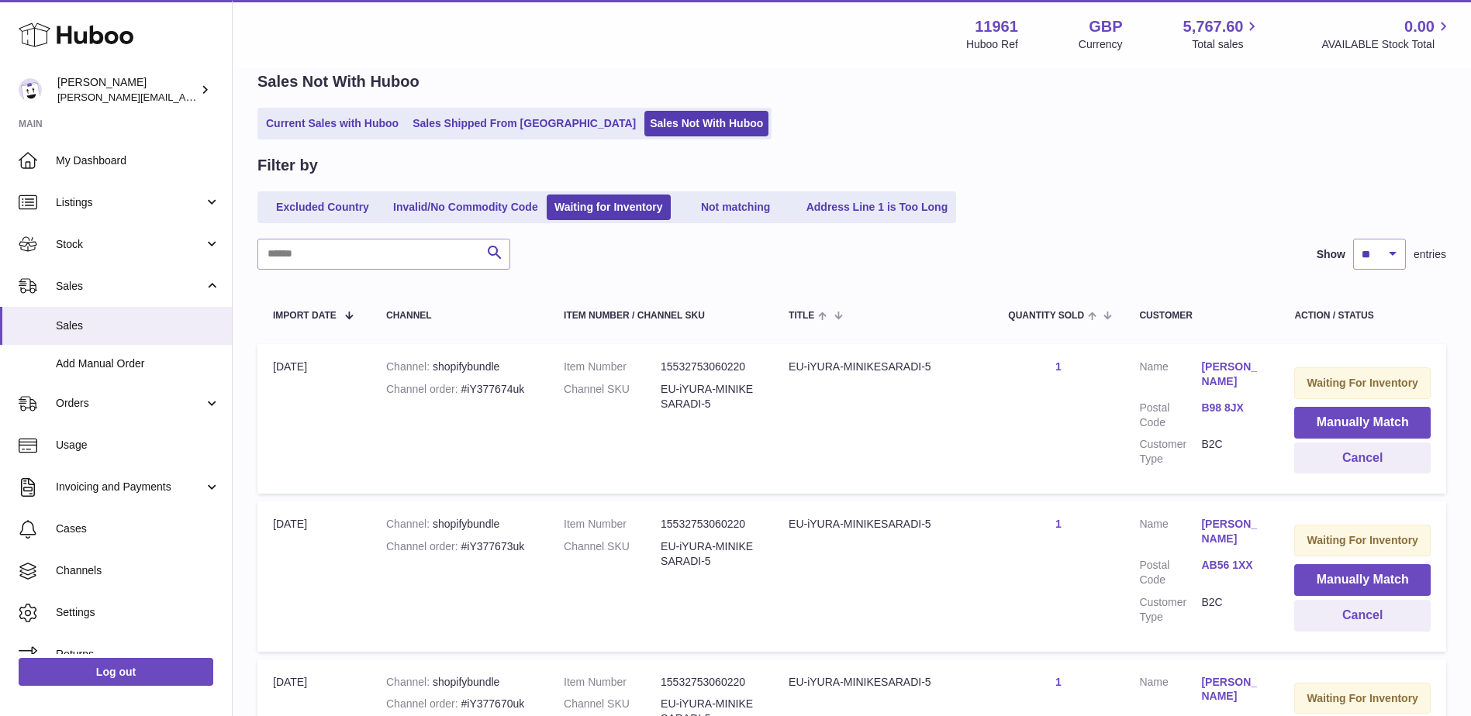
click at [482, 191] on div "Filter by Excluded Country Invalid/No Commodity Code Waiting for Inventory Not …" at bounding box center [851, 189] width 1188 height 68
click at [482, 205] on link "Invalid/No Commodity Code" at bounding box center [466, 208] width 156 height 26
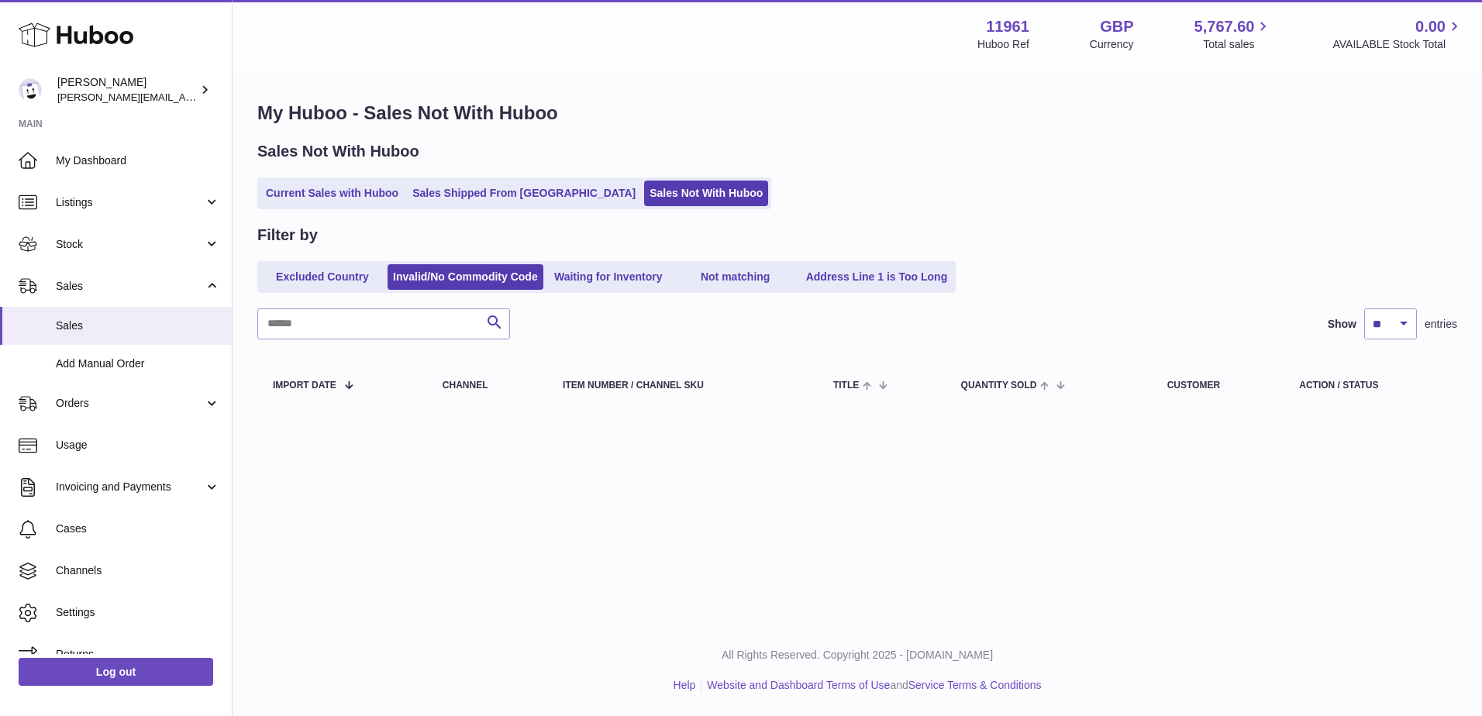
click at [306, 269] on link "Excluded Country" at bounding box center [322, 277] width 124 height 26
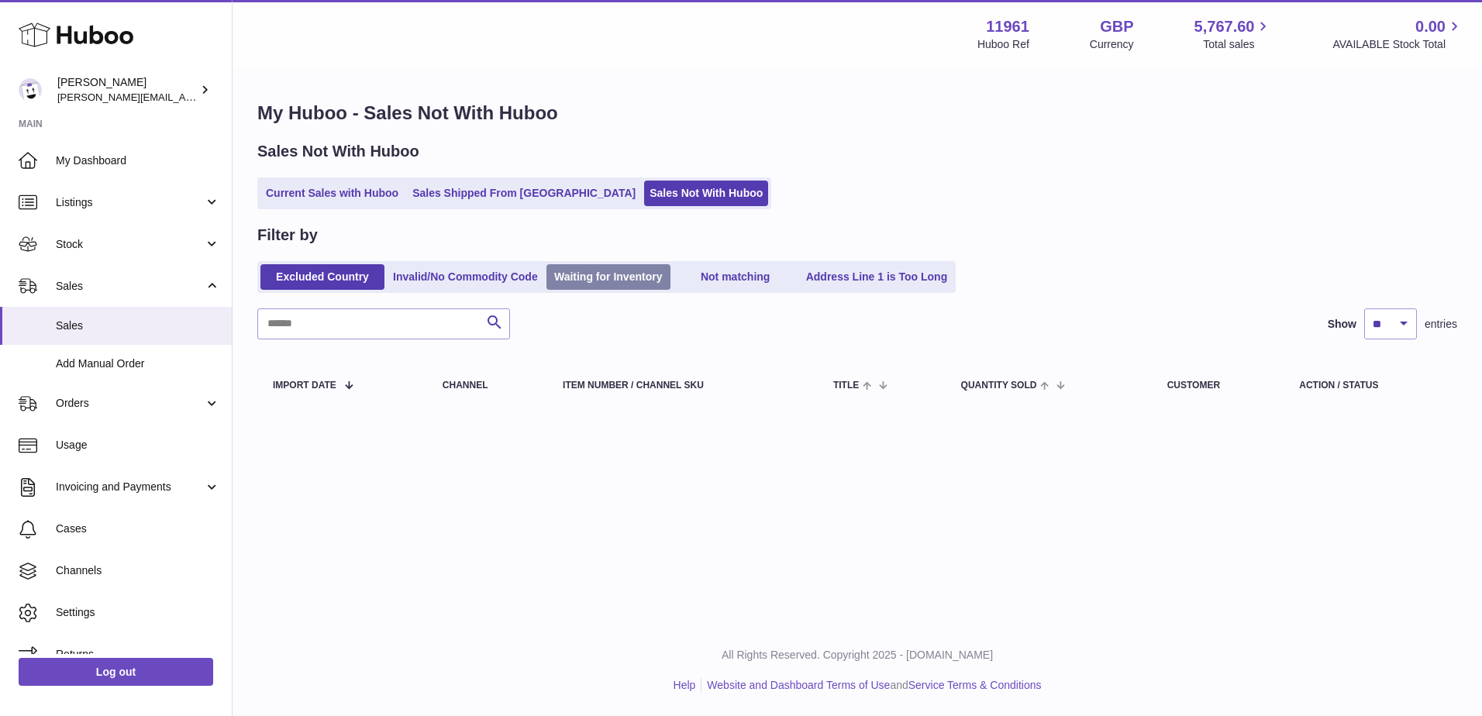
click at [619, 280] on link "Waiting for Inventory" at bounding box center [609, 277] width 124 height 26
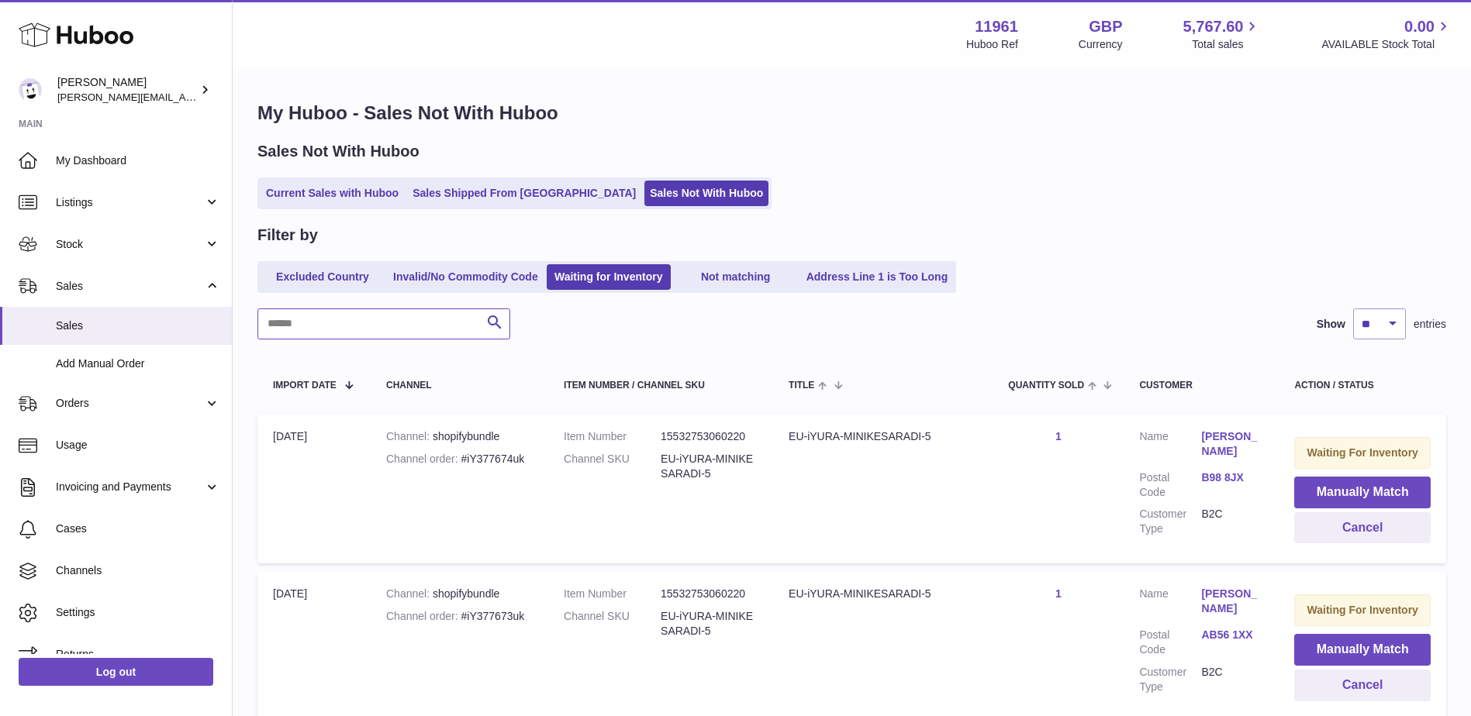
click at [365, 324] on input "text" at bounding box center [383, 324] width 253 height 31
type input "********"
click at [1402, 333] on select "** ** ** ***" at bounding box center [1379, 324] width 53 height 31
select select "***"
click at [1353, 309] on select "** ** ** ***" at bounding box center [1379, 324] width 53 height 31
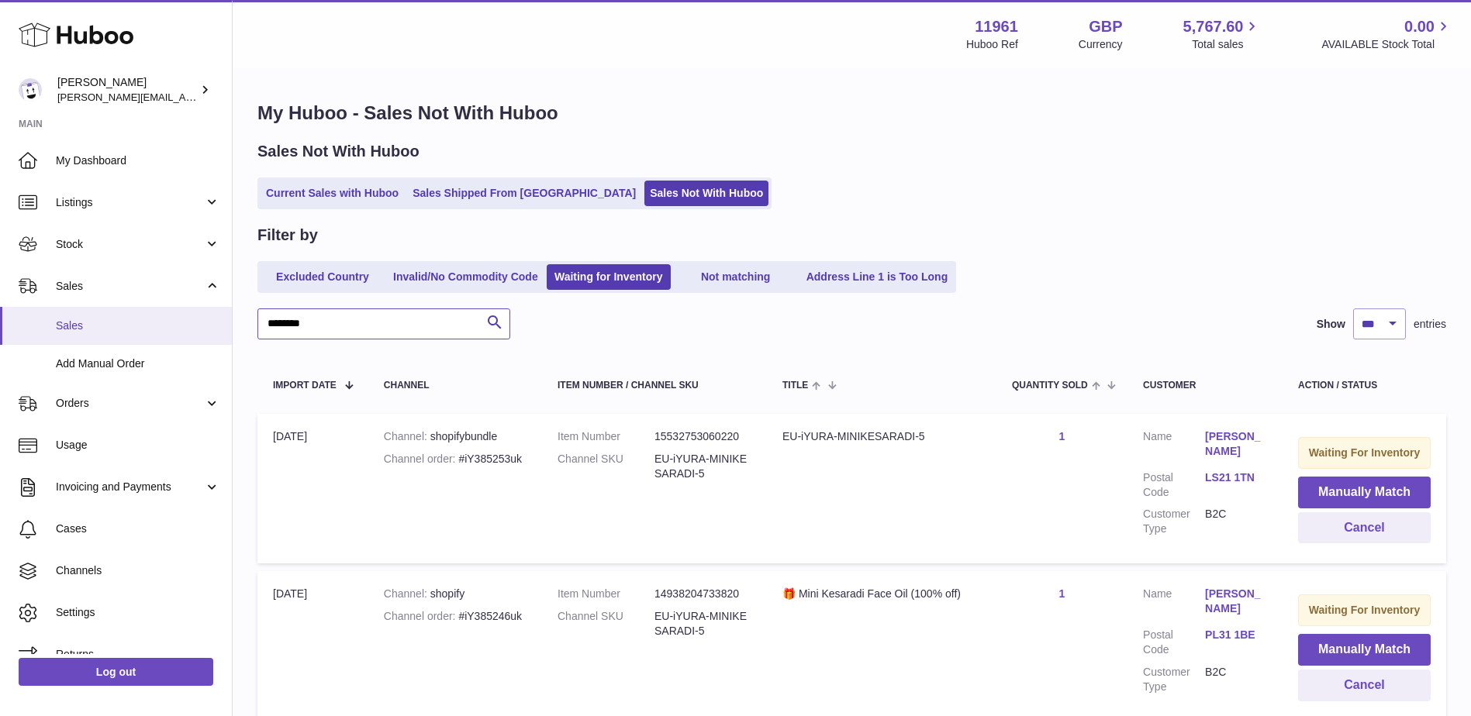
drag, startPoint x: 331, startPoint y: 331, endPoint x: 223, endPoint y: 328, distance: 108.6
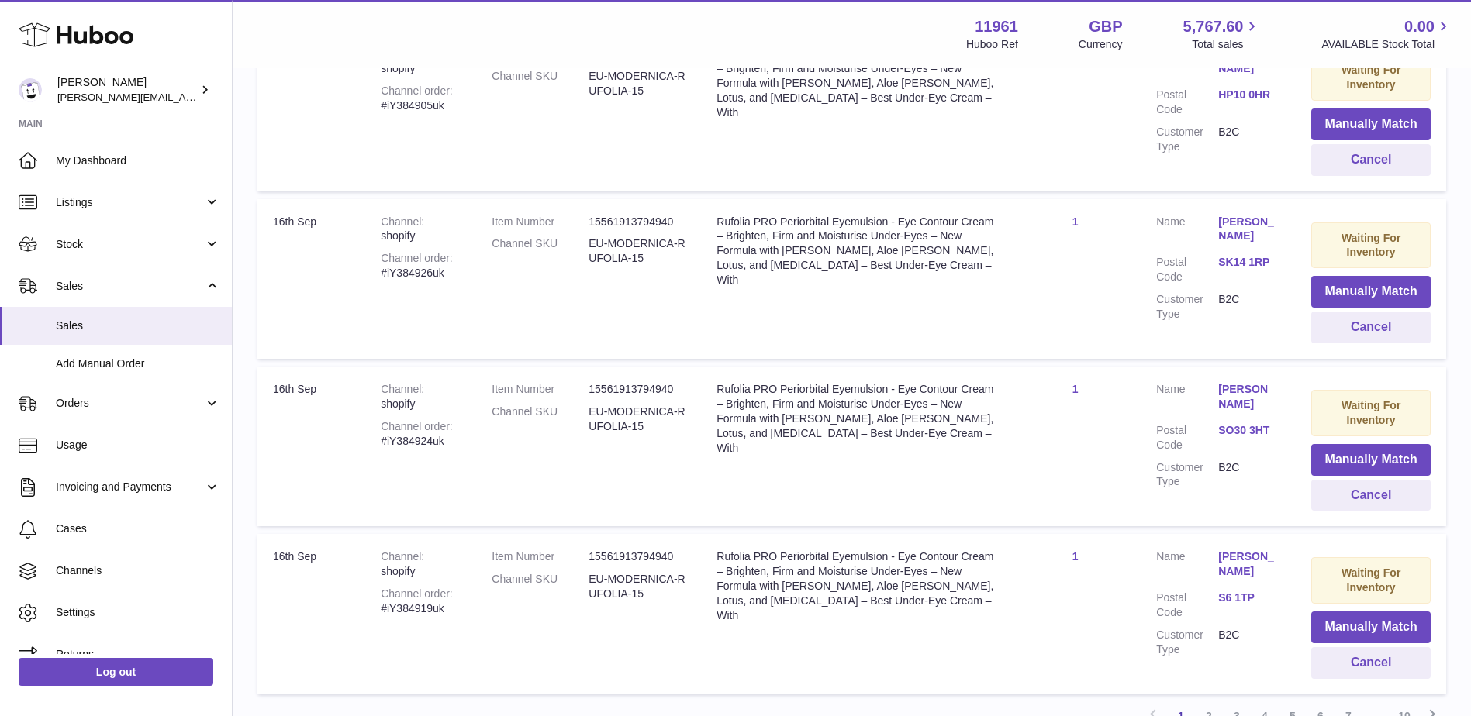
scroll to position [16648, 0]
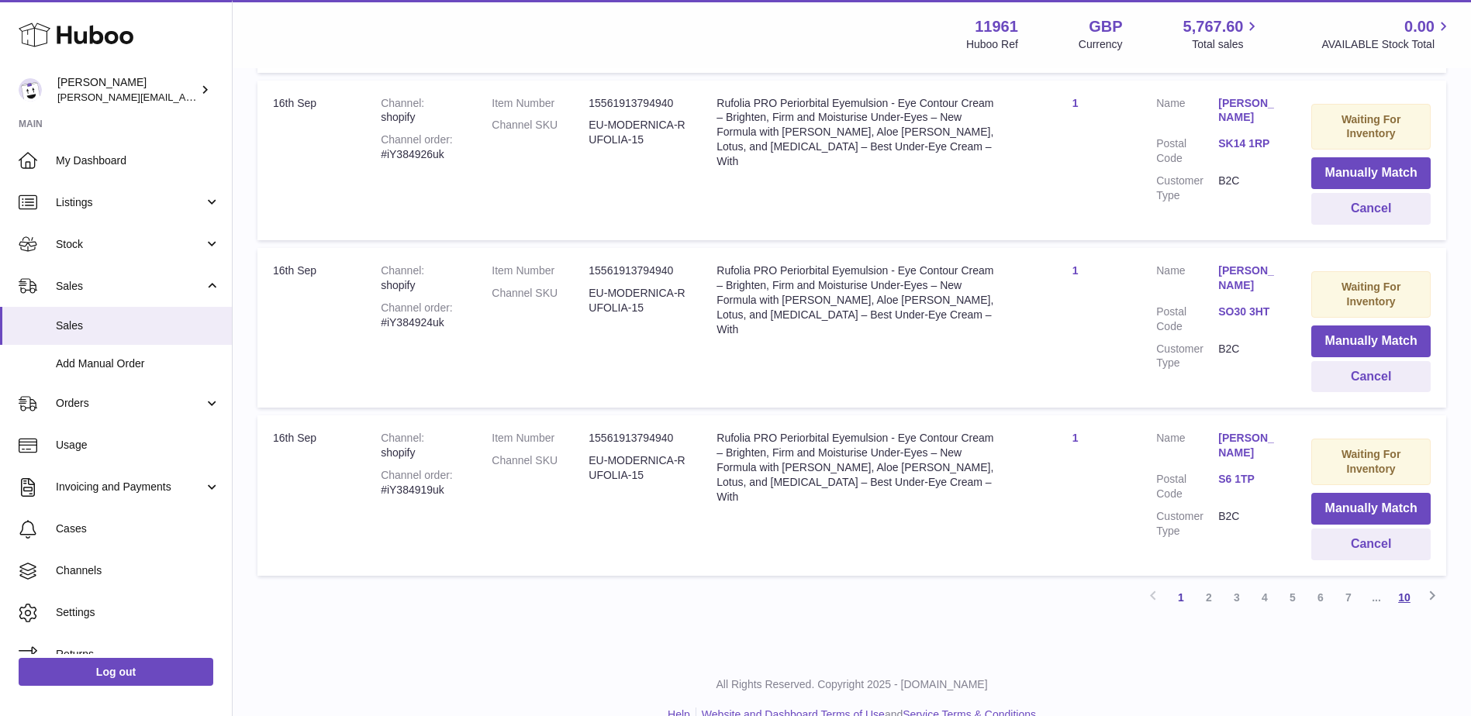
type input "*******"
click at [1409, 584] on link "10" at bounding box center [1404, 598] width 28 height 28
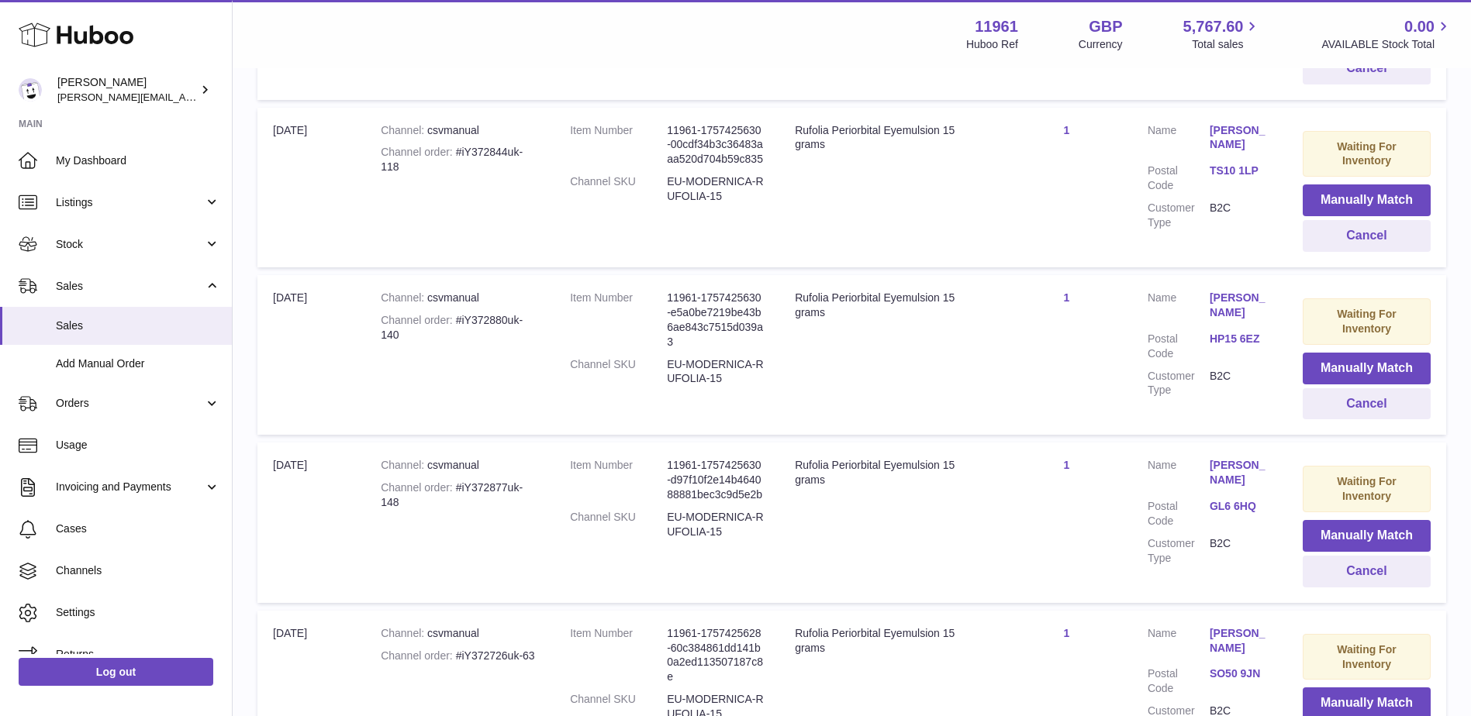
scroll to position [13783, 0]
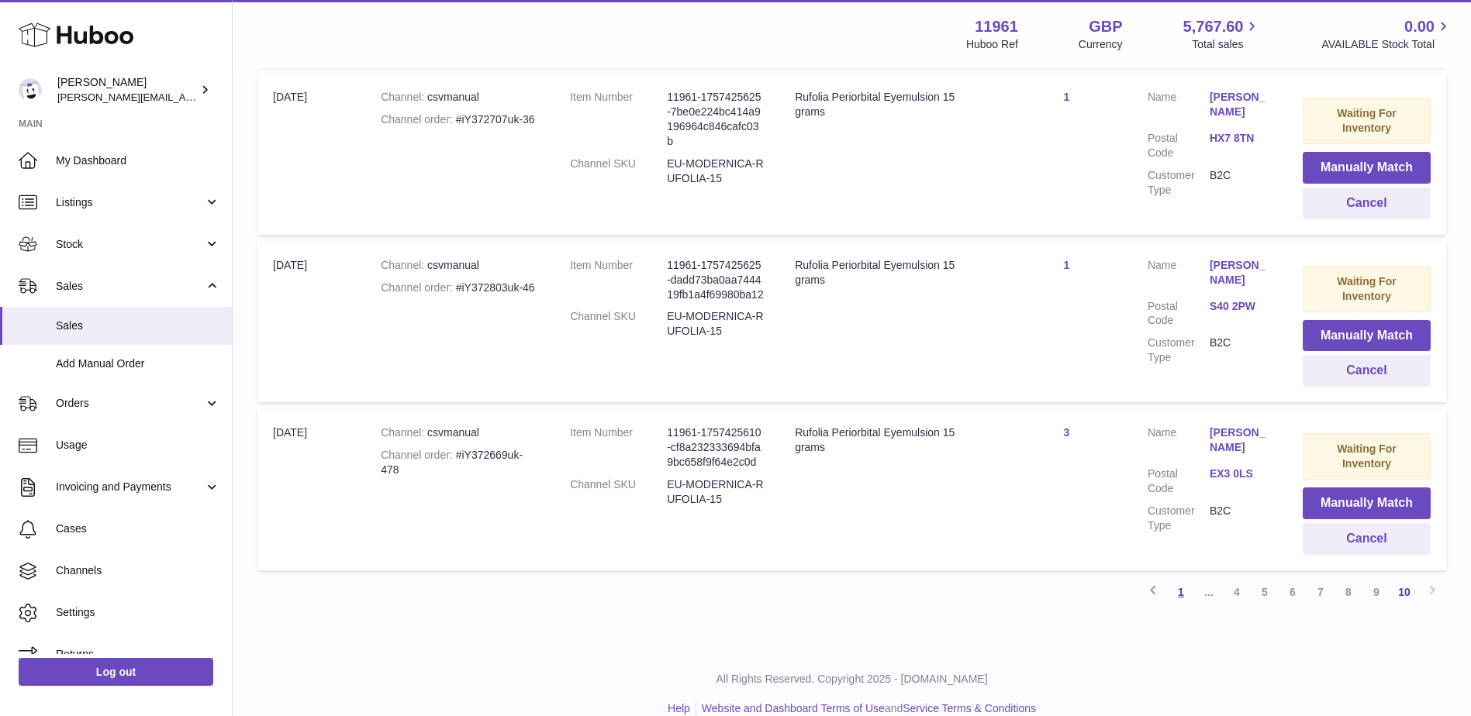
click at [1181, 578] on link "1" at bounding box center [1181, 592] width 28 height 28
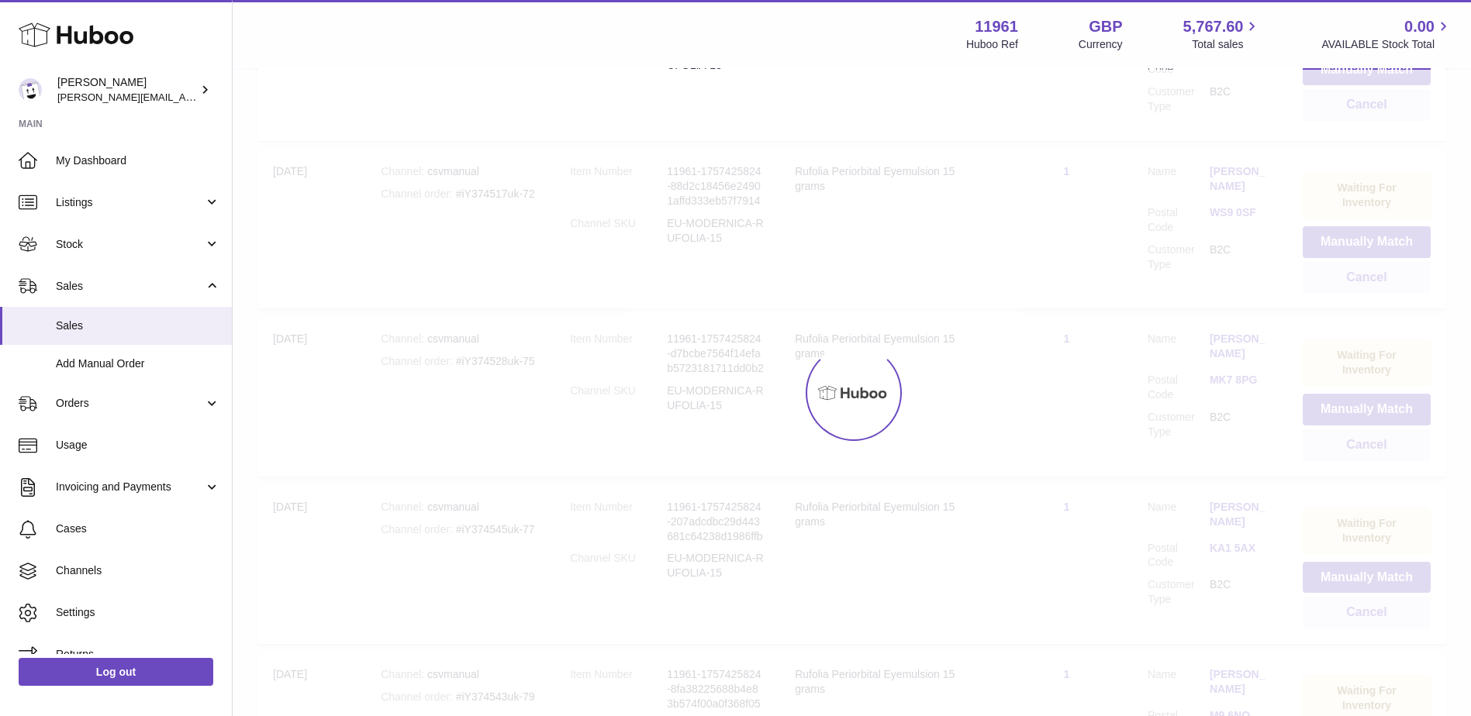
scroll to position [70, 0]
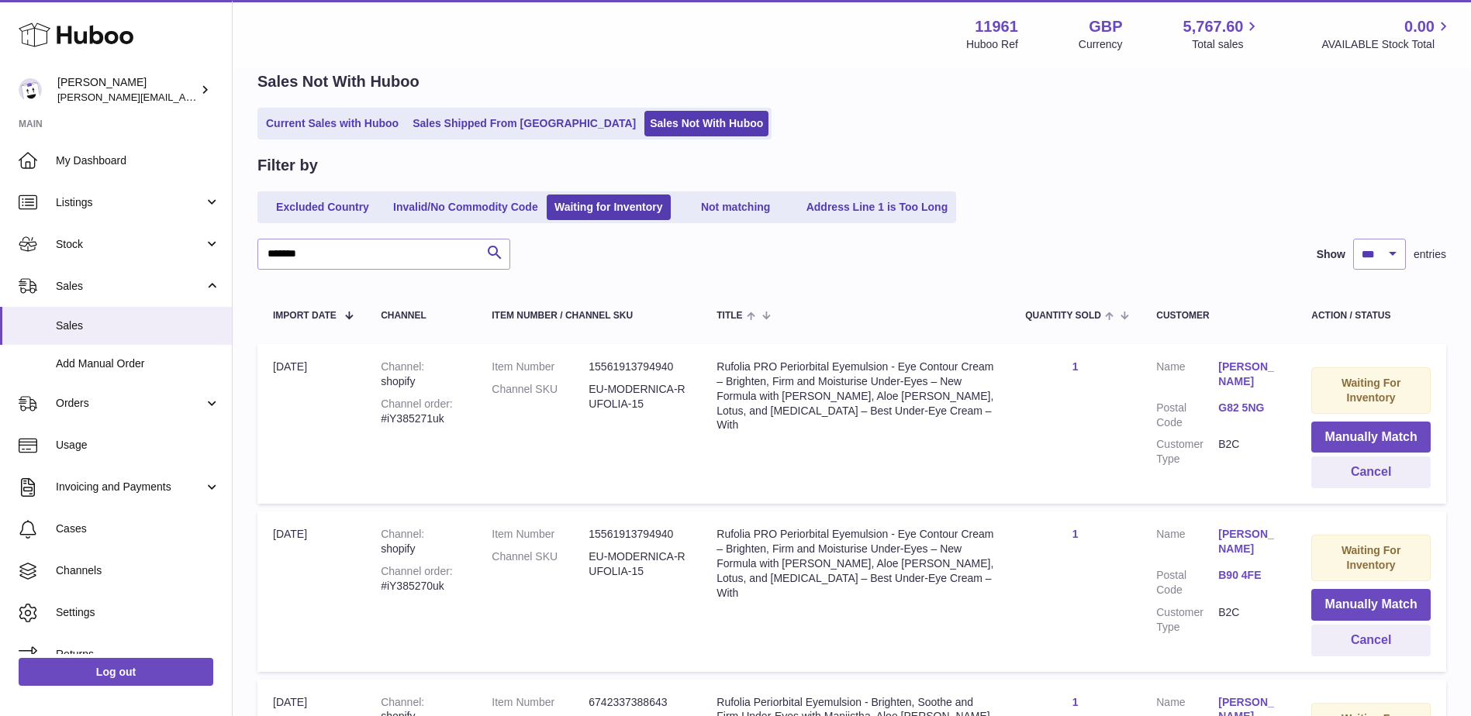
click at [828, 381] on div "Rufolia PRO Periorbital Eyemulsion - Eye Contour Cream – Brighten, Firm and Moi…" at bounding box center [855, 396] width 278 height 73
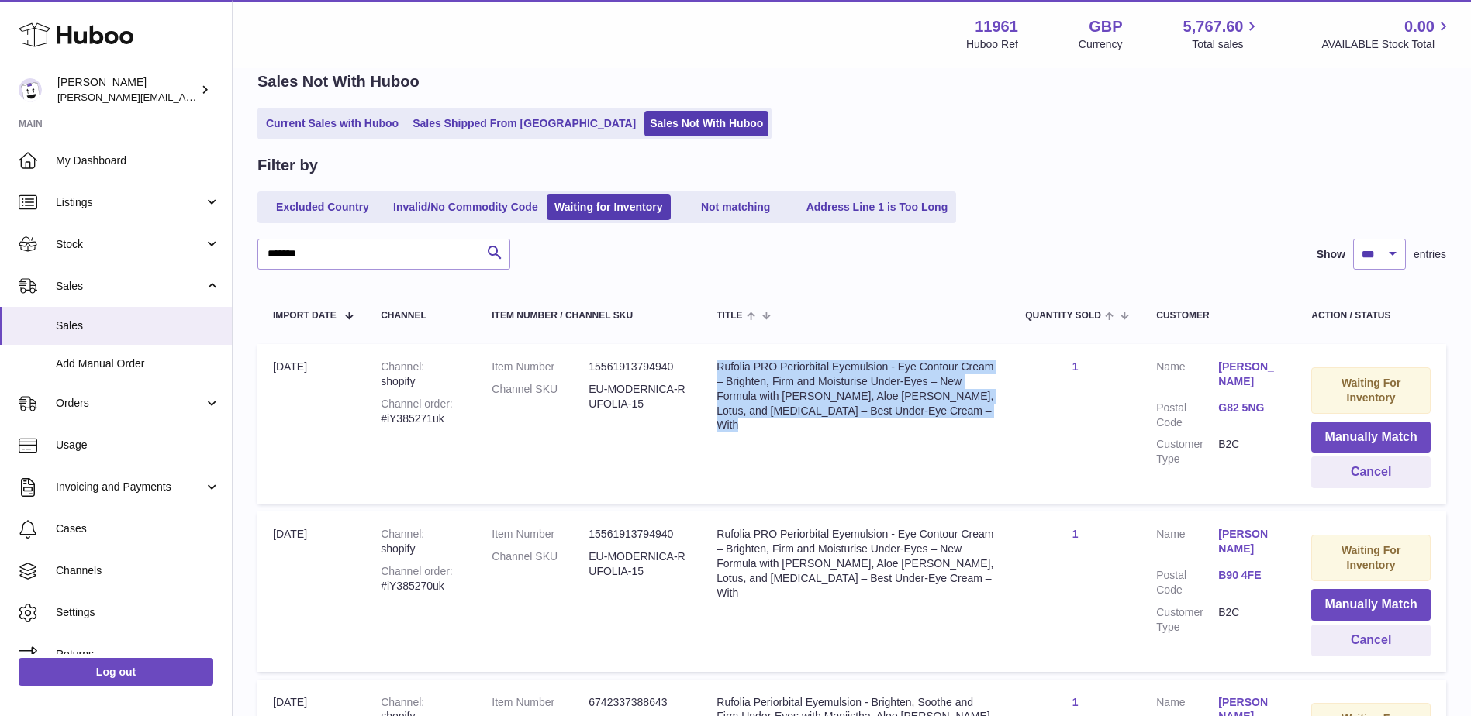
click at [828, 381] on div "Rufolia PRO Periorbital Eyemulsion - Eye Contour Cream – Brighten, Firm and Moi…" at bounding box center [855, 396] width 278 height 73
click at [828, 383] on div "Rufolia PRO Periorbital Eyemulsion - Eye Contour Cream – Brighten, Firm and Moi…" at bounding box center [855, 396] width 278 height 73
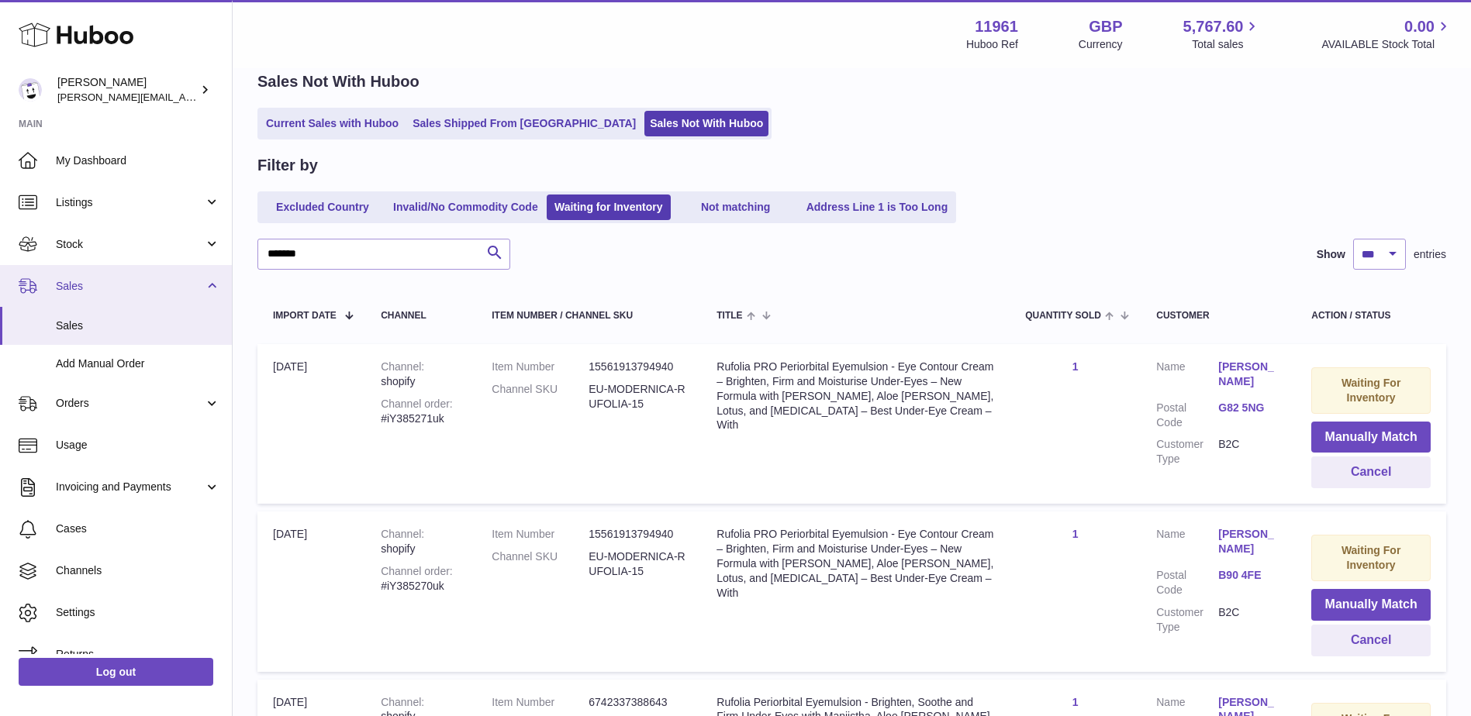
click at [91, 287] on span "Sales" at bounding box center [130, 286] width 148 height 15
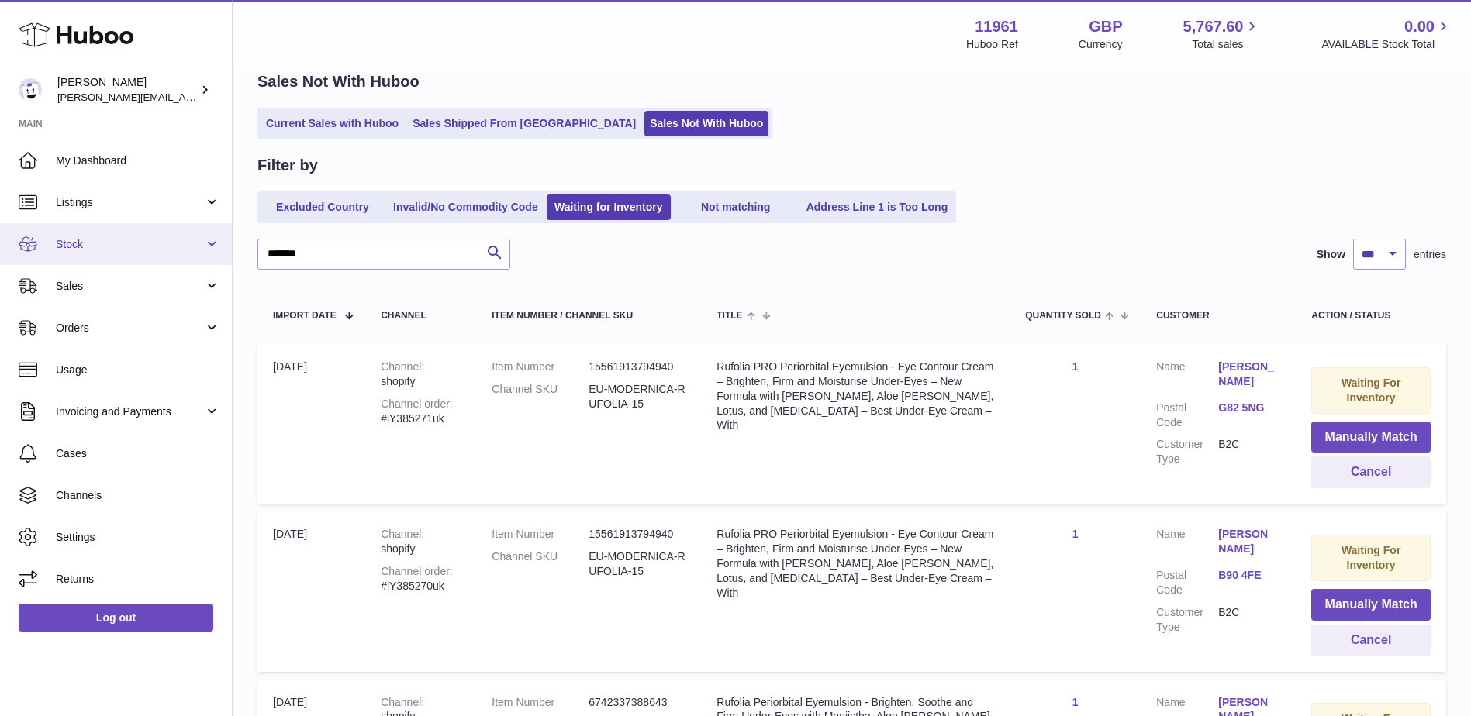
click at [97, 246] on span "Stock" at bounding box center [130, 244] width 148 height 15
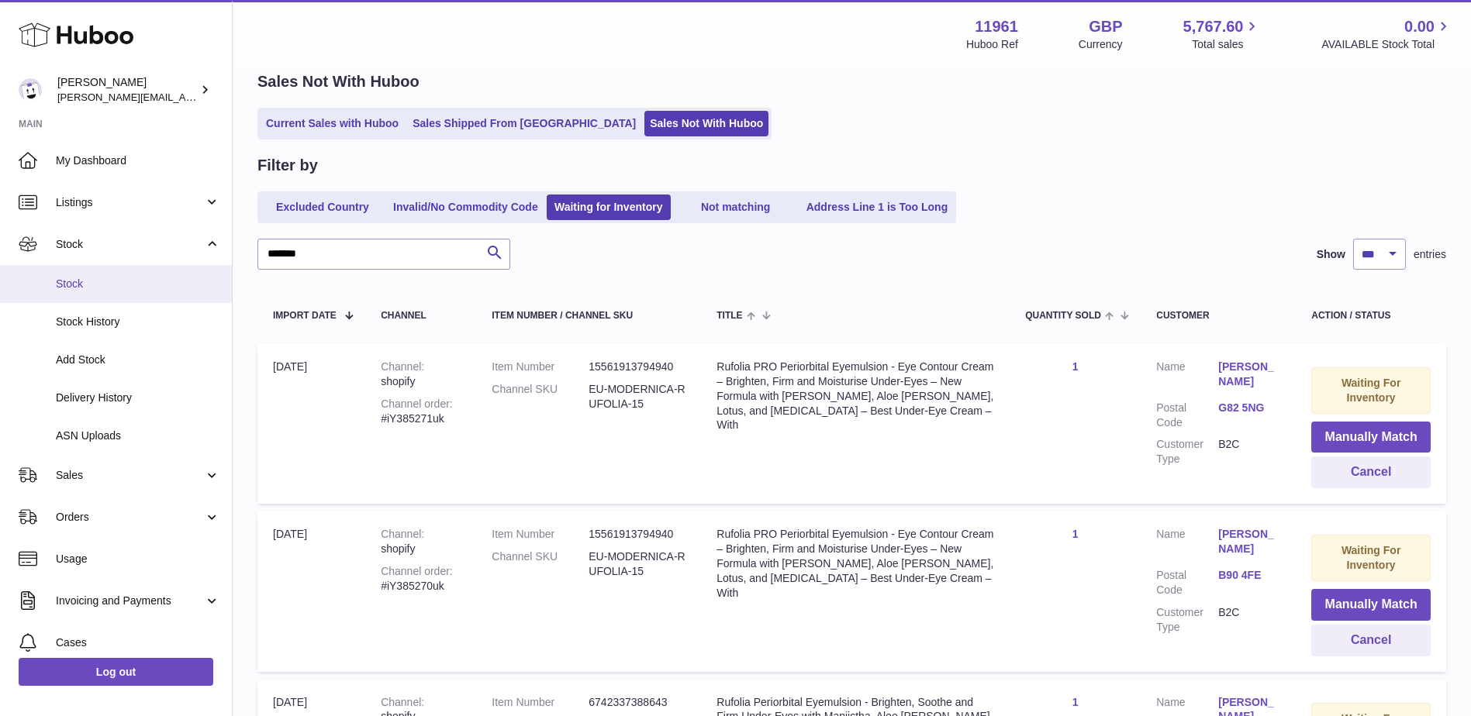
click at [101, 280] on span "Stock" at bounding box center [138, 284] width 164 height 15
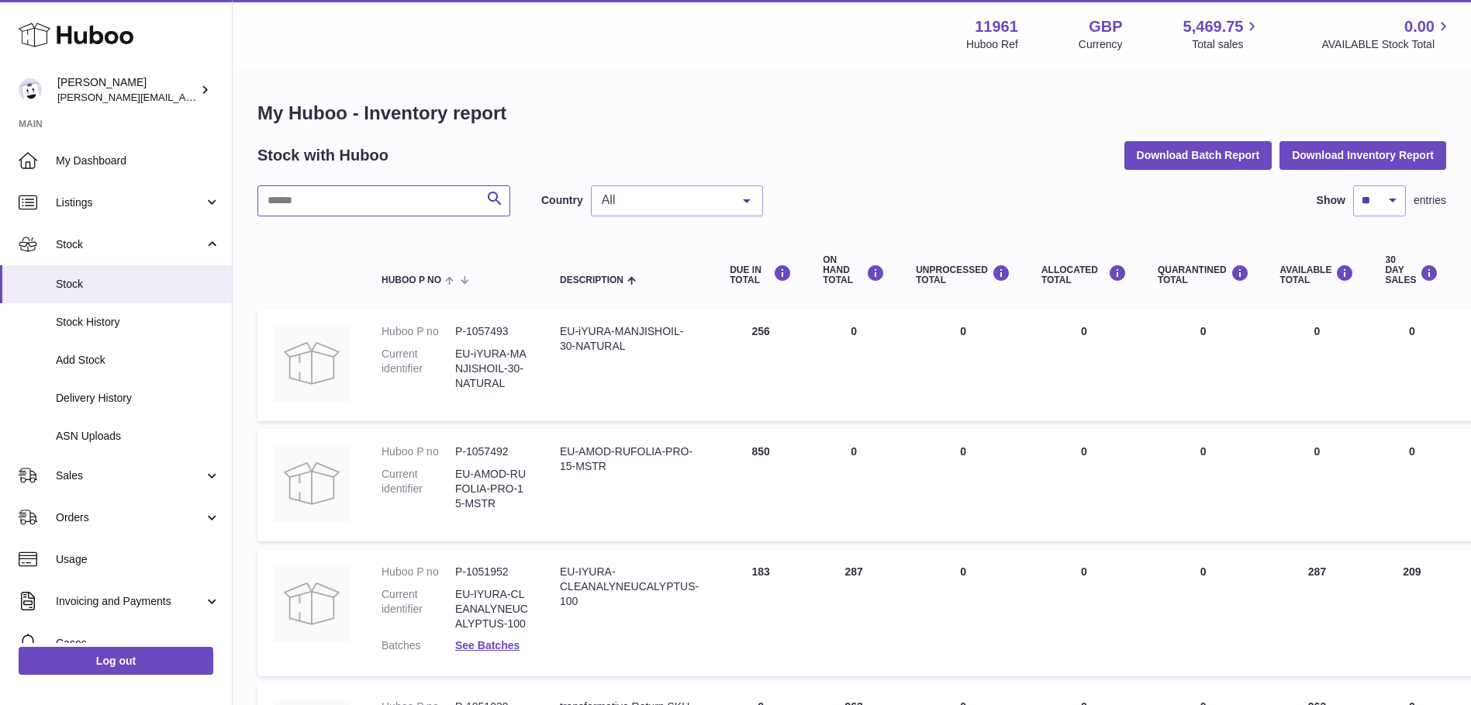
click at [368, 216] on input "text" at bounding box center [383, 200] width 253 height 31
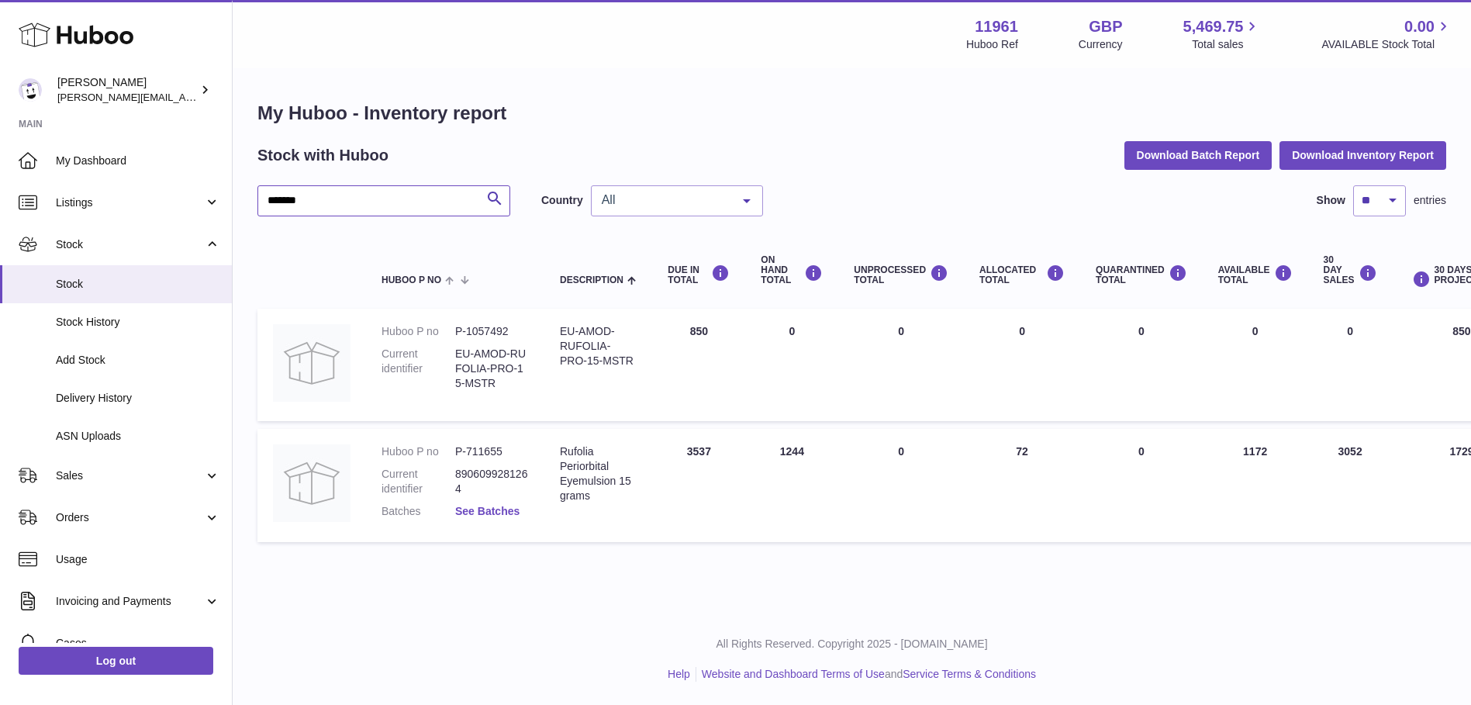
type input "*******"
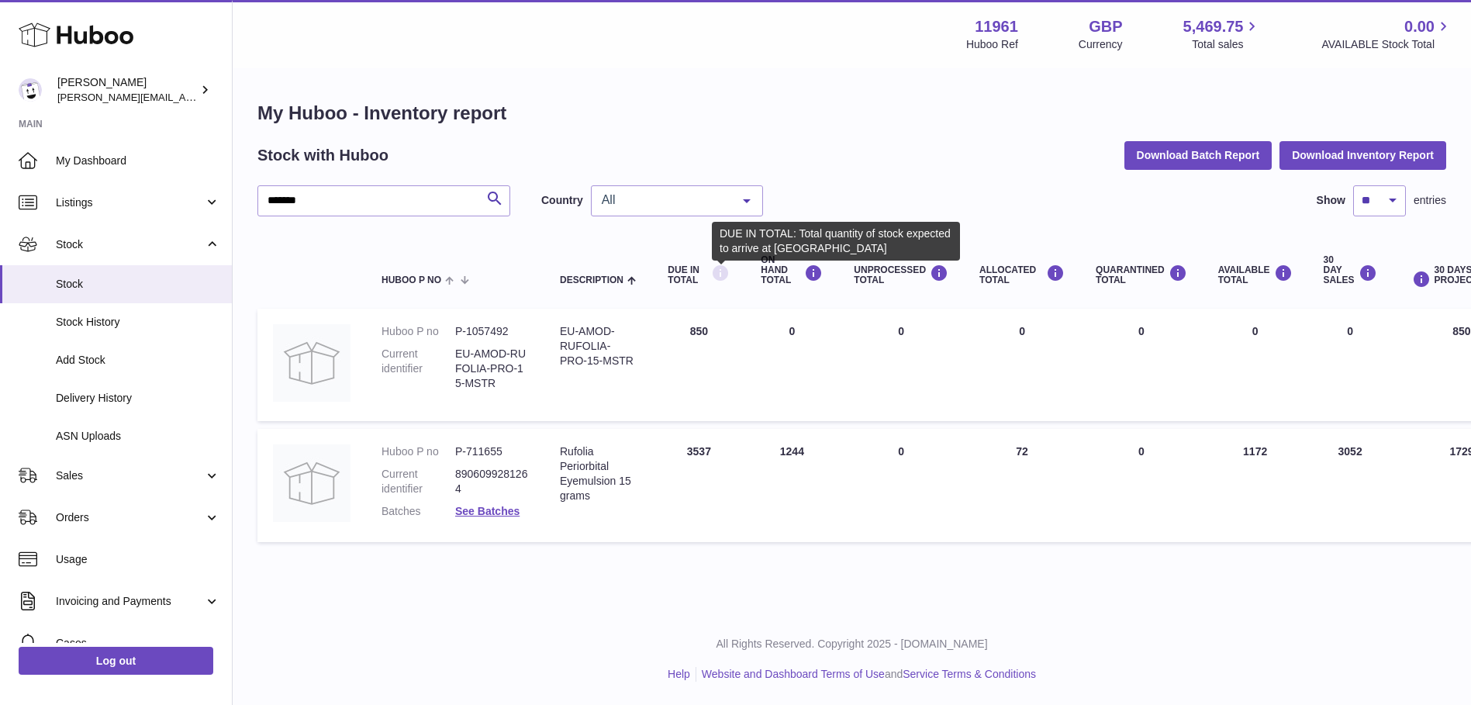
click at [718, 268] on icon at bounding box center [720, 273] width 19 height 19
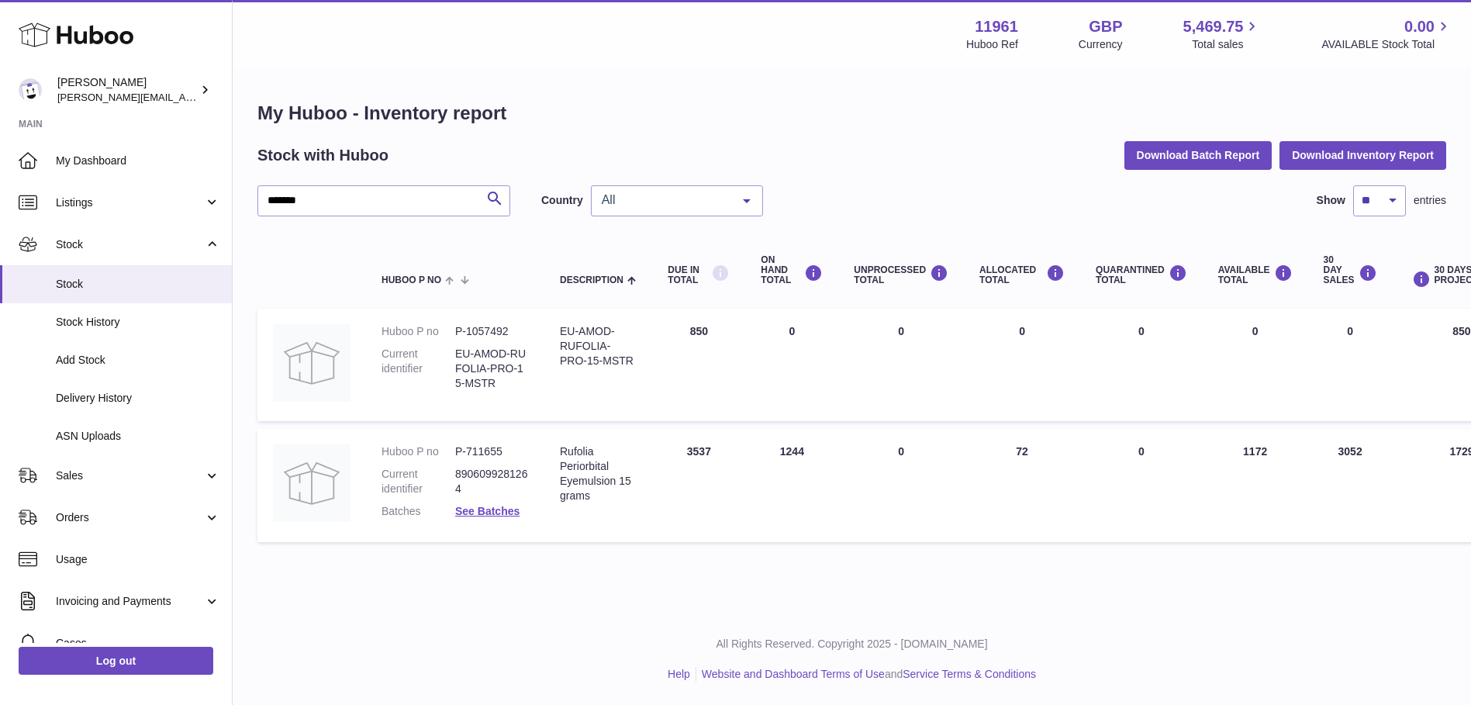
click at [722, 276] on icon at bounding box center [720, 273] width 19 height 19
click at [492, 516] on link "See Batches" at bounding box center [487, 511] width 64 height 12
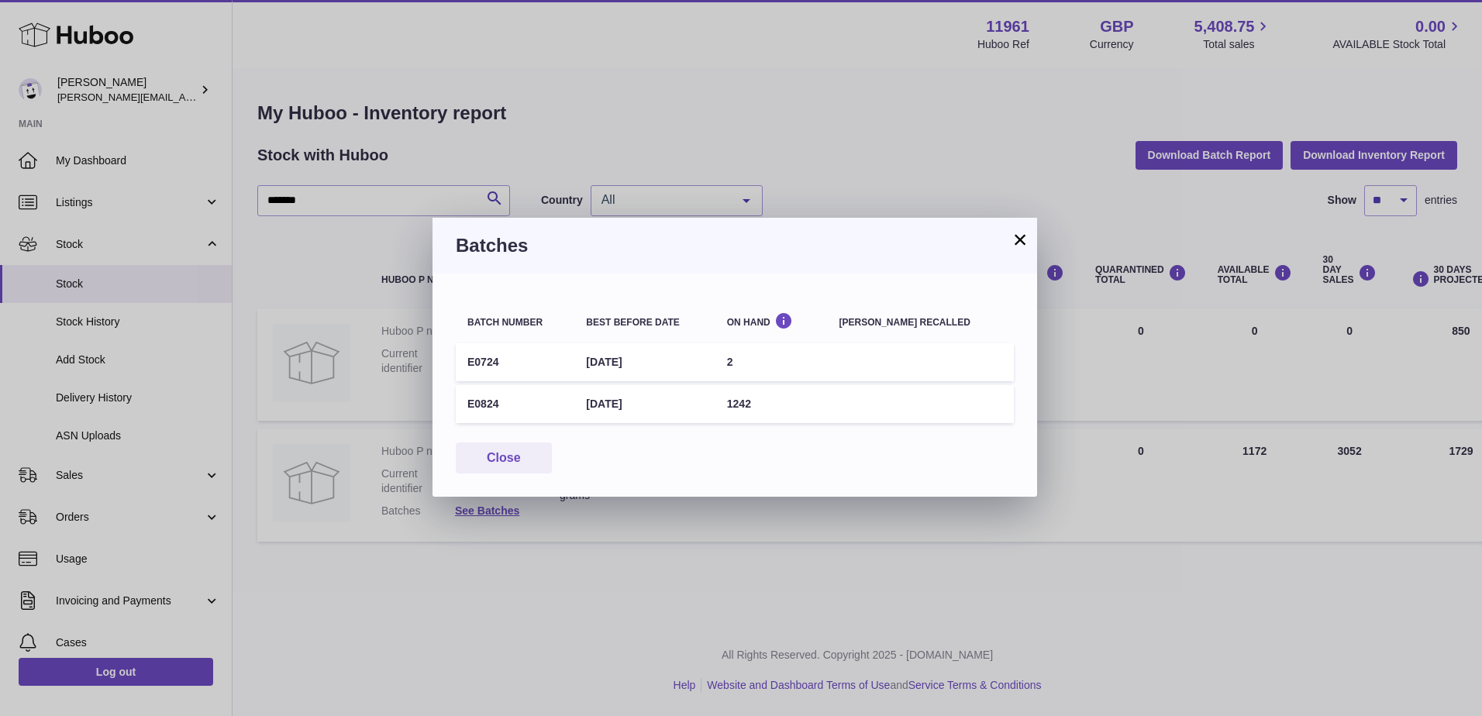
click at [1023, 239] on button "×" at bounding box center [1020, 239] width 19 height 19
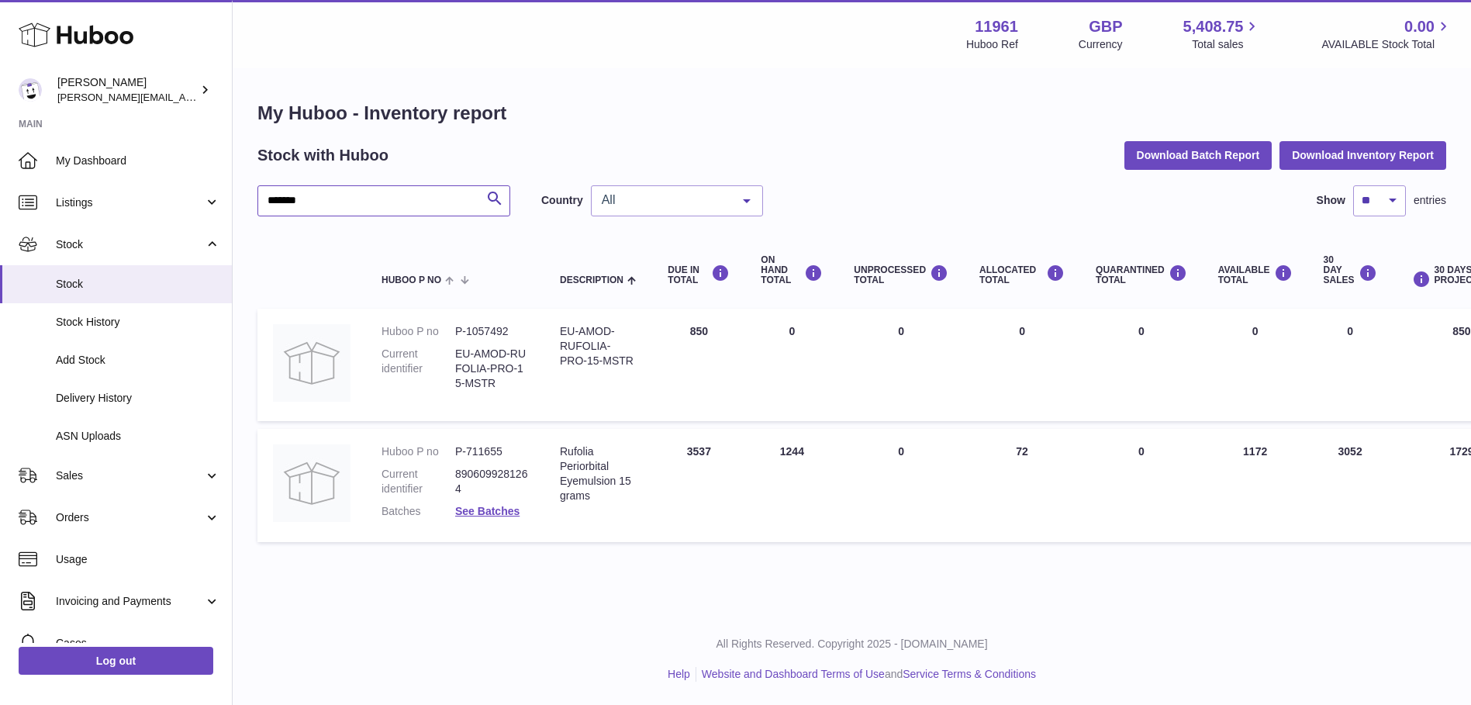
drag, startPoint x: 354, startPoint y: 202, endPoint x: 248, endPoint y: 191, distance: 106.8
click at [248, 191] on div "My Huboo - Inventory report Stock with Huboo Download Batch Report Download Inv…" at bounding box center [852, 325] width 1238 height 511
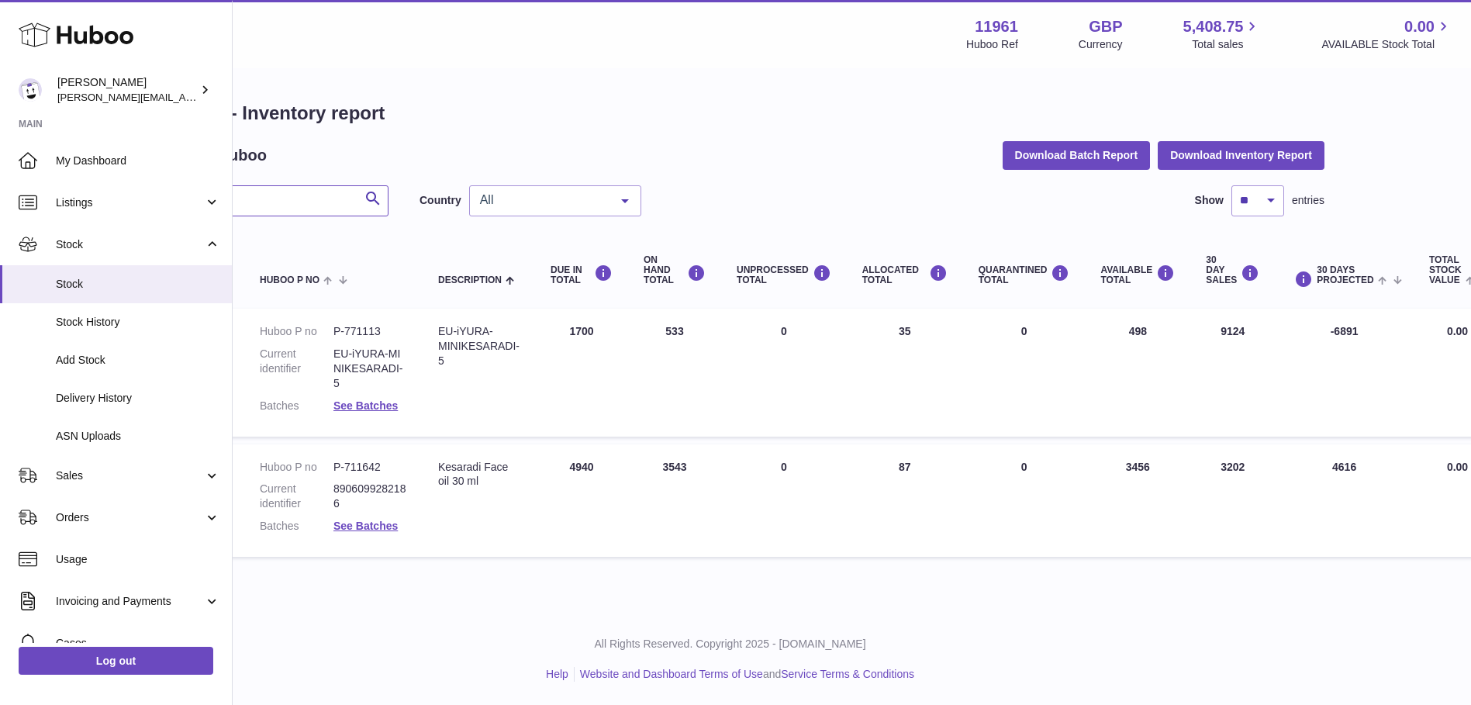
scroll to position [0, 85]
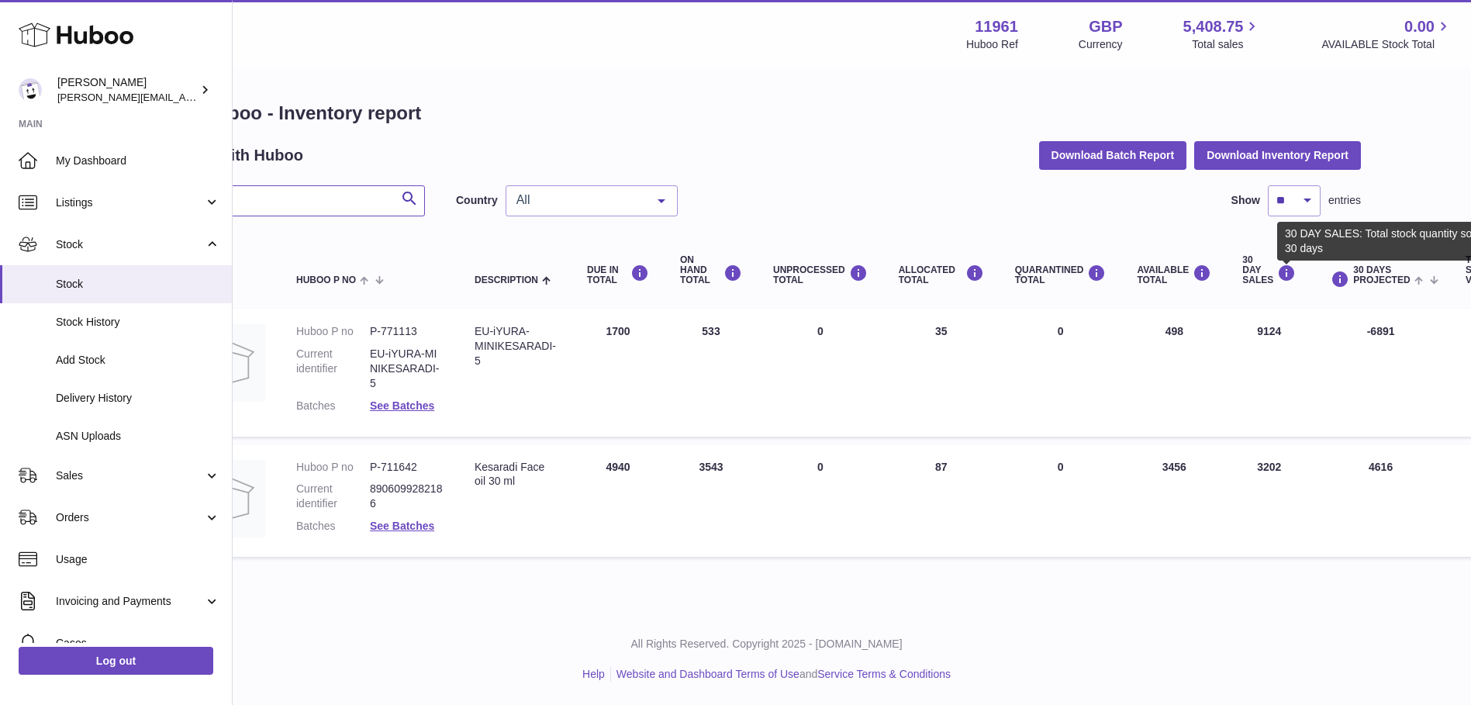
type input "********"
click at [1285, 256] on body ".st0{fill:#141414;}" at bounding box center [650, 352] width 1471 height 705
click at [1285, 268] on icon at bounding box center [1286, 273] width 19 height 19
click at [1271, 331] on td "30 DAY SALES 9124" at bounding box center [1268, 372] width 85 height 127
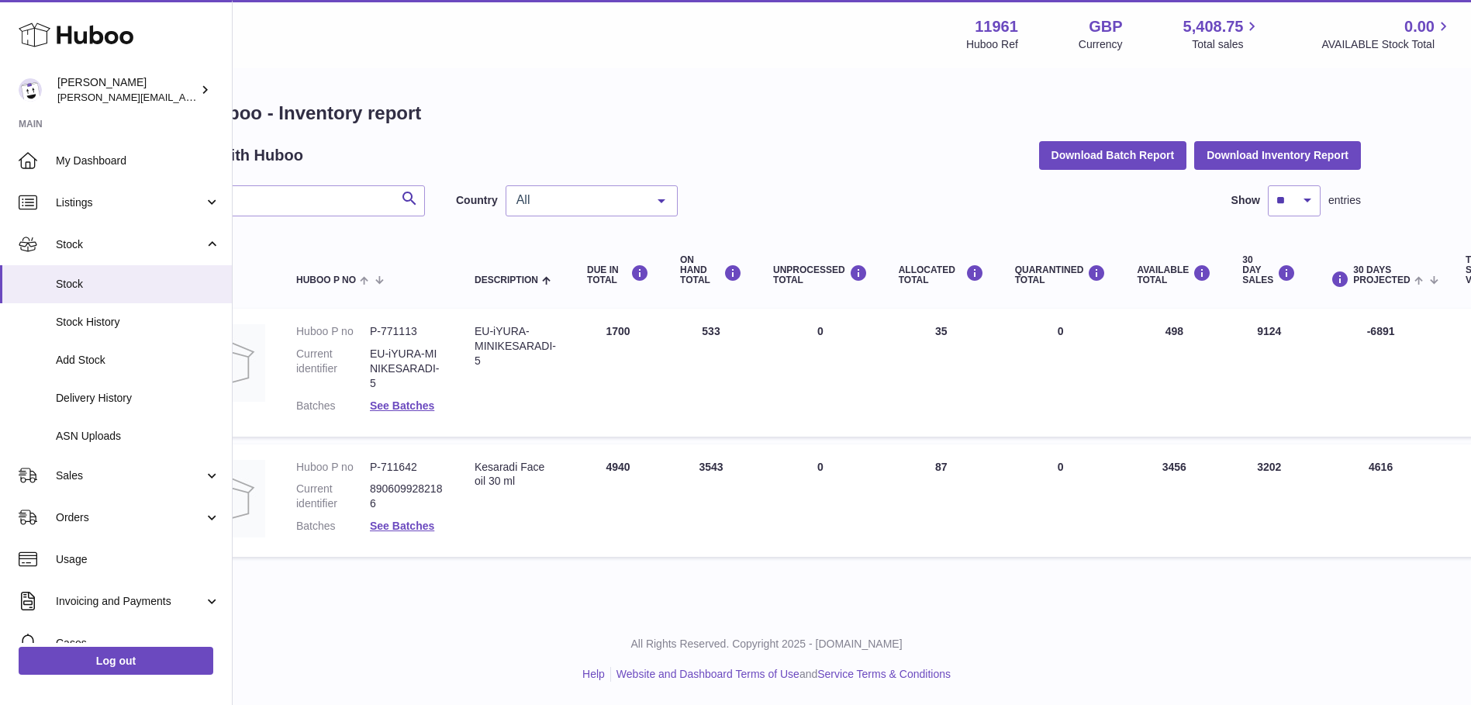
click at [1271, 331] on td "30 DAY SALES 9124" at bounding box center [1268, 372] width 85 height 127
drag, startPoint x: 1271, startPoint y: 331, endPoint x: 450, endPoint y: 416, distance: 825.3
click at [450, 416] on td "Huboo P no P-771113 Current identifier EU-iYURA-MINIKESARADI-5 Batches See Batc…" at bounding box center [370, 372] width 178 height 127
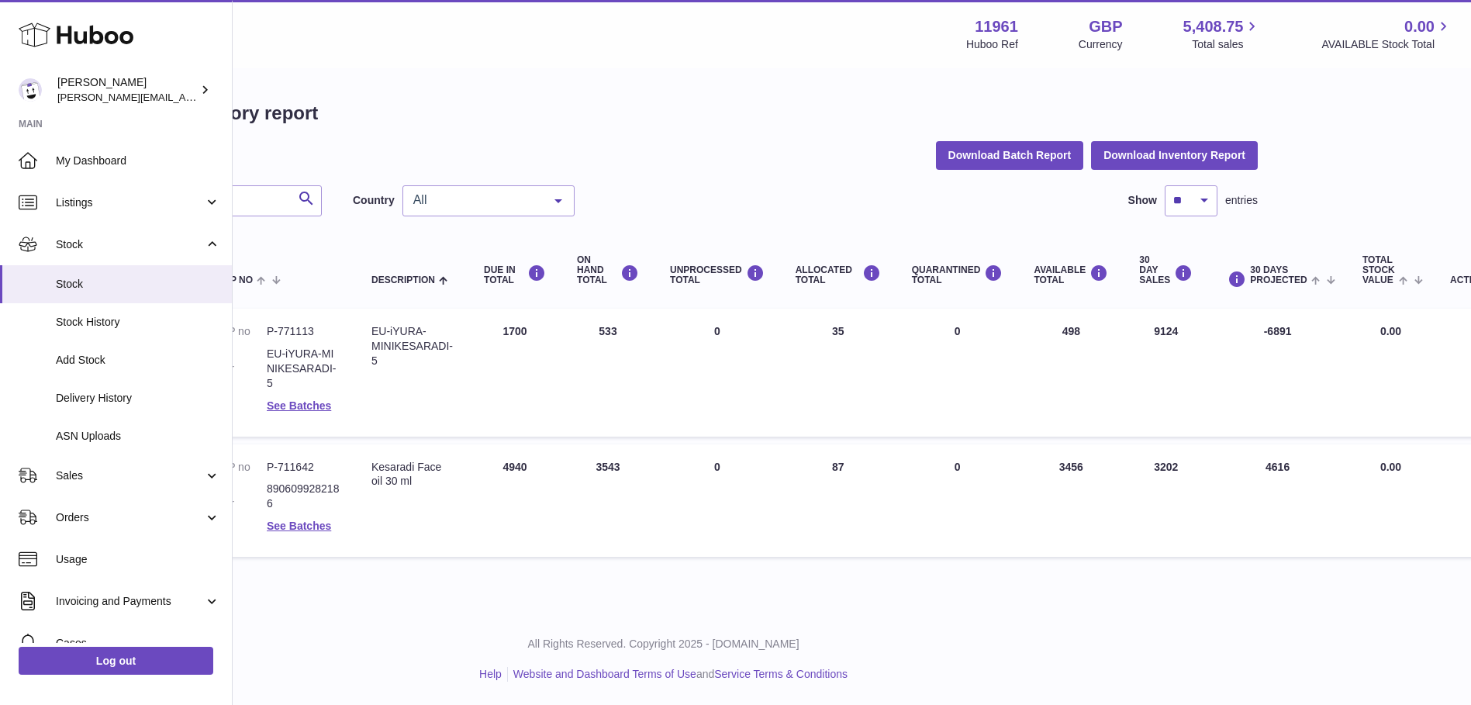
scroll to position [0, 220]
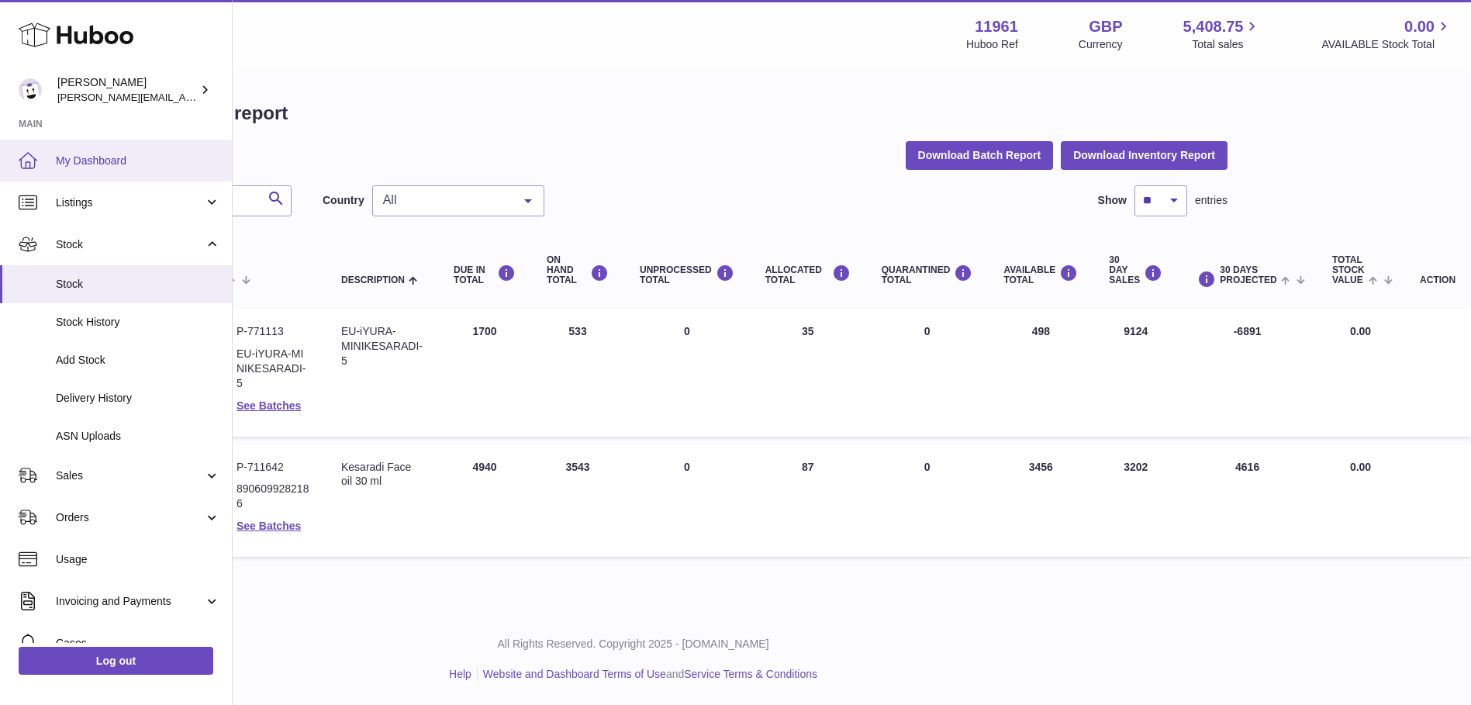
click at [104, 150] on link "My Dashboard" at bounding box center [116, 161] width 232 height 42
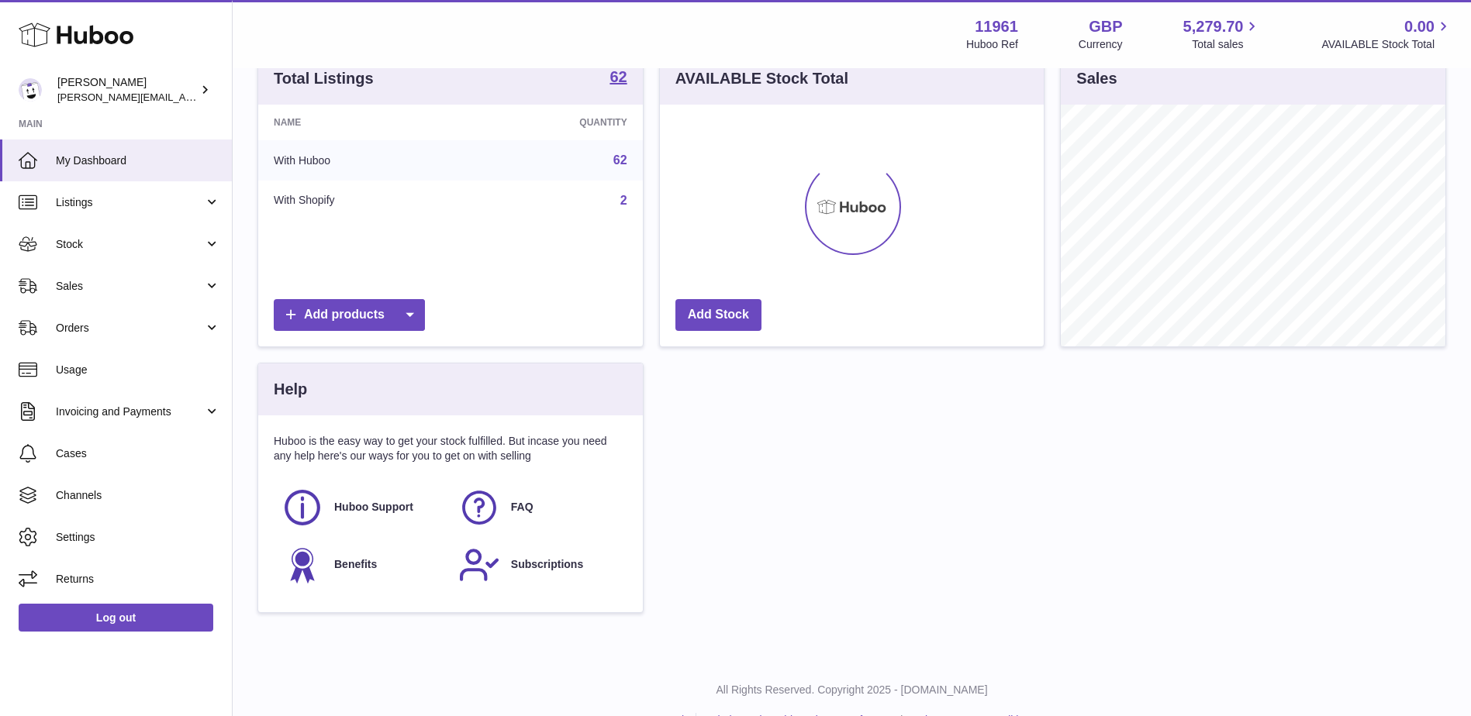
scroll to position [212, 0]
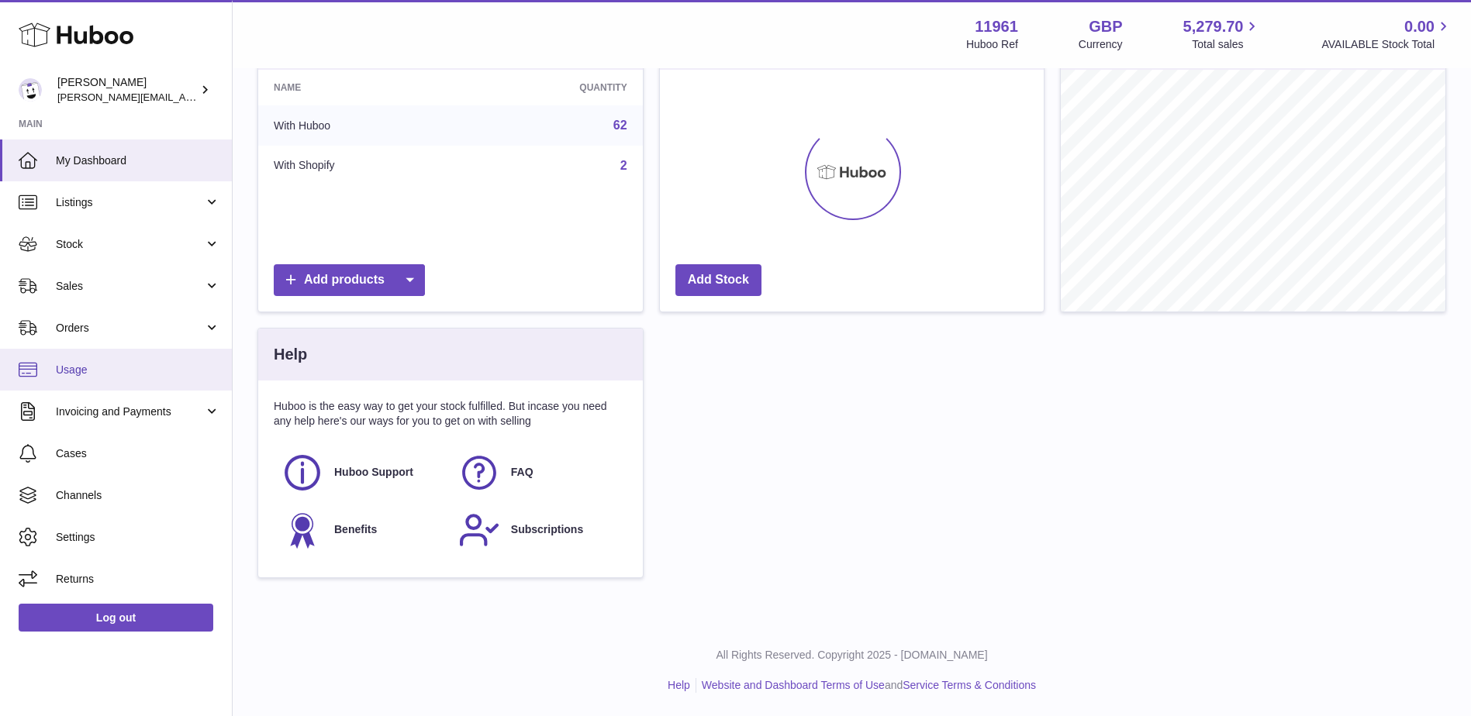
click at [112, 360] on link "Usage" at bounding box center [116, 370] width 232 height 42
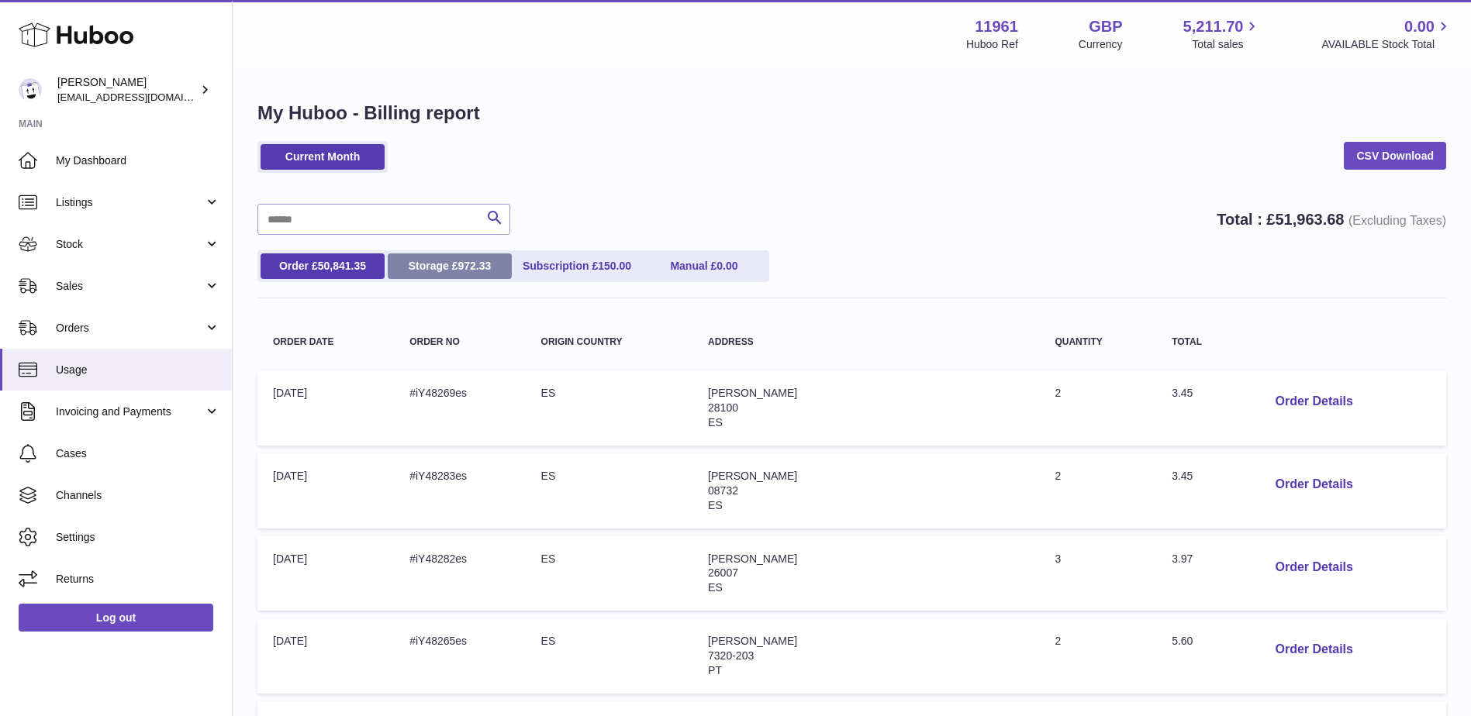
click at [458, 267] on span "972.33" at bounding box center [473, 266] width 33 height 12
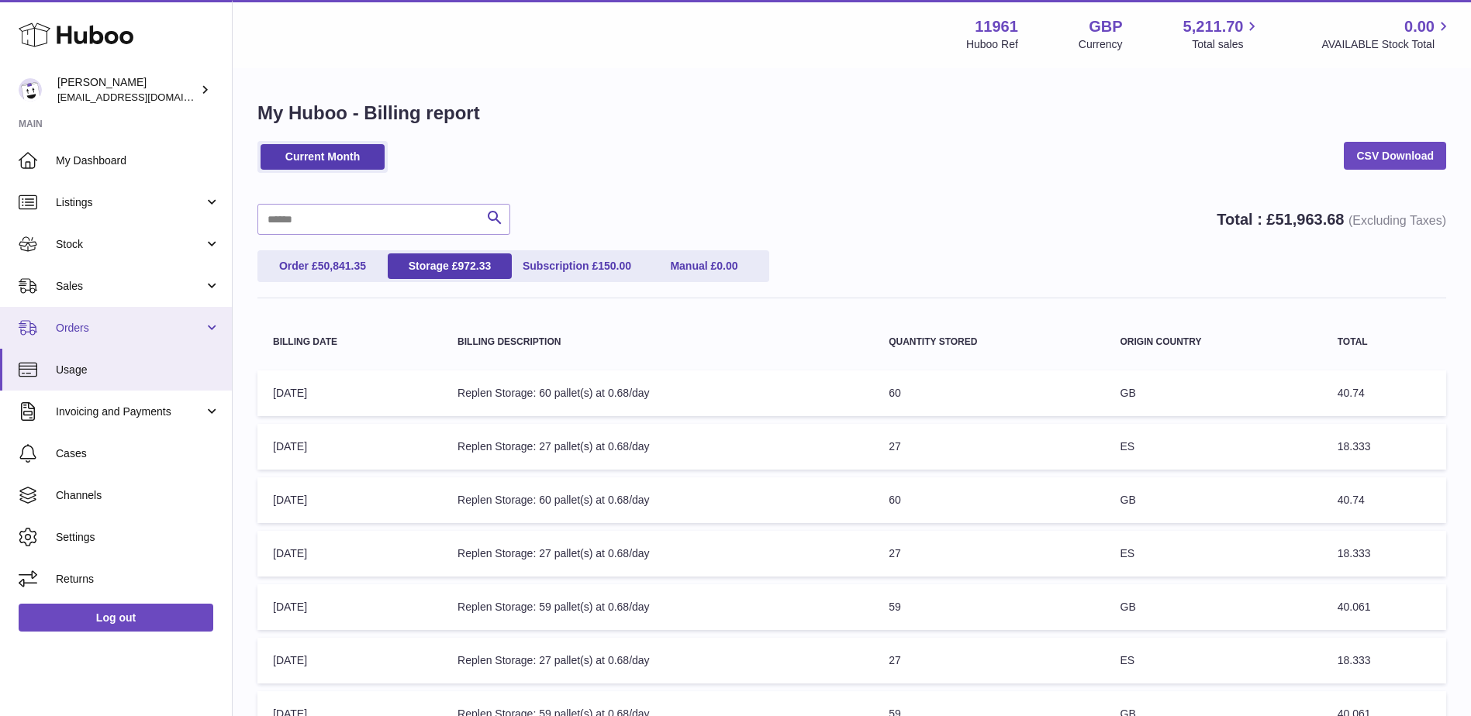
click at [134, 326] on span "Orders" at bounding box center [130, 328] width 148 height 15
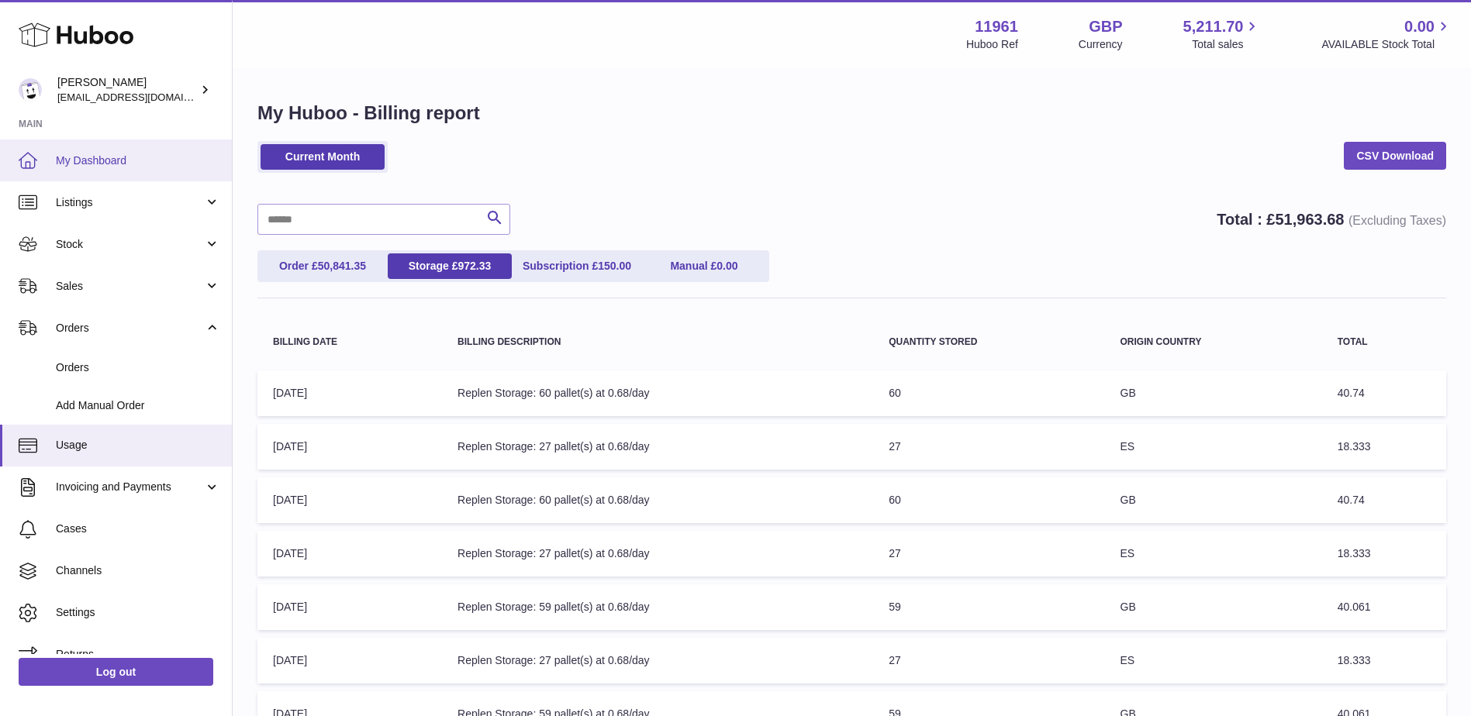
click at [112, 171] on link "My Dashboard" at bounding box center [116, 161] width 232 height 42
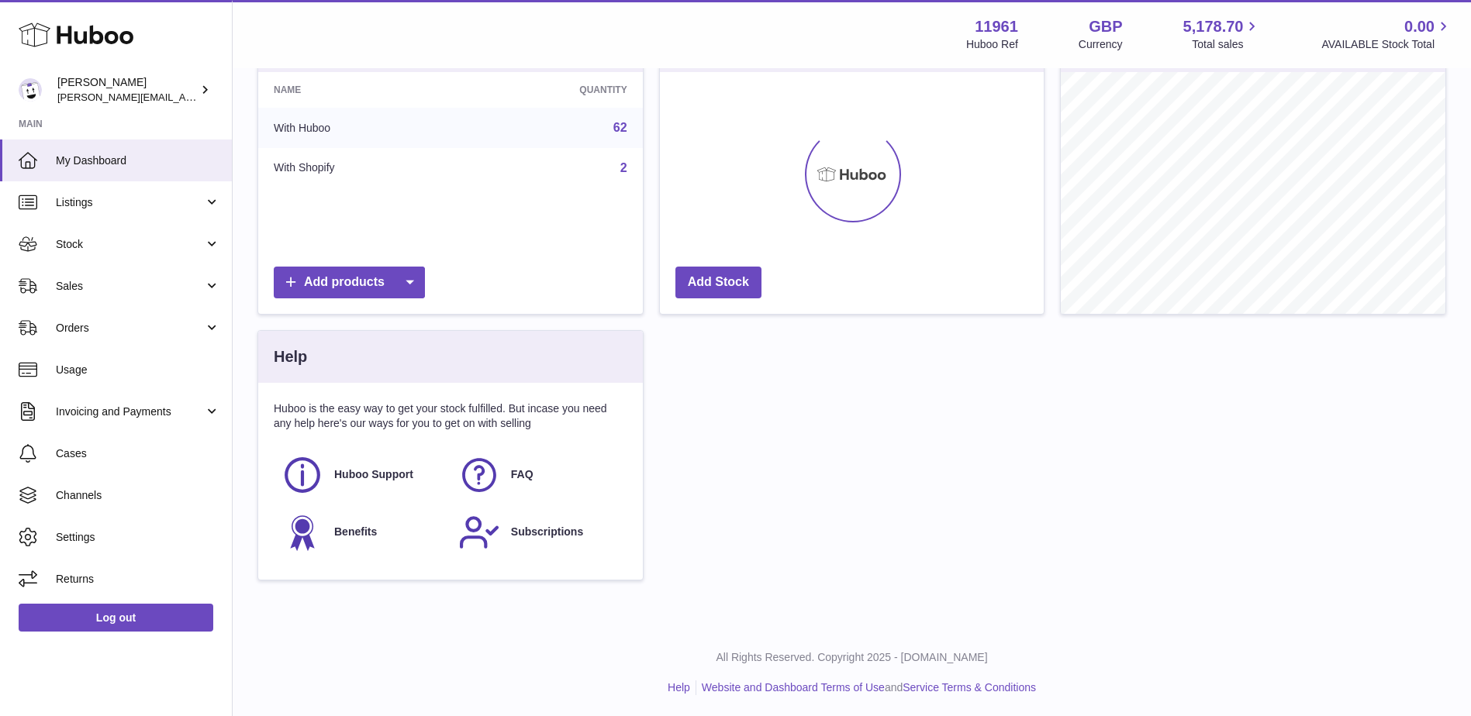
scroll to position [212, 0]
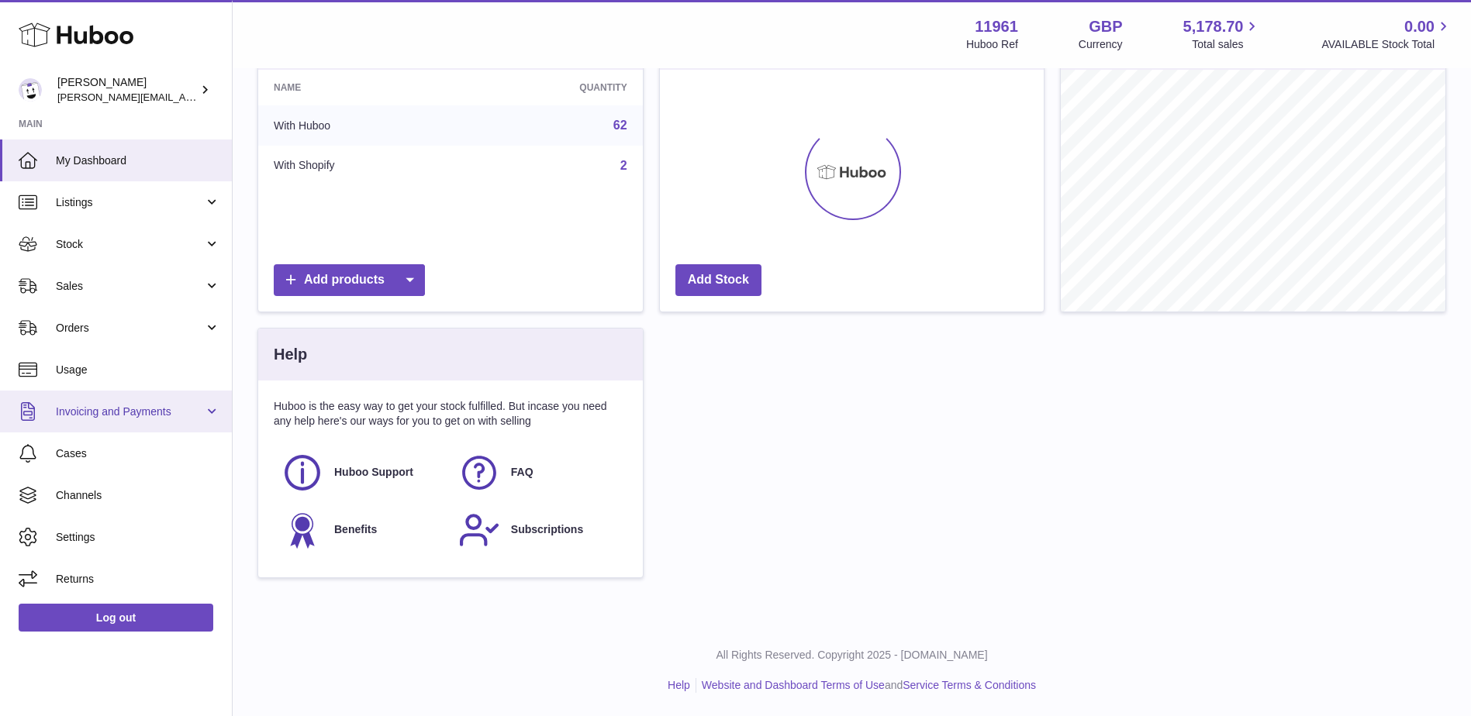
click at [174, 412] on span "Invoicing and Payments" at bounding box center [130, 412] width 148 height 15
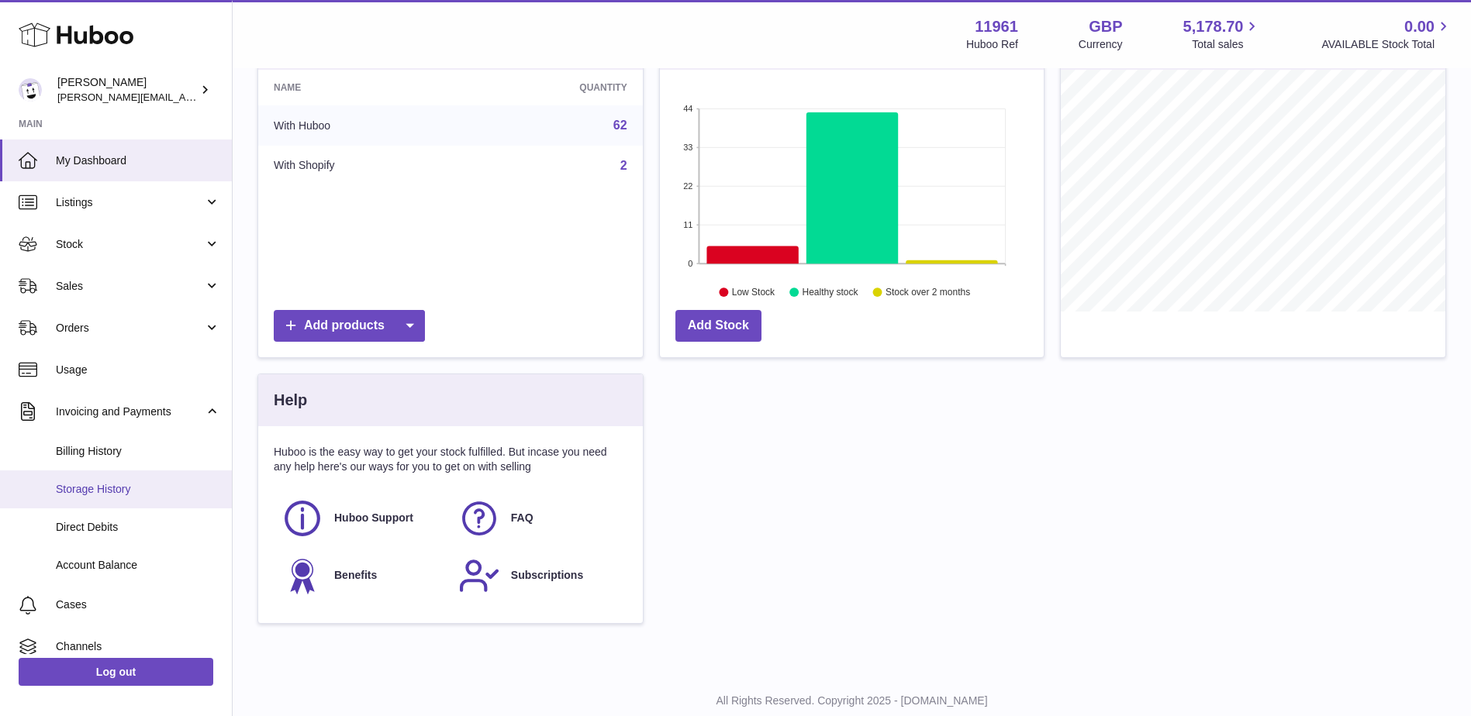
click at [164, 488] on span "Storage History" at bounding box center [138, 489] width 164 height 15
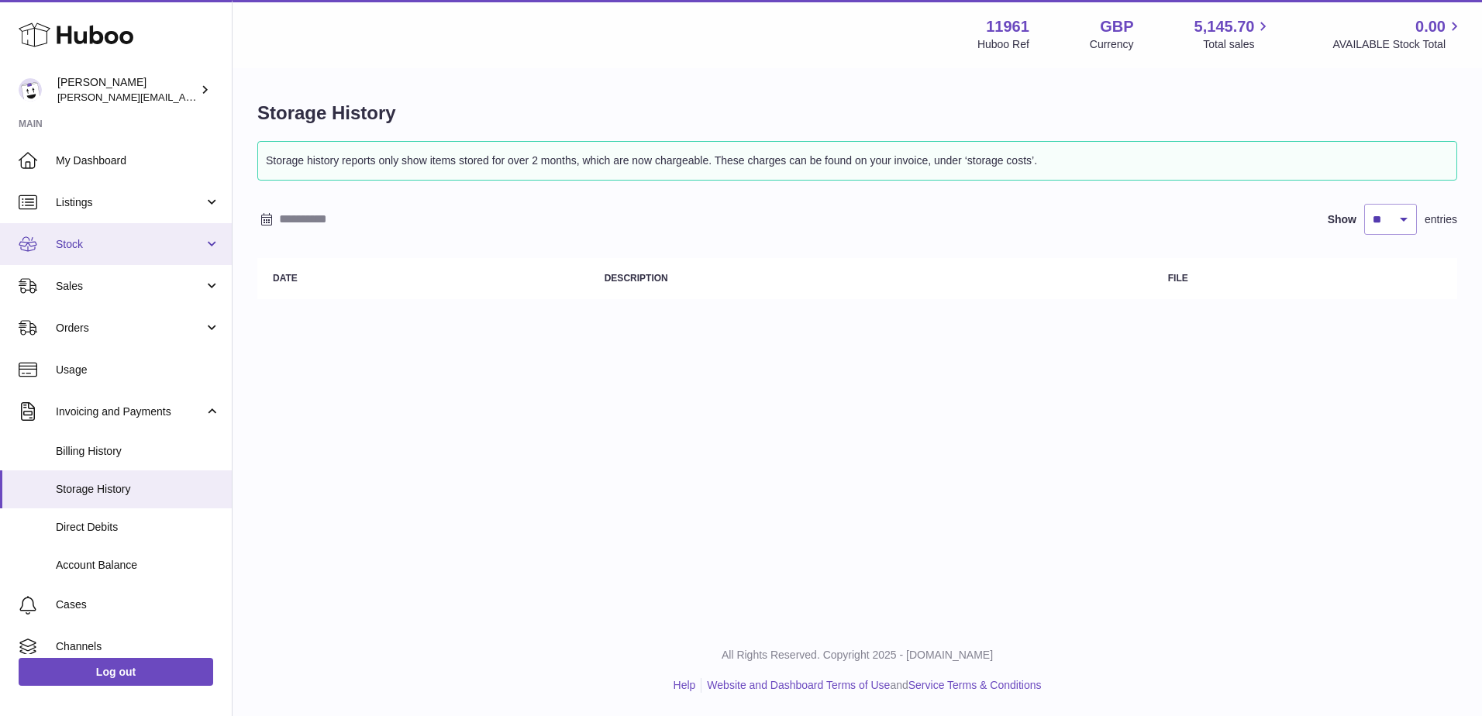
click at [79, 237] on span "Stock" at bounding box center [130, 244] width 148 height 15
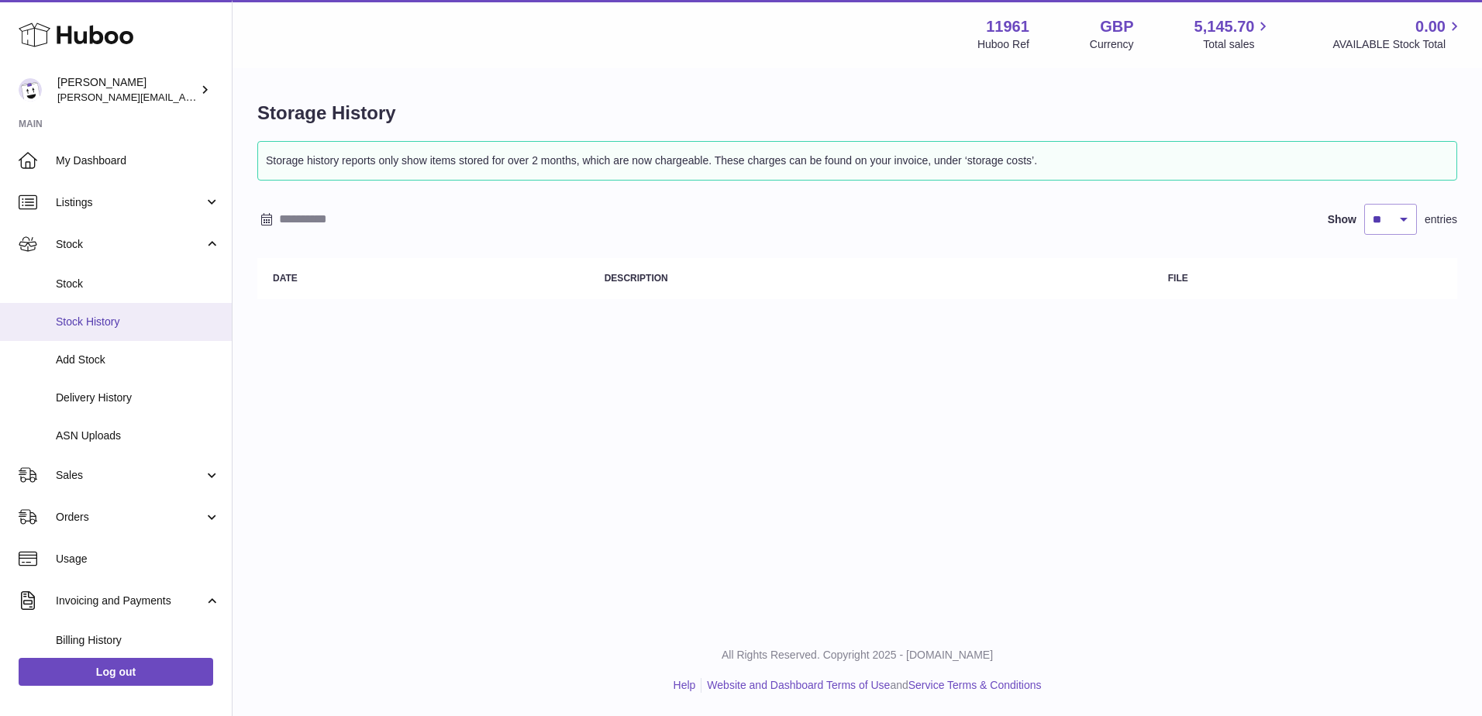
click at [105, 313] on link "Stock History" at bounding box center [116, 322] width 232 height 38
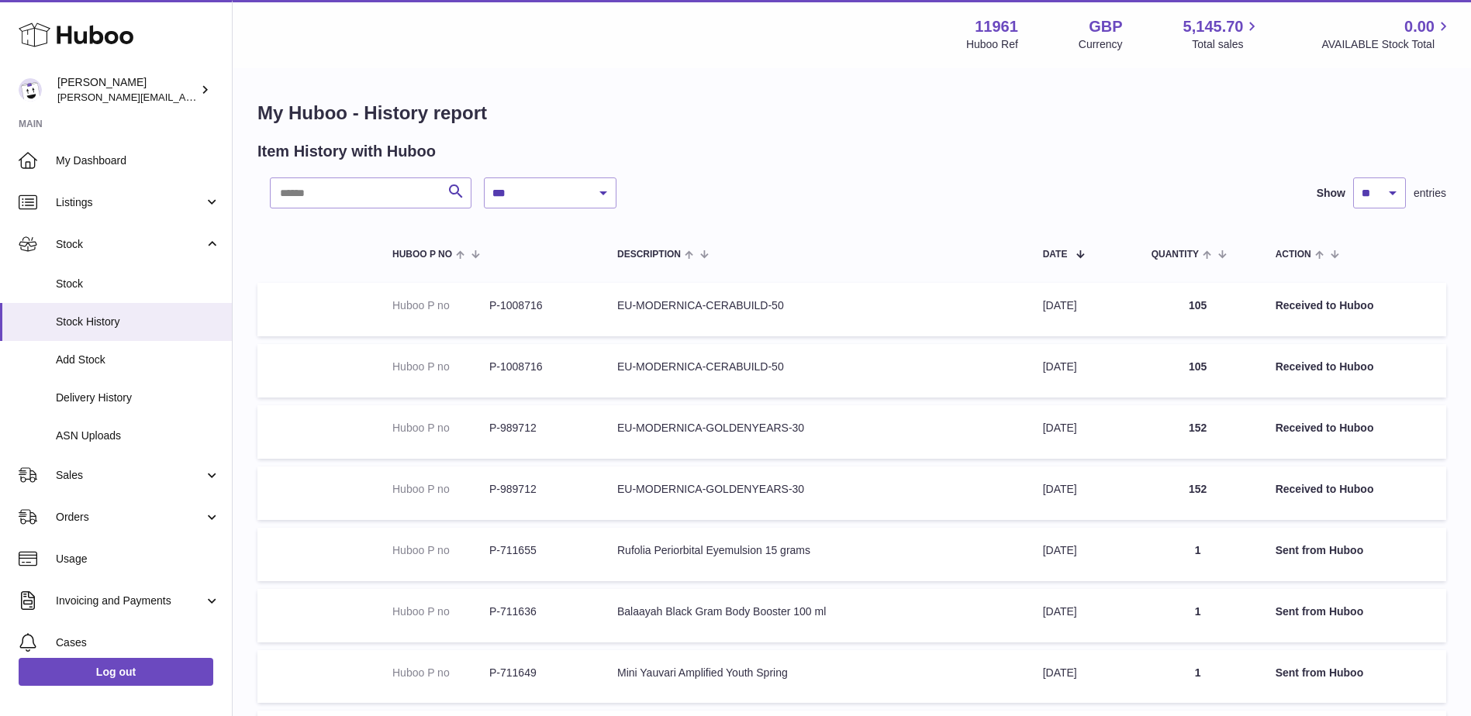
click at [564, 167] on div "**********" at bounding box center [852, 517] width 1238 height 895
click at [559, 188] on select "**********" at bounding box center [550, 193] width 133 height 31
select select "*"
click at [484, 178] on select "**********" at bounding box center [550, 193] width 133 height 31
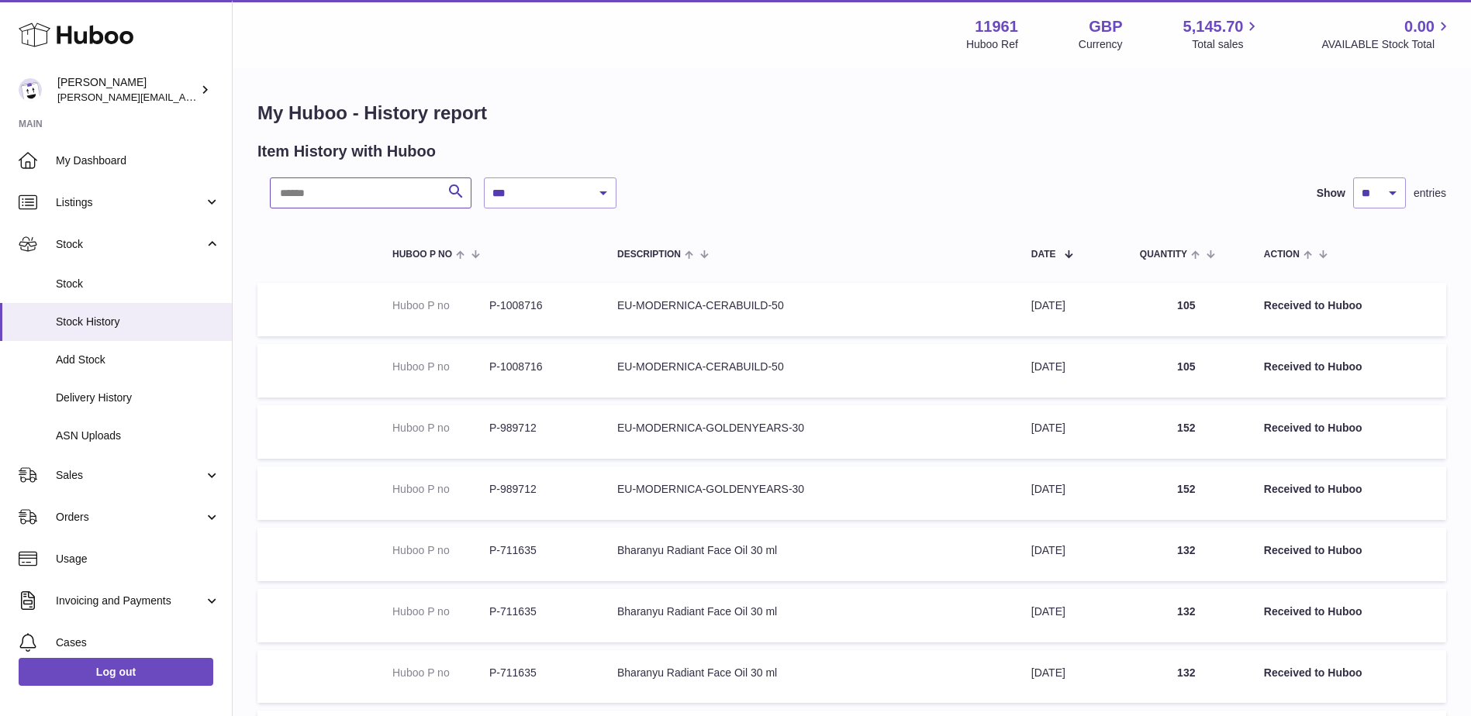
click at [382, 208] on input "text" at bounding box center [371, 193] width 202 height 31
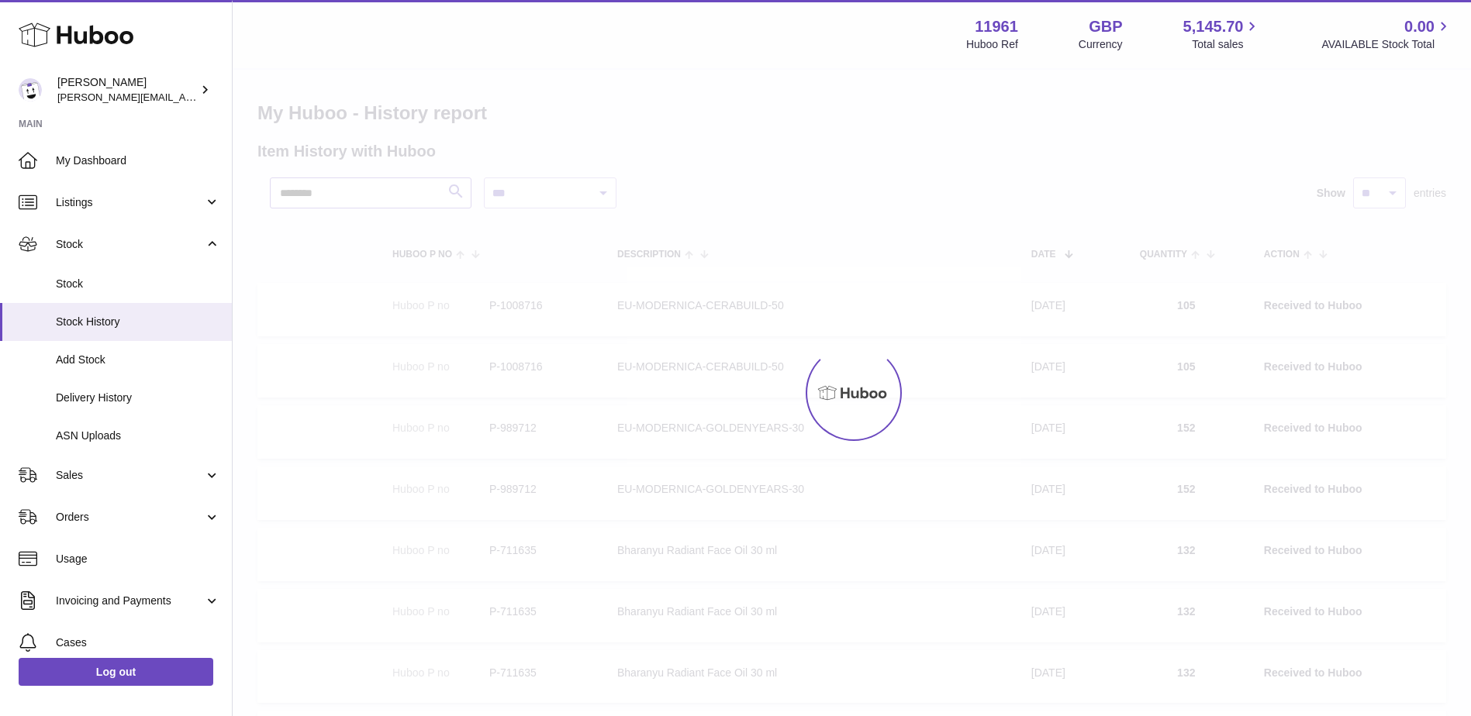
type input "********"
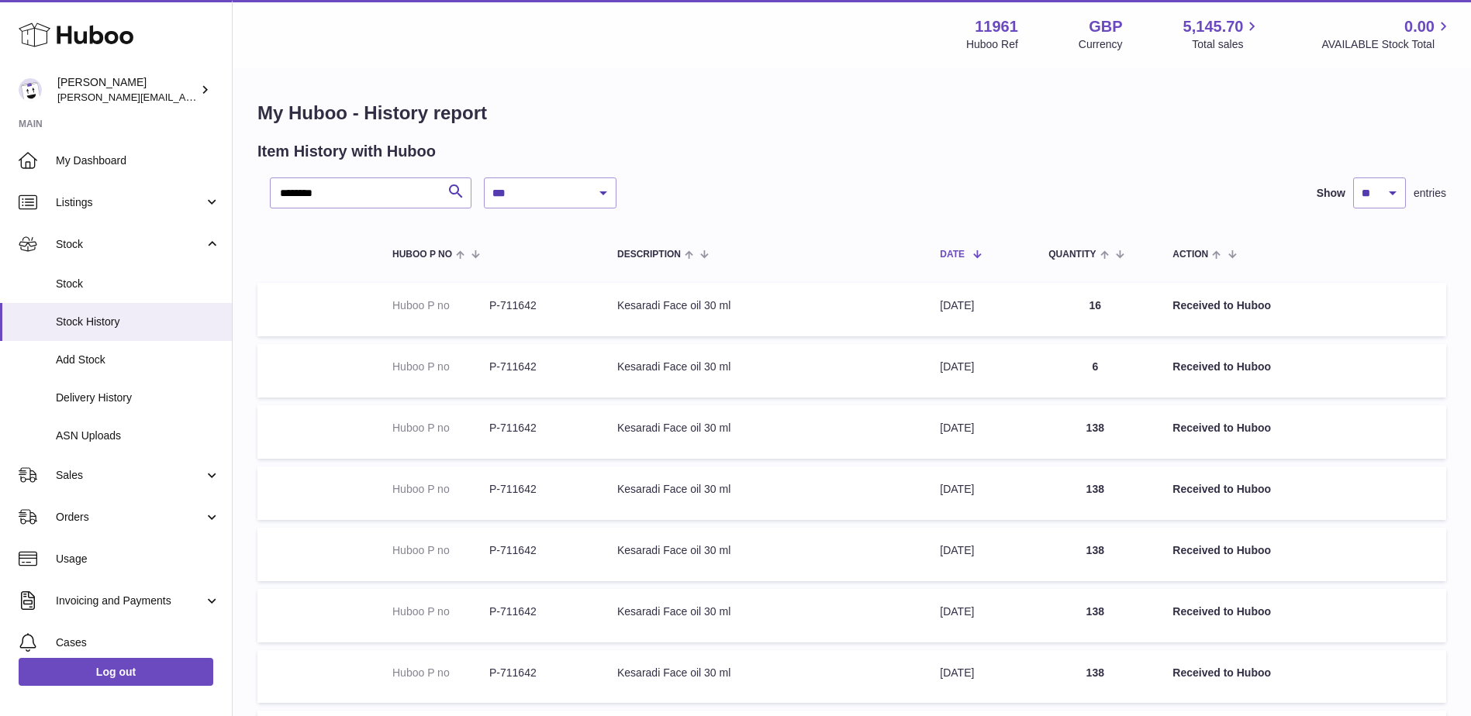
click at [978, 253] on span at bounding box center [970, 253] width 13 height 12
click at [971, 250] on span at bounding box center [970, 253] width 13 height 12
click at [707, 263] on th "Description" at bounding box center [763, 253] width 323 height 43
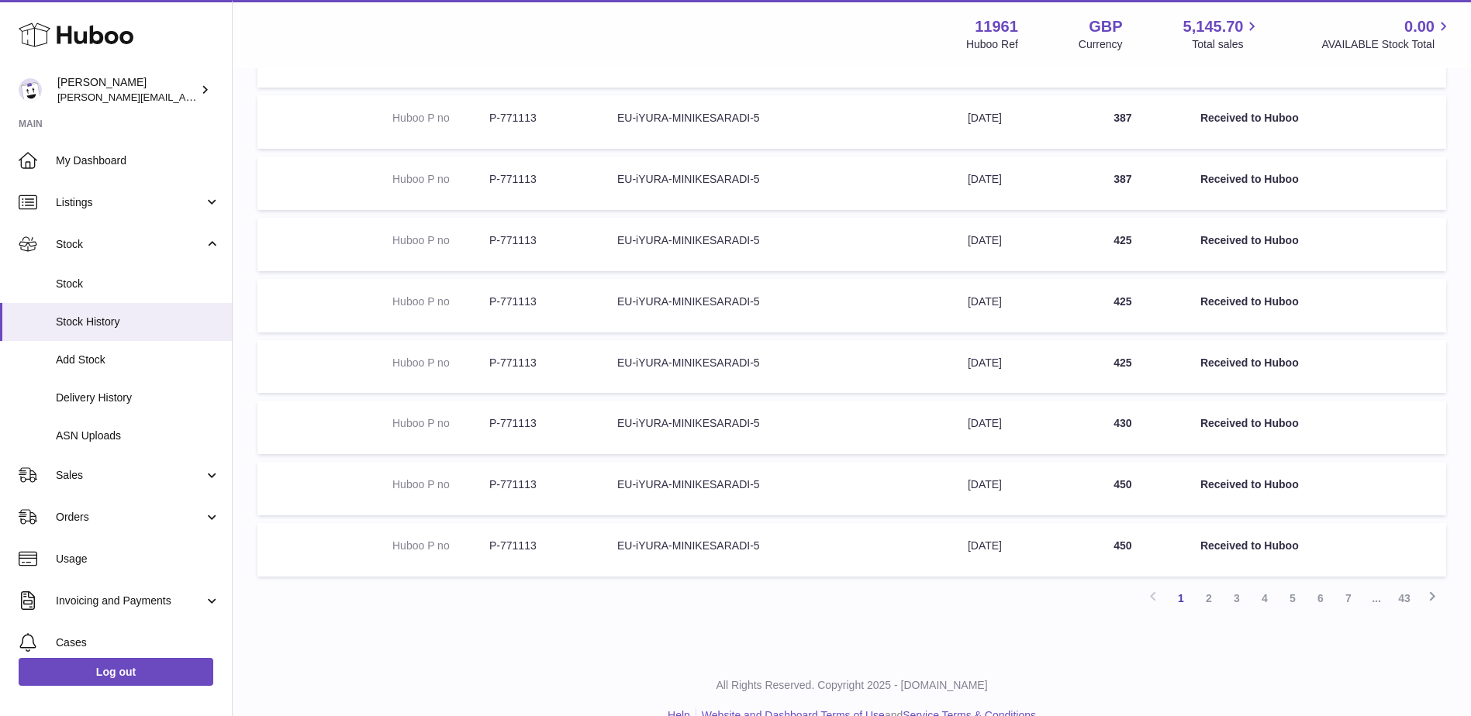
scroll to position [340, 0]
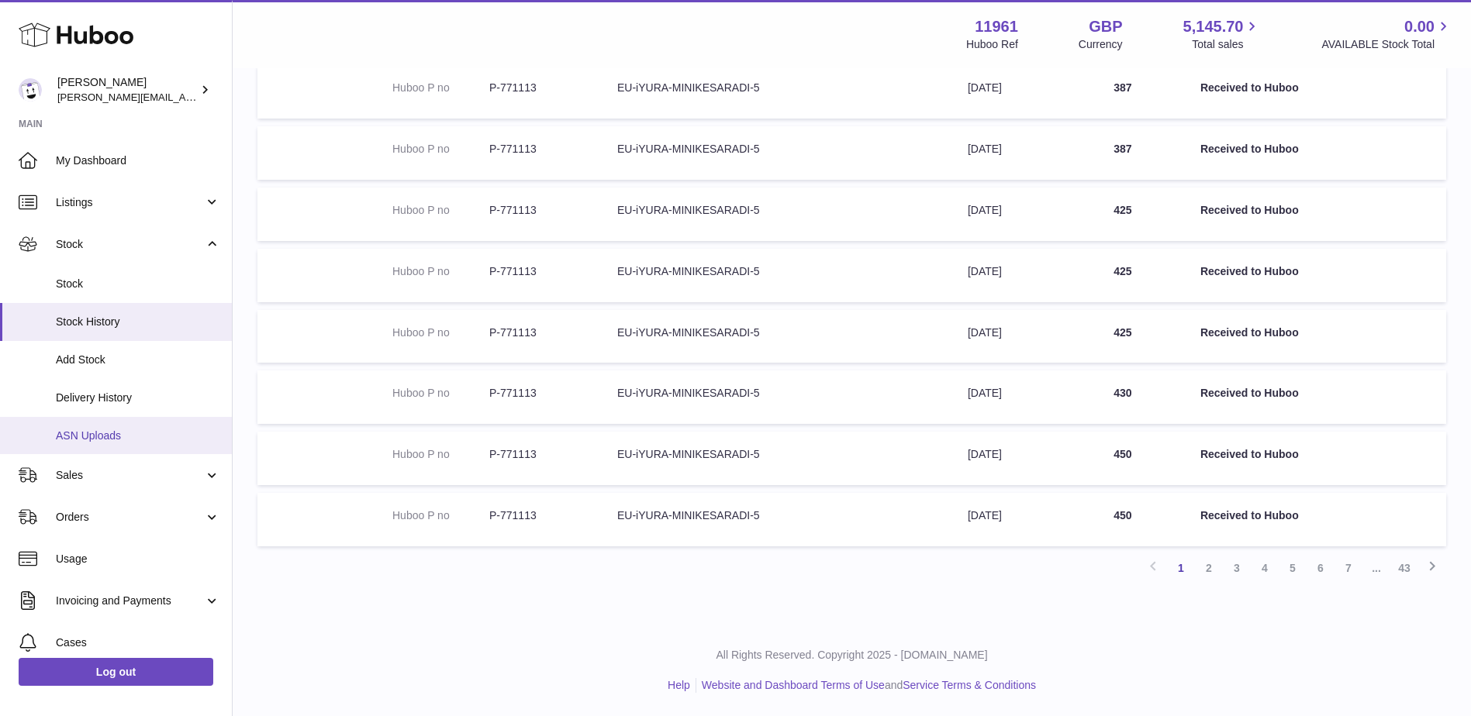
click at [162, 447] on link "ASN Uploads" at bounding box center [116, 436] width 232 height 38
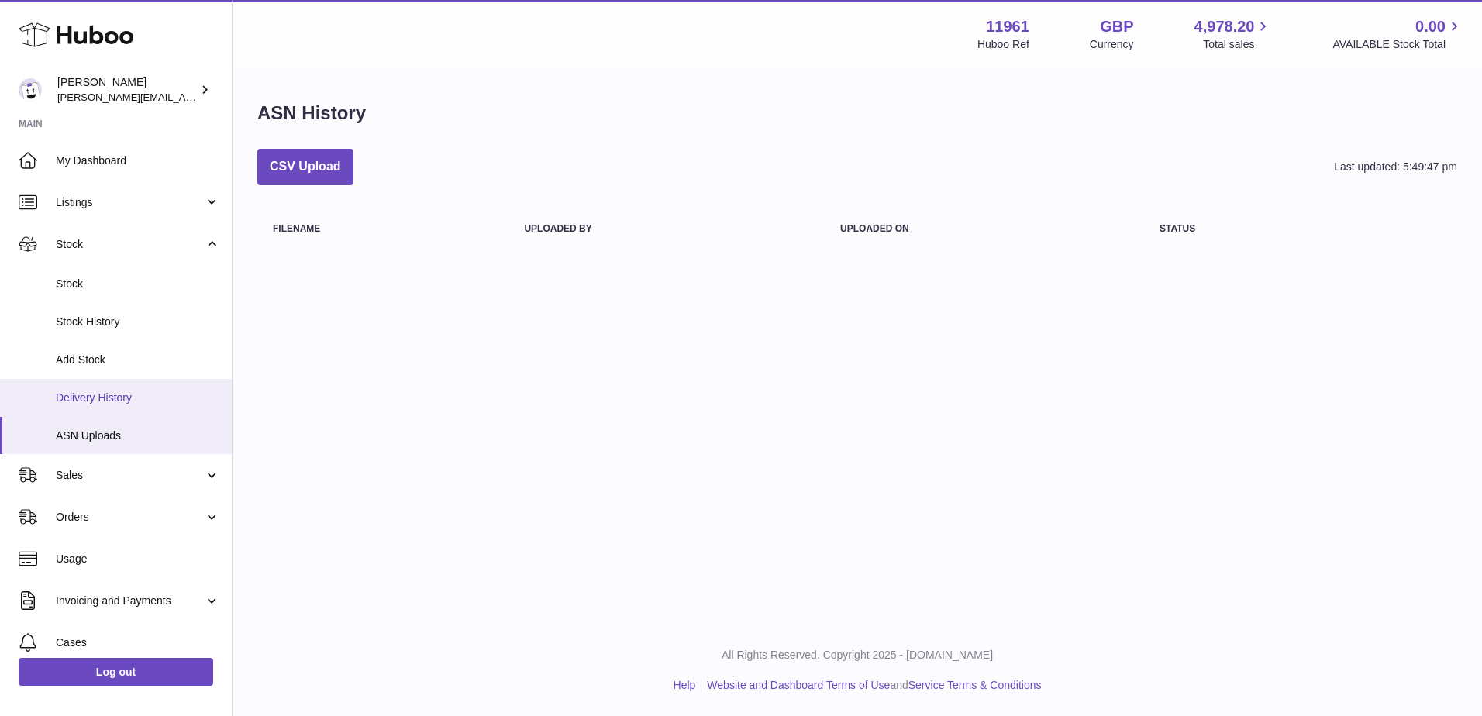
click at [74, 400] on span "Delivery History" at bounding box center [138, 398] width 164 height 15
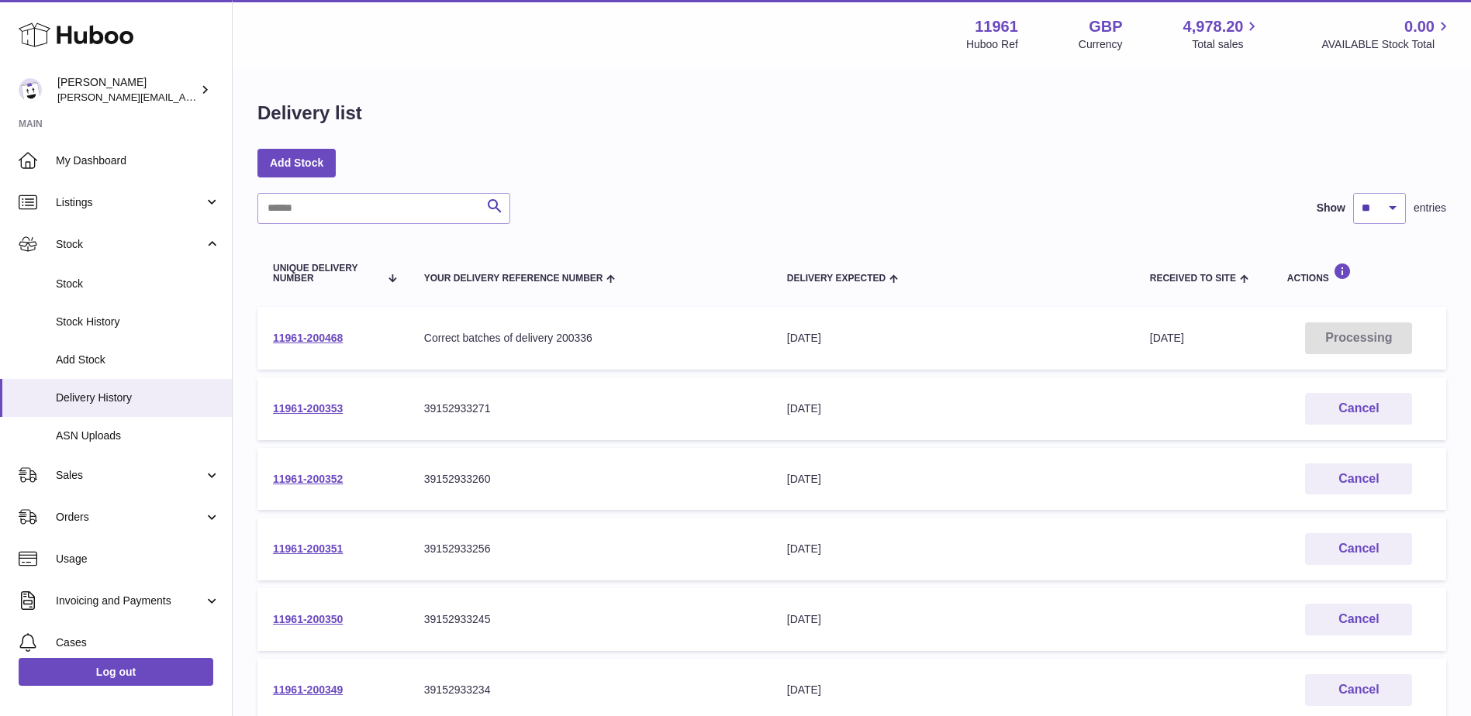
click at [816, 481] on div "[DATE]" at bounding box center [953, 479] width 332 height 15
